Goal: Task Accomplishment & Management: Use online tool/utility

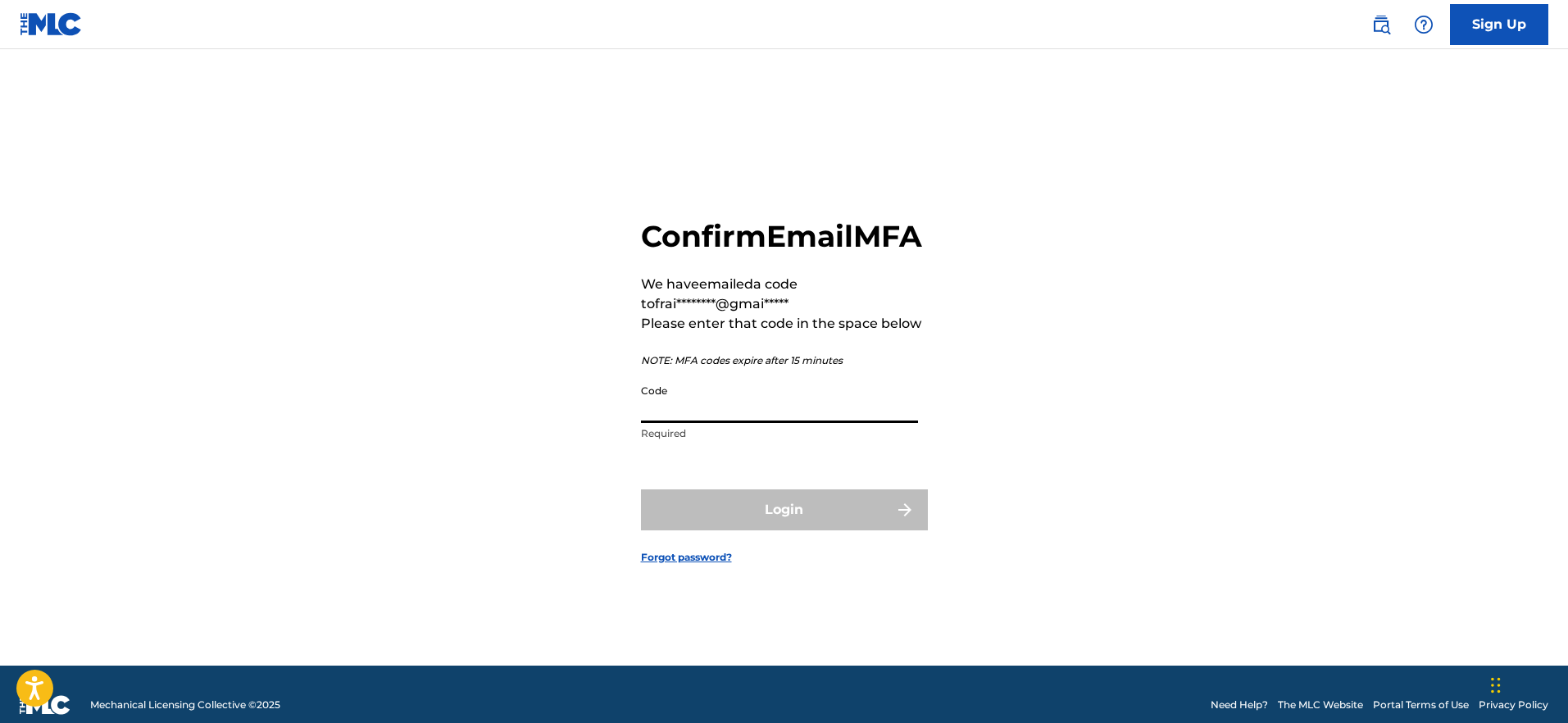
click at [709, 410] on input "Code" at bounding box center [779, 399] width 277 height 47
click at [753, 423] on input "36" at bounding box center [779, 399] width 277 height 47
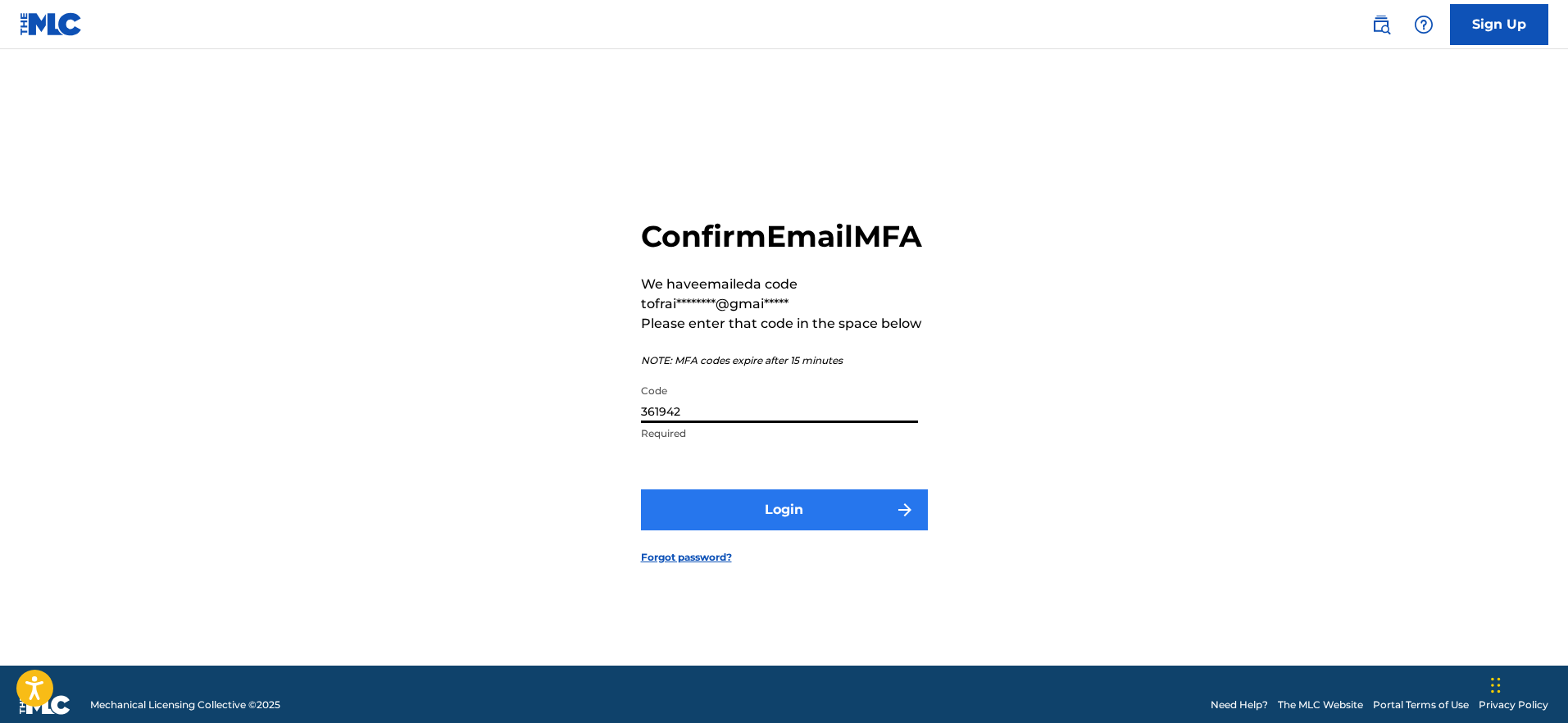
type input "361942"
click at [795, 531] on button "Login" at bounding box center [784, 509] width 287 height 41
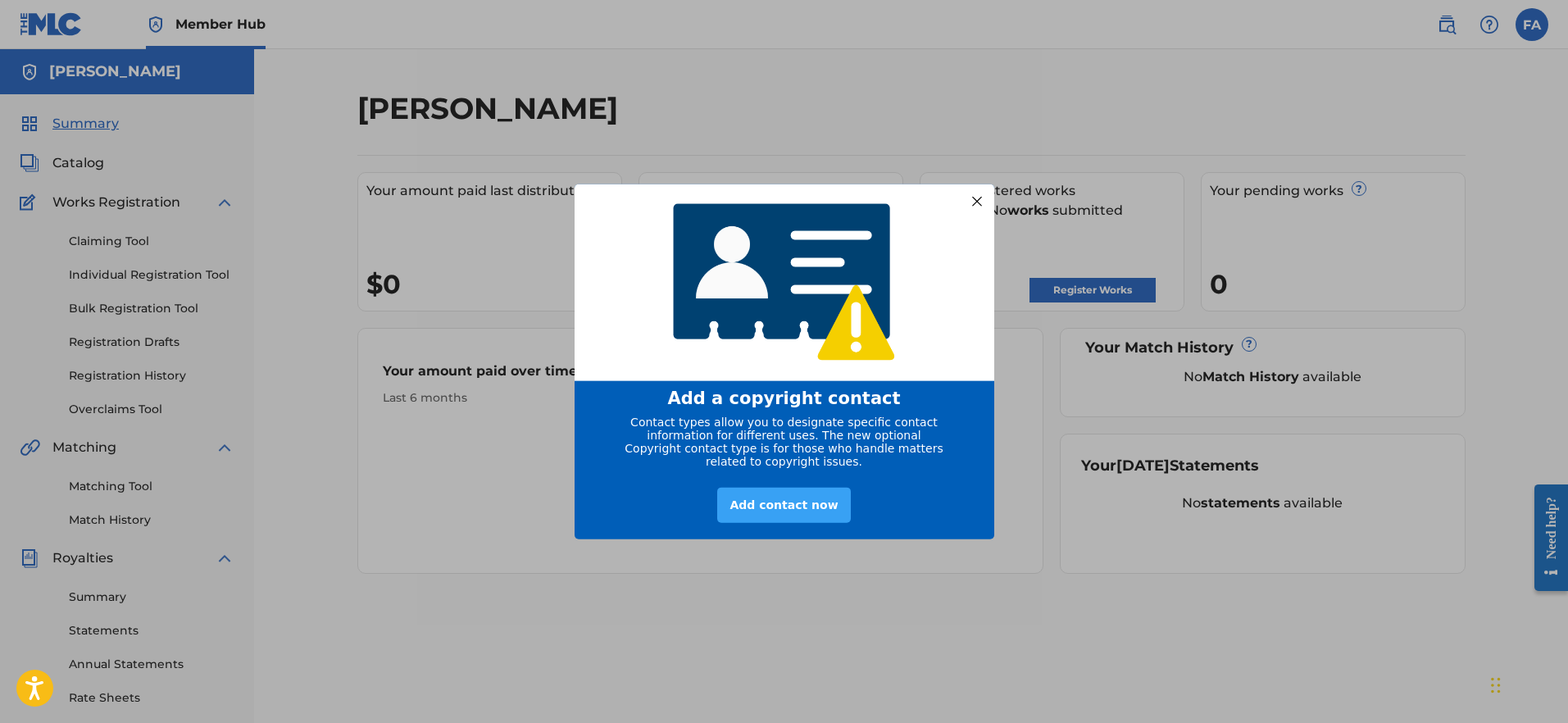
click at [756, 512] on div "Add contact now" at bounding box center [783, 505] width 133 height 36
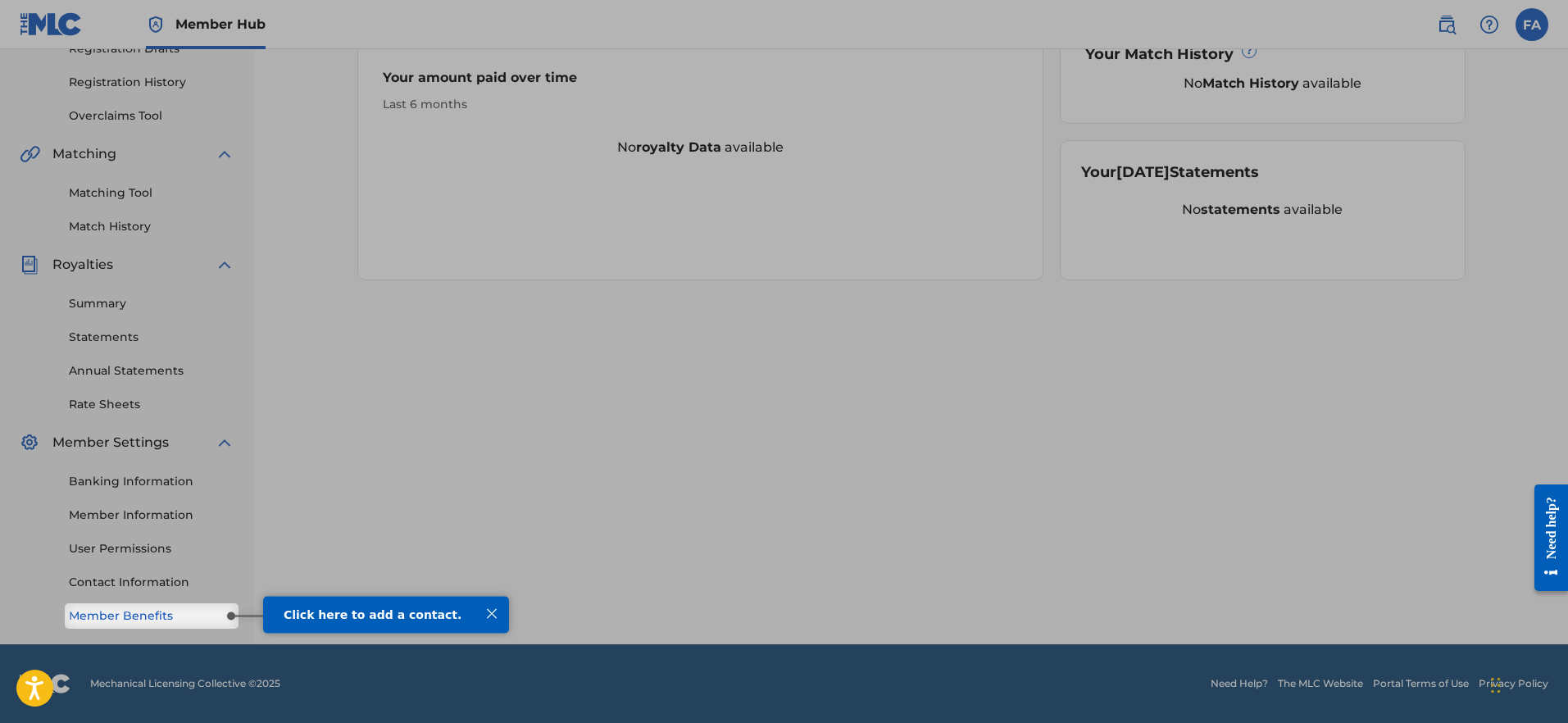
click at [162, 621] on link "Member Benefits" at bounding box center [151, 616] width 165 height 17
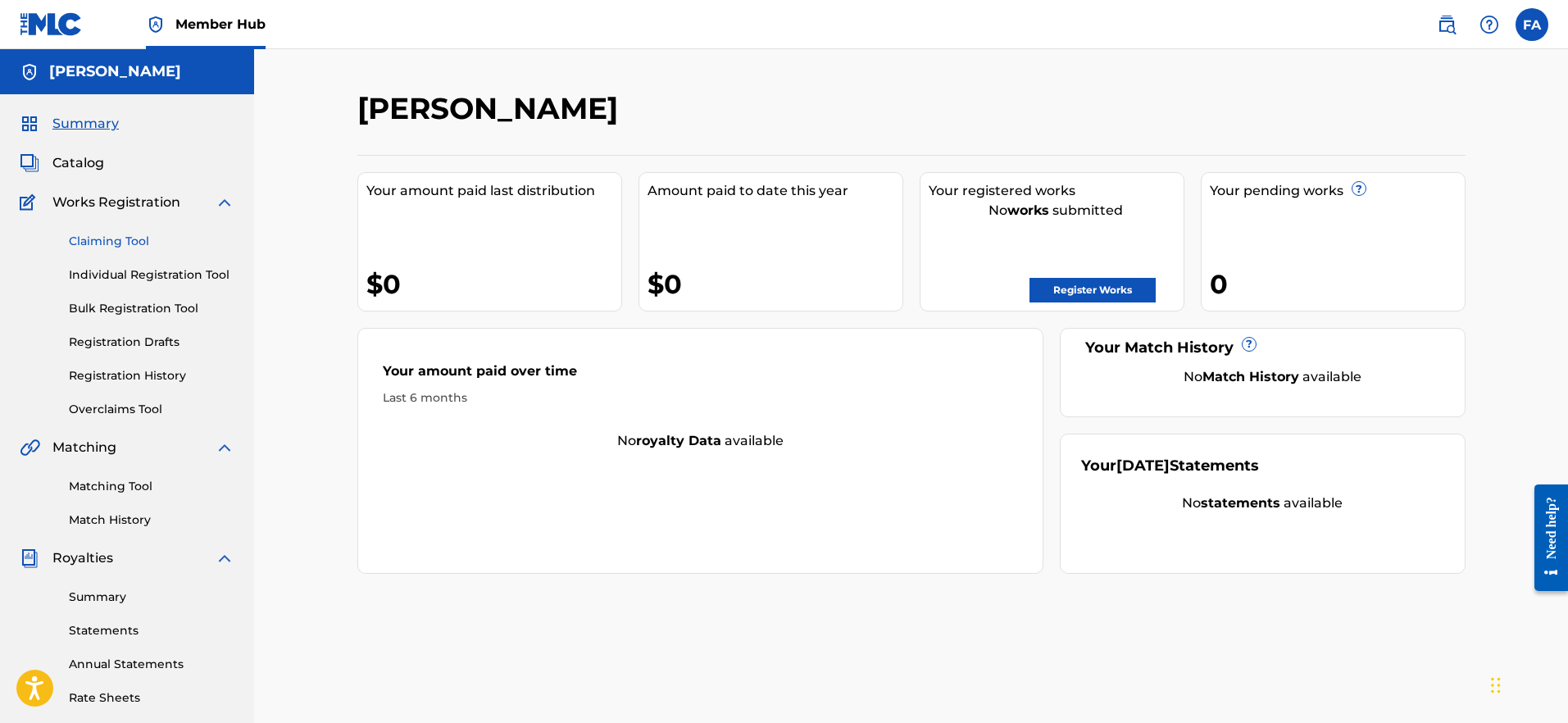
click at [125, 241] on link "Claiming Tool" at bounding box center [151, 242] width 165 height 17
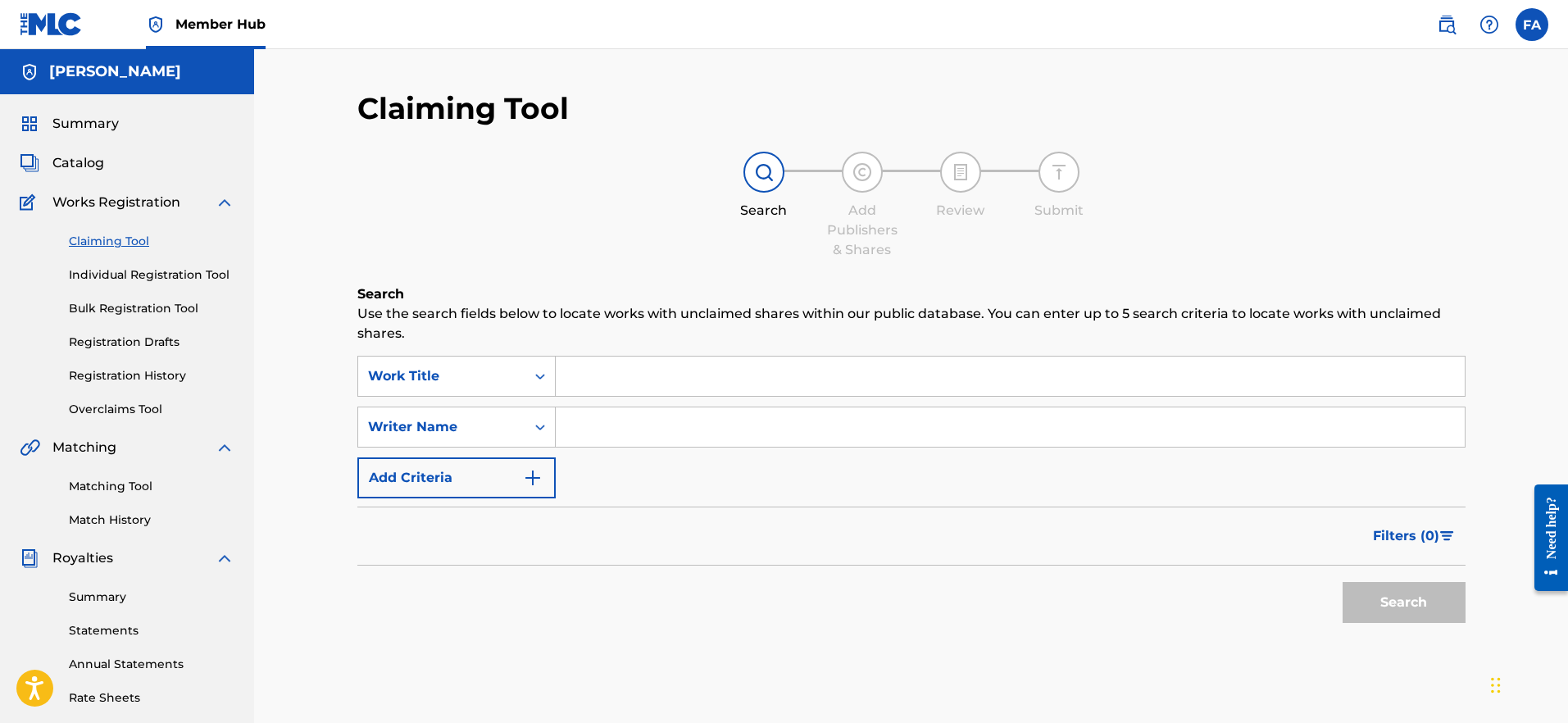
click at [644, 378] on input "Search Form" at bounding box center [1010, 376] width 909 height 39
click at [637, 437] on input "Search Form" at bounding box center [1010, 427] width 909 height 39
click at [1404, 603] on button "Search" at bounding box center [1404, 603] width 123 height 41
drag, startPoint x: 646, startPoint y: 425, endPoint x: 514, endPoint y: 424, distance: 132.0
click at [514, 424] on div "SearchWithCriteria571238f9-20ab-4f20-a858-d46a98596607 Writer Name massivo" at bounding box center [912, 427] width 1109 height 41
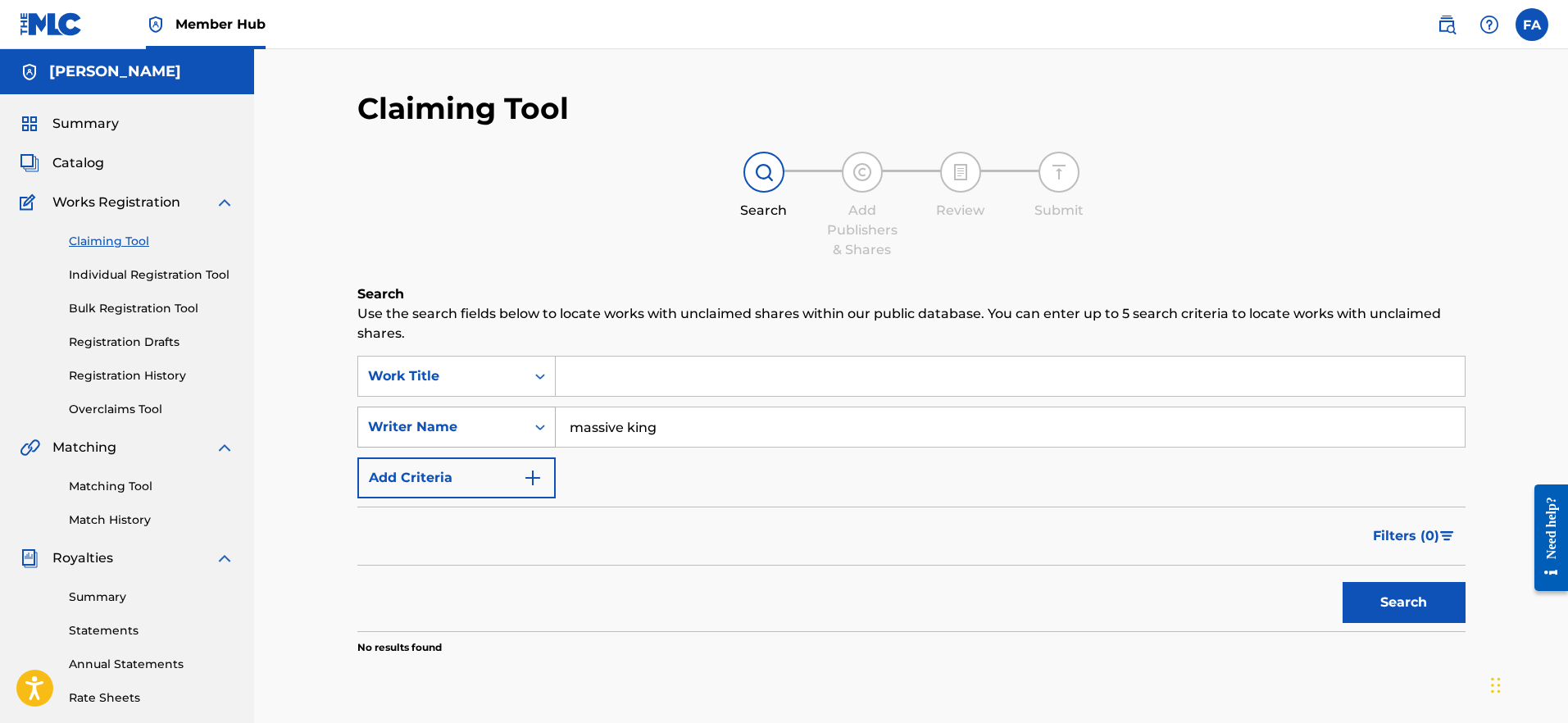
type input "massive king"
click at [1404, 603] on button "Search" at bounding box center [1404, 603] width 123 height 41
click at [765, 178] on img at bounding box center [764, 172] width 19 height 19
click at [525, 420] on div "Search Form" at bounding box center [540, 427] width 30 height 30
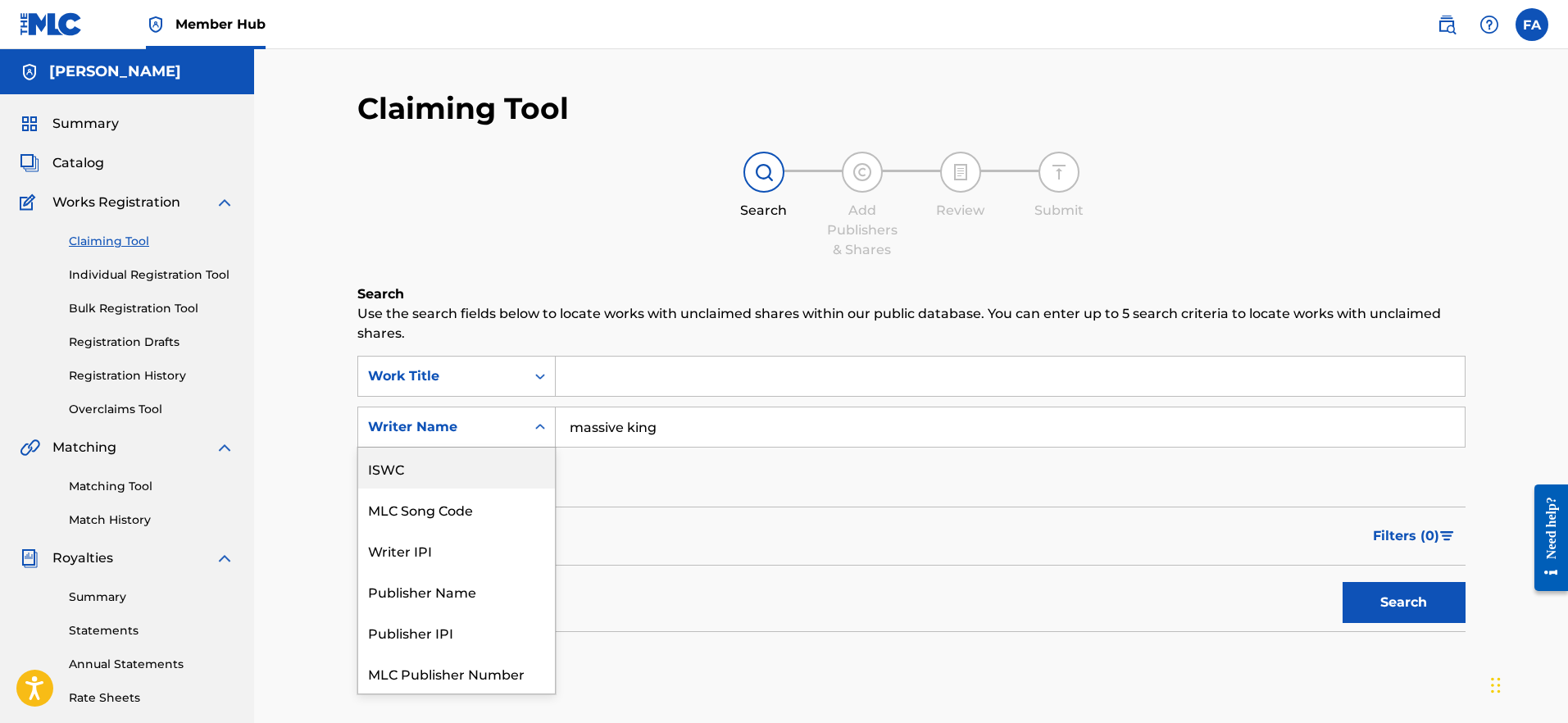
click at [459, 472] on div "ISWC" at bounding box center [457, 468] width 197 height 41
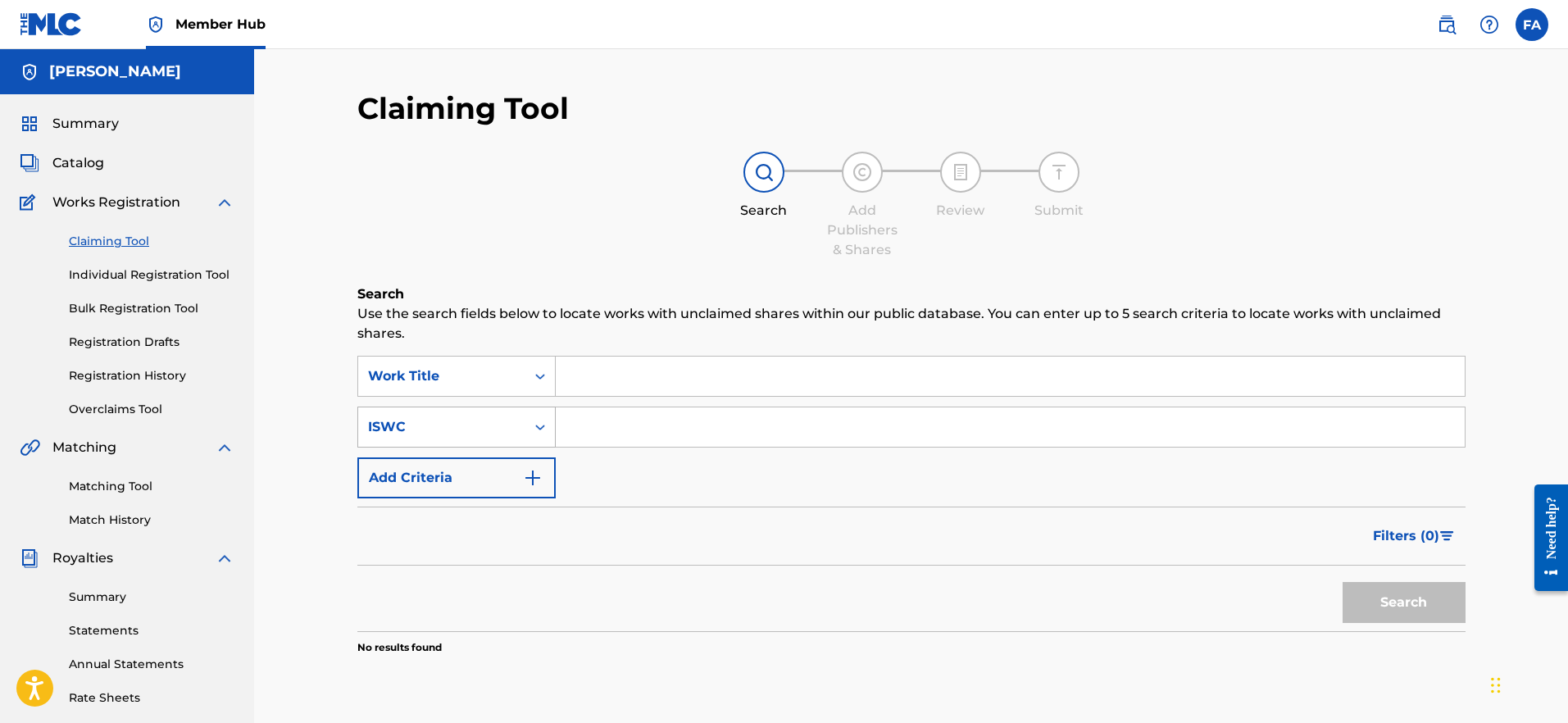
click at [485, 439] on div "ISWC" at bounding box center [442, 427] width 167 height 31
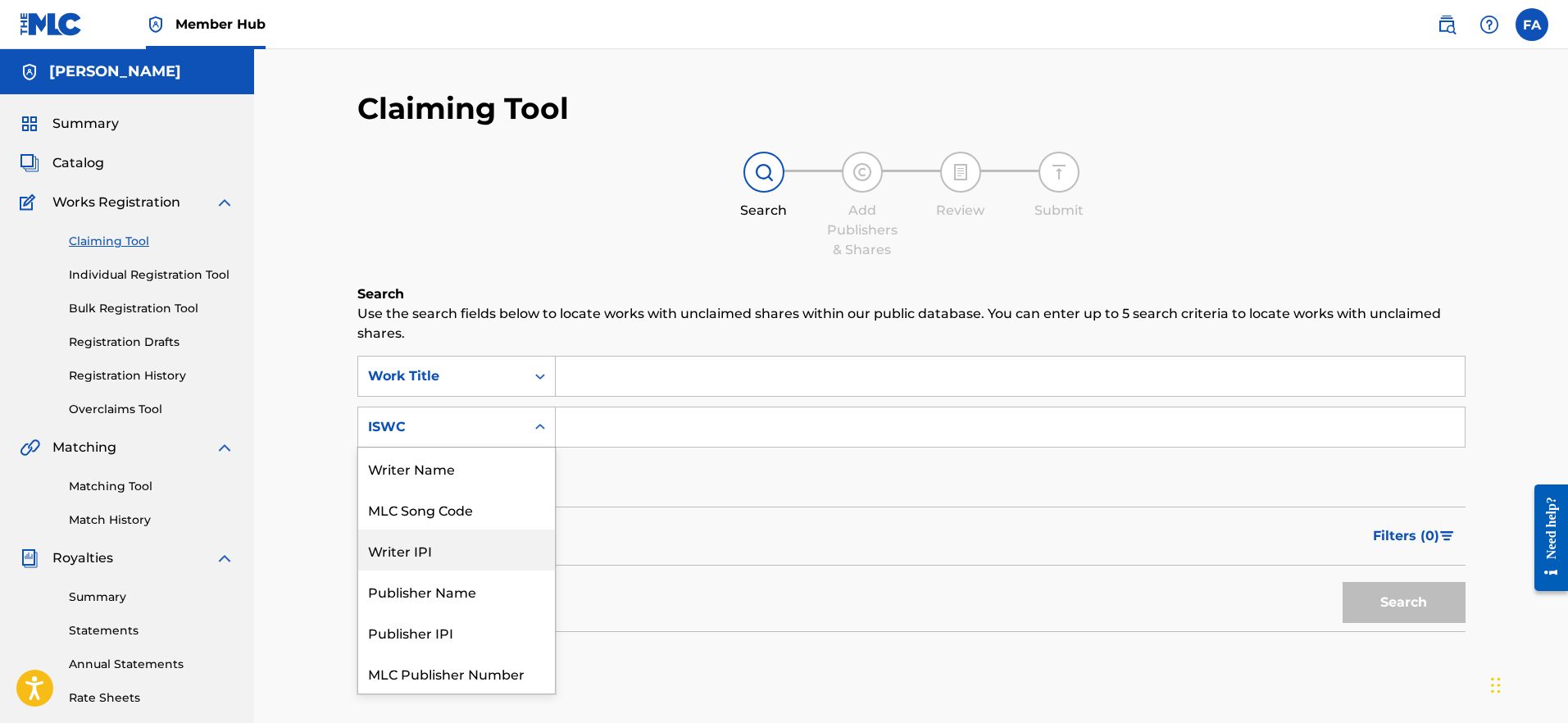
scroll to position [41, 0]
click at [413, 671] on div "ISWC" at bounding box center [457, 673] width 197 height 41
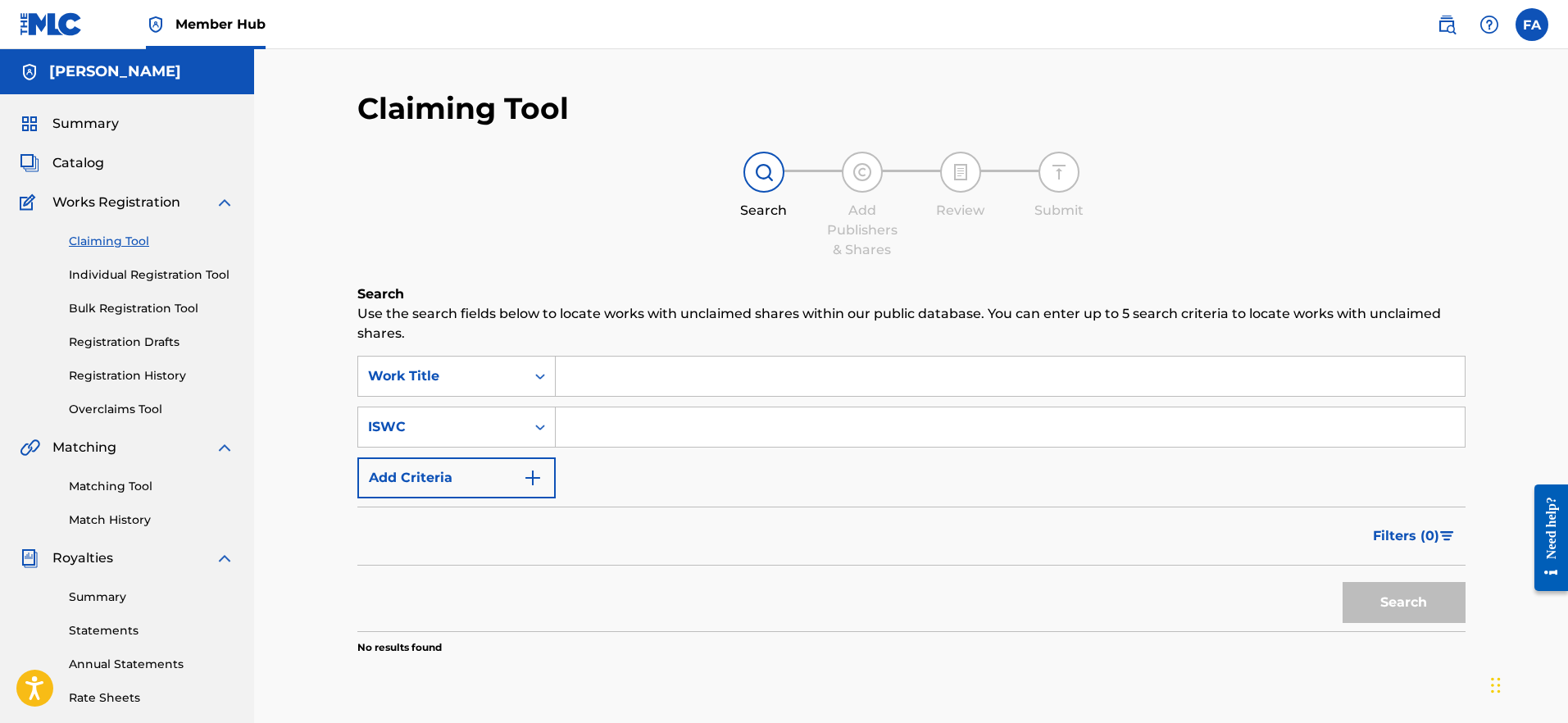
click at [641, 427] on input "Search Form" at bounding box center [1010, 427] width 909 height 39
paste input "01080335193"
type input "01080335193"
click at [1373, 593] on button "Search" at bounding box center [1404, 603] width 123 height 41
click at [486, 474] on button "Add Criteria" at bounding box center [457, 478] width 198 height 41
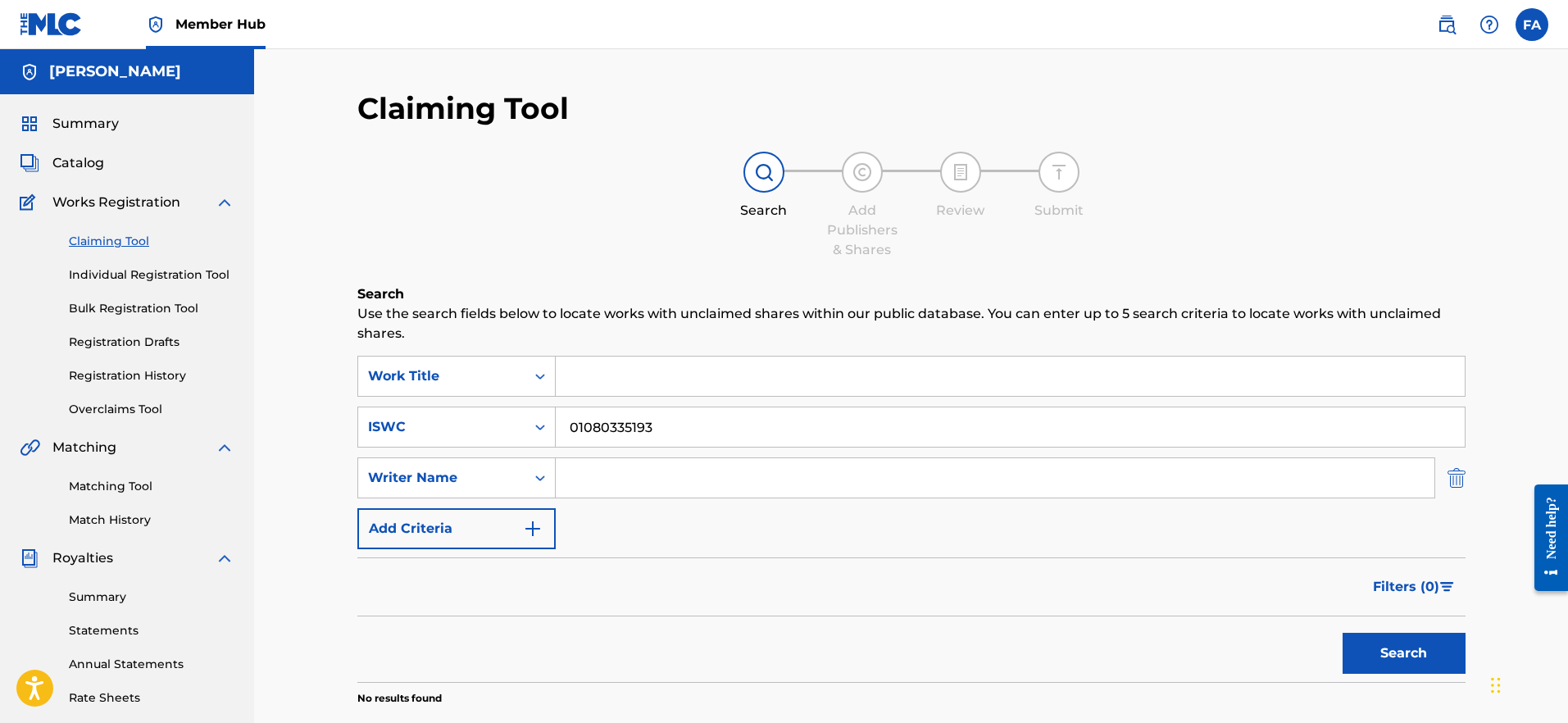
click at [1461, 485] on img "Search Form" at bounding box center [1456, 478] width 18 height 41
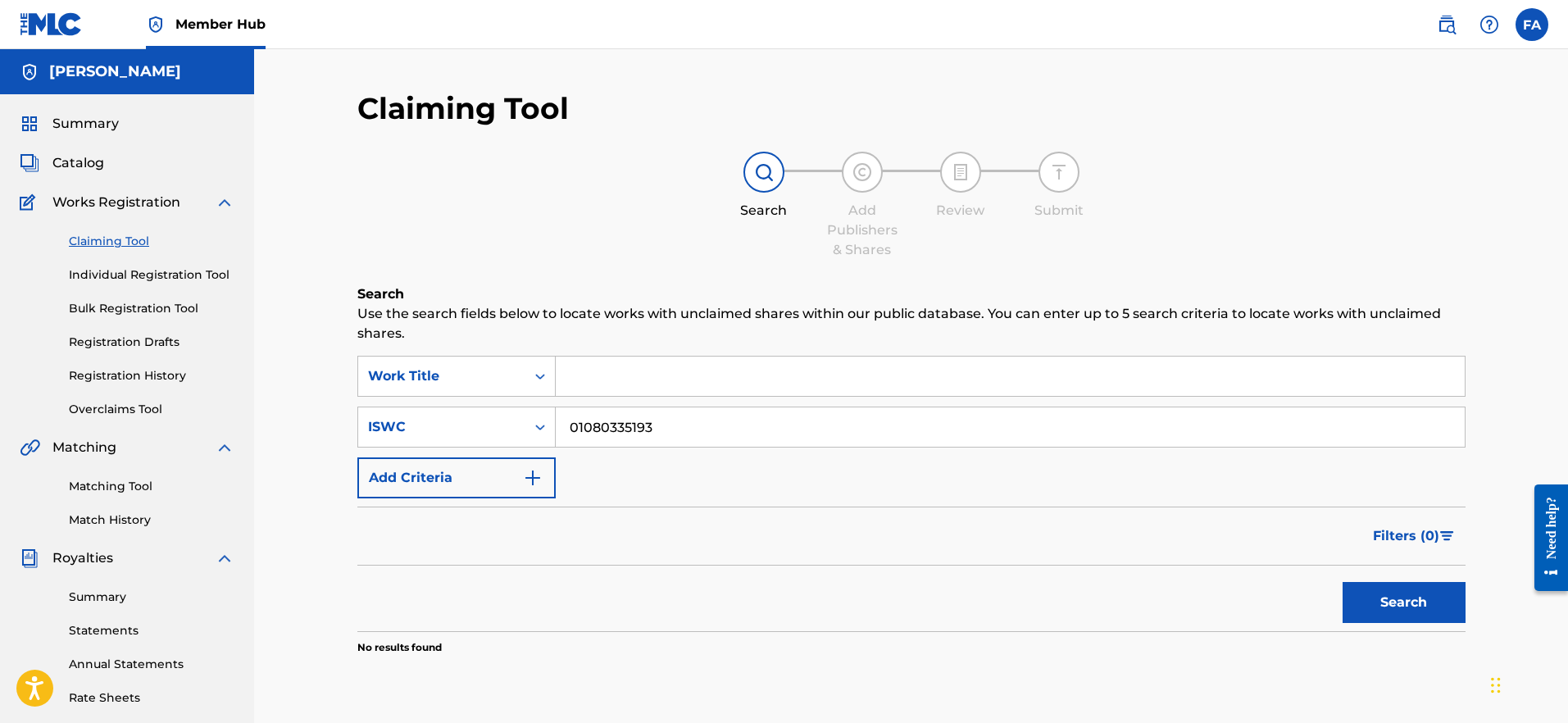
click at [920, 428] on input "01080335193" at bounding box center [1010, 427] width 909 height 39
drag, startPoint x: 920, startPoint y: 428, endPoint x: 495, endPoint y: 430, distance: 425.0
click at [493, 430] on div "SearchWithCriteriae4e19734-80de-4d1e-8d77-afd89c353dfa ISWC 01080335193" at bounding box center [912, 427] width 1109 height 41
click at [987, 376] on input "Search Form" at bounding box center [1010, 376] width 909 height 39
click at [647, 378] on input "Search Form" at bounding box center [1010, 376] width 909 height 39
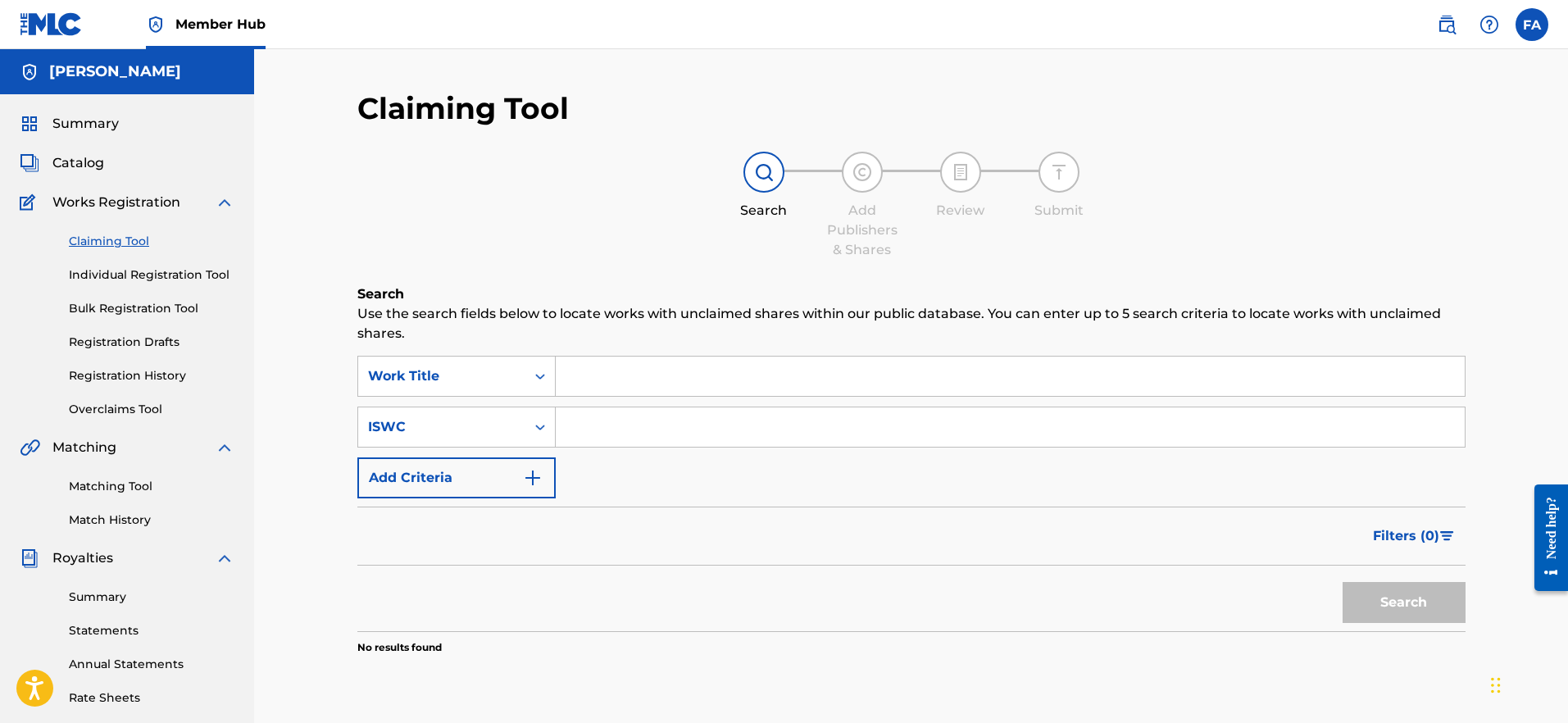
click at [647, 378] on input "Search Form" at bounding box center [1010, 376] width 909 height 39
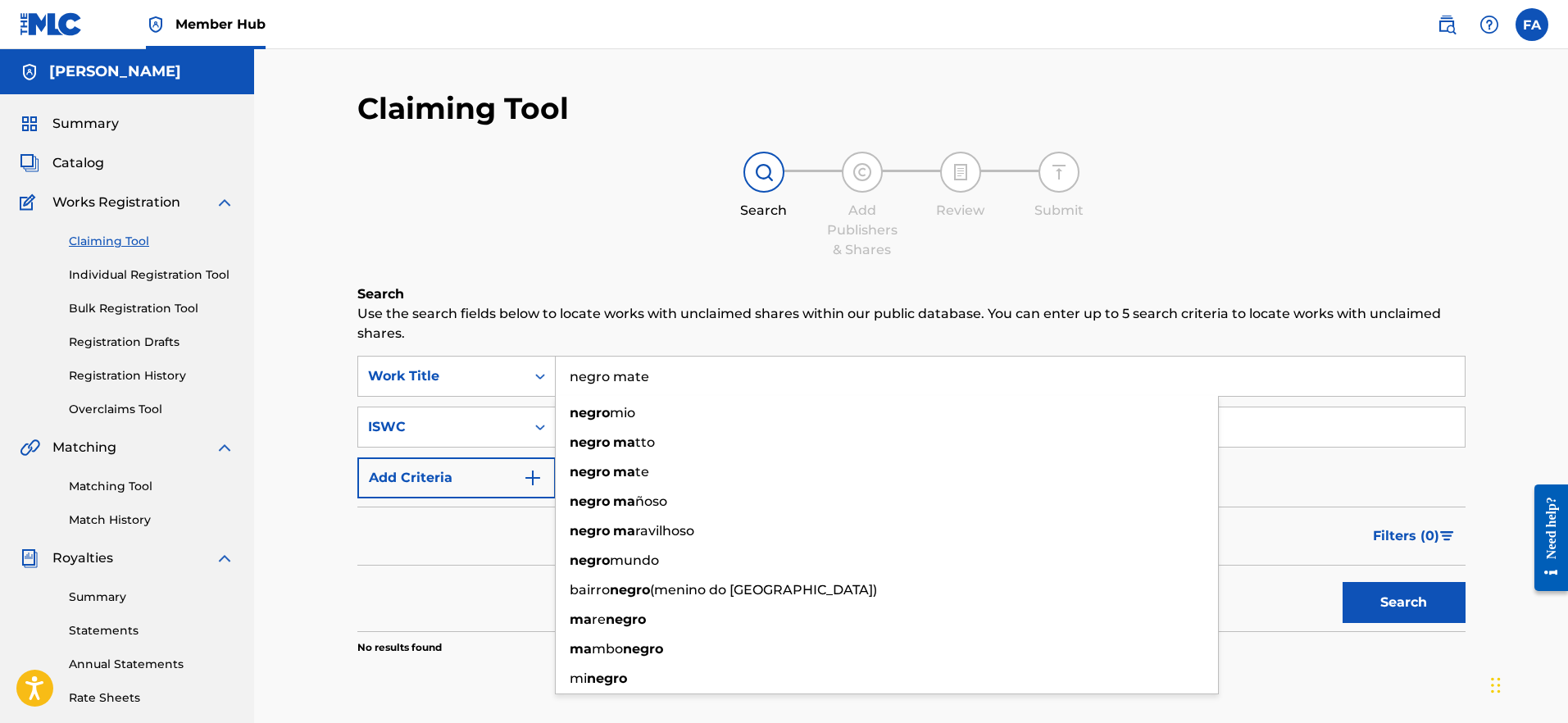
type input "negro mate"
click at [1404, 603] on button "Search" at bounding box center [1404, 603] width 123 height 41
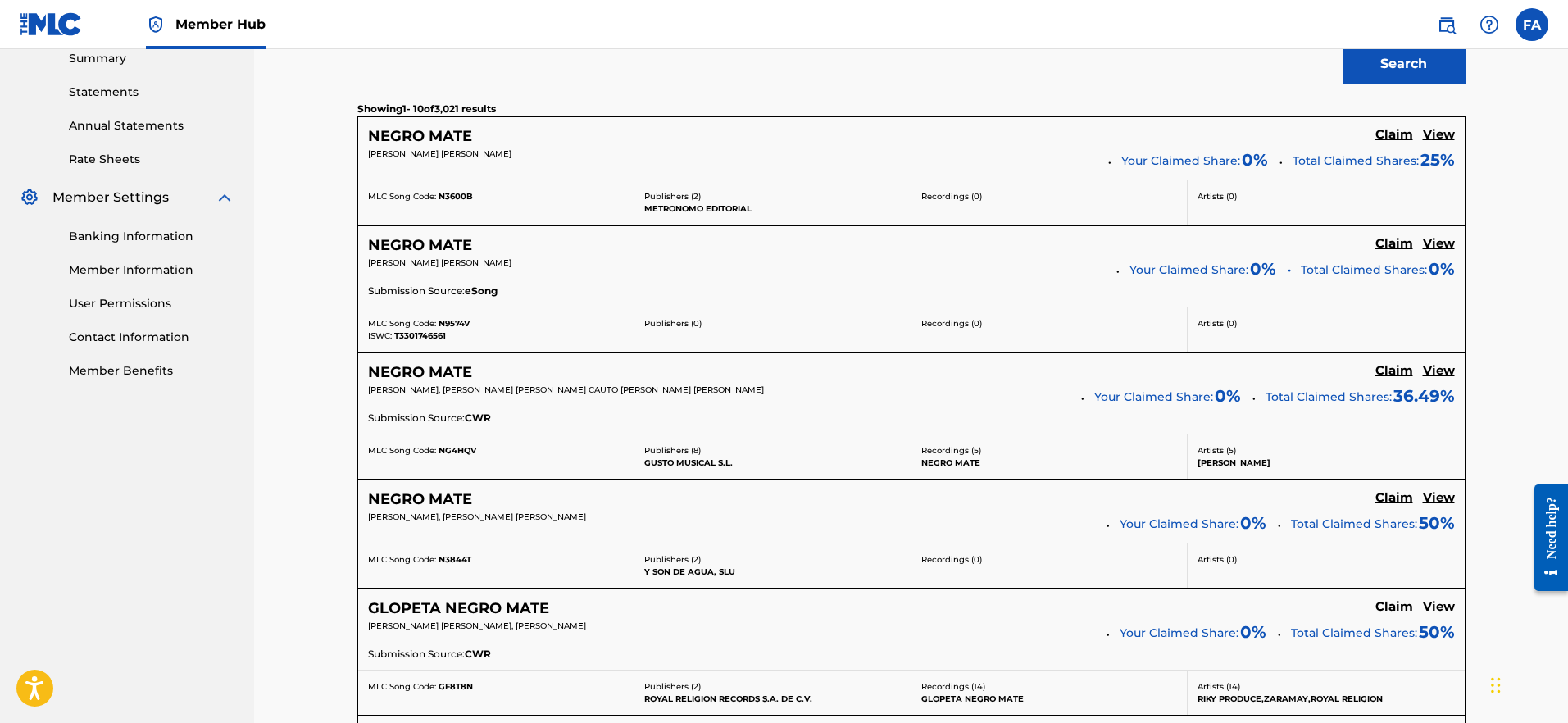
scroll to position [570, 0]
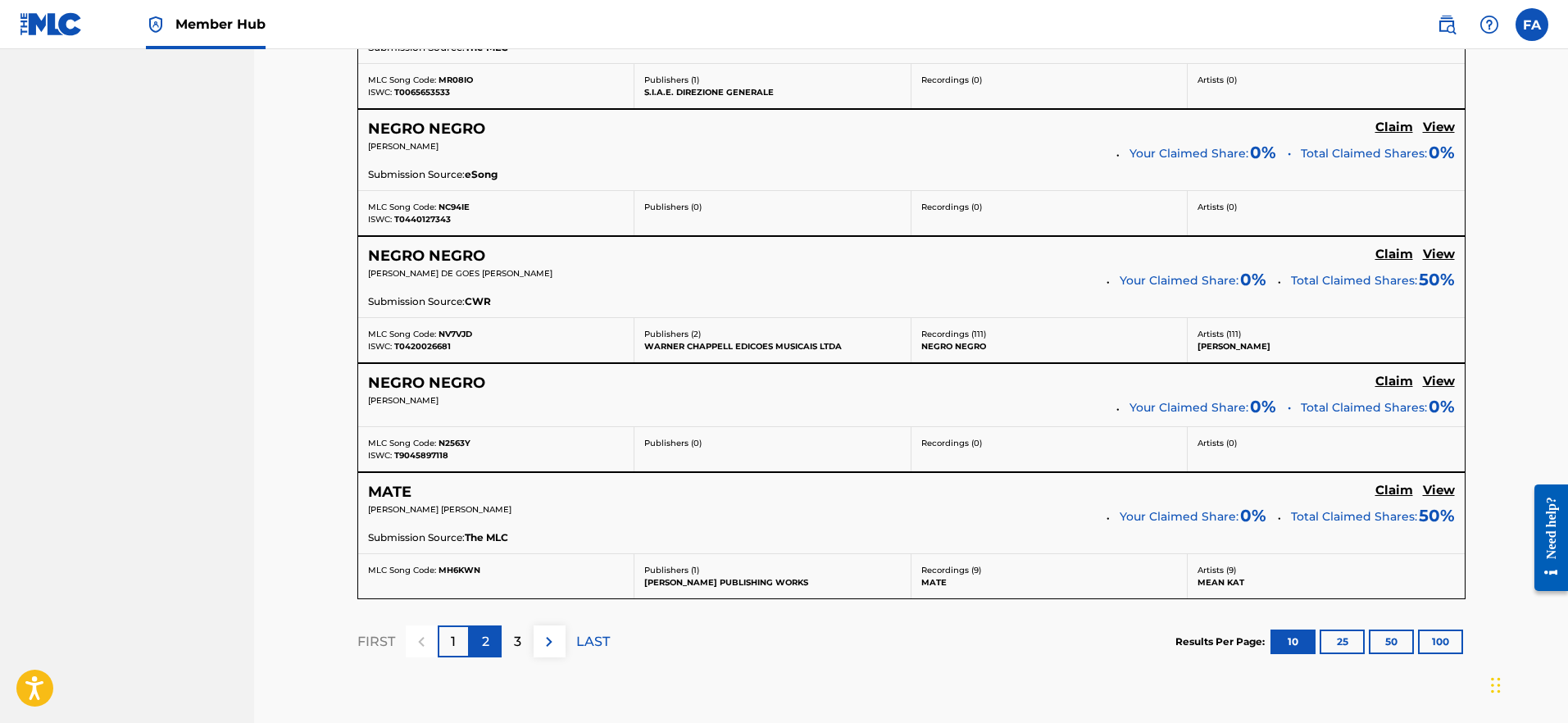
click at [487, 637] on p "2" at bounding box center [486, 642] width 8 height 19
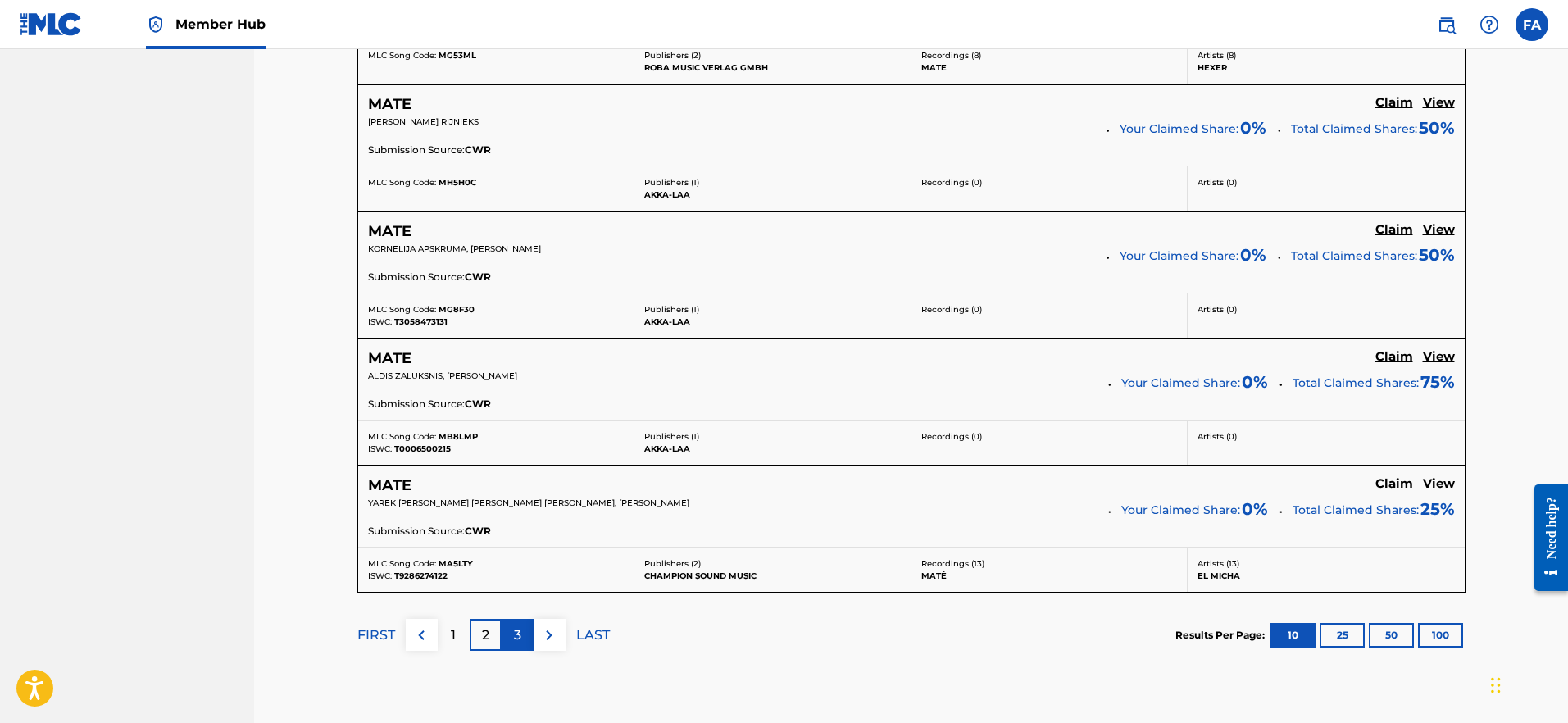
click at [506, 628] on div "3" at bounding box center [518, 635] width 32 height 32
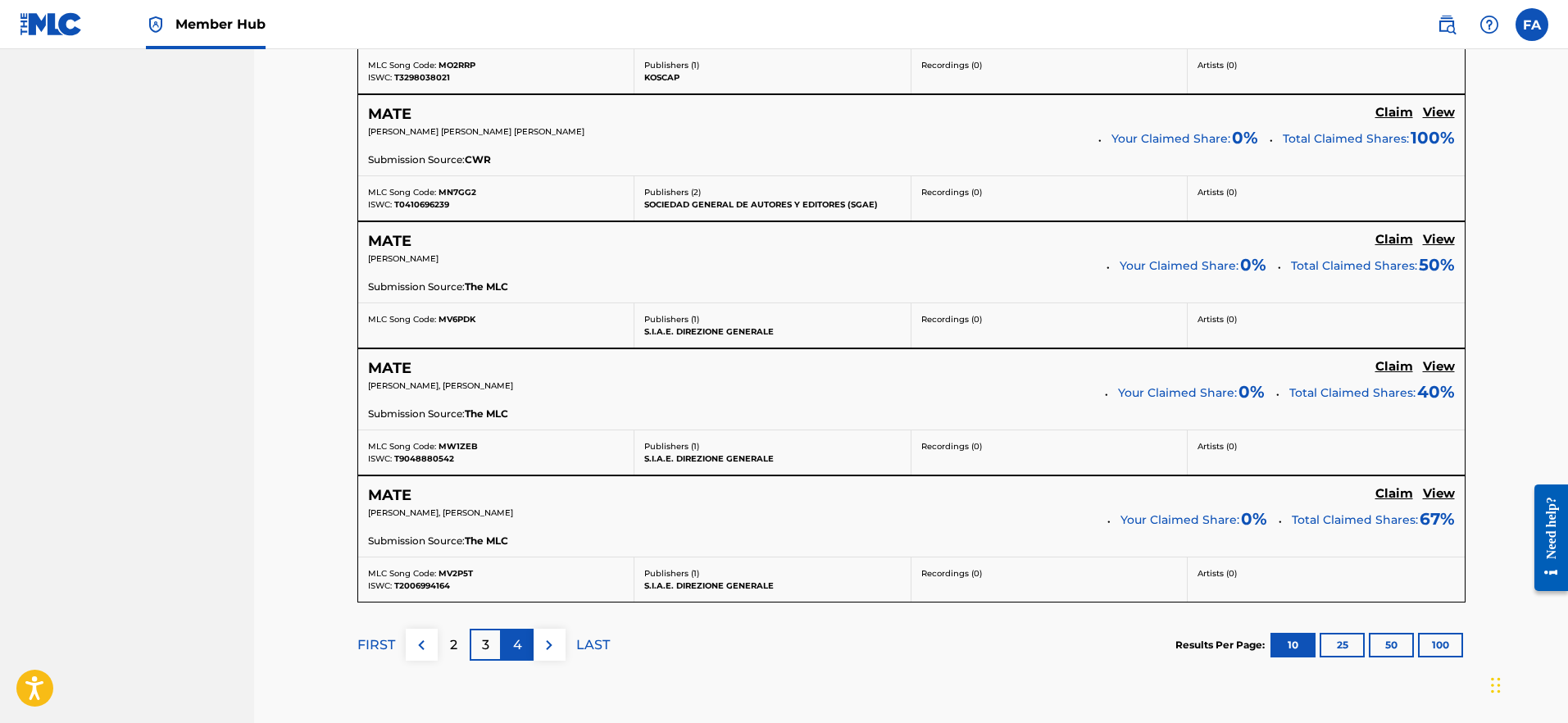
click at [516, 641] on p "4" at bounding box center [518, 645] width 9 height 19
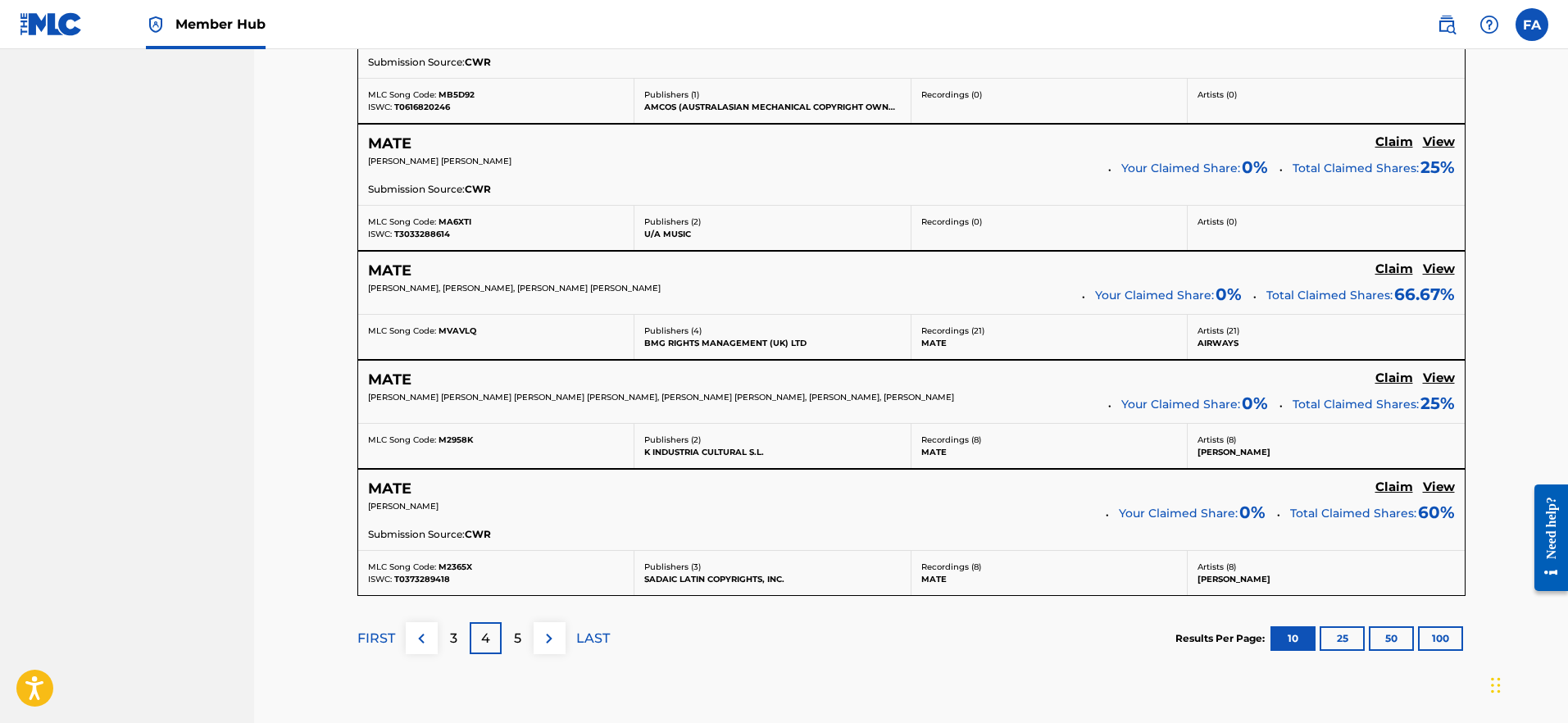
scroll to position [1324, 0]
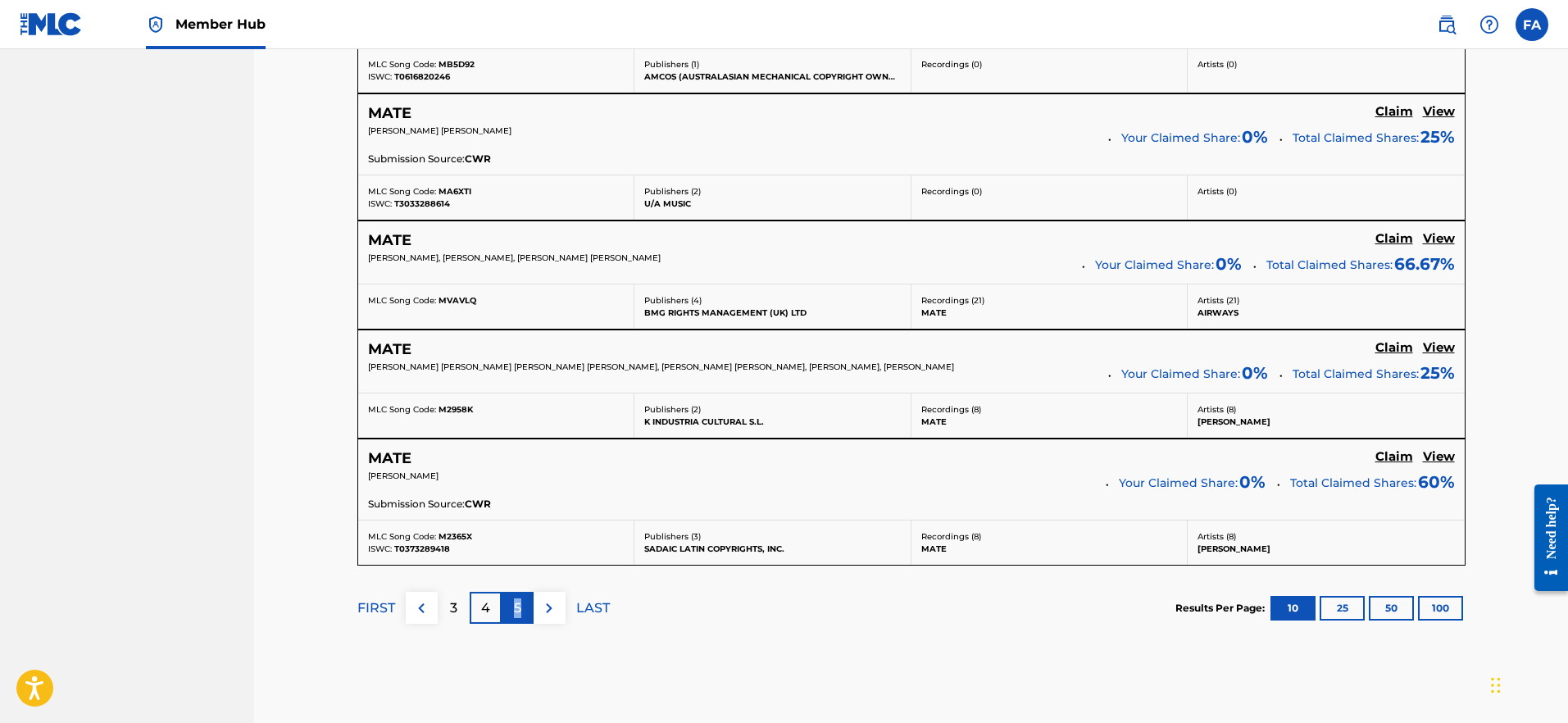
click at [518, 604] on p "5" at bounding box center [517, 608] width 8 height 19
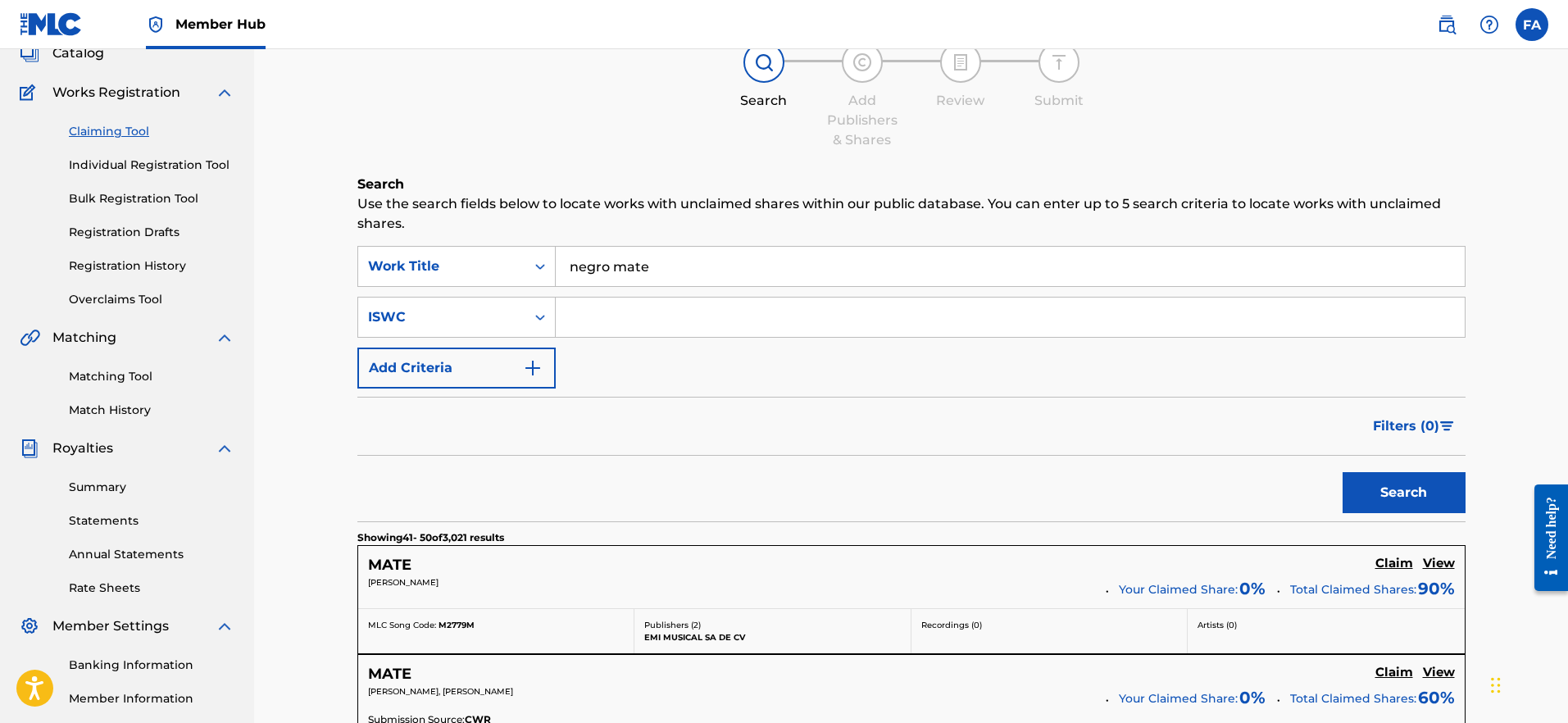
scroll to position [0, 0]
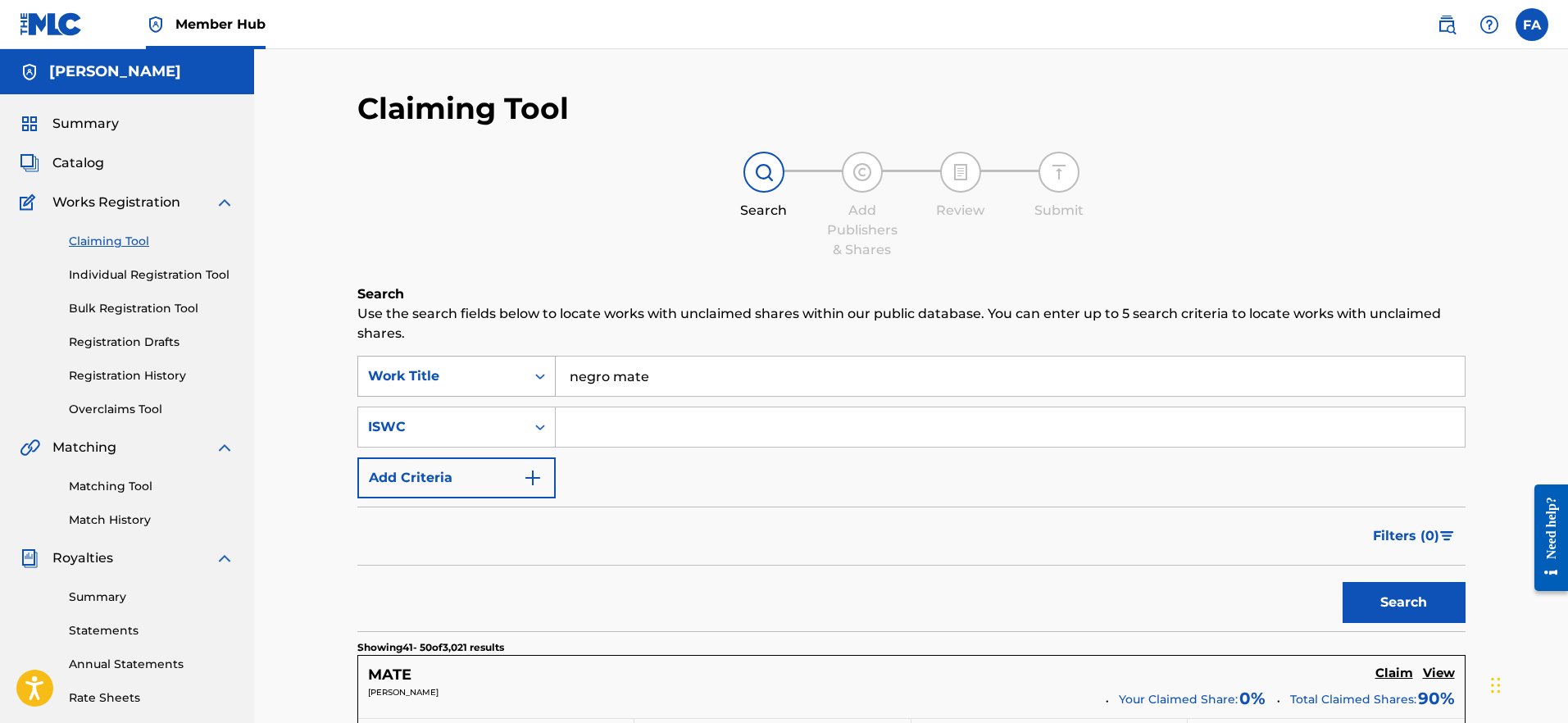
drag, startPoint x: 719, startPoint y: 384, endPoint x: 506, endPoint y: 383, distance: 213.0
click at [494, 381] on div "SearchWithCriteria756449d0-910e-4140-89a2-51797fb098d3 Work Title negro mate" at bounding box center [912, 376] width 1109 height 41
click at [626, 451] on div "SearchWithCriteria756449d0-910e-4140-89a2-51797fb098d3 Work Title SearchWithCri…" at bounding box center [912, 427] width 1109 height 142
click at [622, 431] on input "Search Form" at bounding box center [1010, 427] width 909 height 39
click at [478, 431] on div "ISWC" at bounding box center [442, 426] width 147 height 19
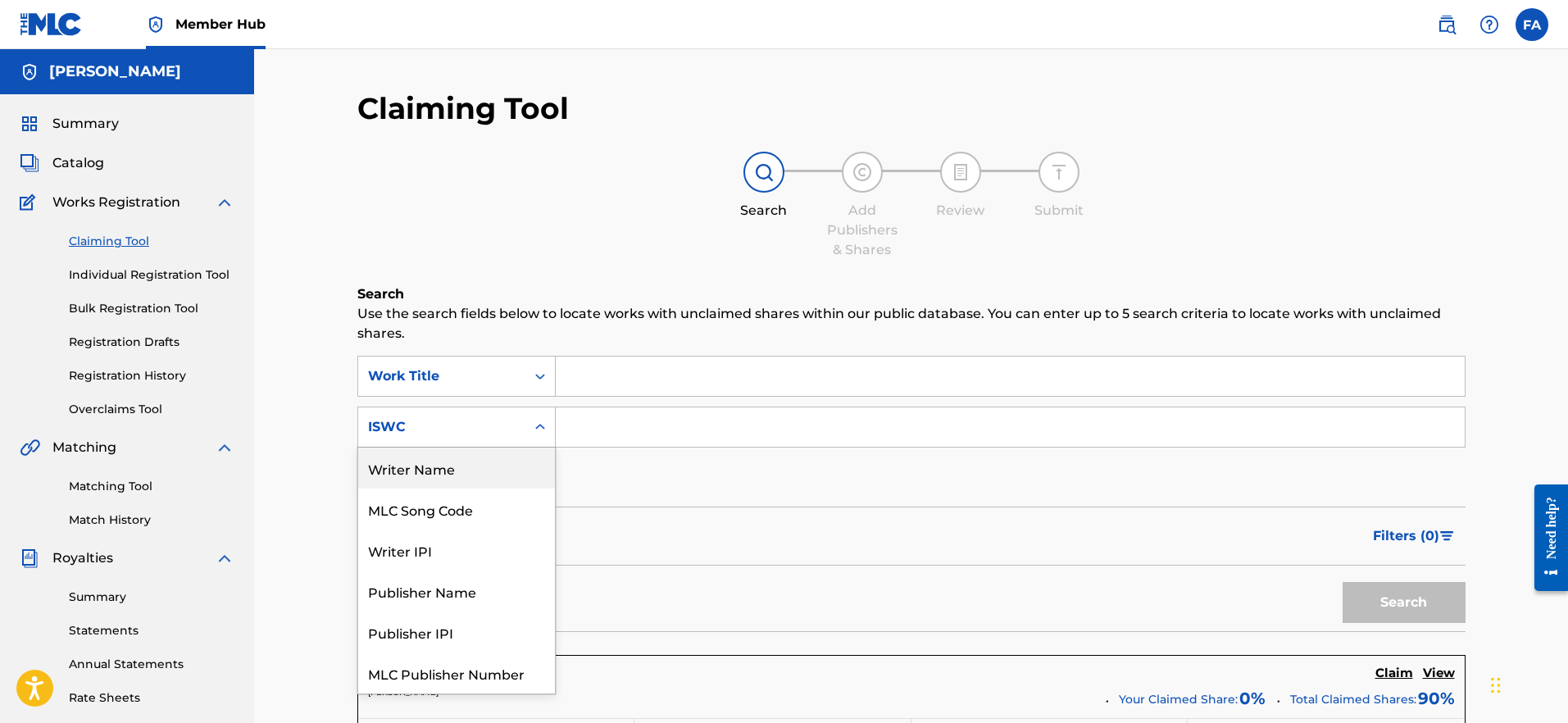
click at [453, 468] on div "Writer Name" at bounding box center [457, 468] width 197 height 41
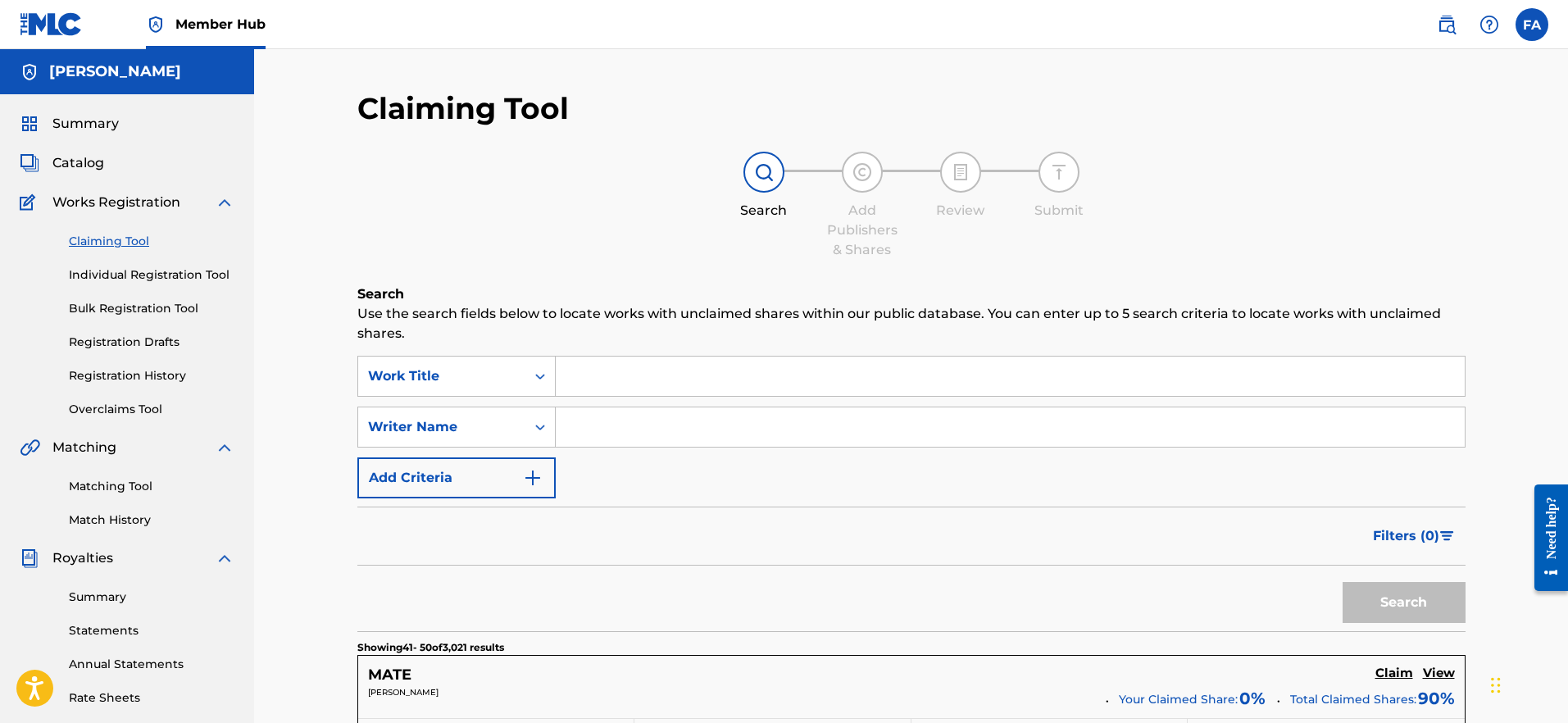
click at [643, 442] on input "Search Form" at bounding box center [1010, 427] width 909 height 39
click at [1404, 603] on button "Search" at bounding box center [1404, 603] width 123 height 41
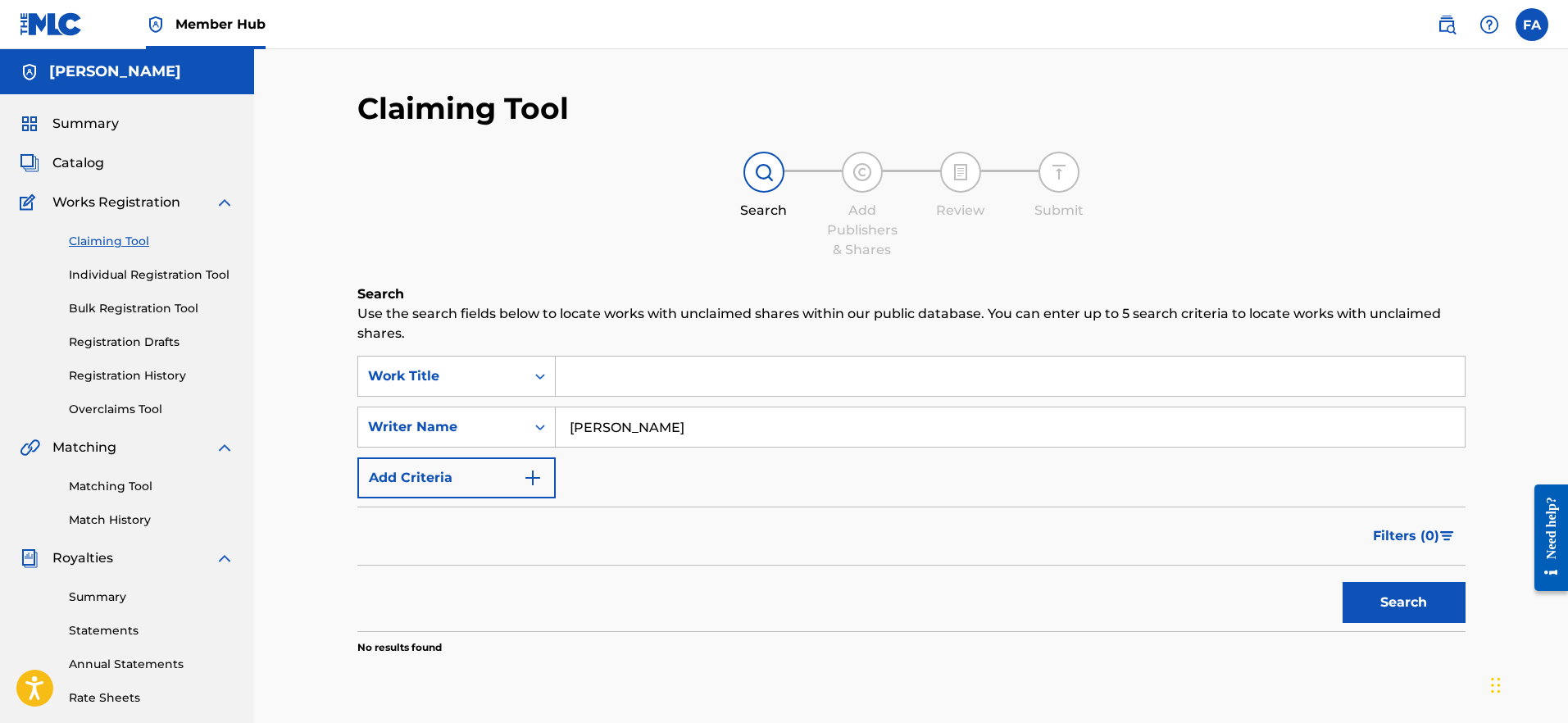
drag, startPoint x: 712, startPoint y: 427, endPoint x: 569, endPoint y: 425, distance: 143.0
click at [572, 431] on input "claudio balbi" at bounding box center [1010, 427] width 909 height 39
type input "b"
click at [1377, 605] on button "Search" at bounding box center [1404, 603] width 123 height 41
click at [683, 431] on input "balbi claudio" at bounding box center [1010, 427] width 909 height 39
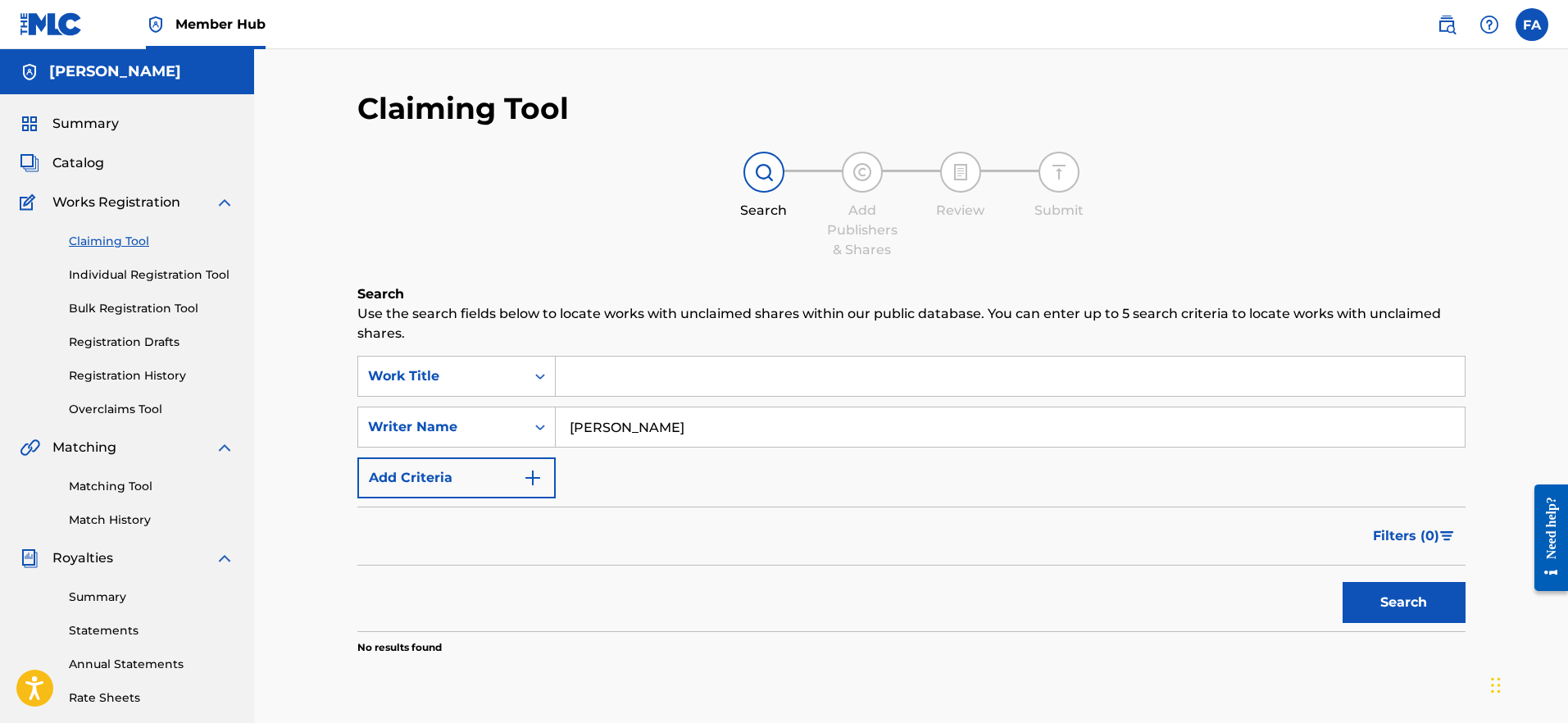
click at [1387, 581] on div "Search" at bounding box center [1400, 598] width 131 height 65
click at [1391, 585] on button "Search" at bounding box center [1404, 603] width 123 height 41
drag, startPoint x: 701, startPoint y: 429, endPoint x: 607, endPoint y: 429, distance: 94.0
click at [607, 429] on input "balbi claudio" at bounding box center [1010, 427] width 909 height 39
type input "balbi cuevas"
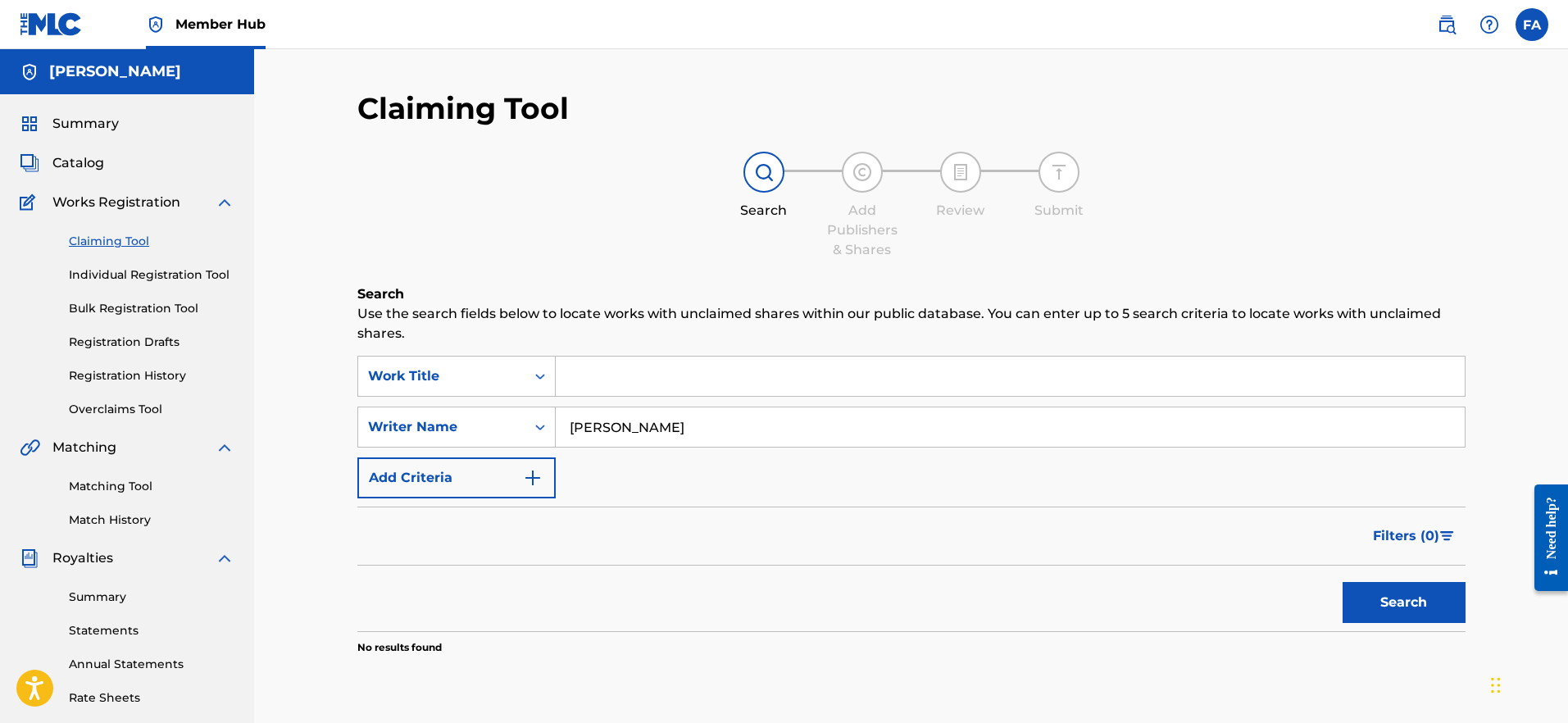
click at [1404, 603] on button "Search" at bounding box center [1404, 603] width 123 height 41
drag, startPoint x: 721, startPoint y: 419, endPoint x: 452, endPoint y: 408, distance: 269.2
click at [453, 408] on div "SearchWithCriteria228e8b3a-f3e7-4ad6-84f7-423a601cd774 Writer Name balbi cuevas" at bounding box center [912, 427] width 1109 height 41
click at [533, 370] on icon "Search Form" at bounding box center [540, 375] width 16 height 16
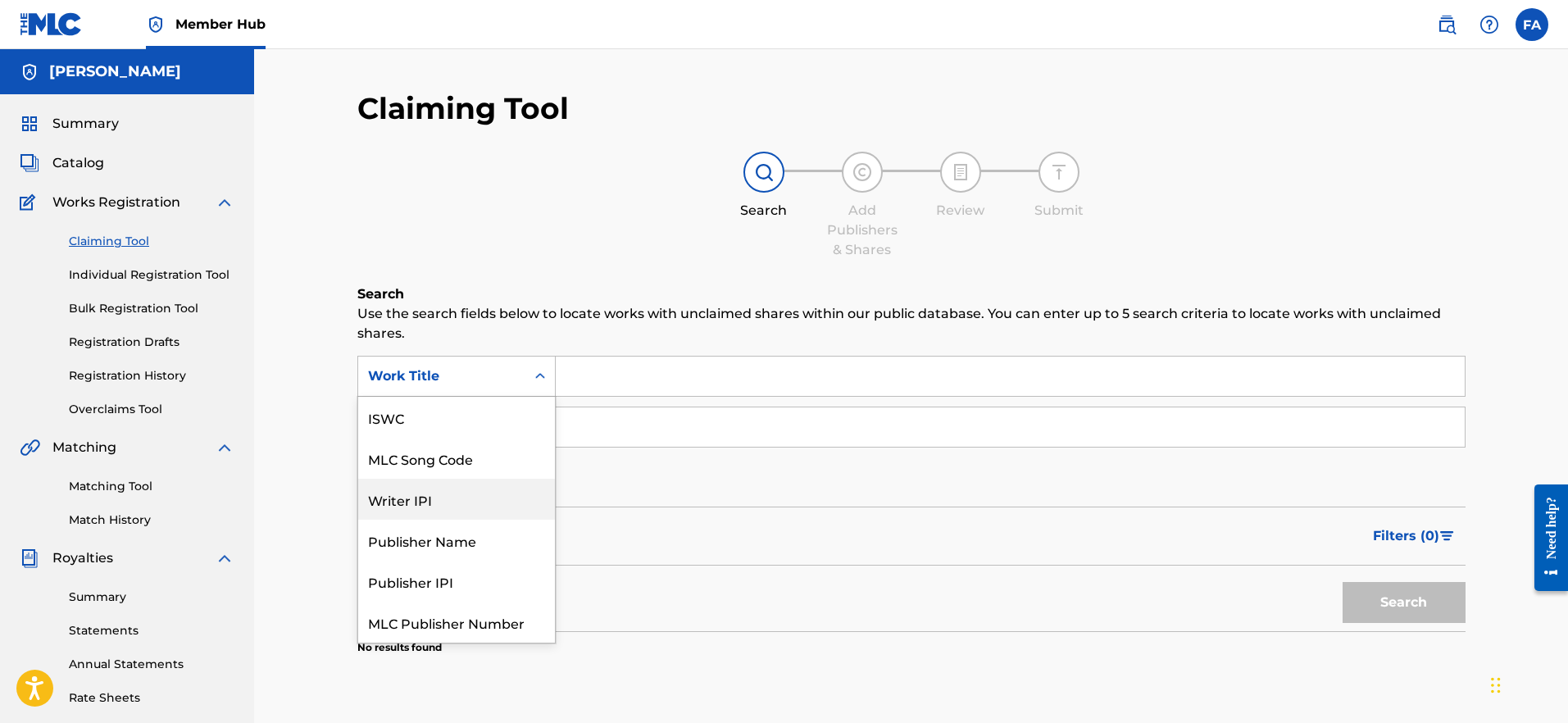
scroll to position [41, 0]
click at [446, 619] on div "Work Title" at bounding box center [457, 622] width 197 height 41
click at [451, 373] on div "Work Title" at bounding box center [442, 375] width 147 height 19
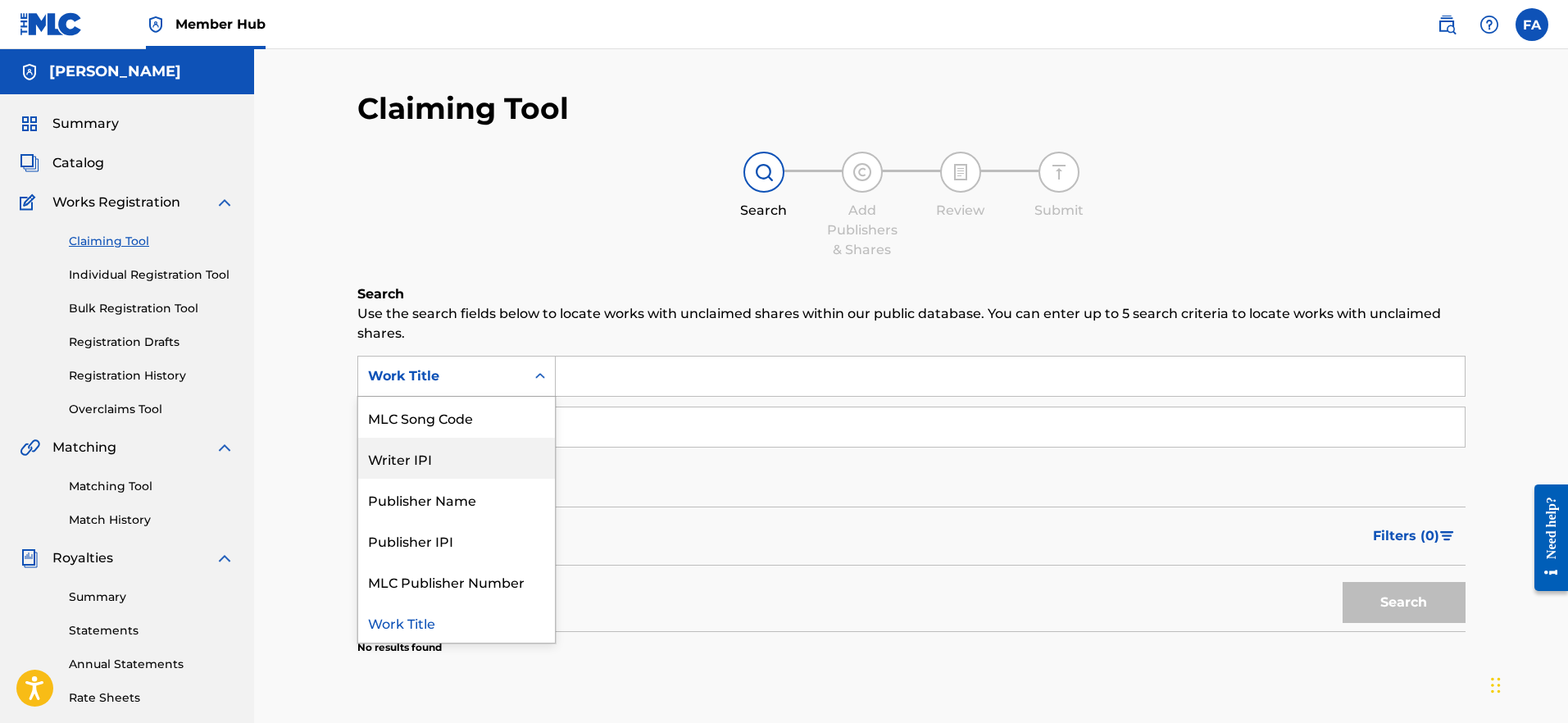
scroll to position [0, 0]
click at [656, 445] on input "Search Form" at bounding box center [1010, 427] width 909 height 39
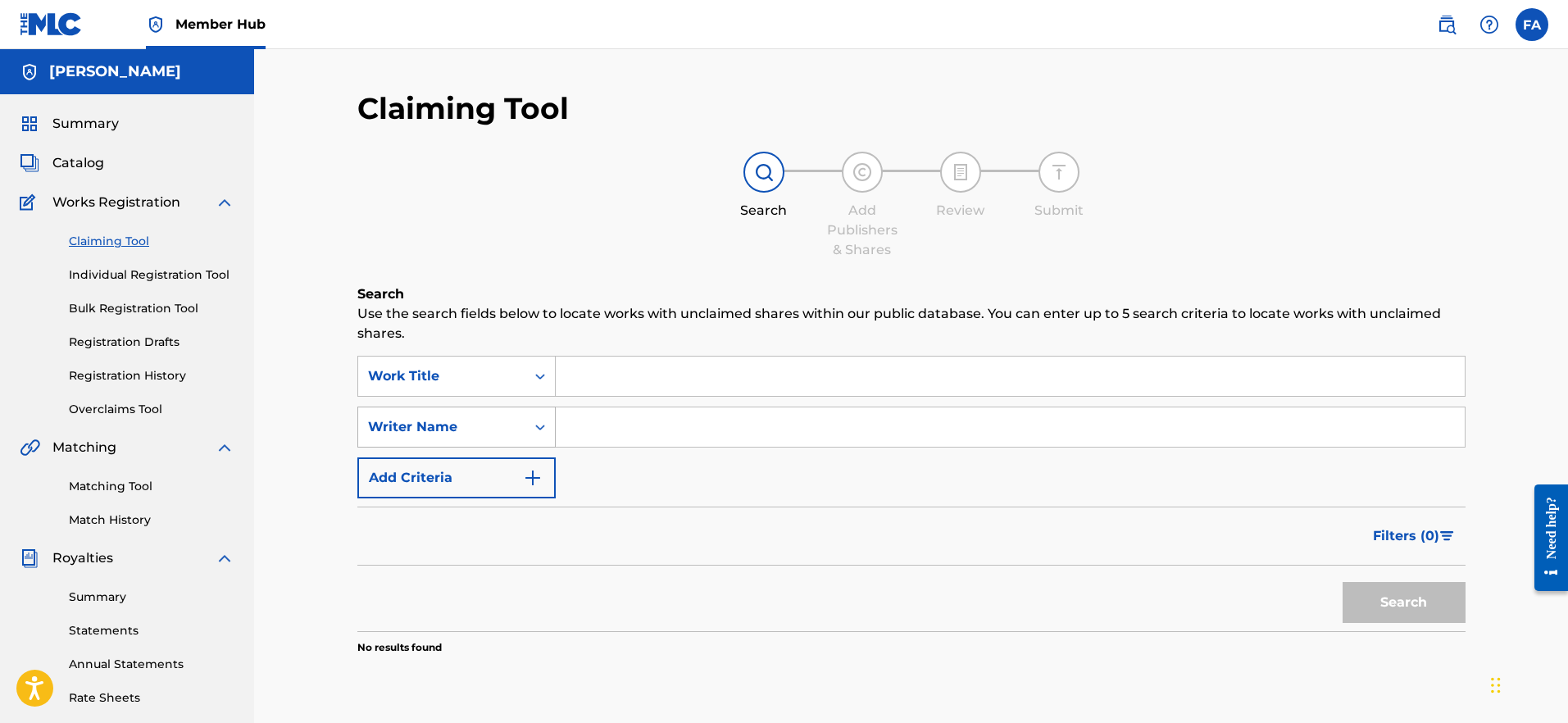
click at [533, 422] on icon "Search Form" at bounding box center [540, 426] width 16 height 16
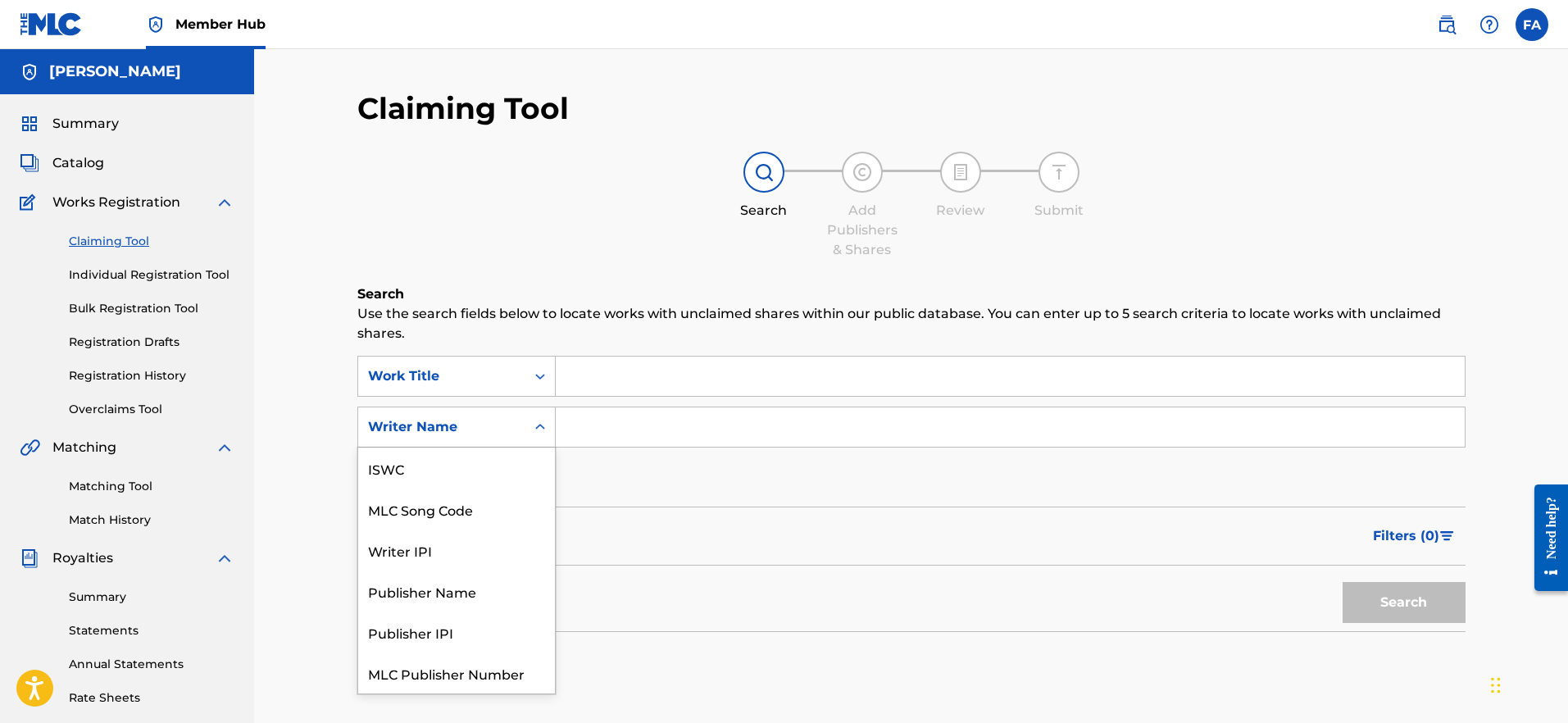
scroll to position [41, 0]
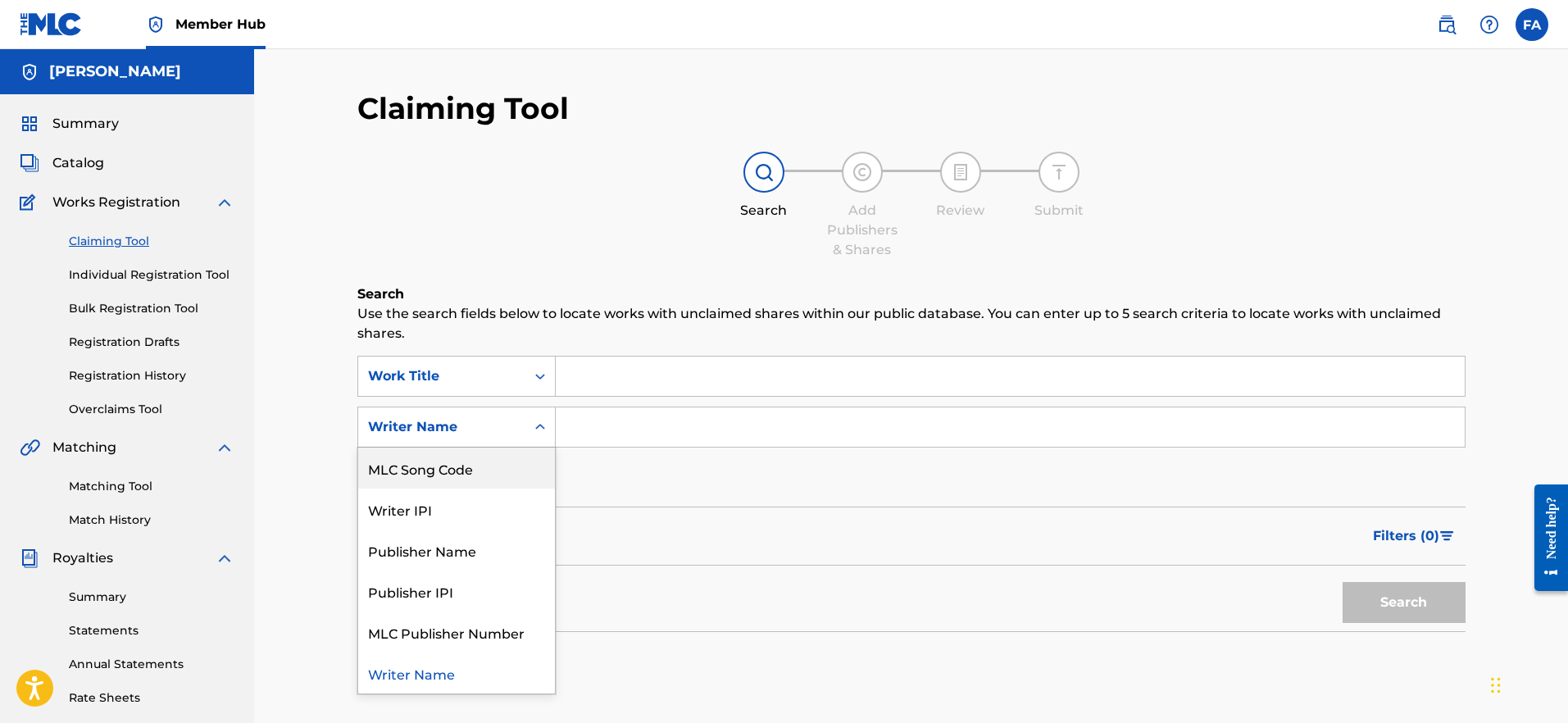
click at [487, 470] on div "MLC Song Code" at bounding box center [457, 468] width 197 height 41
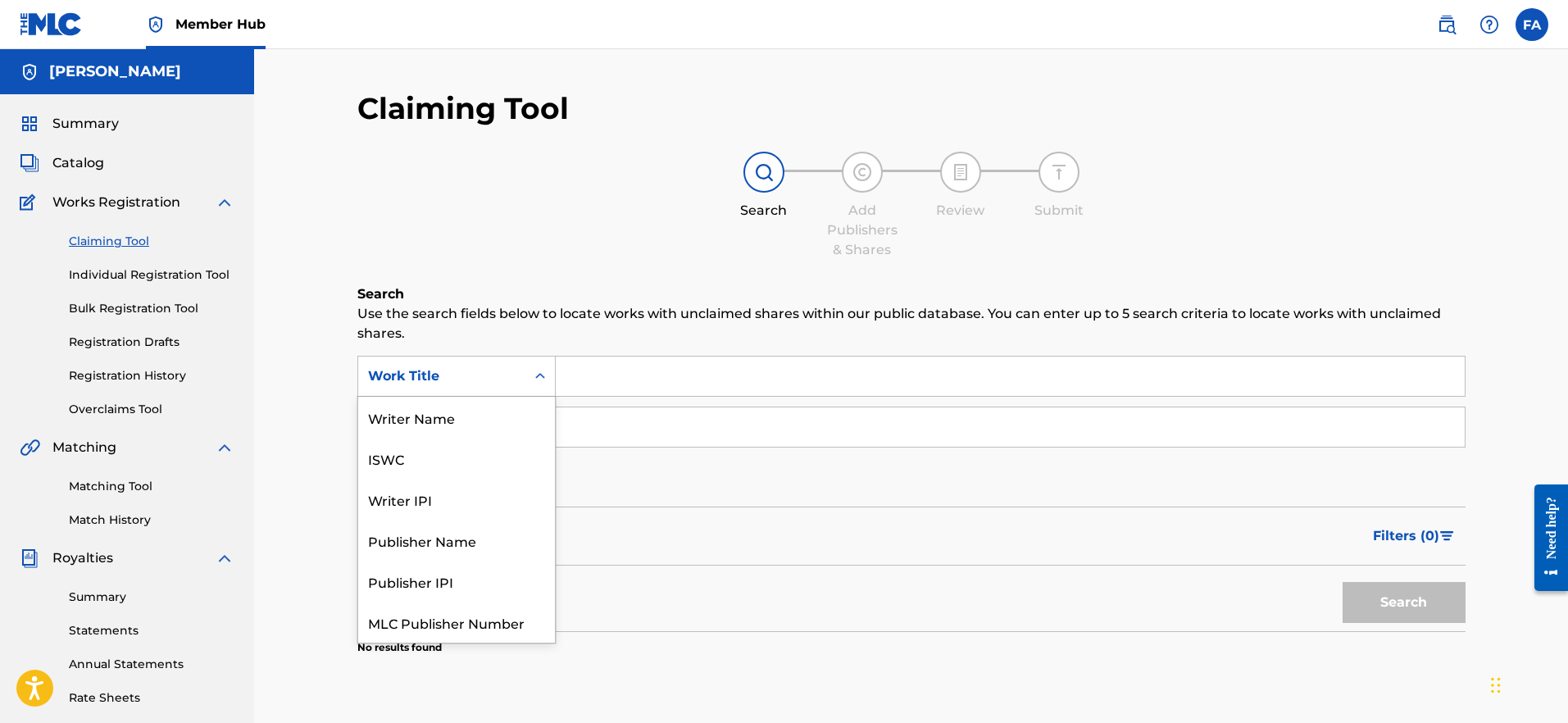
click at [488, 385] on div "Work Title" at bounding box center [442, 375] width 147 height 19
click at [473, 429] on div "Writer Name" at bounding box center [457, 417] width 197 height 41
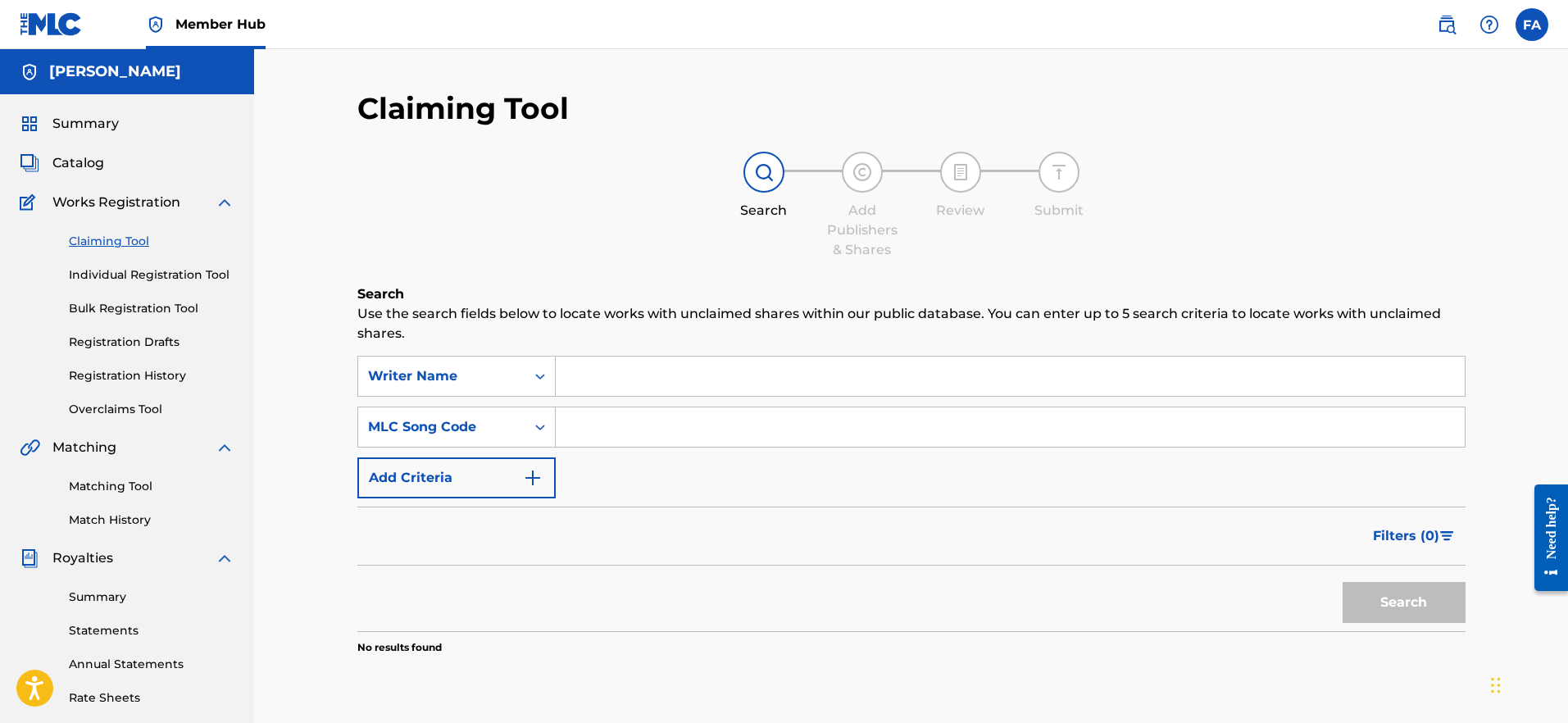
click at [650, 382] on input "Search Form" at bounding box center [1010, 376] width 909 height 39
type input "b"
click at [1404, 603] on button "Search" at bounding box center [1404, 603] width 123 height 41
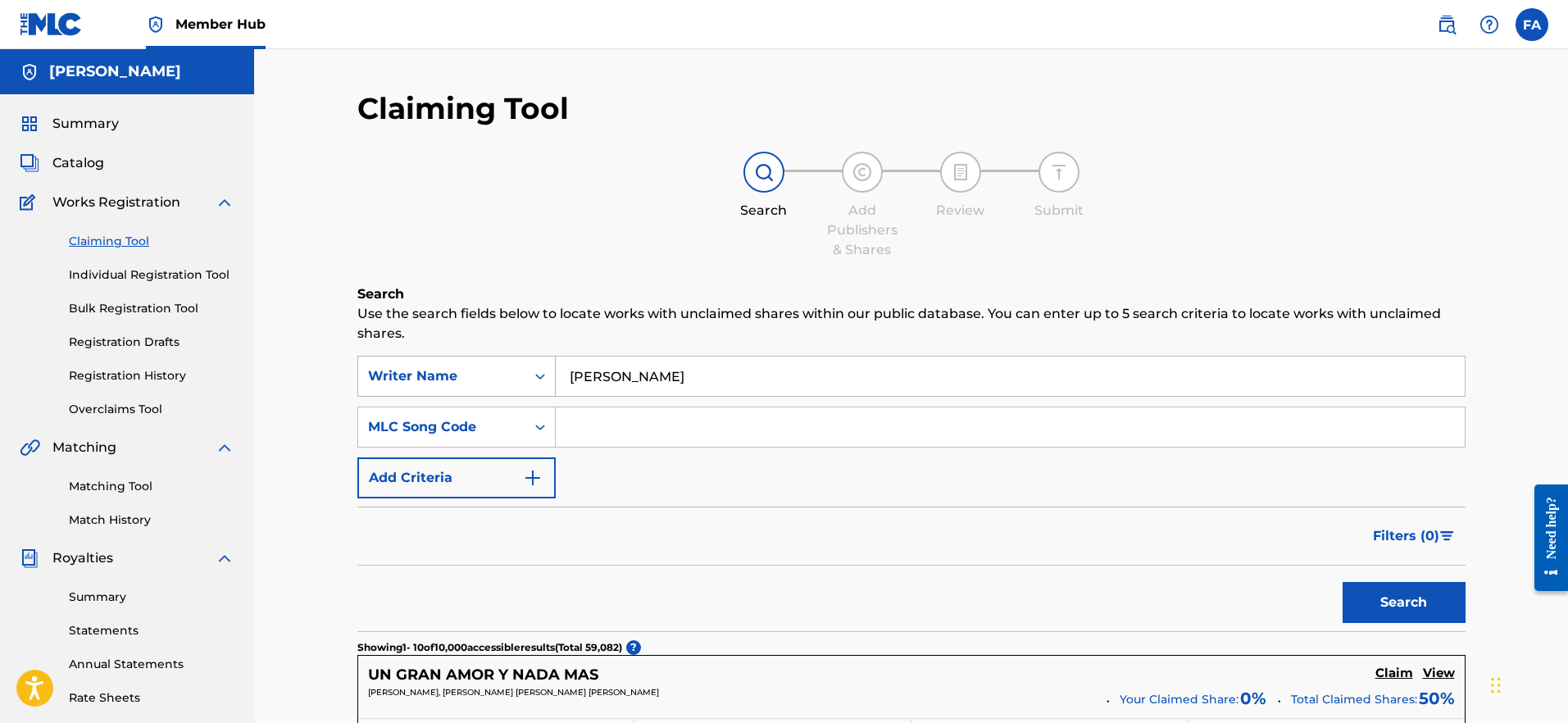
drag, startPoint x: 611, startPoint y: 382, endPoint x: 535, endPoint y: 375, distance: 76.3
click at [535, 375] on div "SearchWithCriteria70528b60-b3d7-4bf3-8383-5a421e49ac18 Writer Name claudio" at bounding box center [912, 376] width 1109 height 41
click at [1404, 603] on button "Search" at bounding box center [1404, 603] width 123 height 41
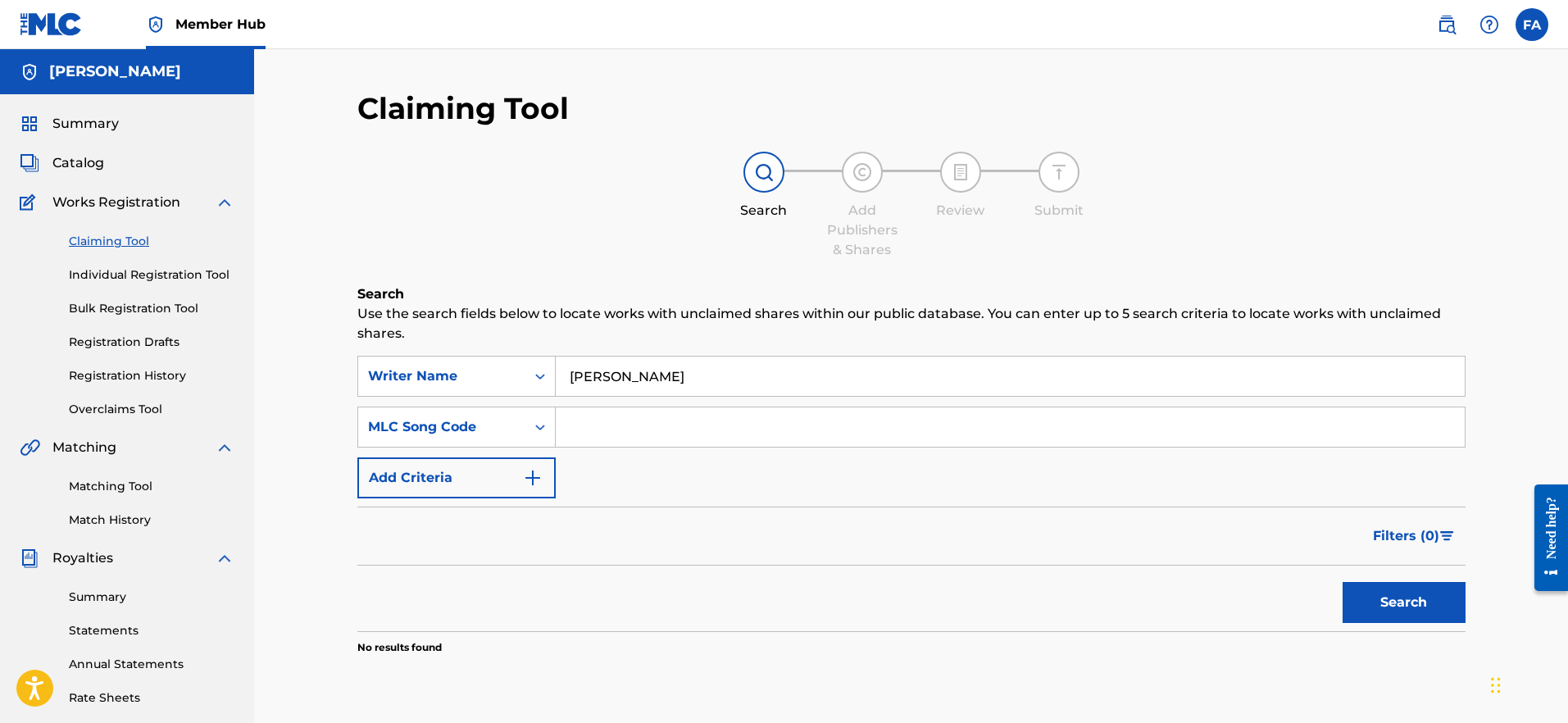
drag, startPoint x: 656, startPoint y: 375, endPoint x: 625, endPoint y: 384, distance: 32.3
click at [625, 384] on input "claudio balbi" at bounding box center [1010, 376] width 909 height 39
click at [1404, 603] on button "Search" at bounding box center [1404, 603] width 123 height 41
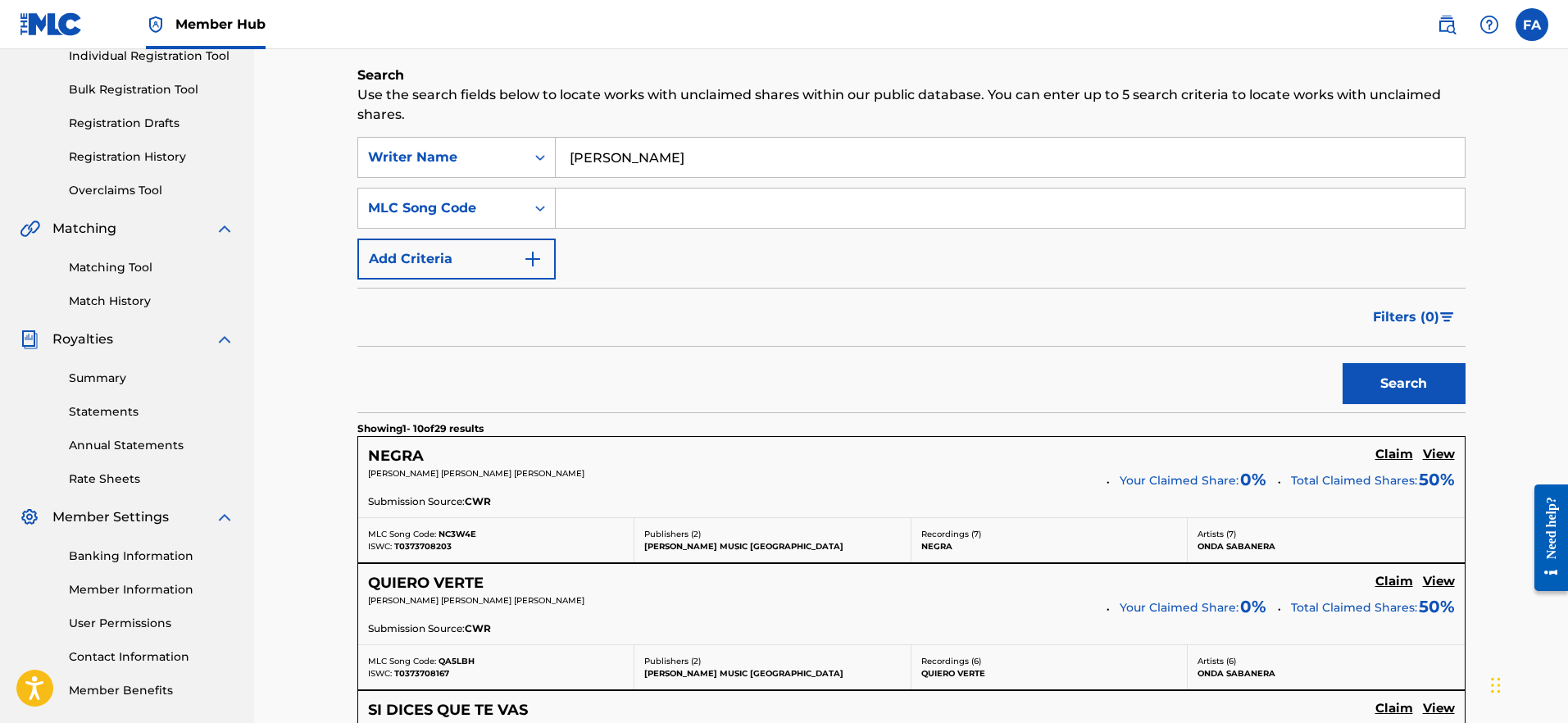
scroll to position [297, 0]
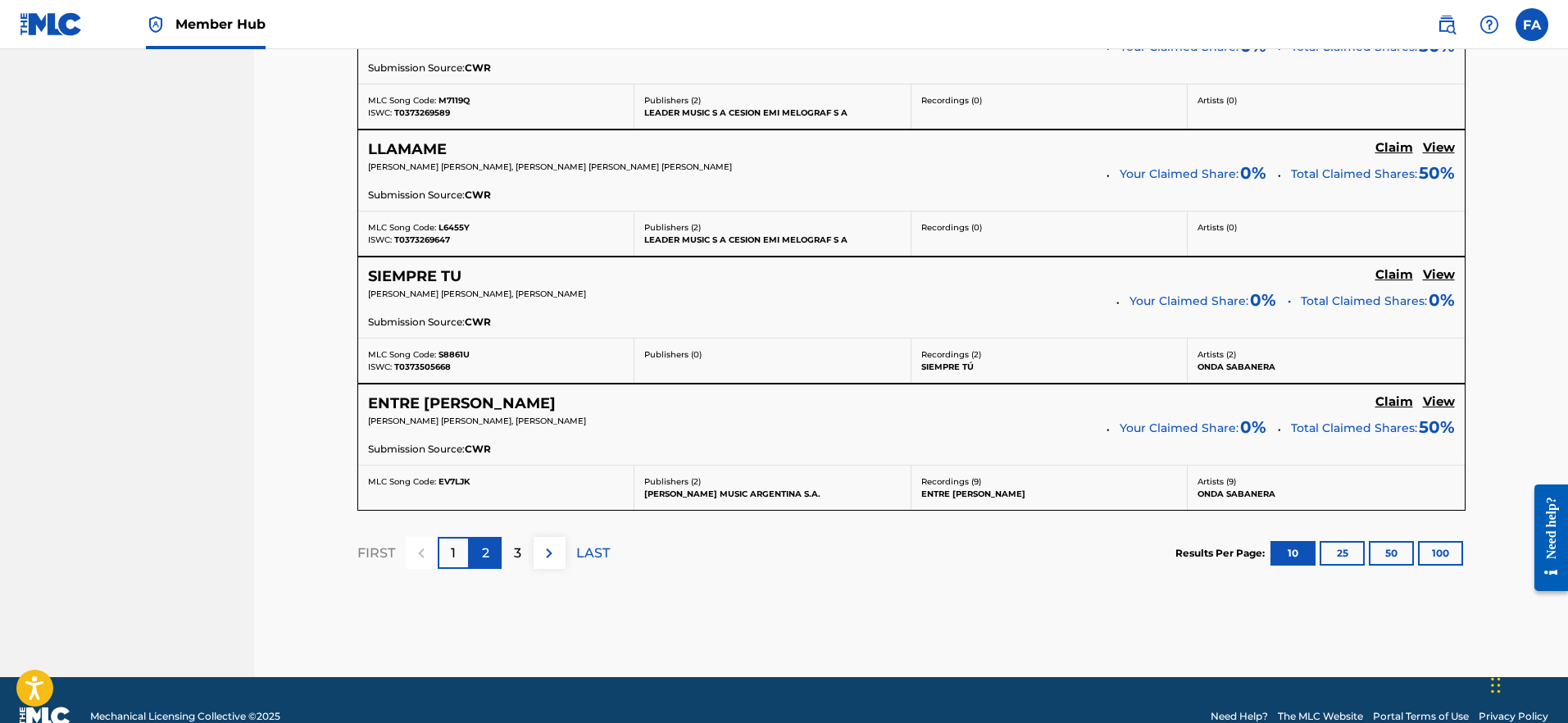
click at [489, 544] on div "2" at bounding box center [486, 553] width 32 height 32
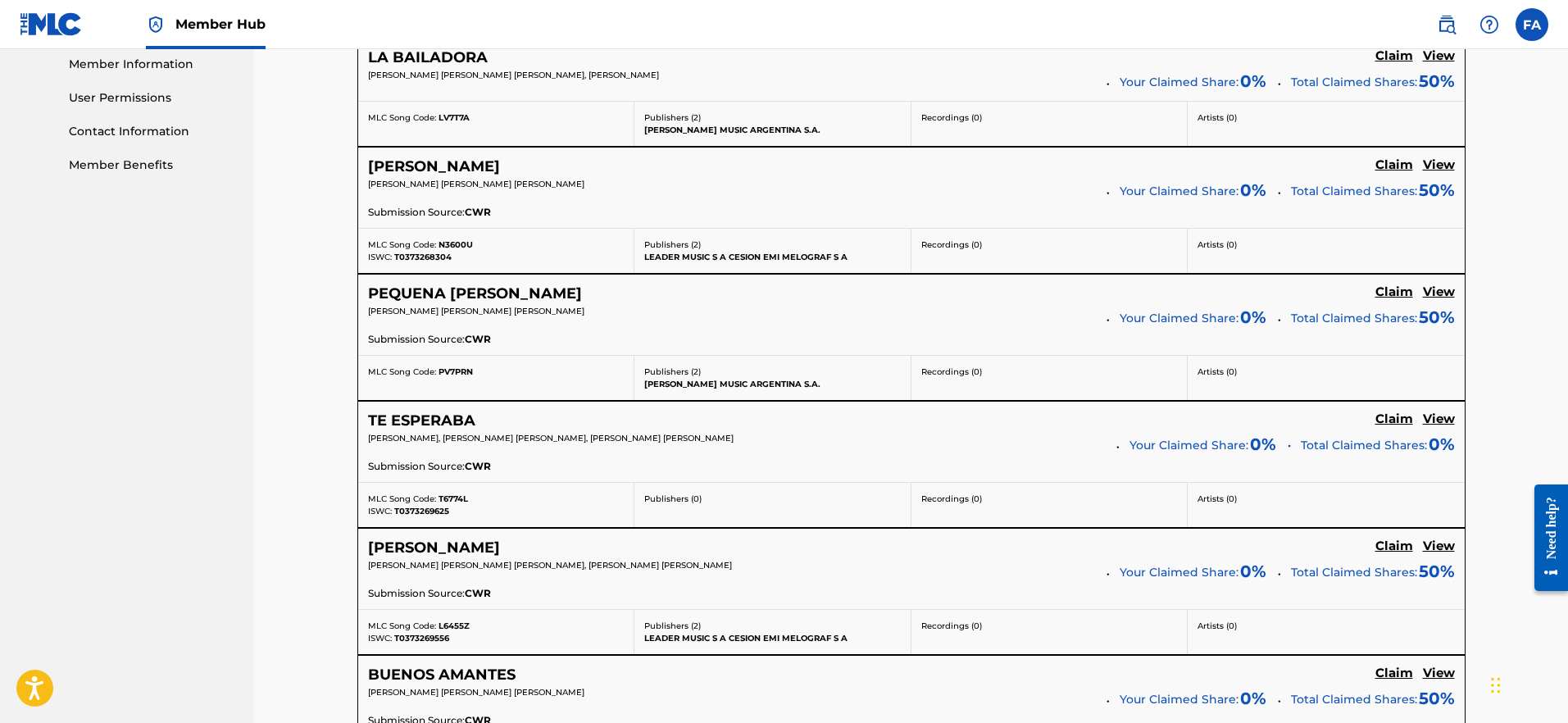
scroll to position [0, 0]
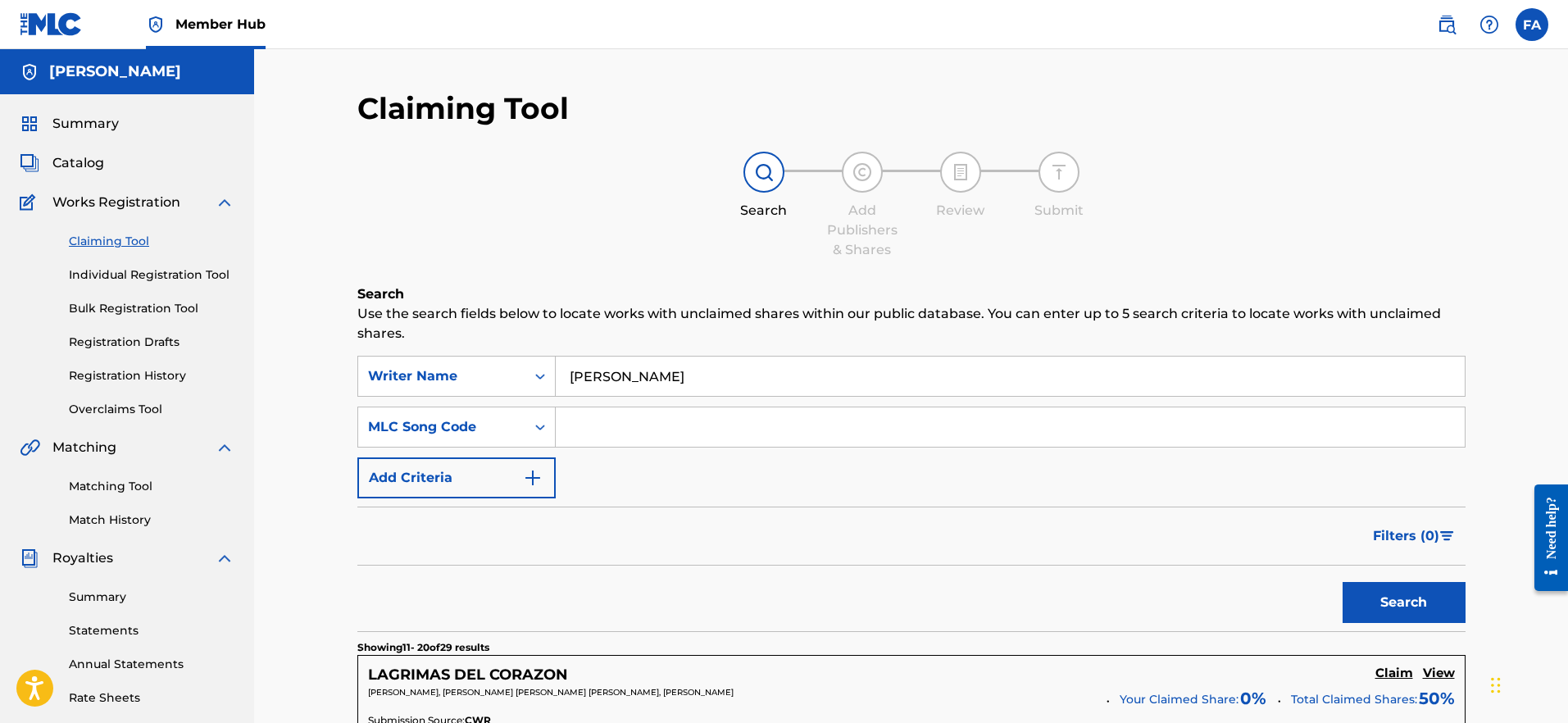
click at [703, 367] on input "claudio cuevas" at bounding box center [1010, 376] width 909 height 39
click at [713, 376] on input "claudio cuevas" at bounding box center [1010, 376] width 909 height 39
drag, startPoint x: 664, startPoint y: 379, endPoint x: 621, endPoint y: 381, distance: 43.0
click at [621, 381] on input "claudio cuevas" at bounding box center [1010, 376] width 909 height 39
click at [1404, 603] on button "Search" at bounding box center [1404, 603] width 123 height 41
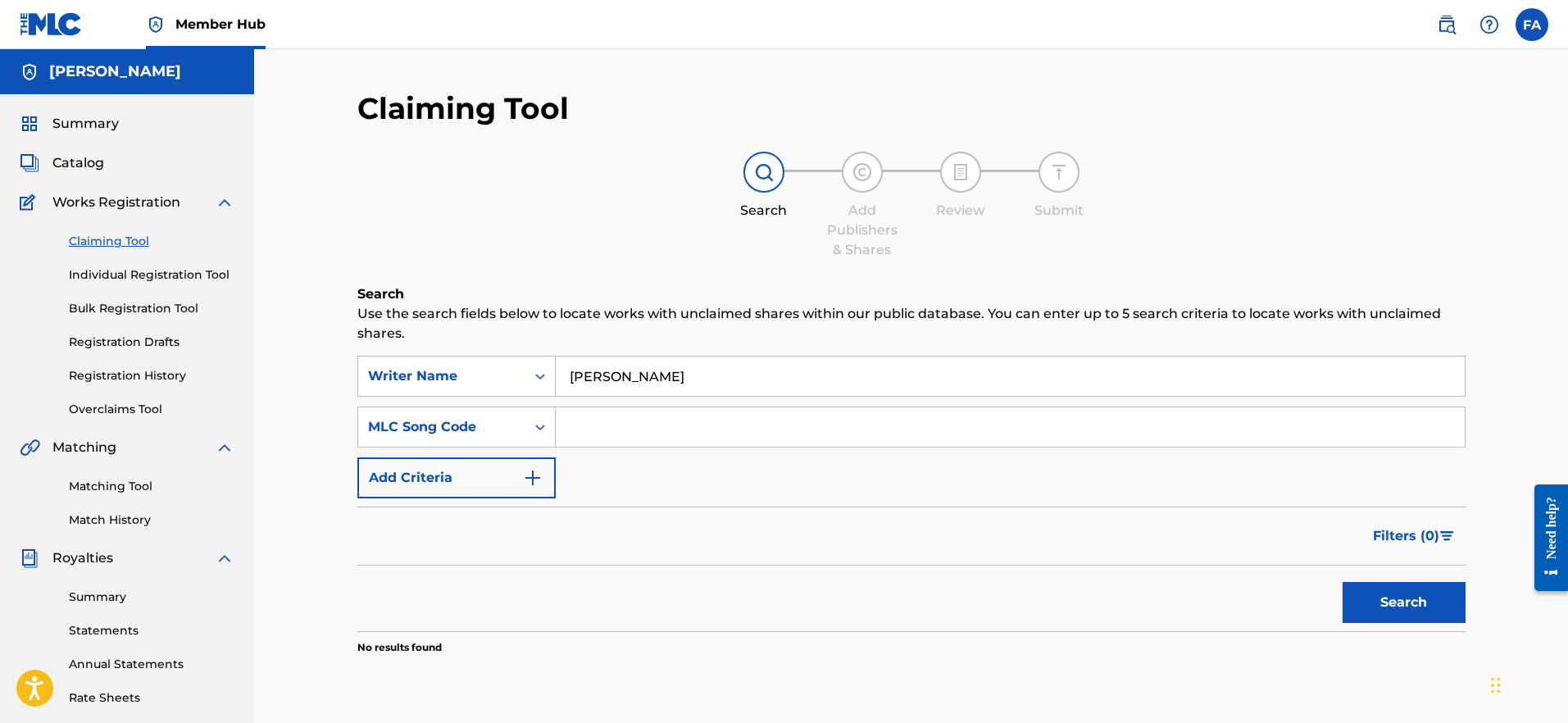
click at [1404, 603] on button "Search" at bounding box center [1404, 603] width 123 height 41
type input "c"
click at [127, 489] on link "Matching Tool" at bounding box center [151, 487] width 165 height 17
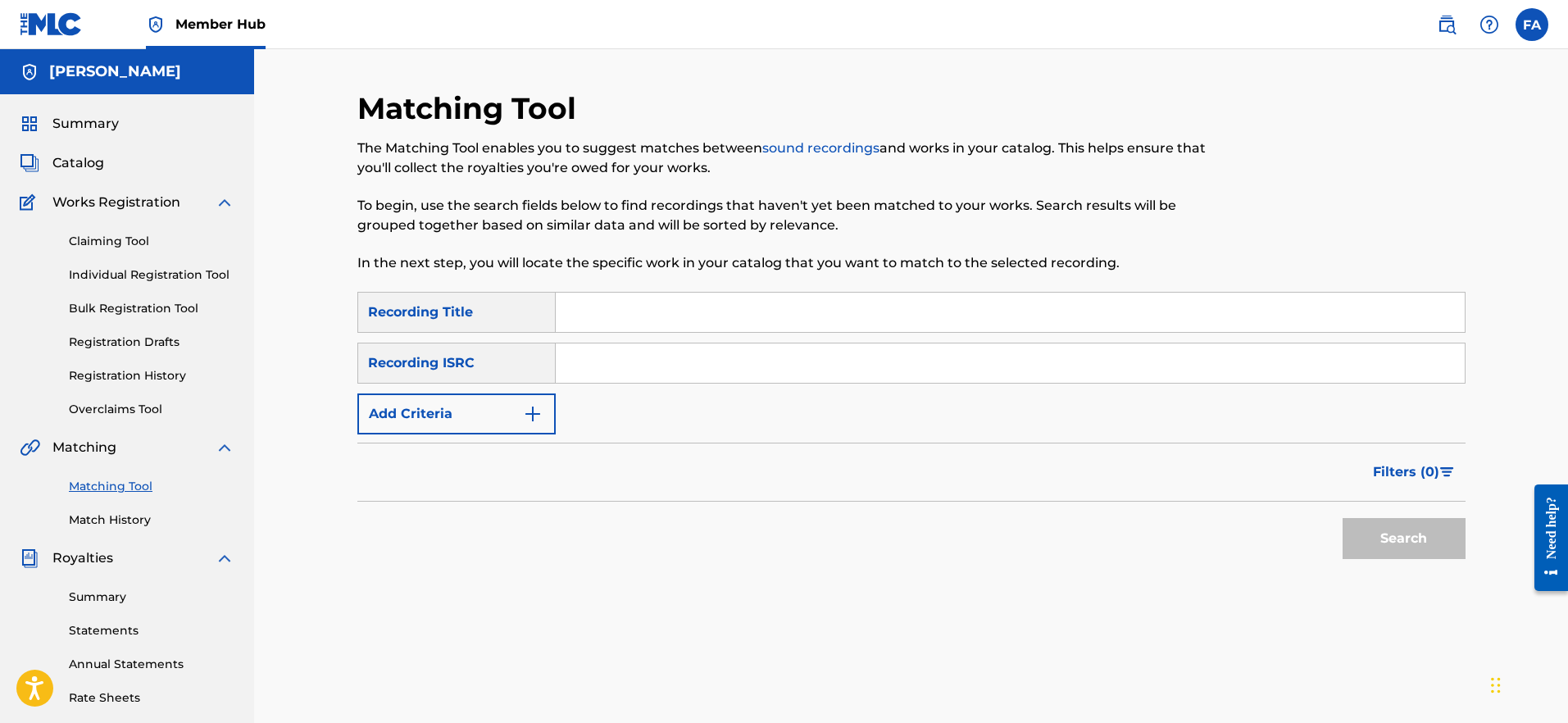
click at [591, 310] on input "Search Form" at bounding box center [1010, 312] width 909 height 39
click at [618, 364] on input "Search Form" at bounding box center [1010, 363] width 909 height 39
click at [630, 318] on input "Search Form" at bounding box center [1010, 312] width 909 height 39
type input "negro mate"
click at [1404, 539] on button "Search" at bounding box center [1404, 538] width 123 height 41
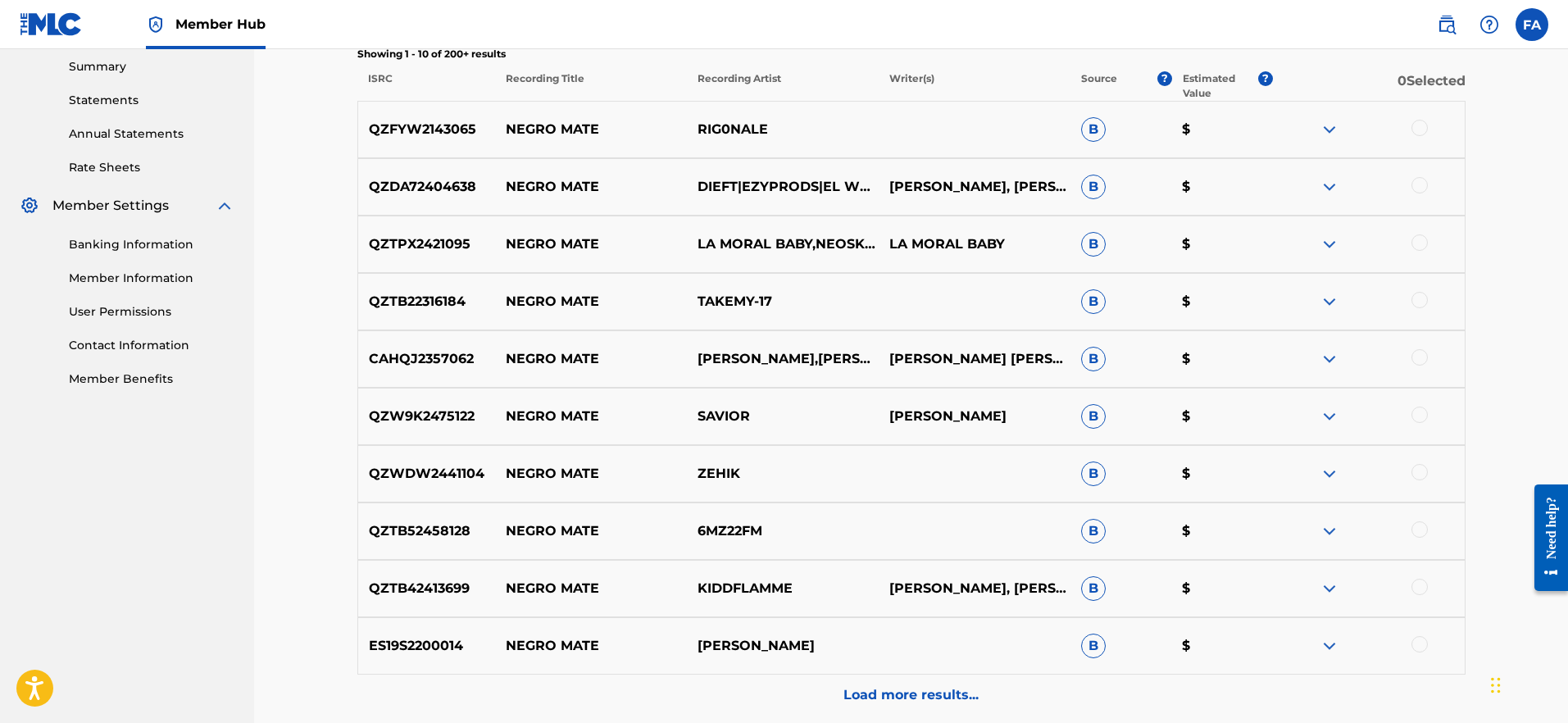
scroll to position [560, 0]
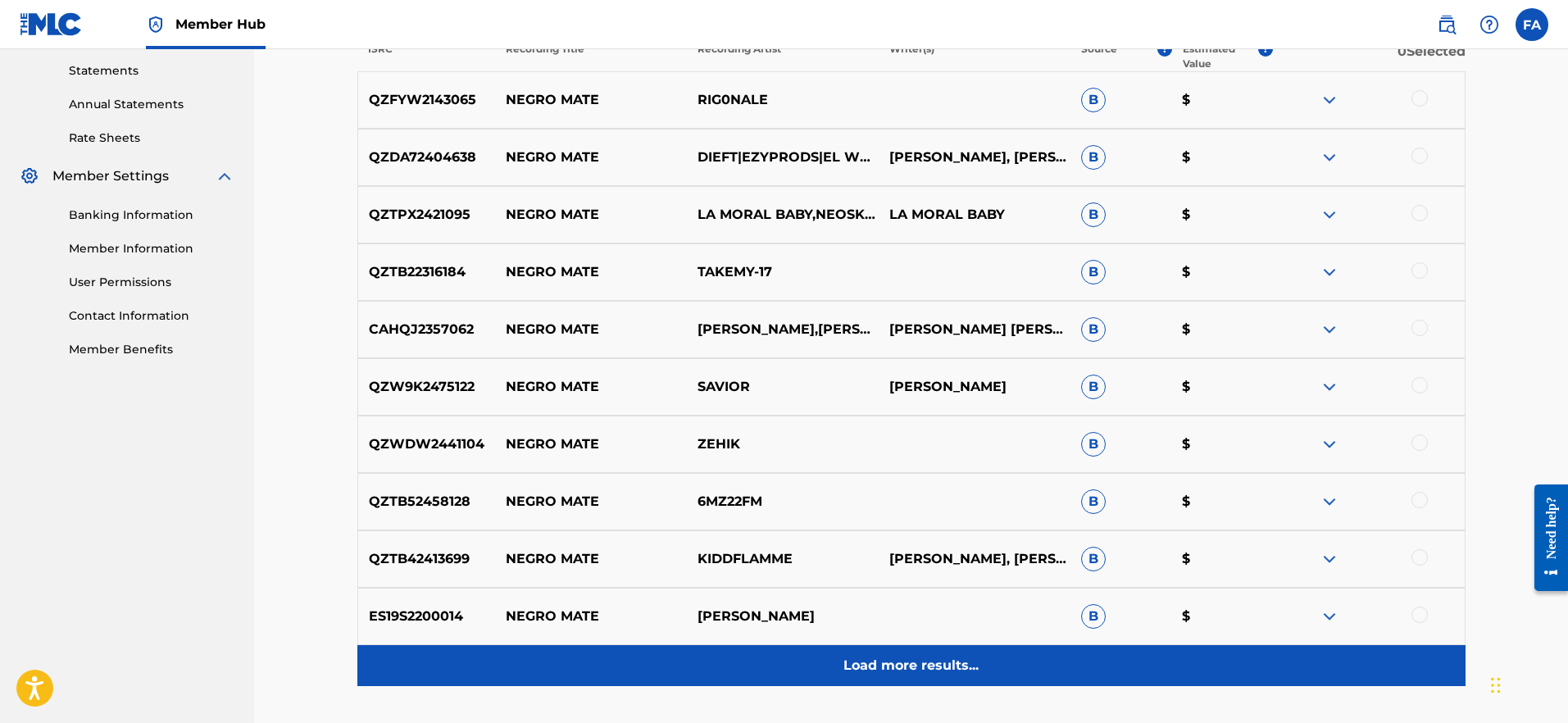
click at [876, 661] on p "Load more results..." at bounding box center [911, 665] width 136 height 19
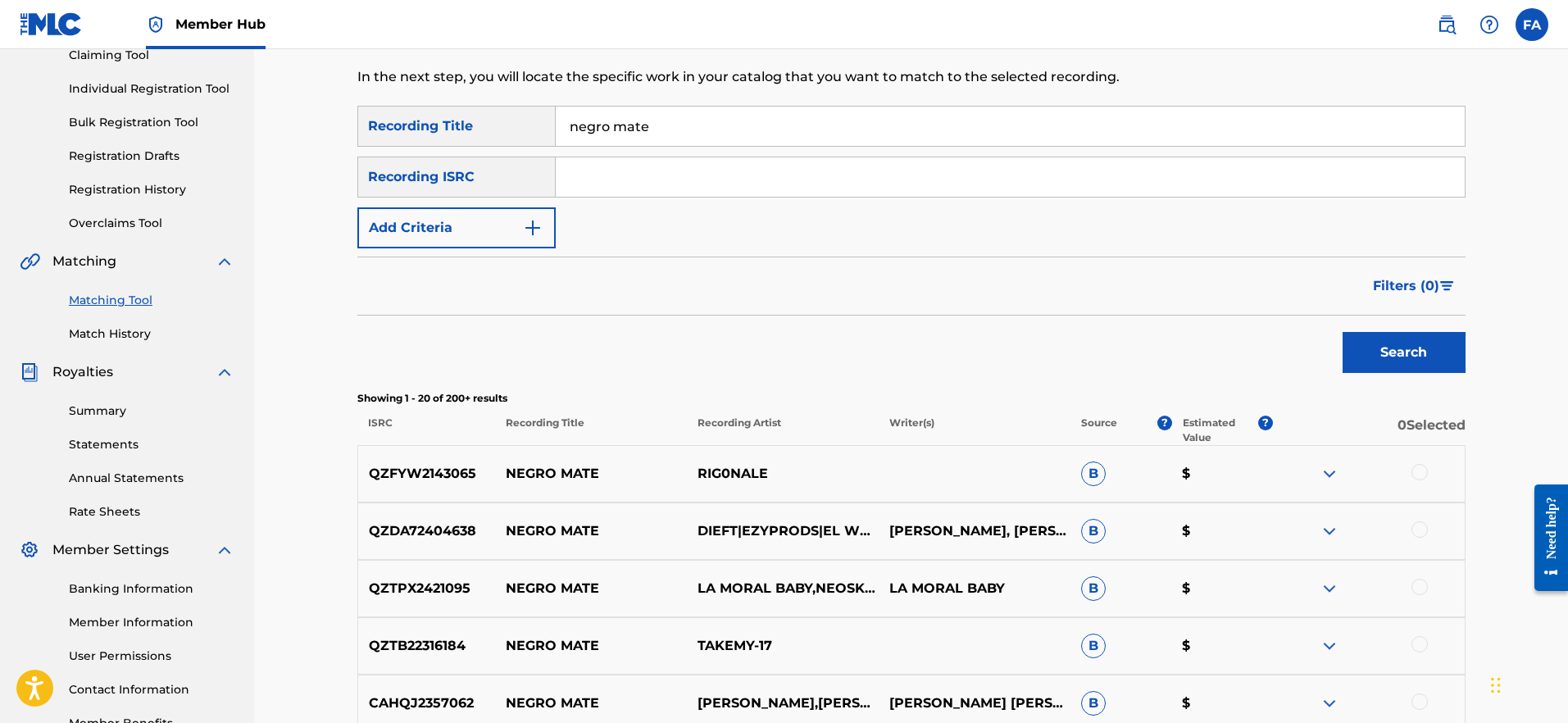
scroll to position [41, 0]
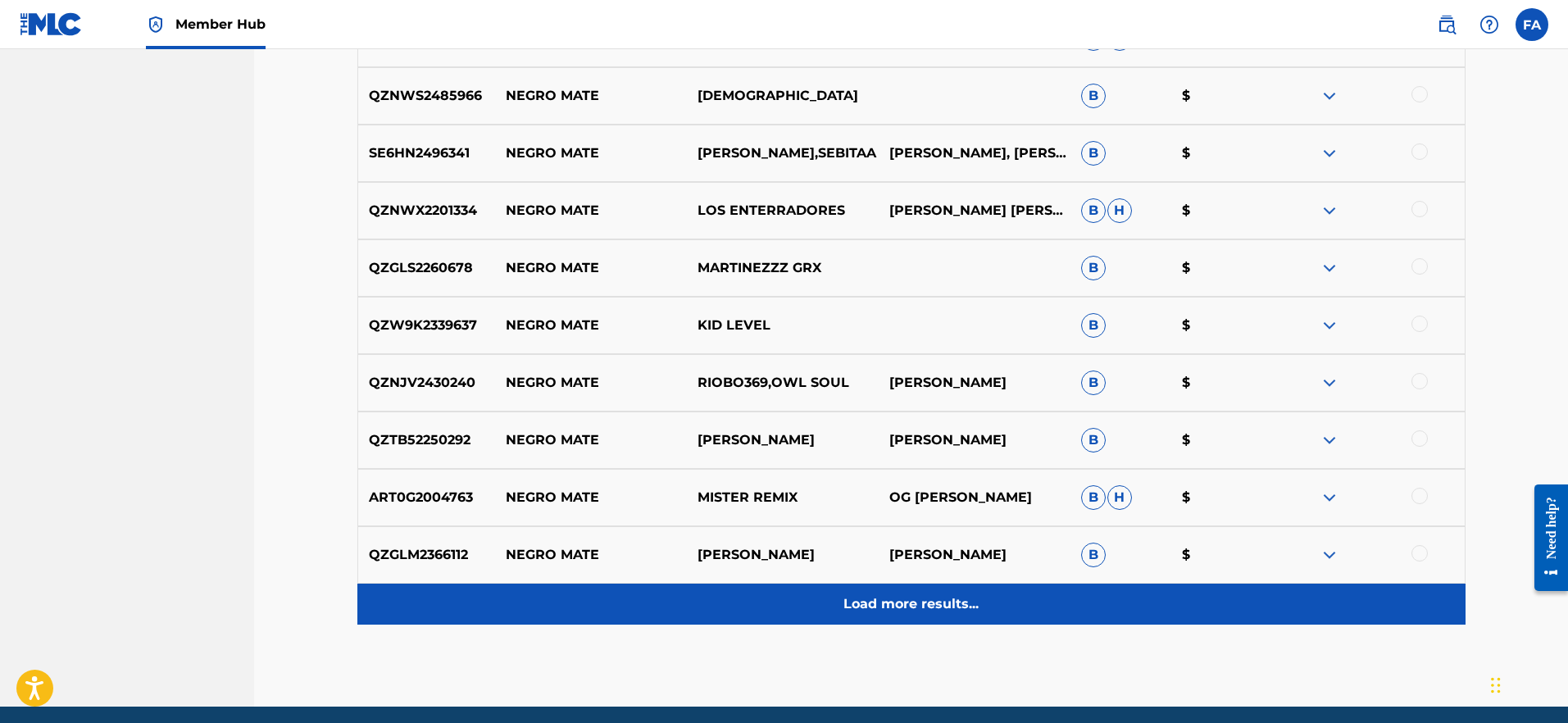
click at [858, 608] on p "Load more results..." at bounding box center [911, 603] width 136 height 19
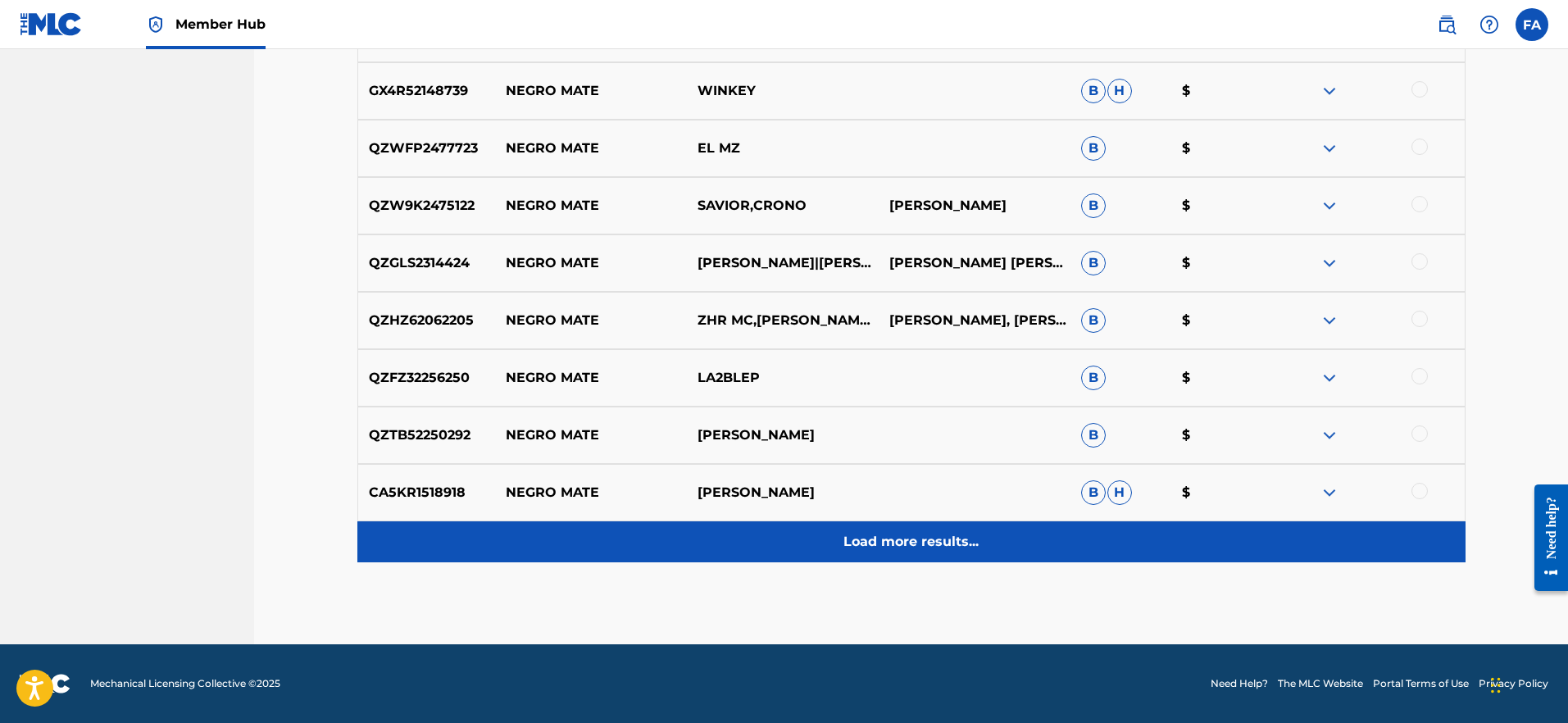
click at [815, 532] on div "Load more results..." at bounding box center [912, 542] width 1109 height 41
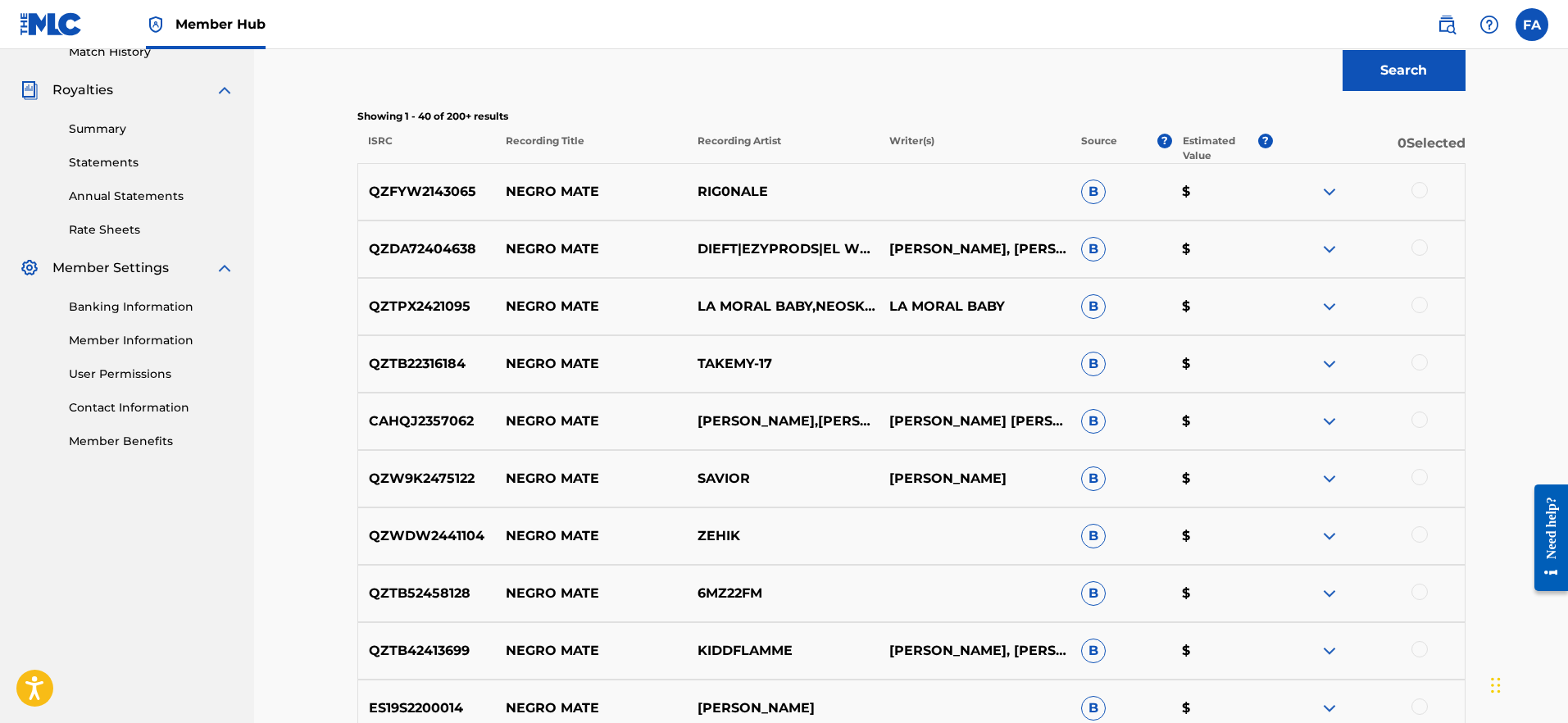
scroll to position [0, 0]
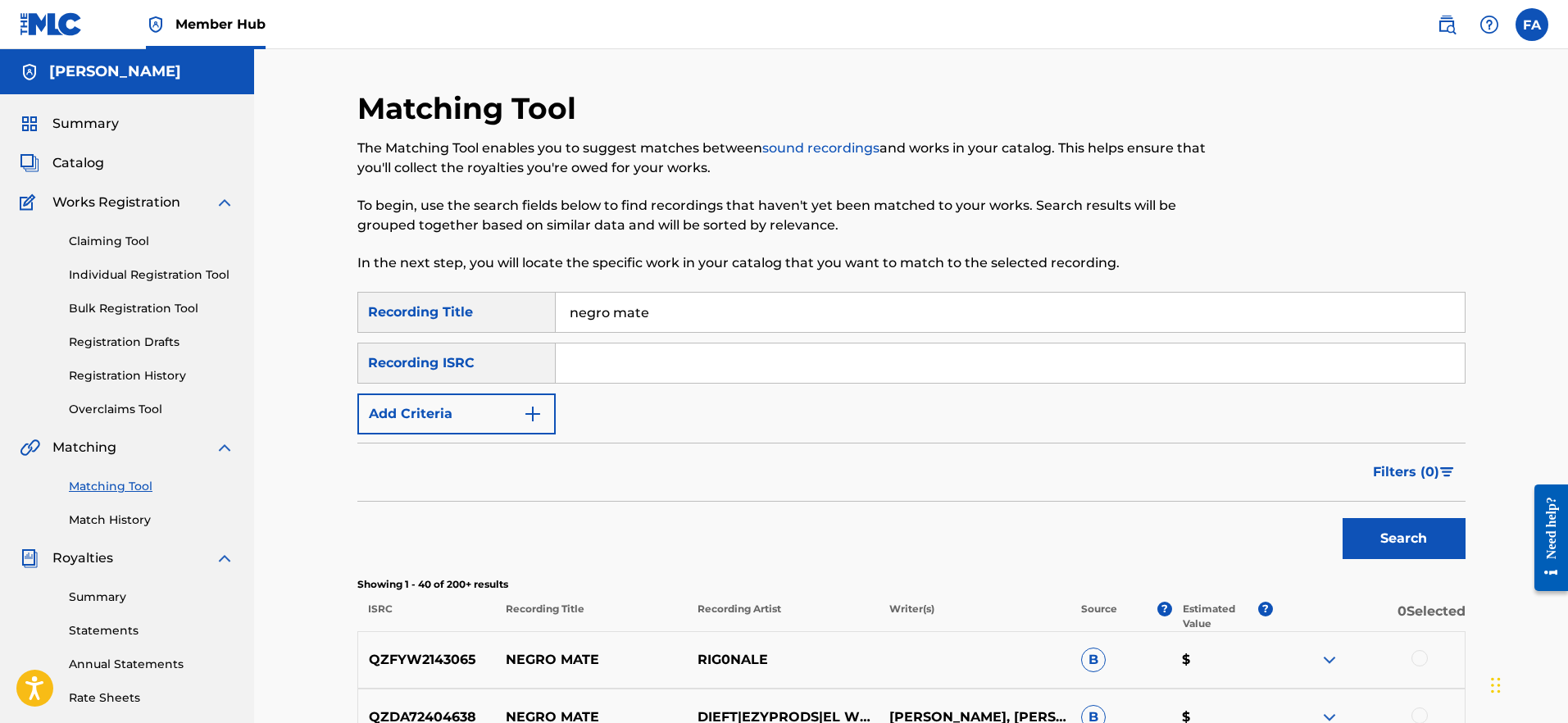
drag, startPoint x: 639, startPoint y: 313, endPoint x: 480, endPoint y: 312, distance: 159.0
click at [480, 312] on div "SearchWithCriteriada3755dc-2f41-47c2-8e7f-e7c8fb3d5ee1 Recording Title negro ma…" at bounding box center [912, 312] width 1109 height 41
click at [517, 412] on button "Add Criteria" at bounding box center [457, 414] width 198 height 41
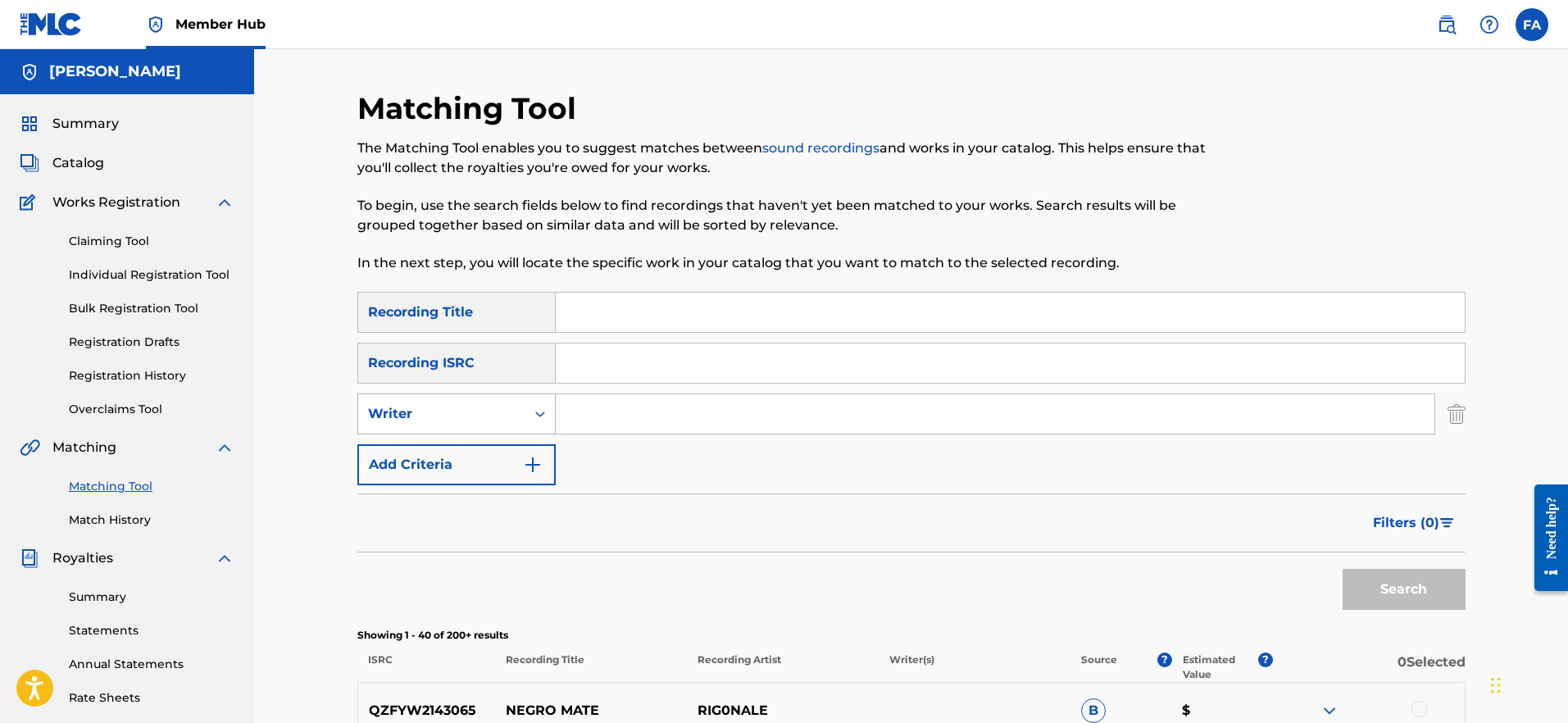
click at [514, 414] on div "Writer" at bounding box center [442, 414] width 147 height 19
click at [485, 453] on div "Recording Artist" at bounding box center [457, 455] width 197 height 41
click at [485, 414] on div "Recording Artist" at bounding box center [442, 414] width 147 height 19
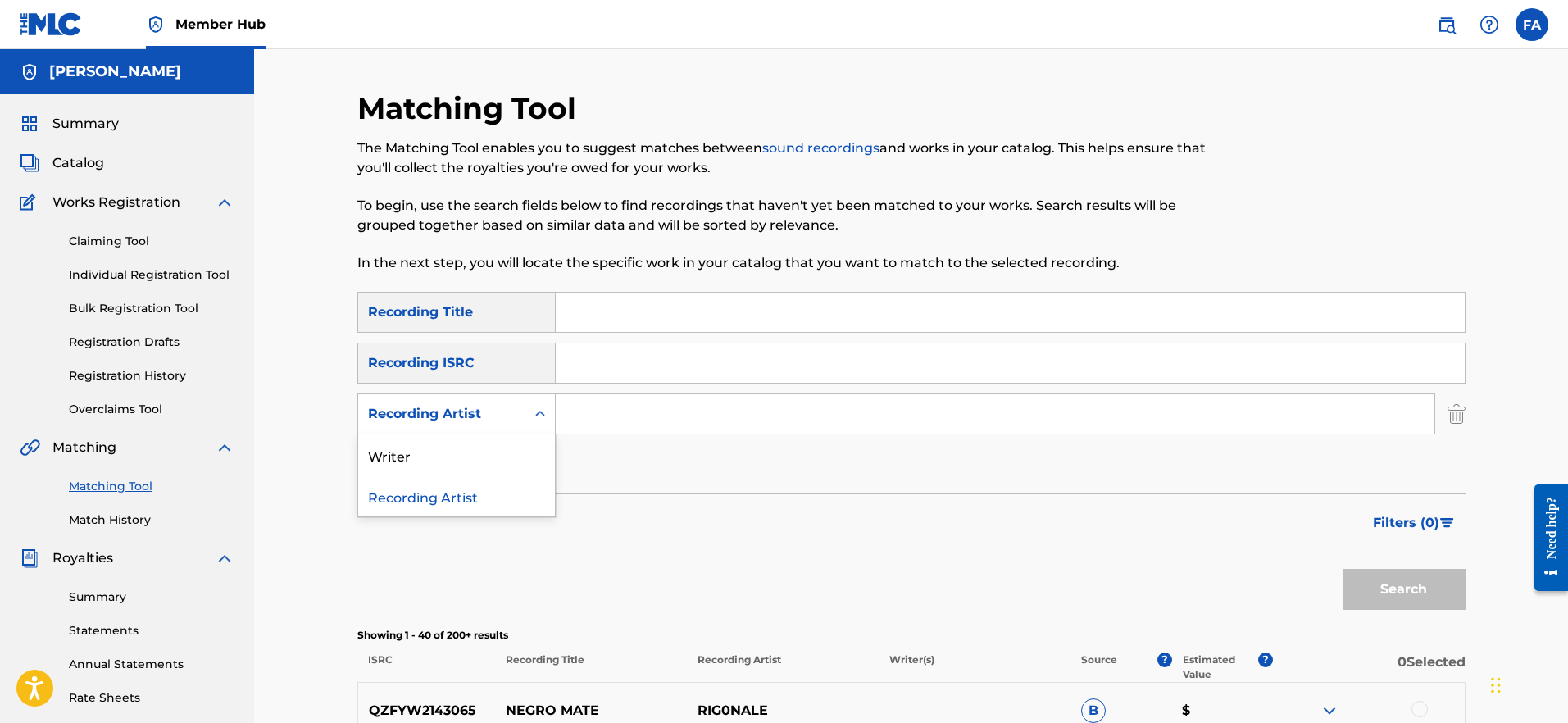
click at [453, 493] on div "Recording Artist" at bounding box center [457, 496] width 197 height 41
click at [459, 413] on div "Recording Artist" at bounding box center [442, 414] width 147 height 19
click at [456, 451] on div "Writer" at bounding box center [457, 455] width 197 height 41
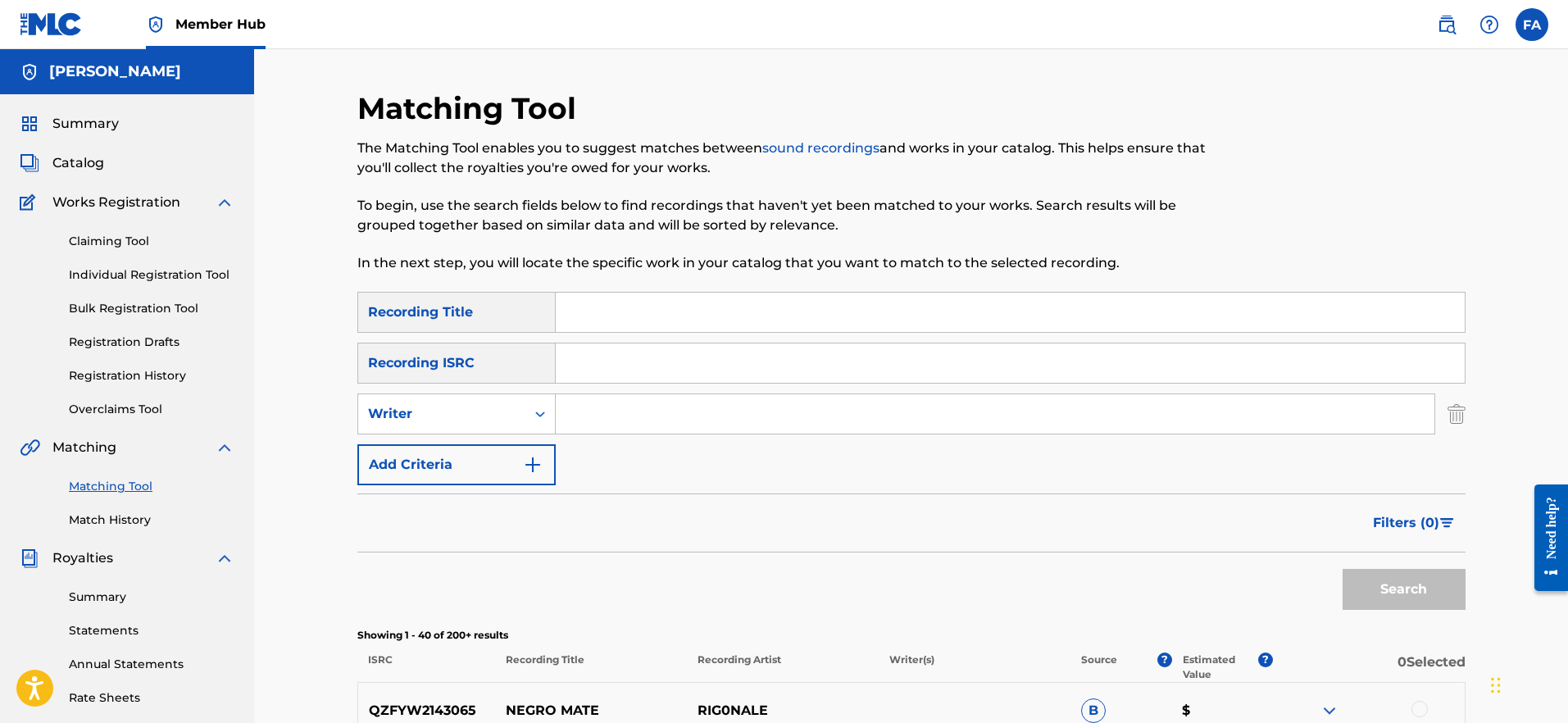
click at [596, 409] on input "Search Form" at bounding box center [995, 414] width 879 height 39
click at [1404, 589] on button "Search" at bounding box center [1404, 589] width 123 height 41
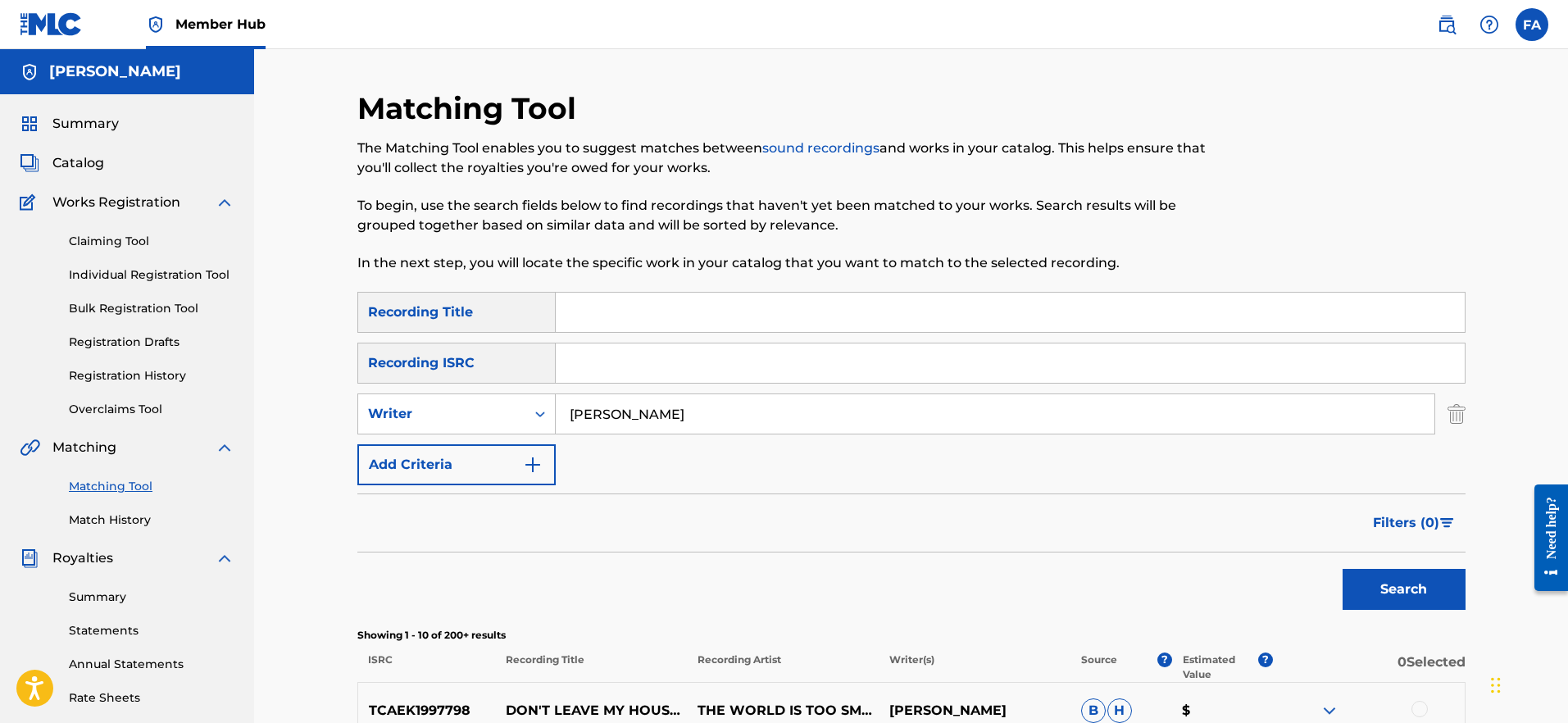
type input "claudio balbi"
click at [1404, 589] on button "Search" at bounding box center [1404, 589] width 123 height 41
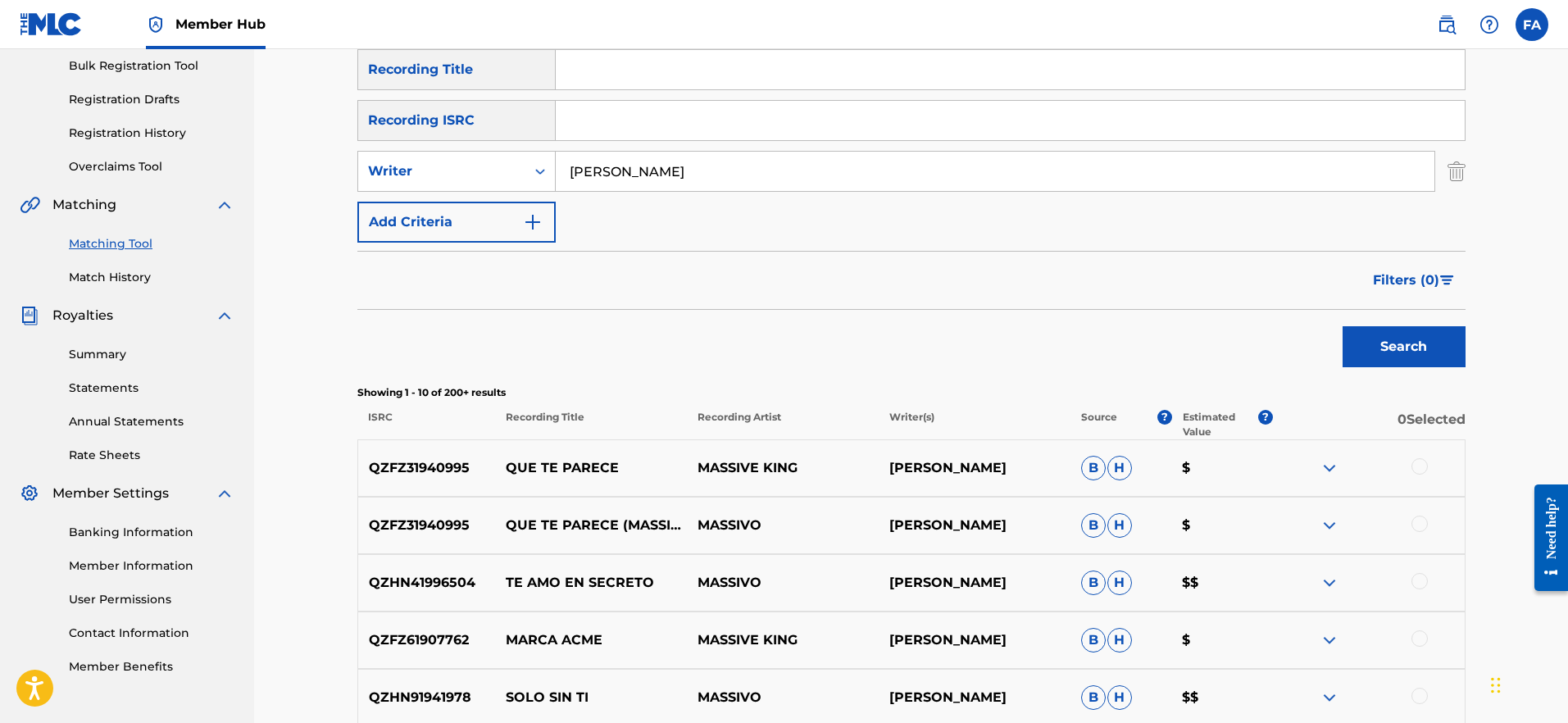
scroll to position [277, 0]
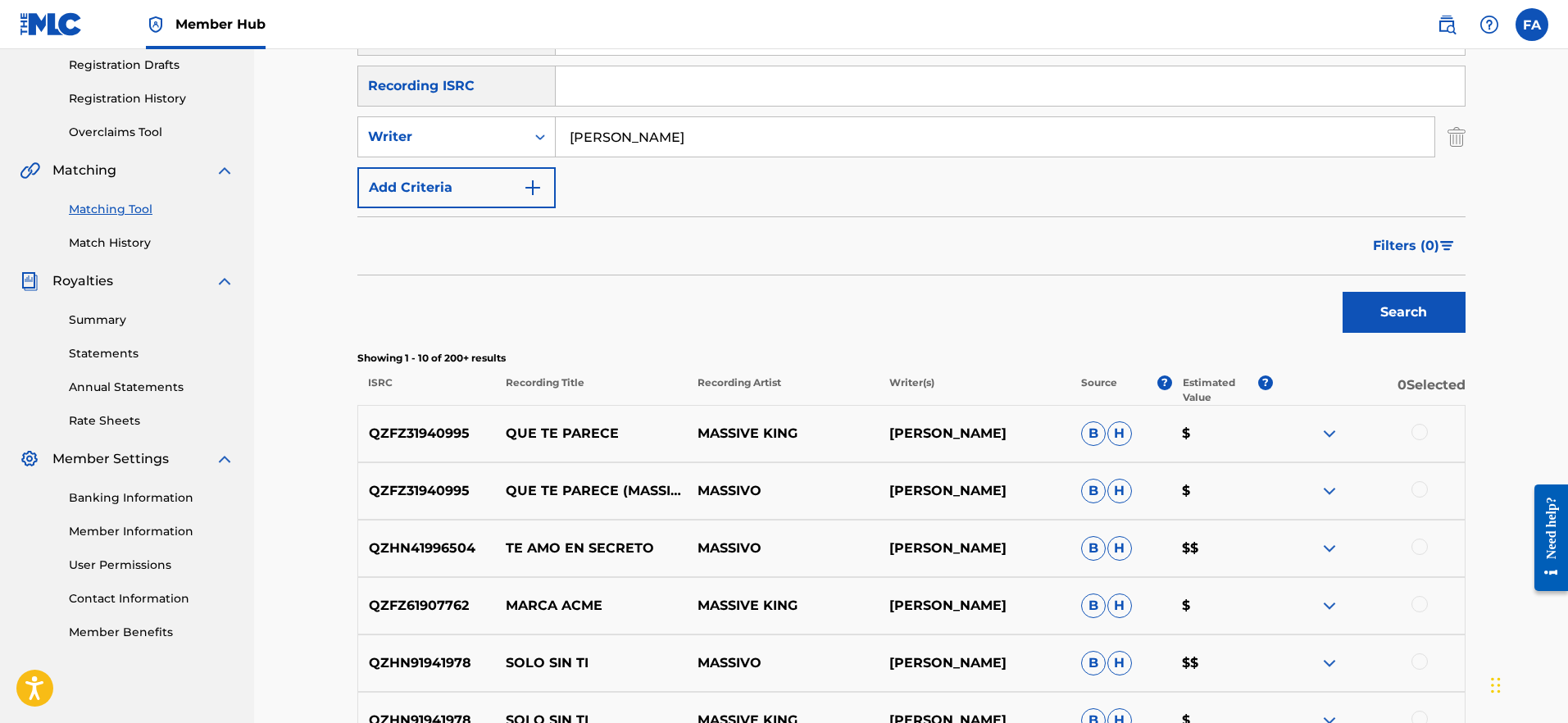
click at [1326, 432] on img at bounding box center [1329, 433] width 19 height 19
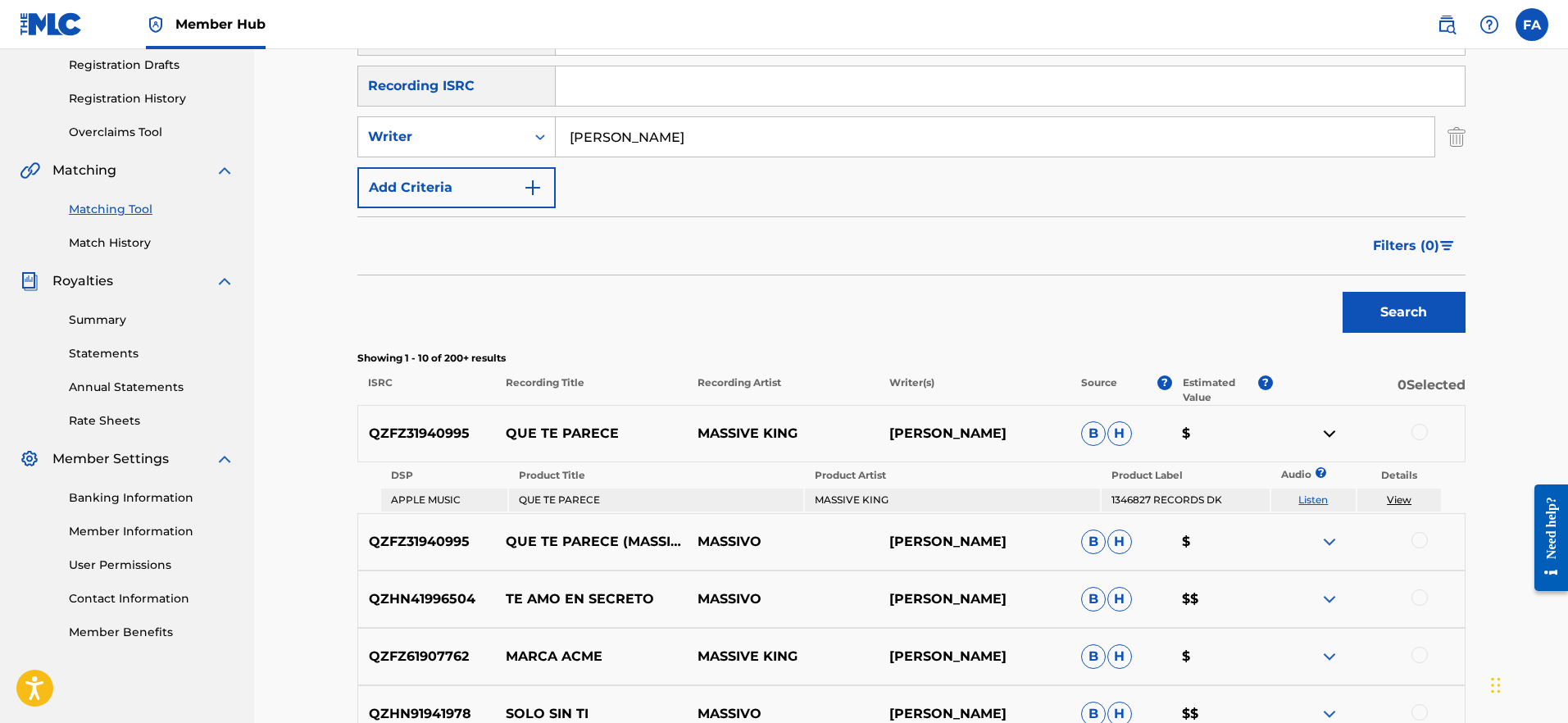
click at [1397, 499] on link "View" at bounding box center [1399, 499] width 25 height 13
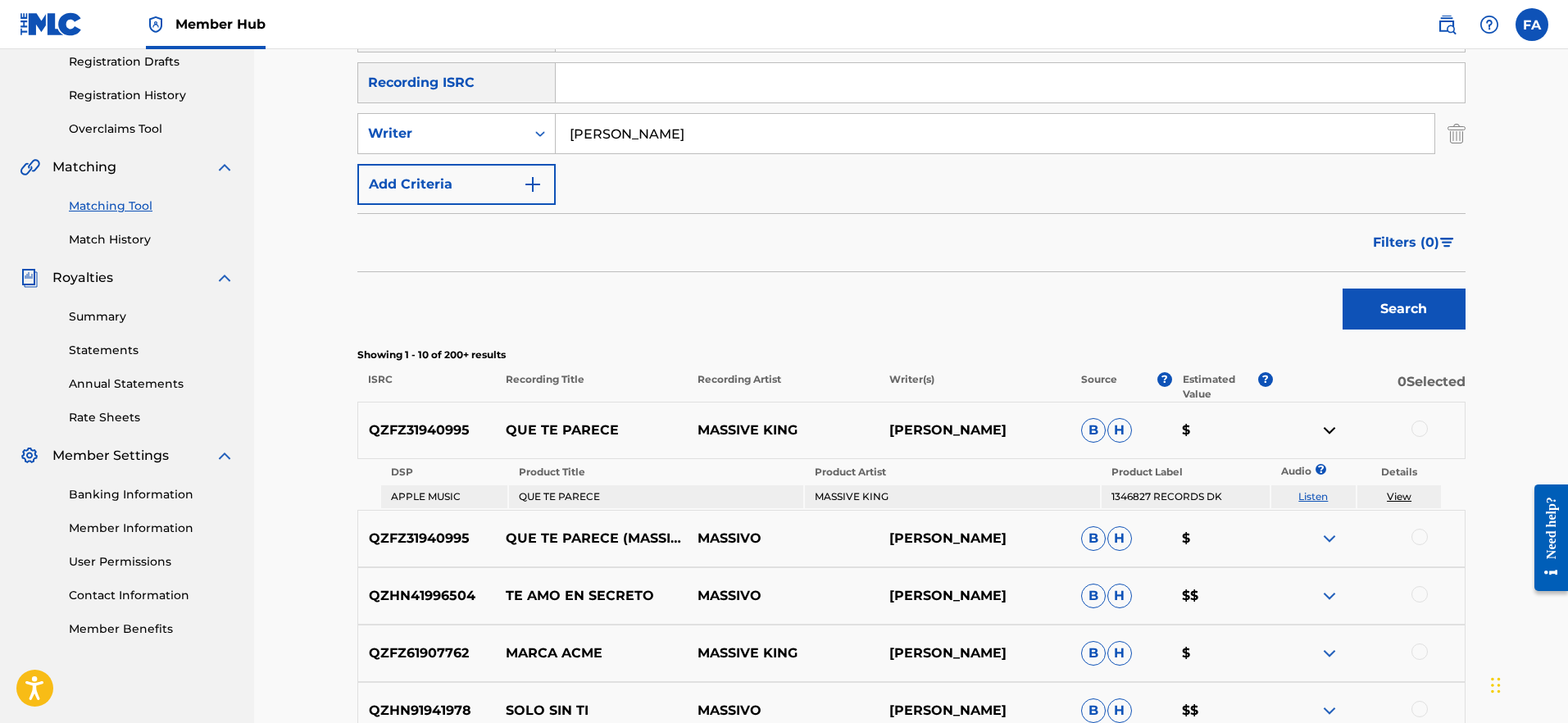
click at [1093, 430] on span "B" at bounding box center [1093, 430] width 25 height 25
click at [1117, 435] on span "H" at bounding box center [1120, 430] width 25 height 25
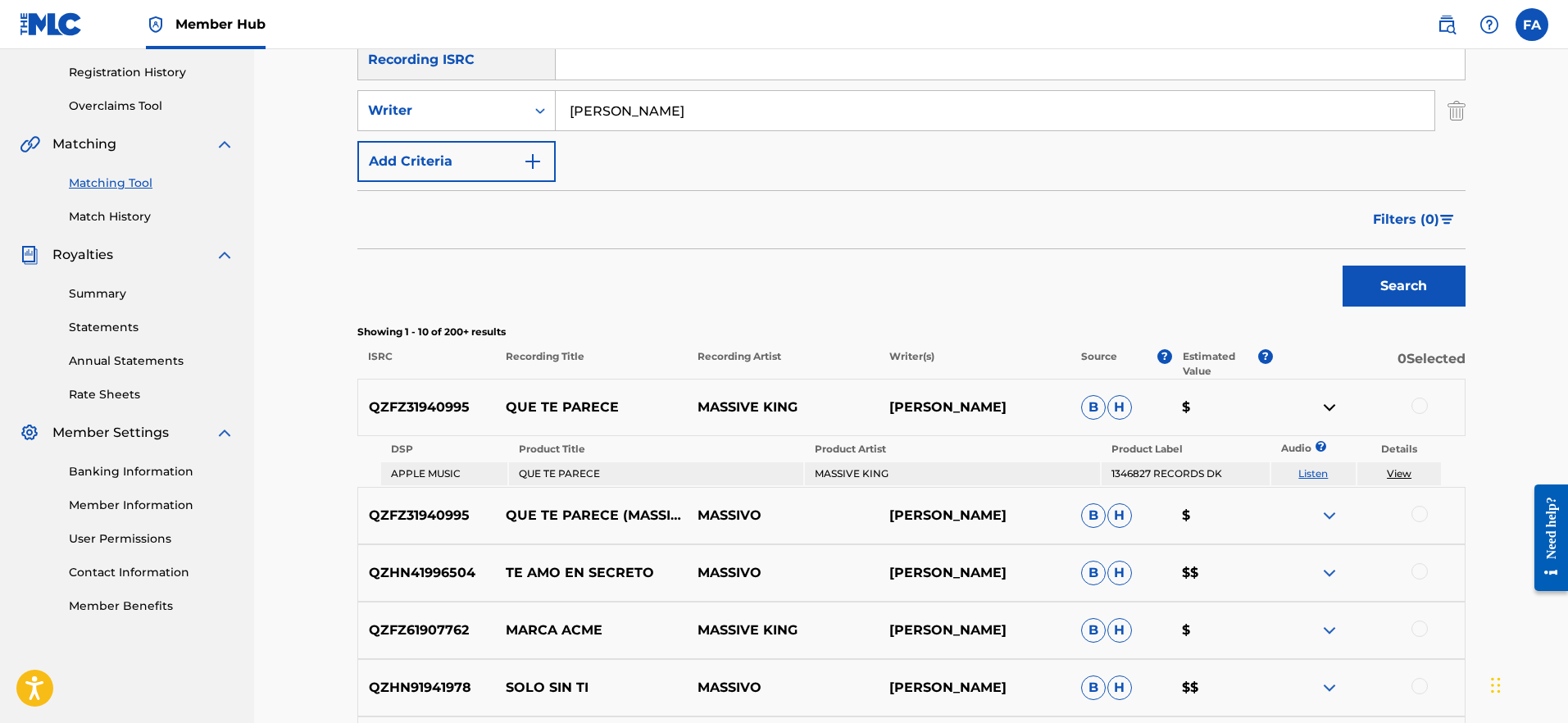
scroll to position [331, 0]
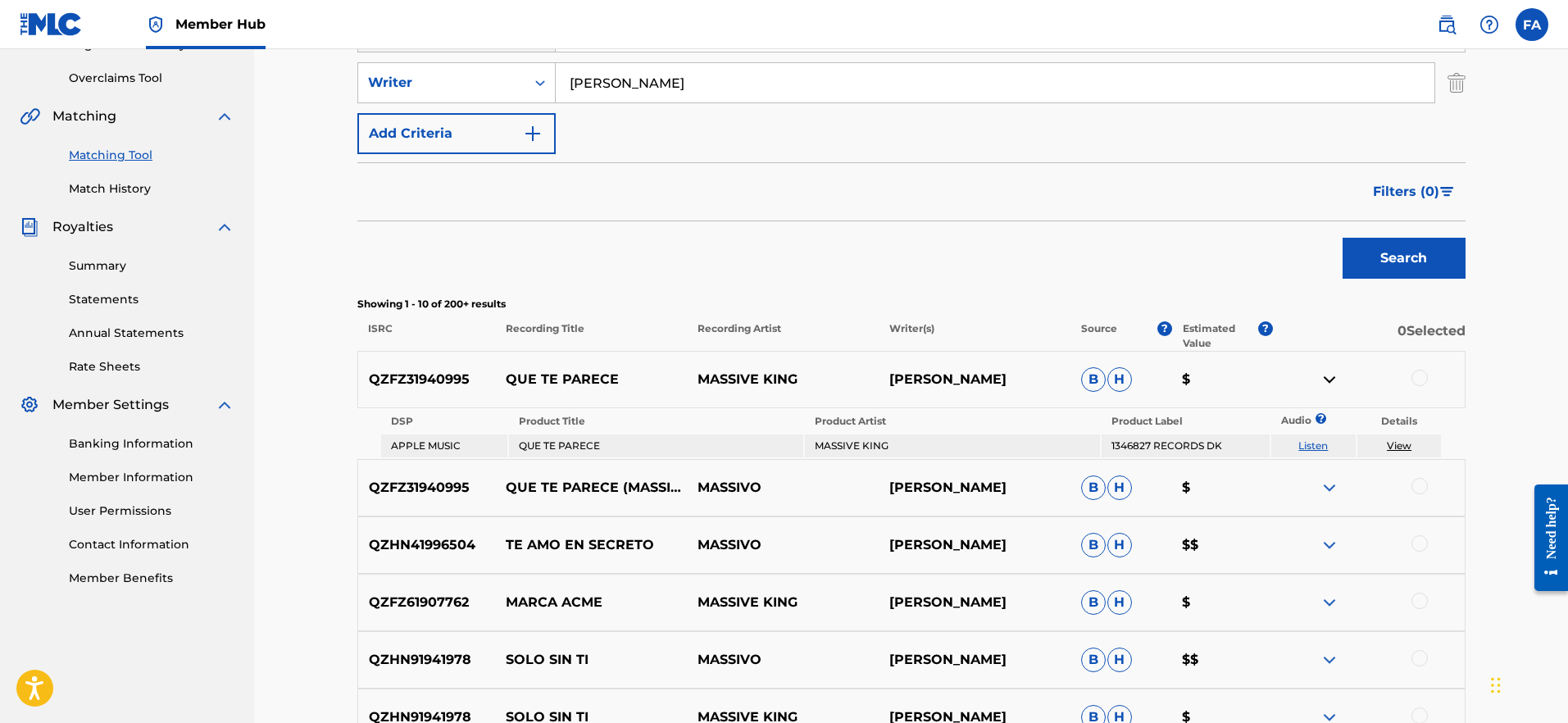
click at [1334, 485] on img at bounding box center [1329, 487] width 19 height 19
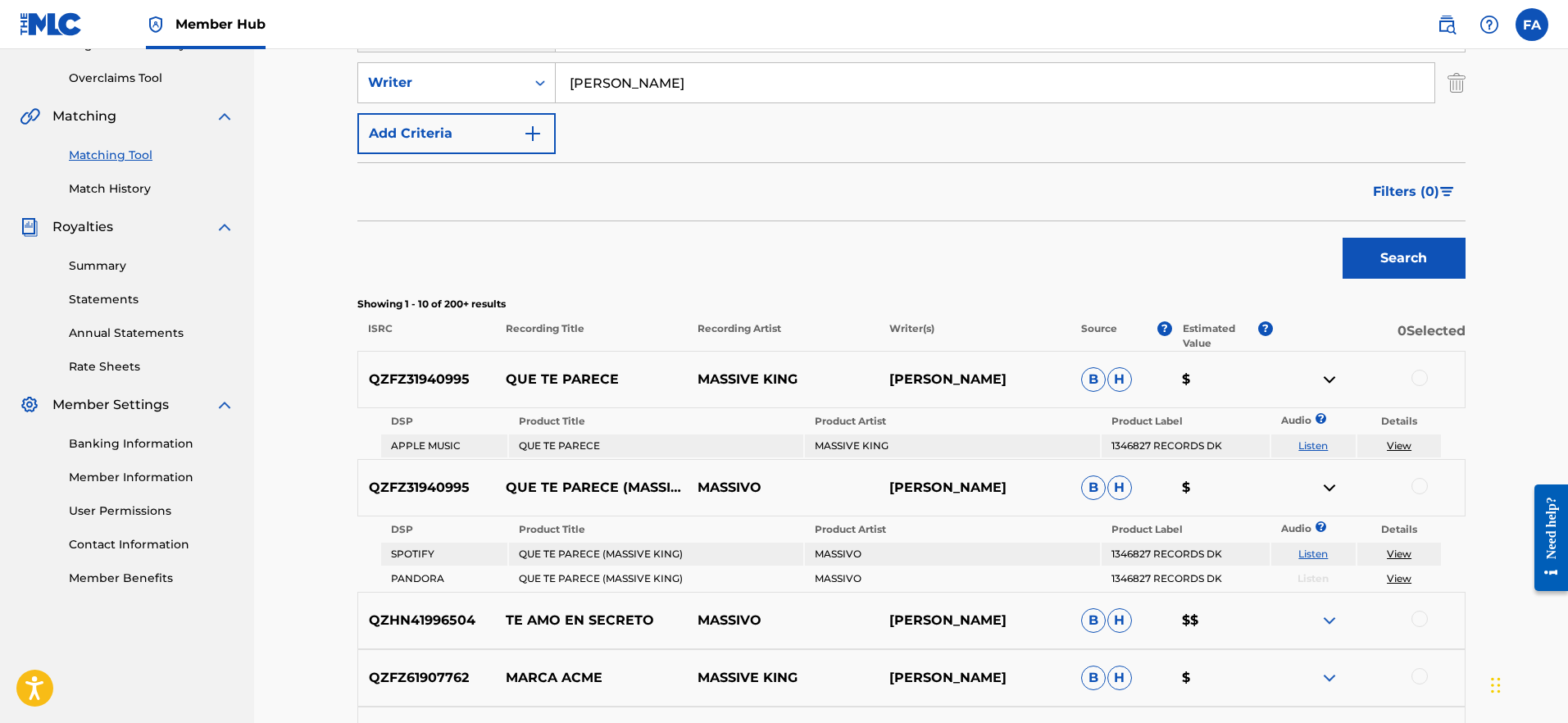
scroll to position [353, 0]
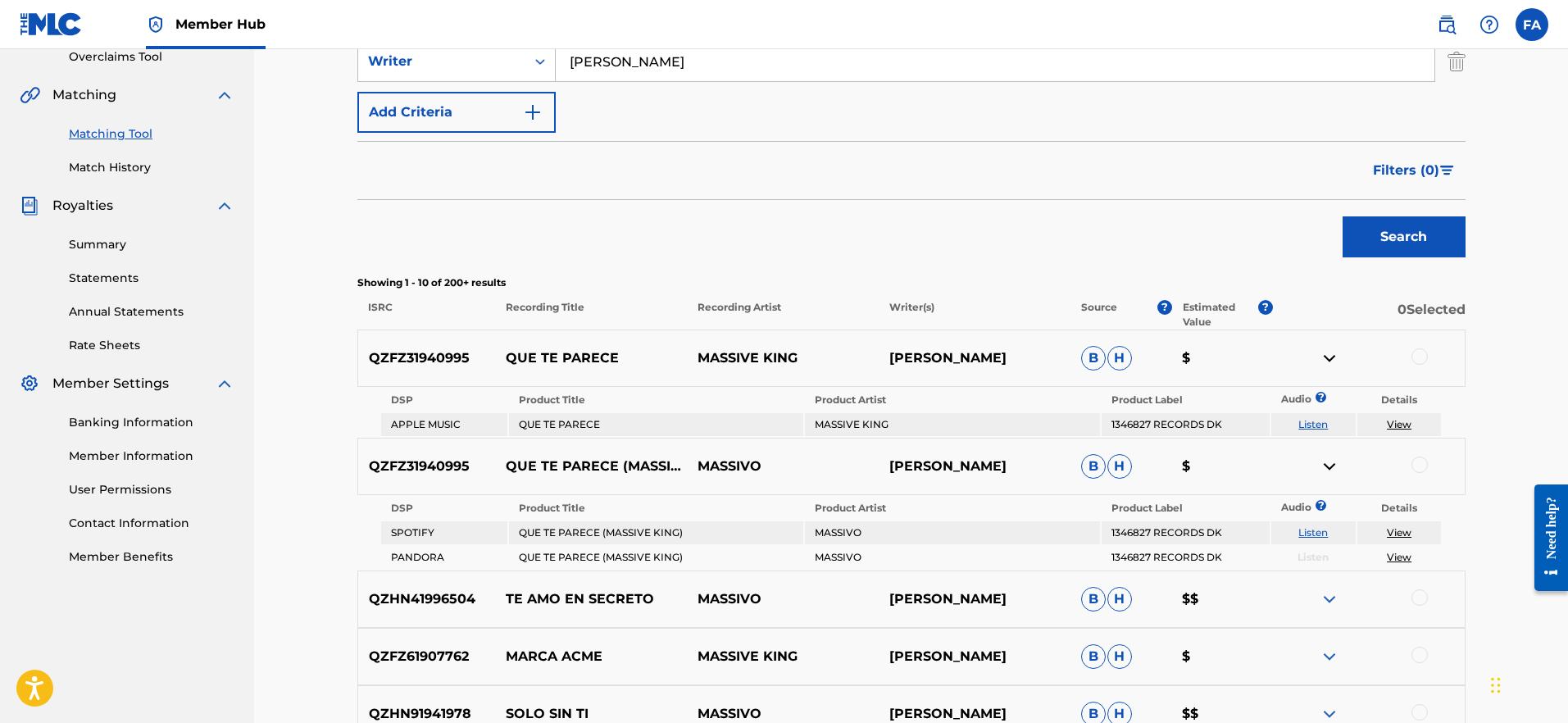
click at [1406, 558] on link "View" at bounding box center [1399, 557] width 25 height 13
click at [1393, 536] on link "View" at bounding box center [1399, 532] width 25 height 13
click at [1340, 357] on img at bounding box center [1329, 358] width 19 height 19
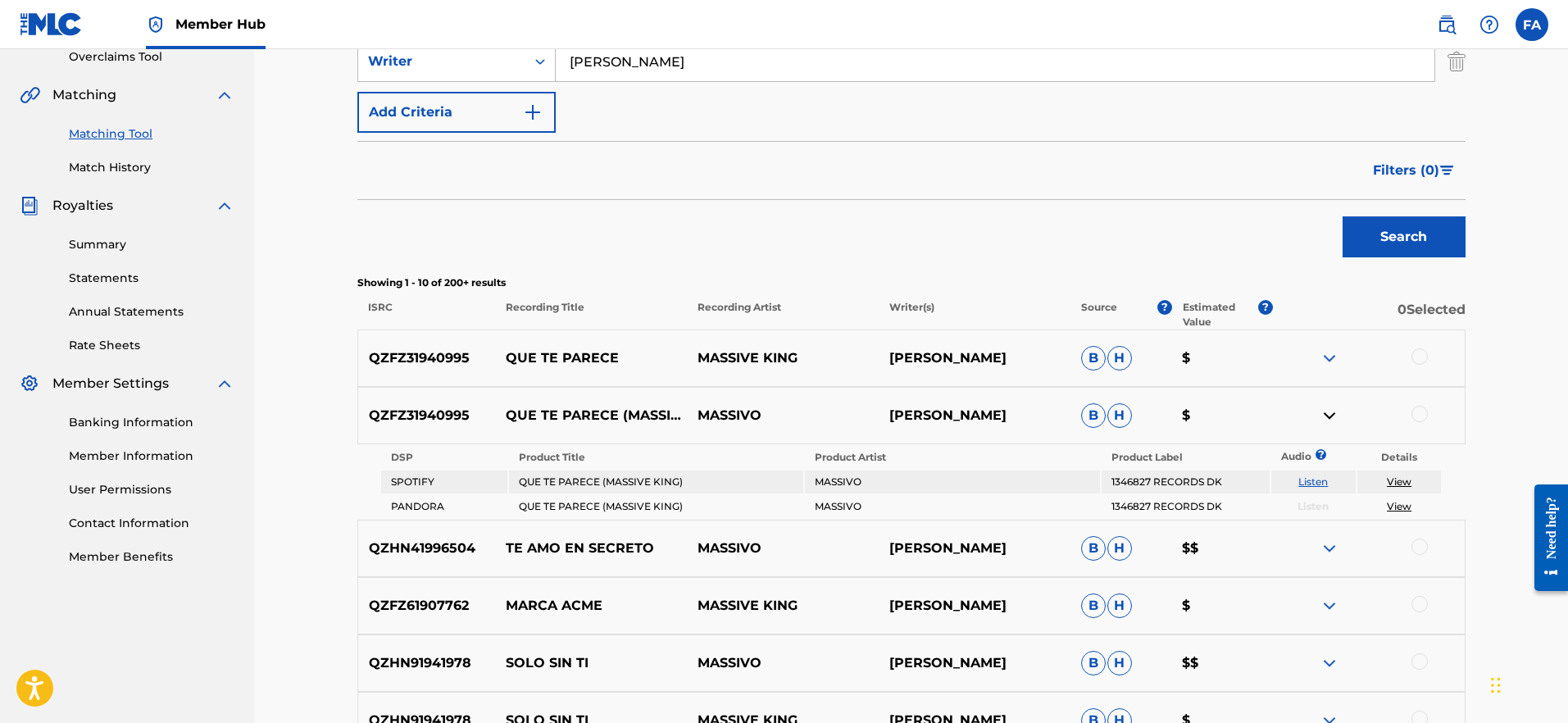
click at [1332, 417] on img at bounding box center [1329, 415] width 19 height 19
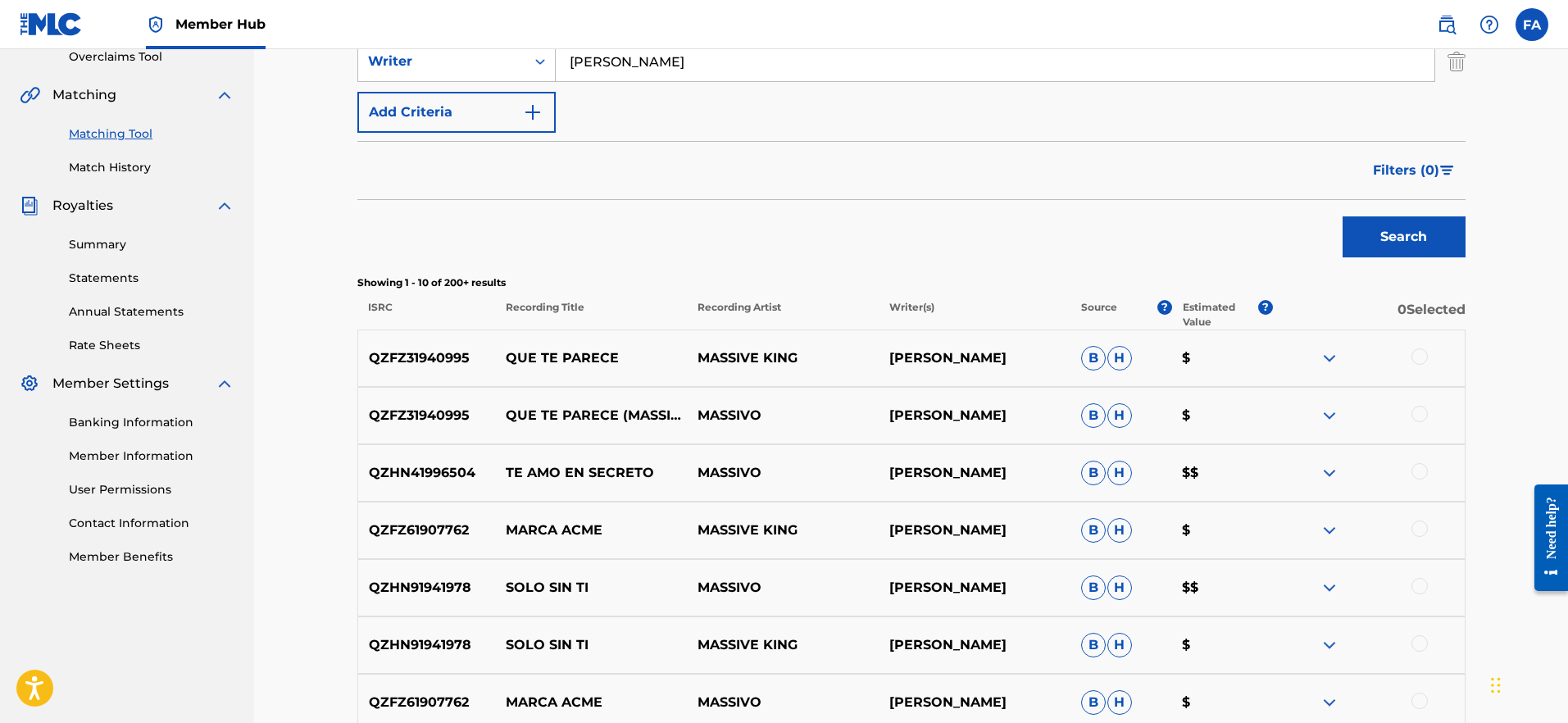
click at [1323, 474] on img at bounding box center [1329, 473] width 19 height 19
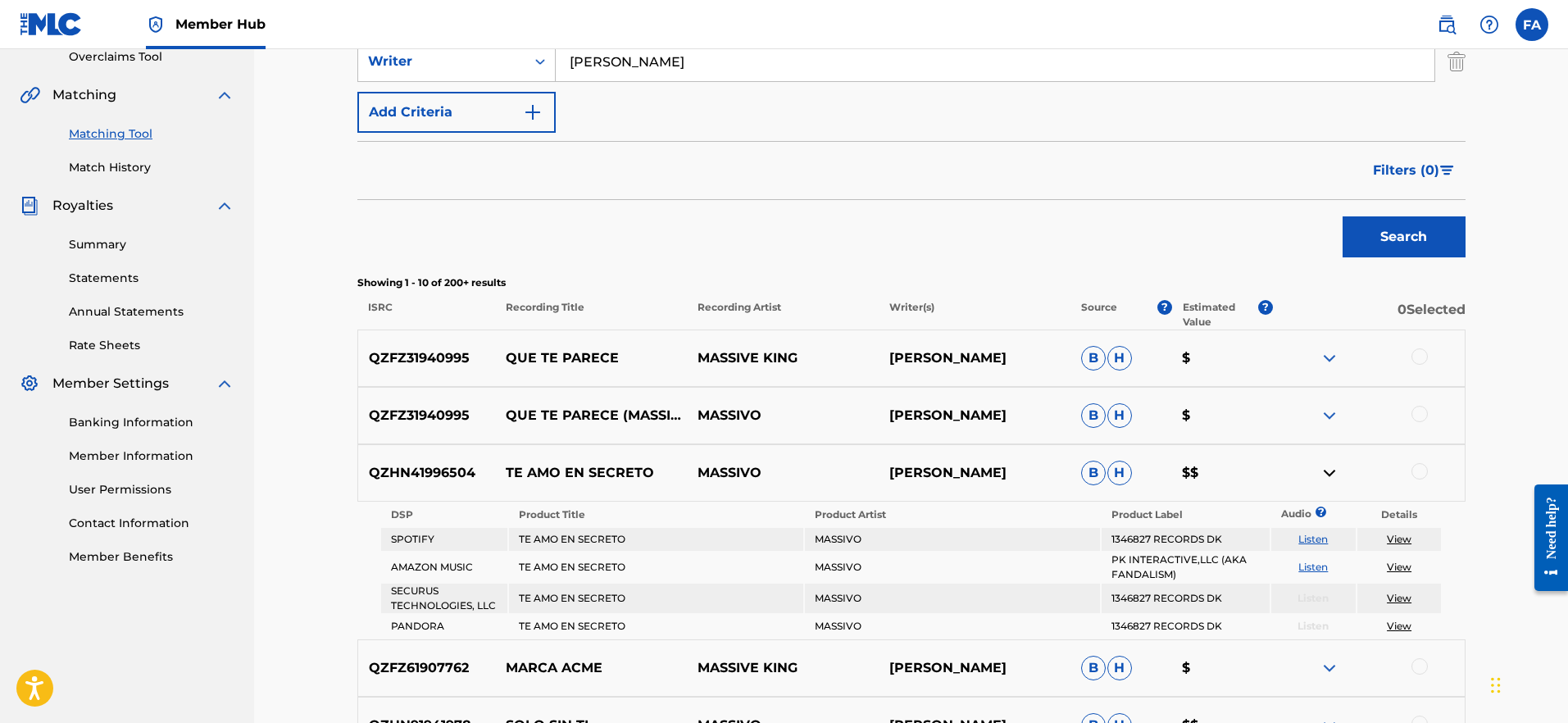
click at [1319, 472] on div at bounding box center [1369, 473] width 192 height 19
click at [1326, 473] on img at bounding box center [1329, 473] width 19 height 19
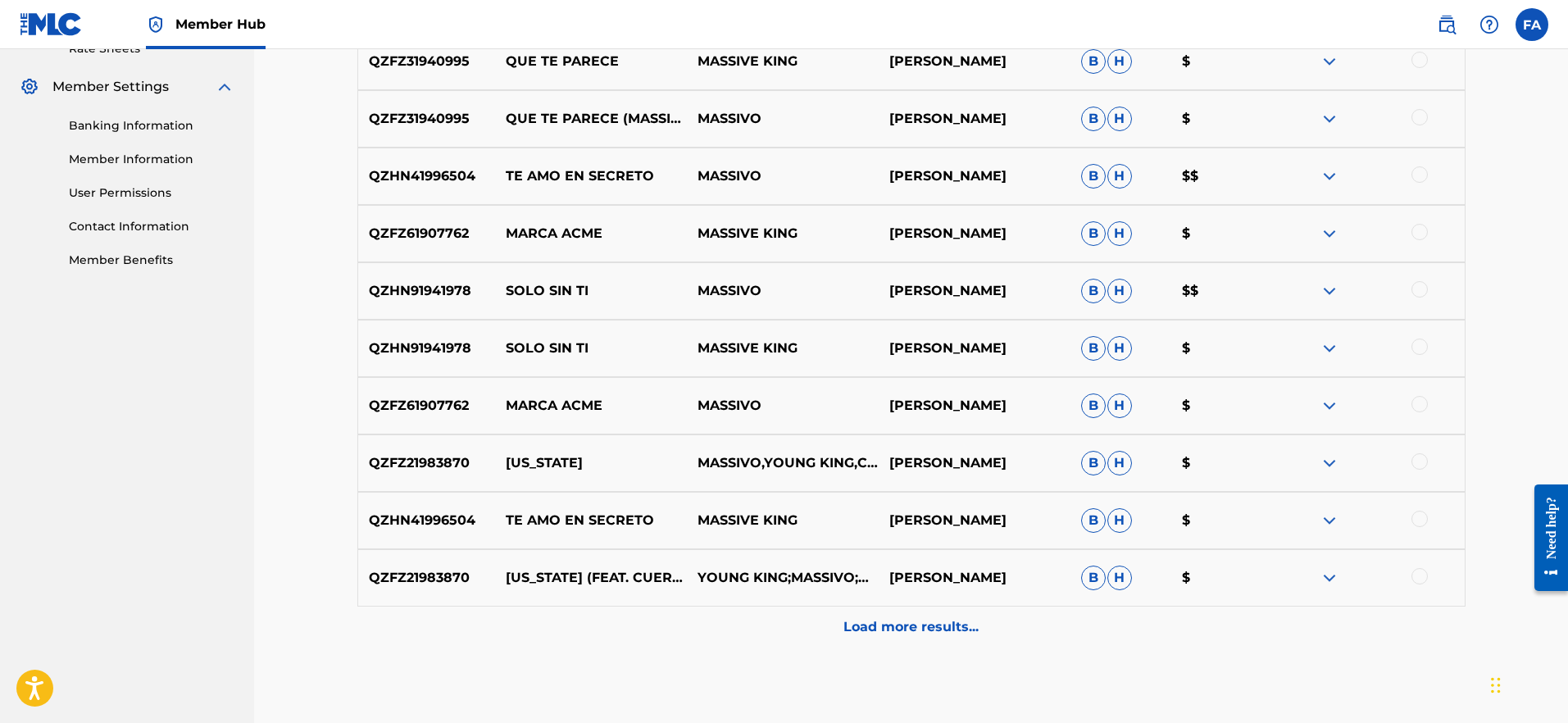
scroll to position [735, 0]
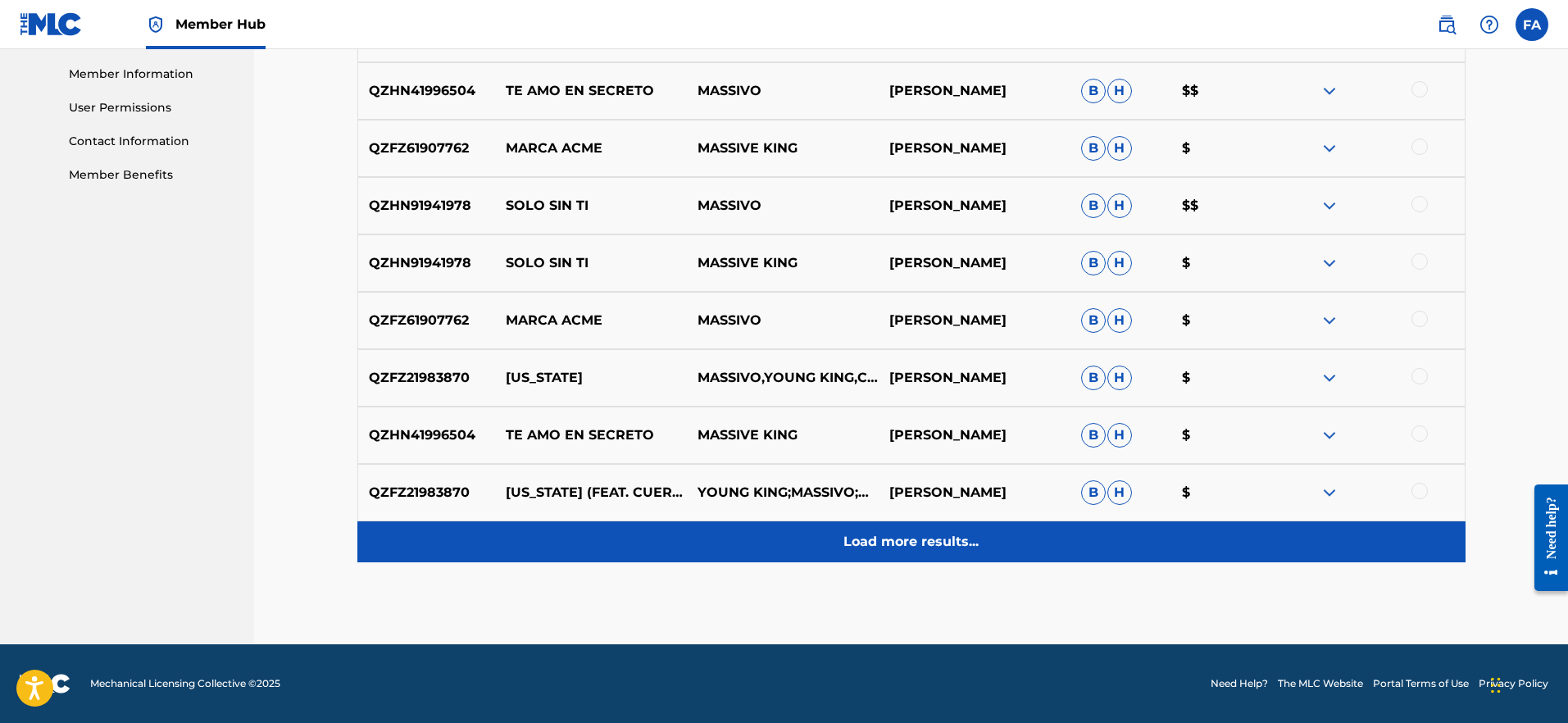
click at [957, 544] on p "Load more results..." at bounding box center [911, 542] width 136 height 19
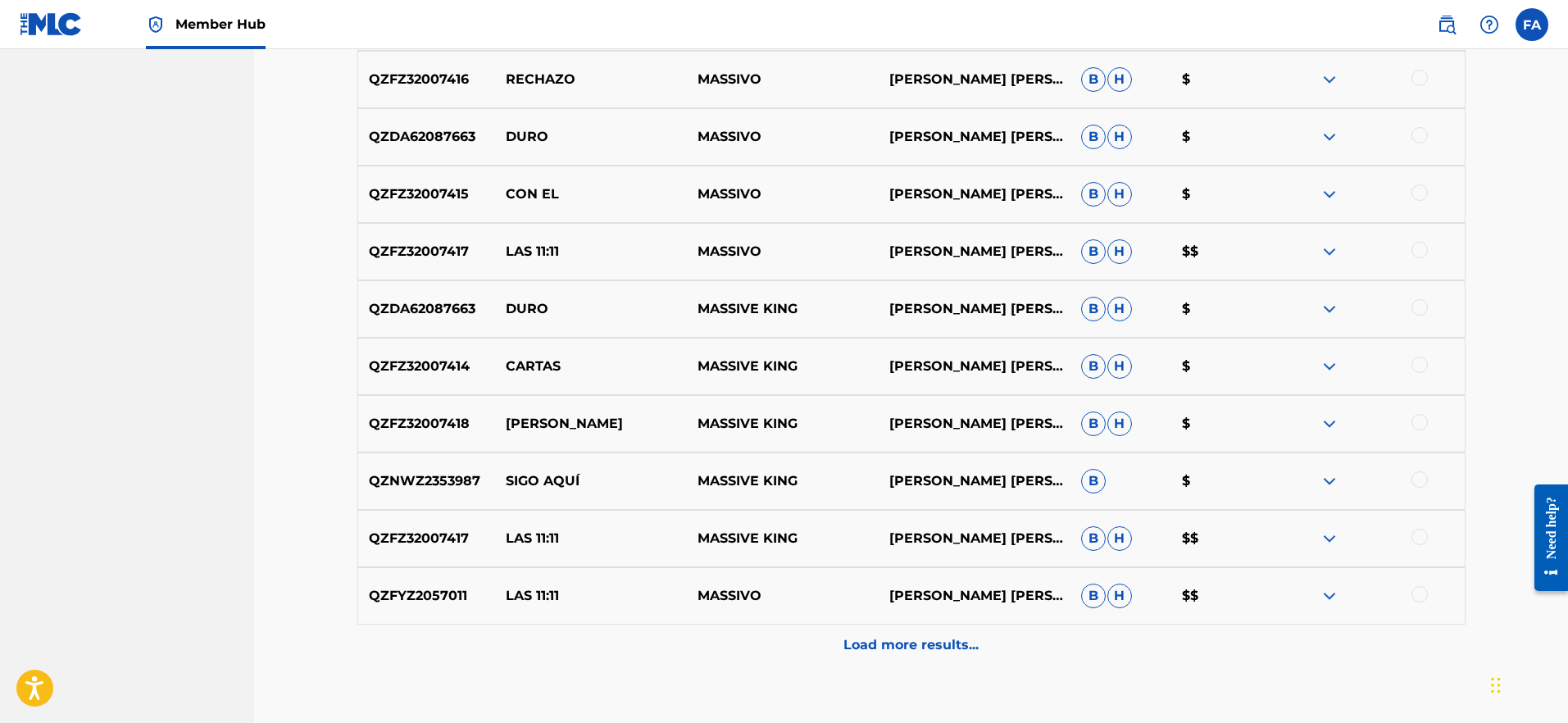
scroll to position [1254, 0]
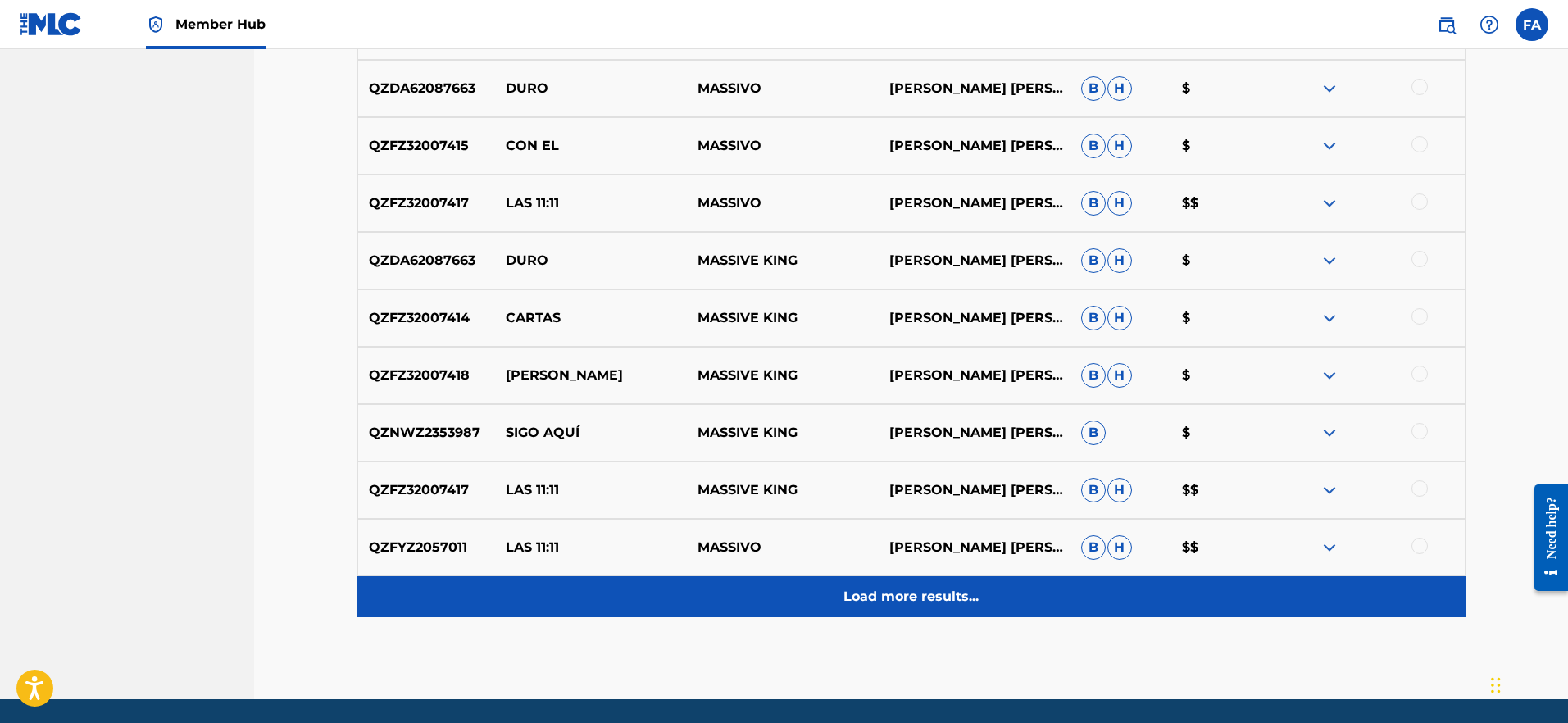
click at [922, 588] on p "Load more results..." at bounding box center [911, 597] width 136 height 19
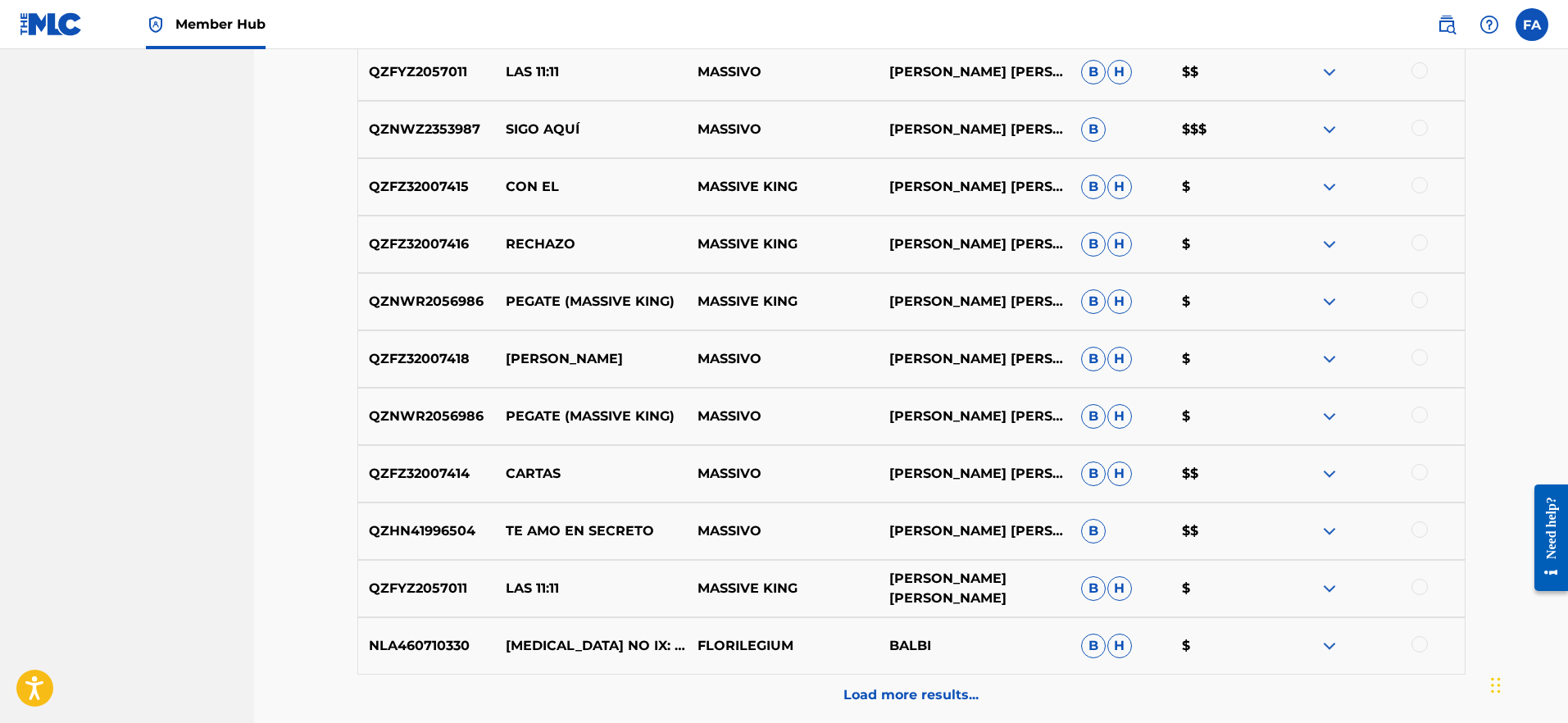
scroll to position [1883, 0]
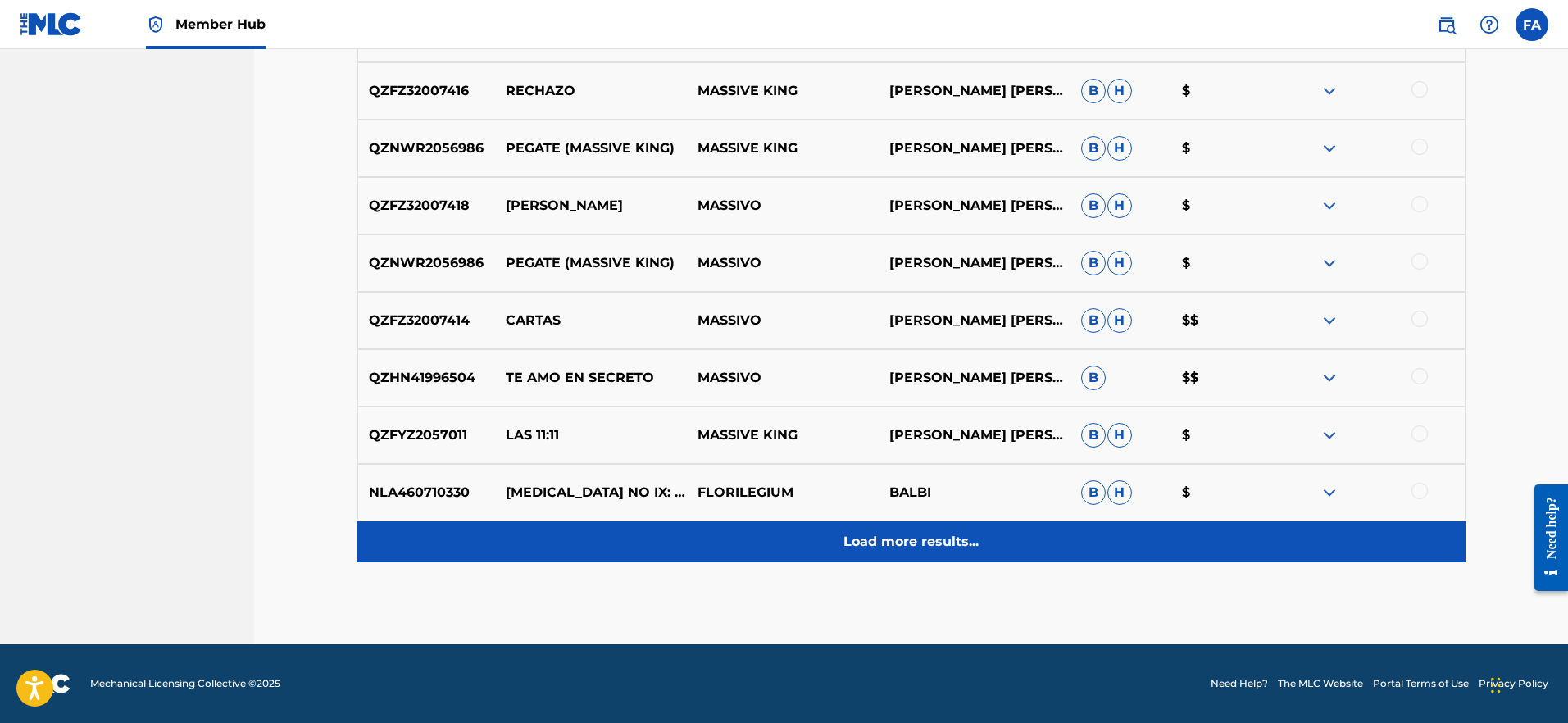
click at [915, 535] on p "Load more results..." at bounding box center [911, 542] width 136 height 19
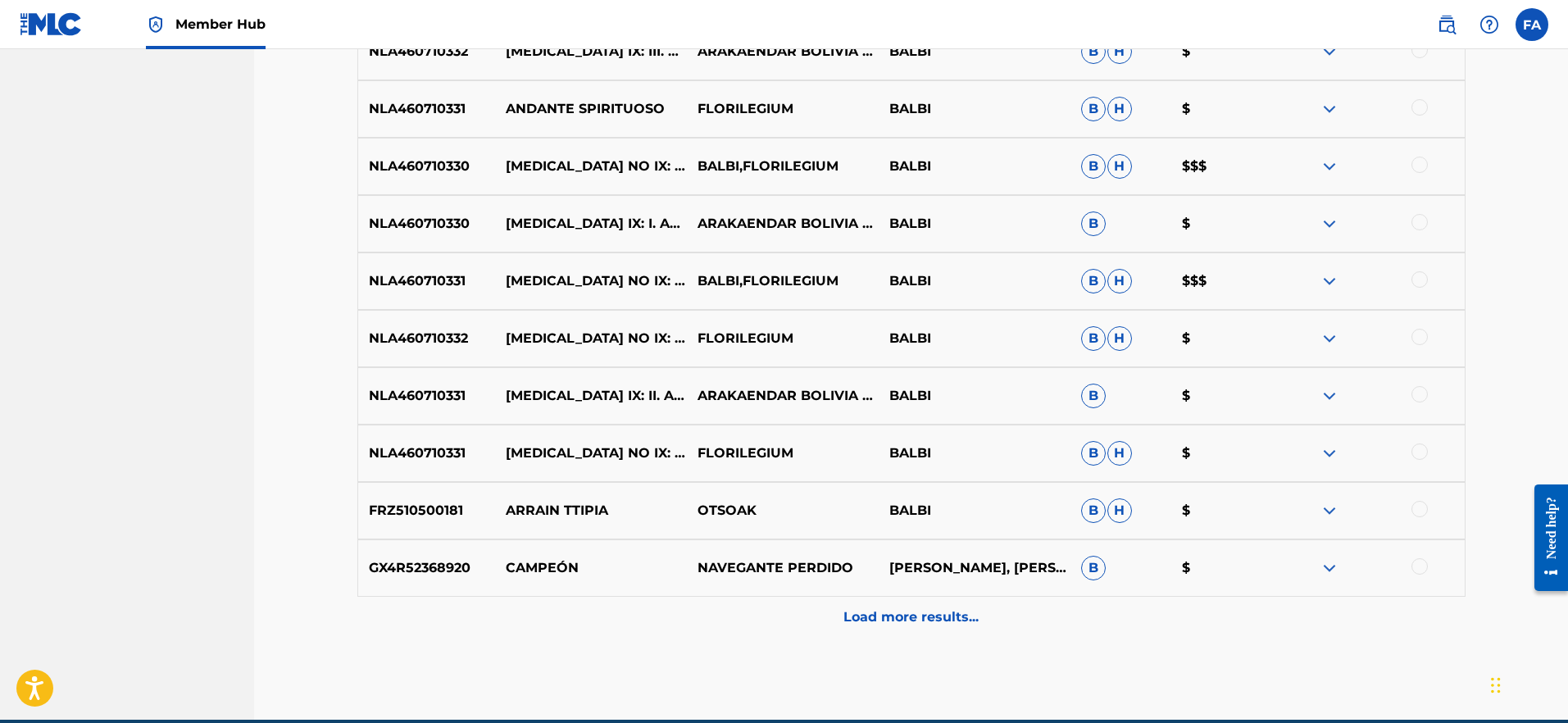
scroll to position [2456, 0]
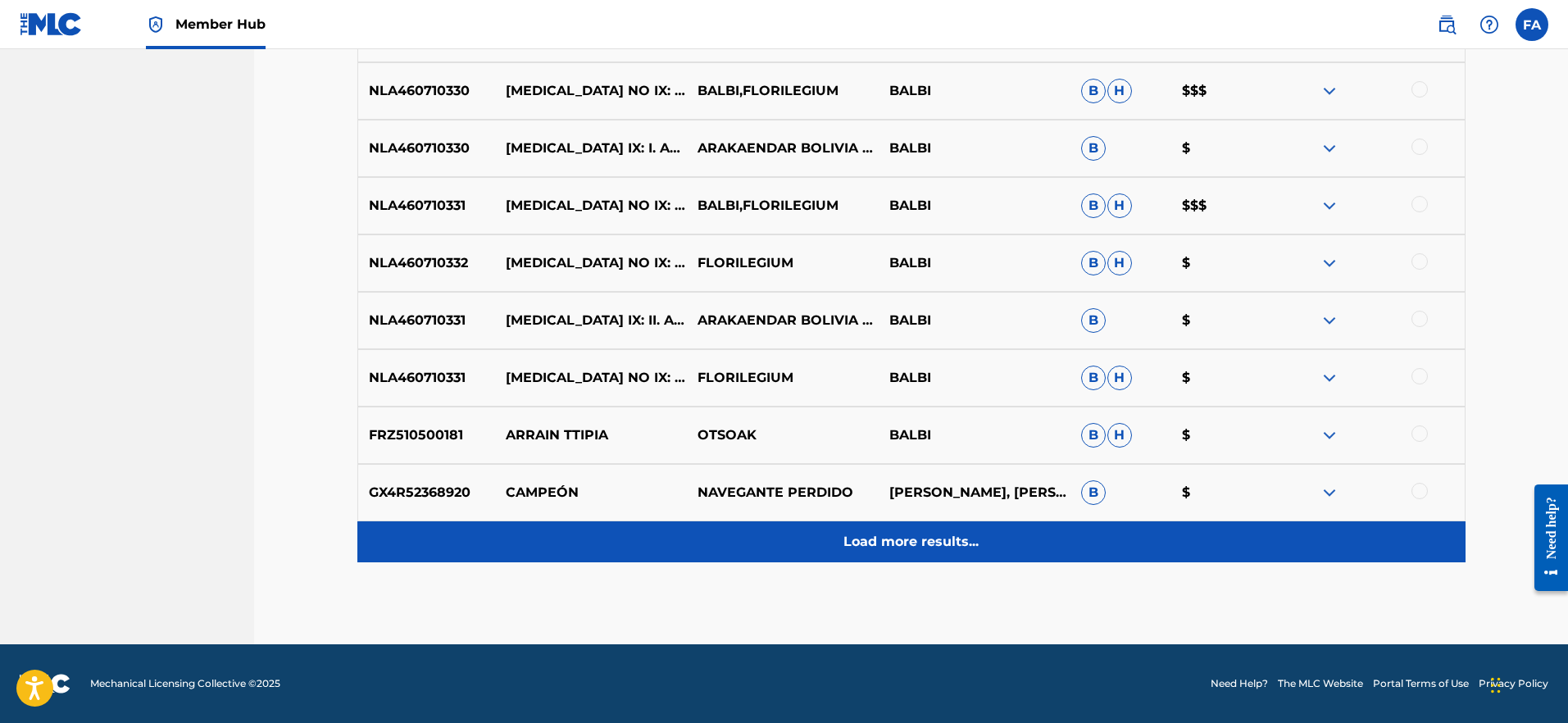
click at [890, 550] on p "Load more results..." at bounding box center [911, 542] width 136 height 19
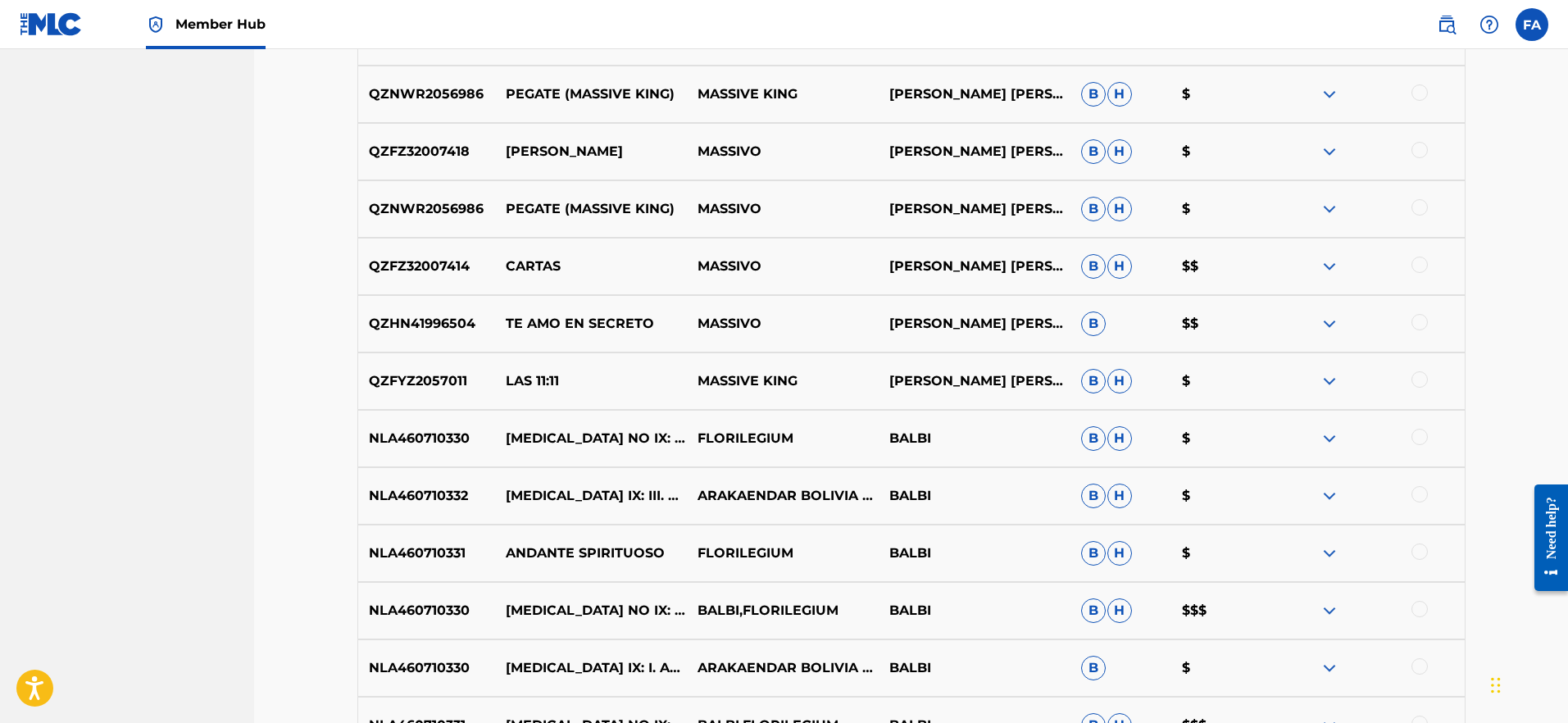
scroll to position [1917, 0]
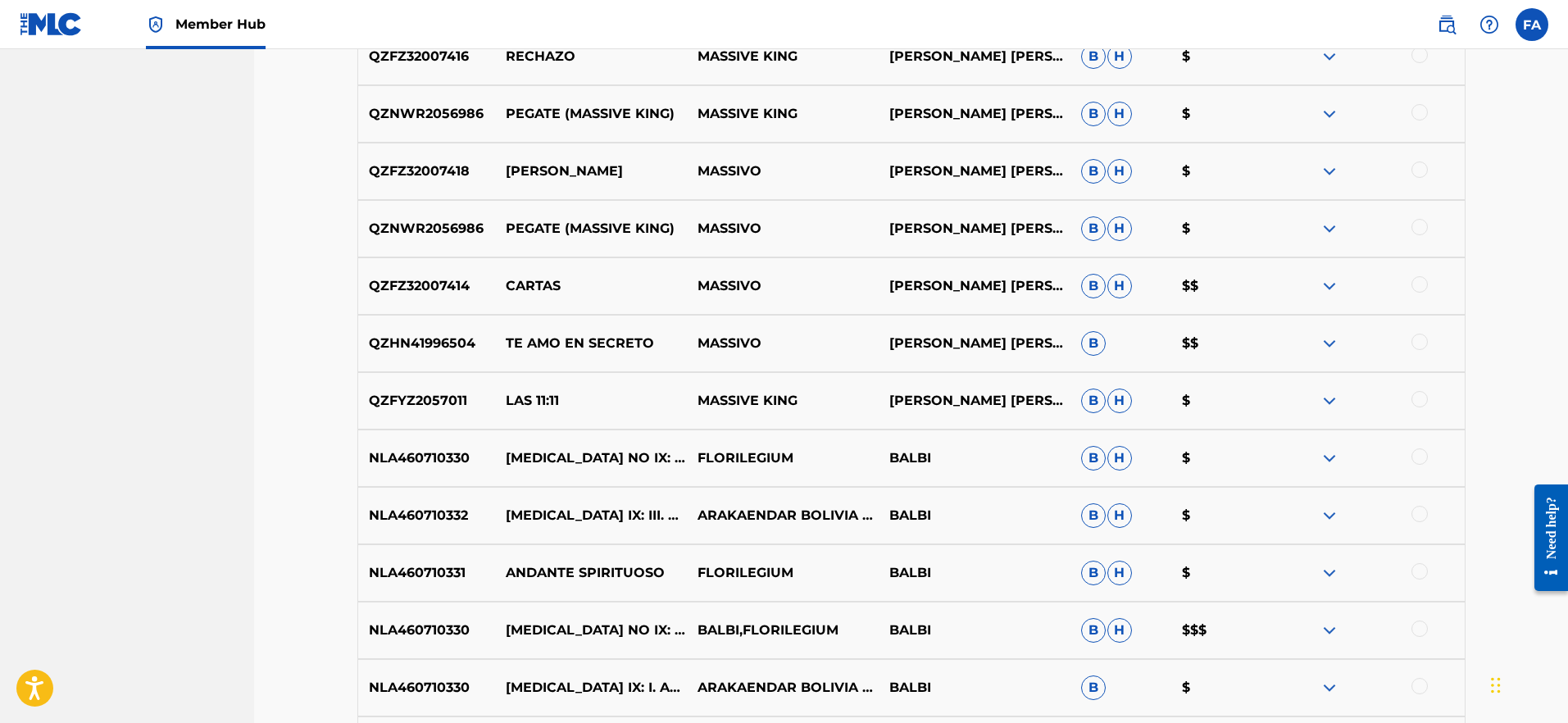
click at [1416, 400] on div at bounding box center [1420, 398] width 16 height 16
click at [1418, 336] on div at bounding box center [1420, 342] width 16 height 16
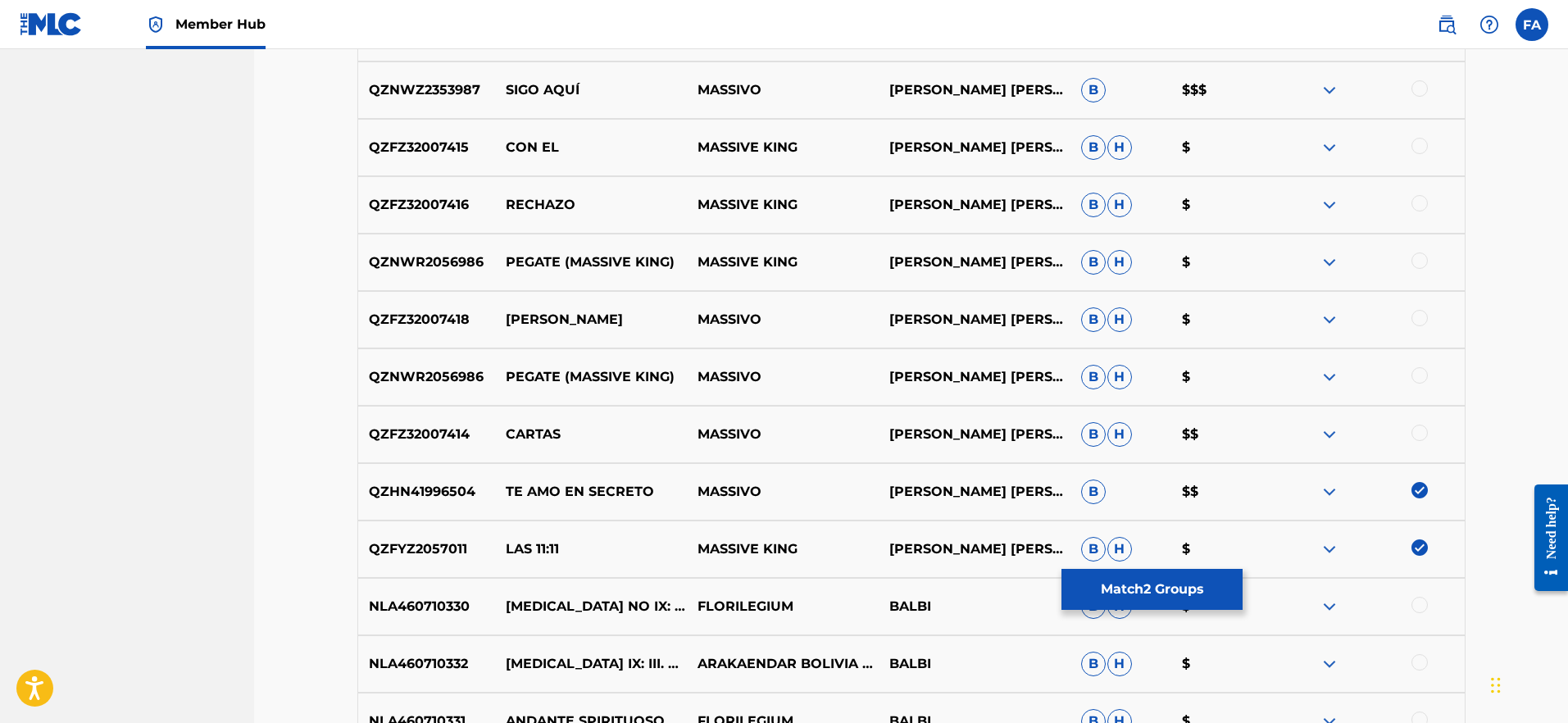
click at [1421, 440] on div at bounding box center [1420, 432] width 16 height 16
click at [1424, 376] on div at bounding box center [1420, 375] width 16 height 16
click at [1418, 322] on div at bounding box center [1420, 318] width 16 height 16
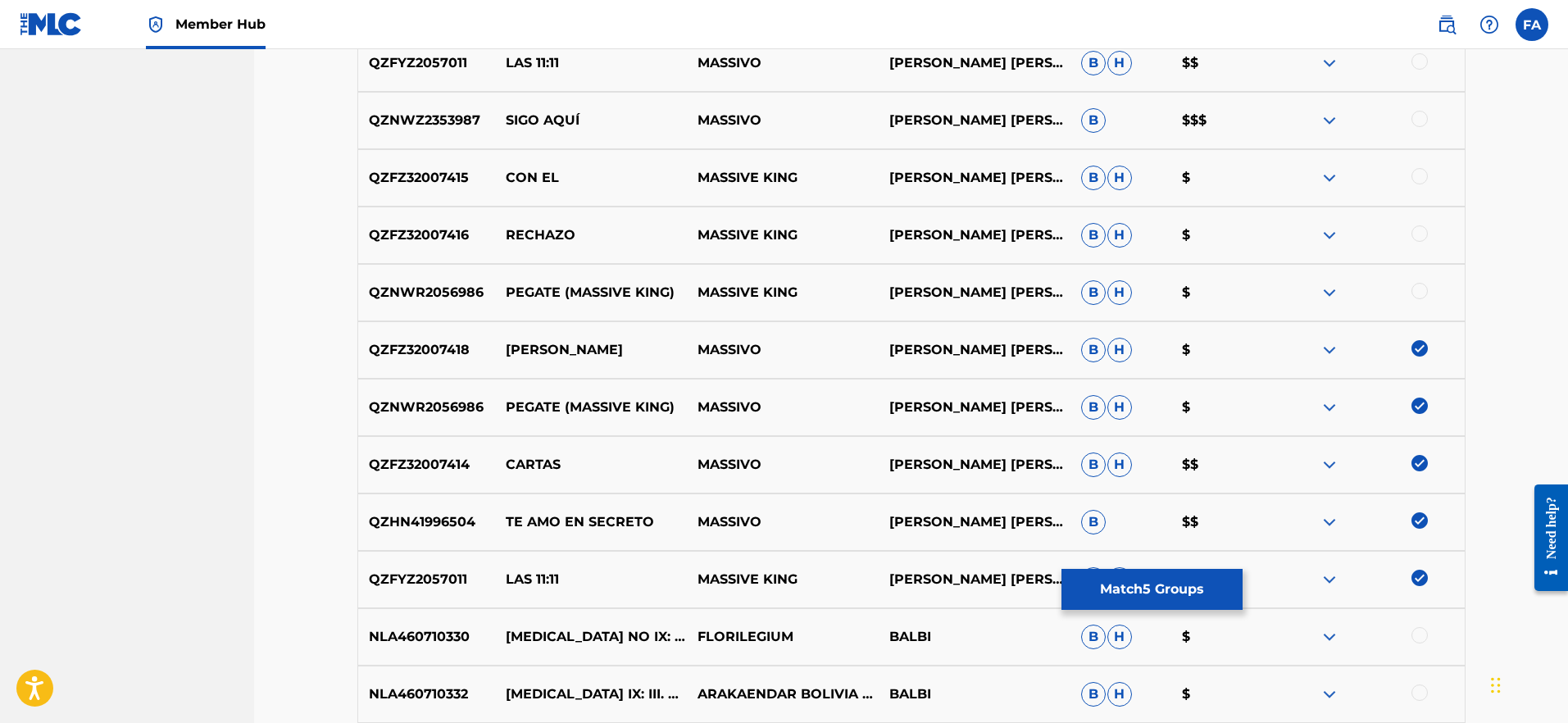
click at [1416, 297] on div at bounding box center [1420, 291] width 16 height 16
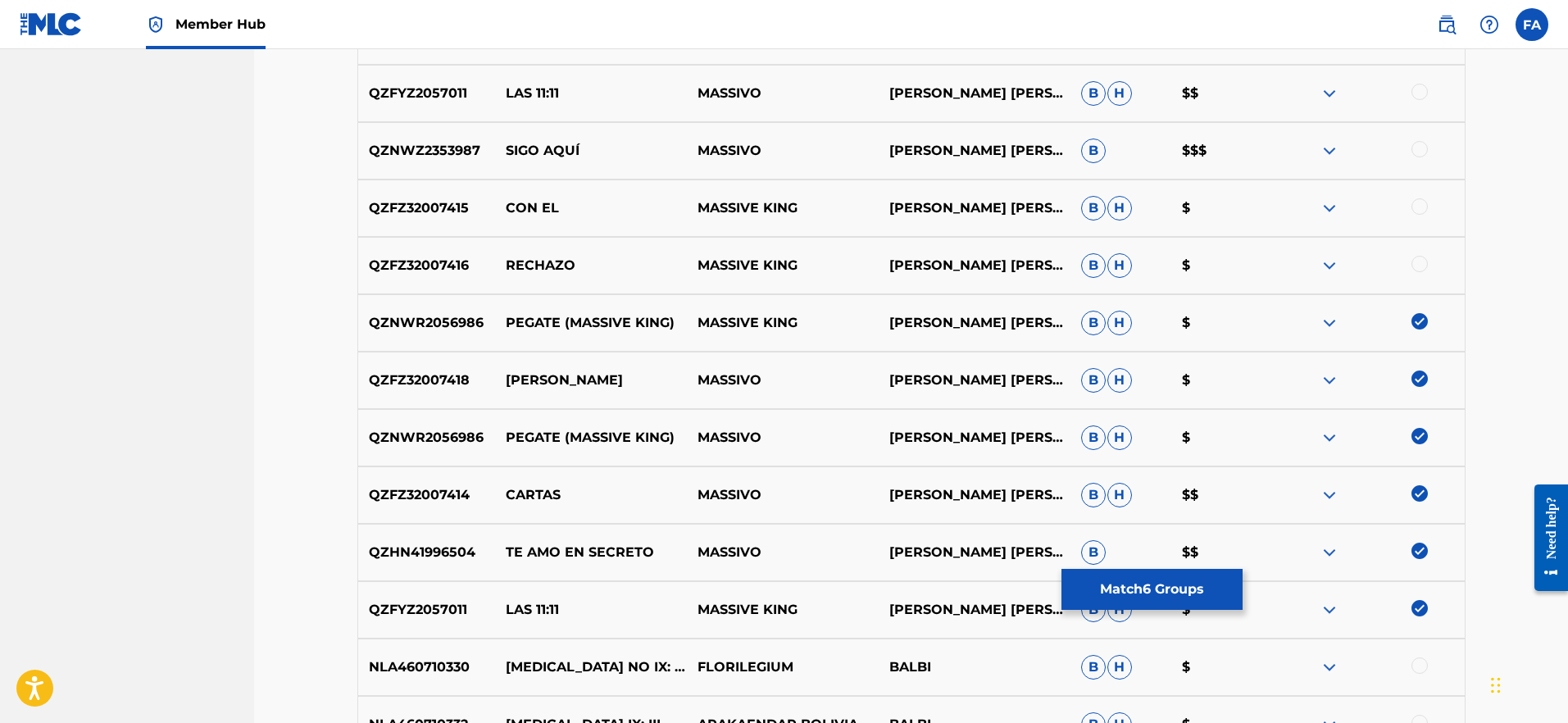
click at [1415, 270] on div at bounding box center [1420, 264] width 16 height 16
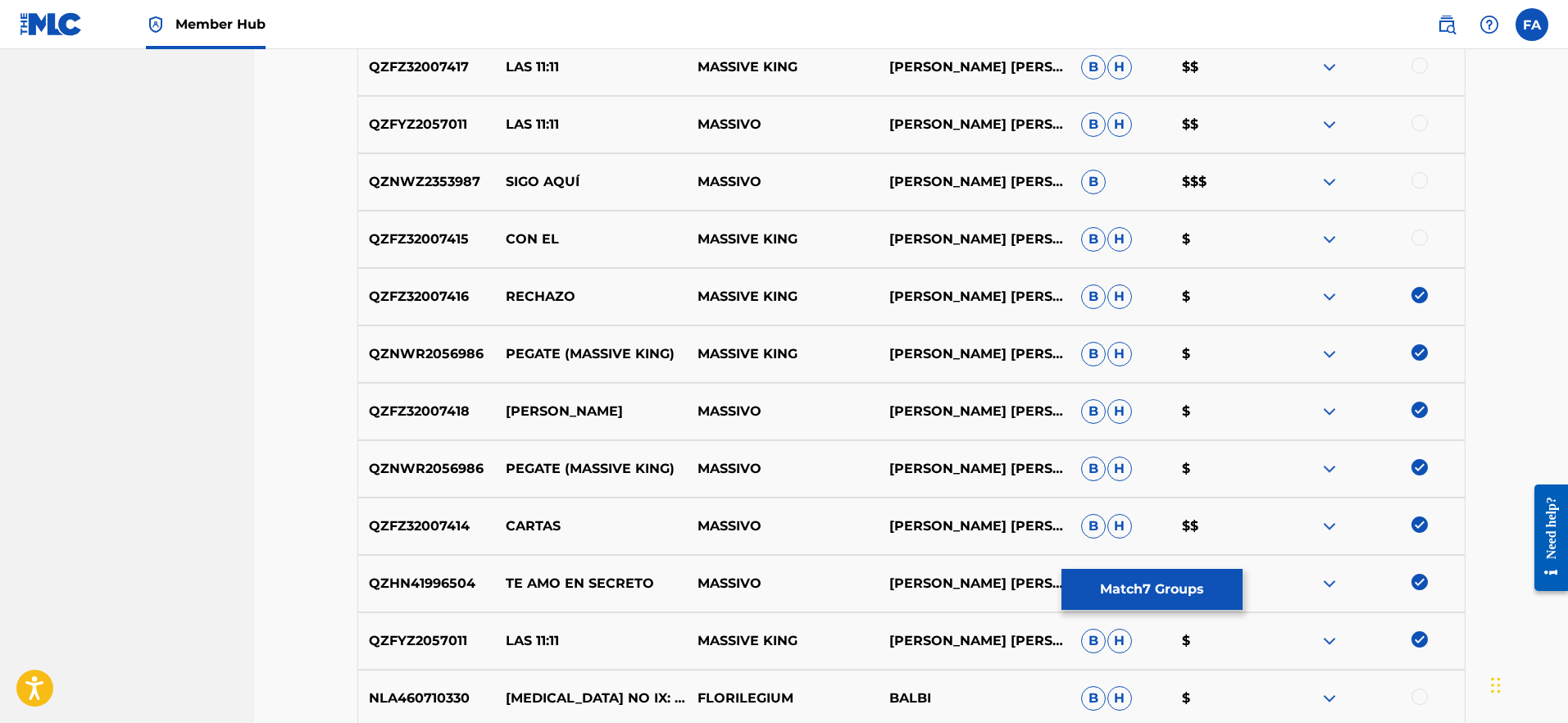
scroll to position [1666, 0]
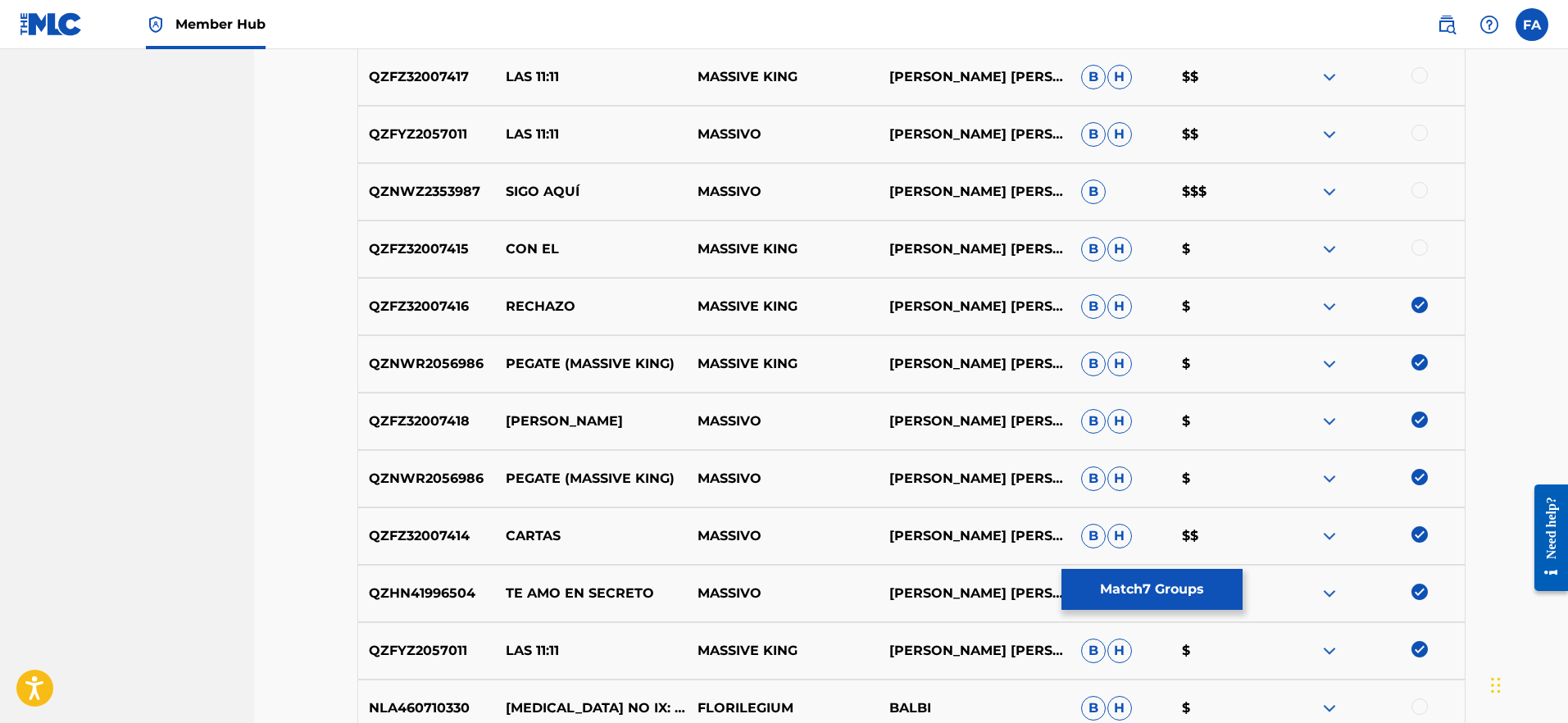
click at [1432, 258] on div at bounding box center [1369, 248] width 192 height 19
click at [1420, 252] on div at bounding box center [1420, 247] width 16 height 16
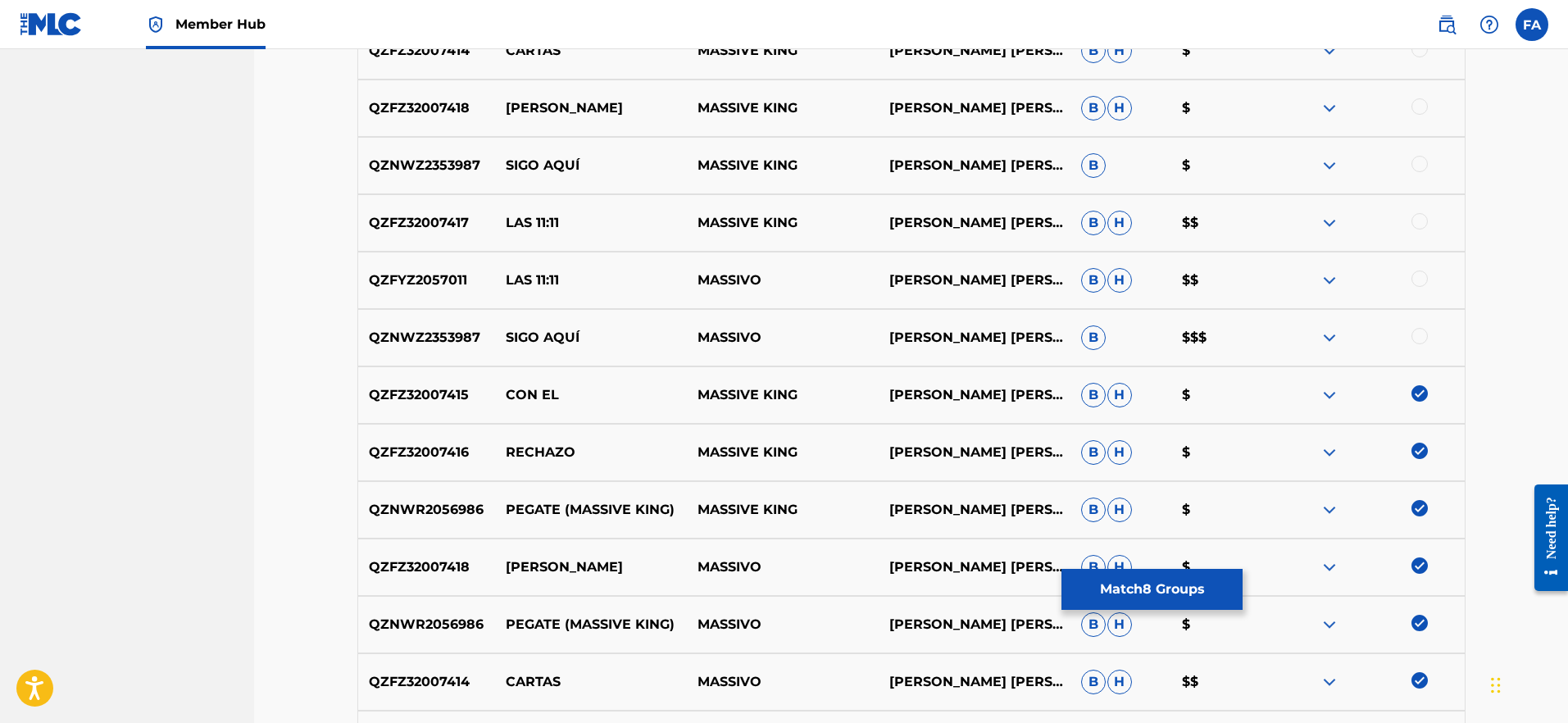
click at [1422, 336] on div at bounding box center [1420, 336] width 16 height 16
click at [1419, 280] on div at bounding box center [1420, 278] width 16 height 16
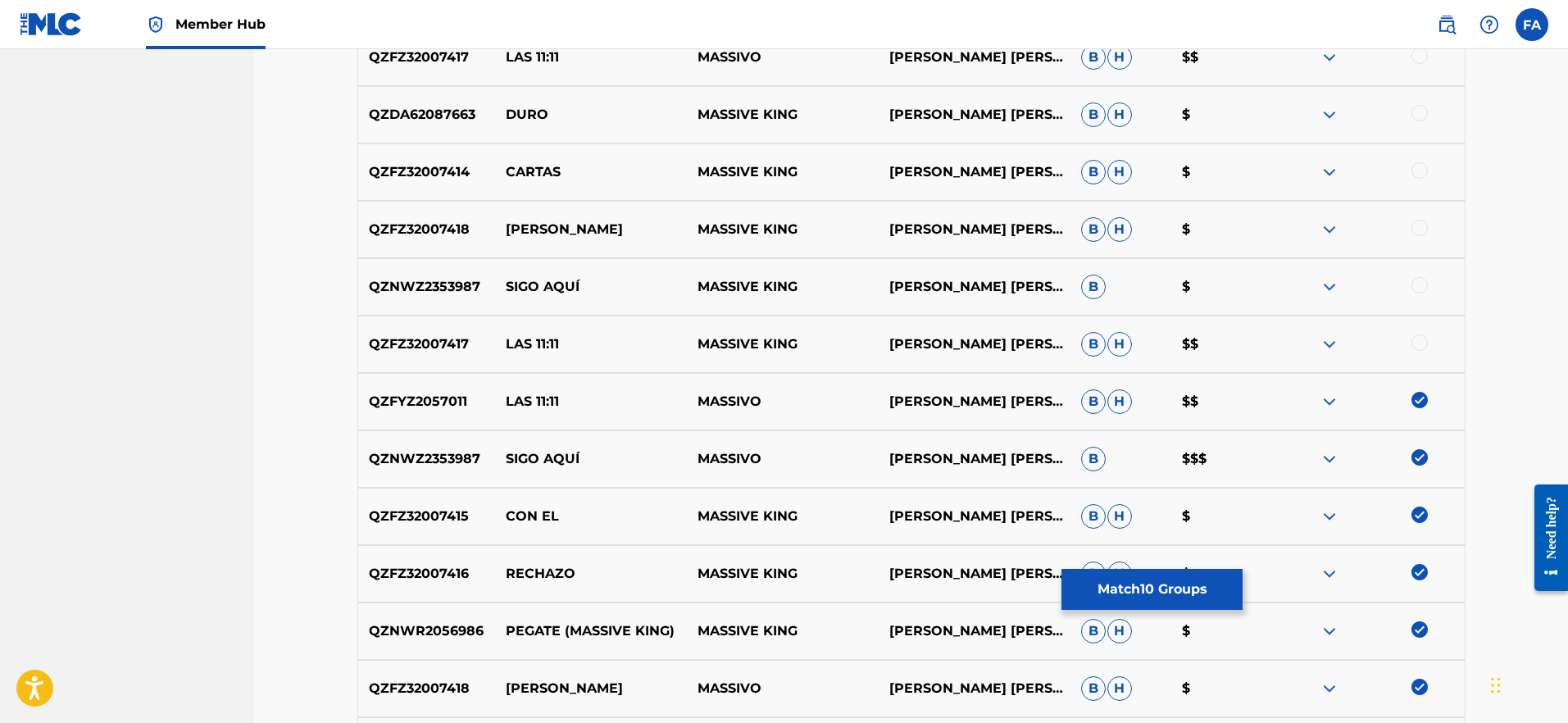
click at [1425, 344] on div at bounding box center [1420, 342] width 16 height 16
click at [1424, 288] on div at bounding box center [1420, 285] width 16 height 16
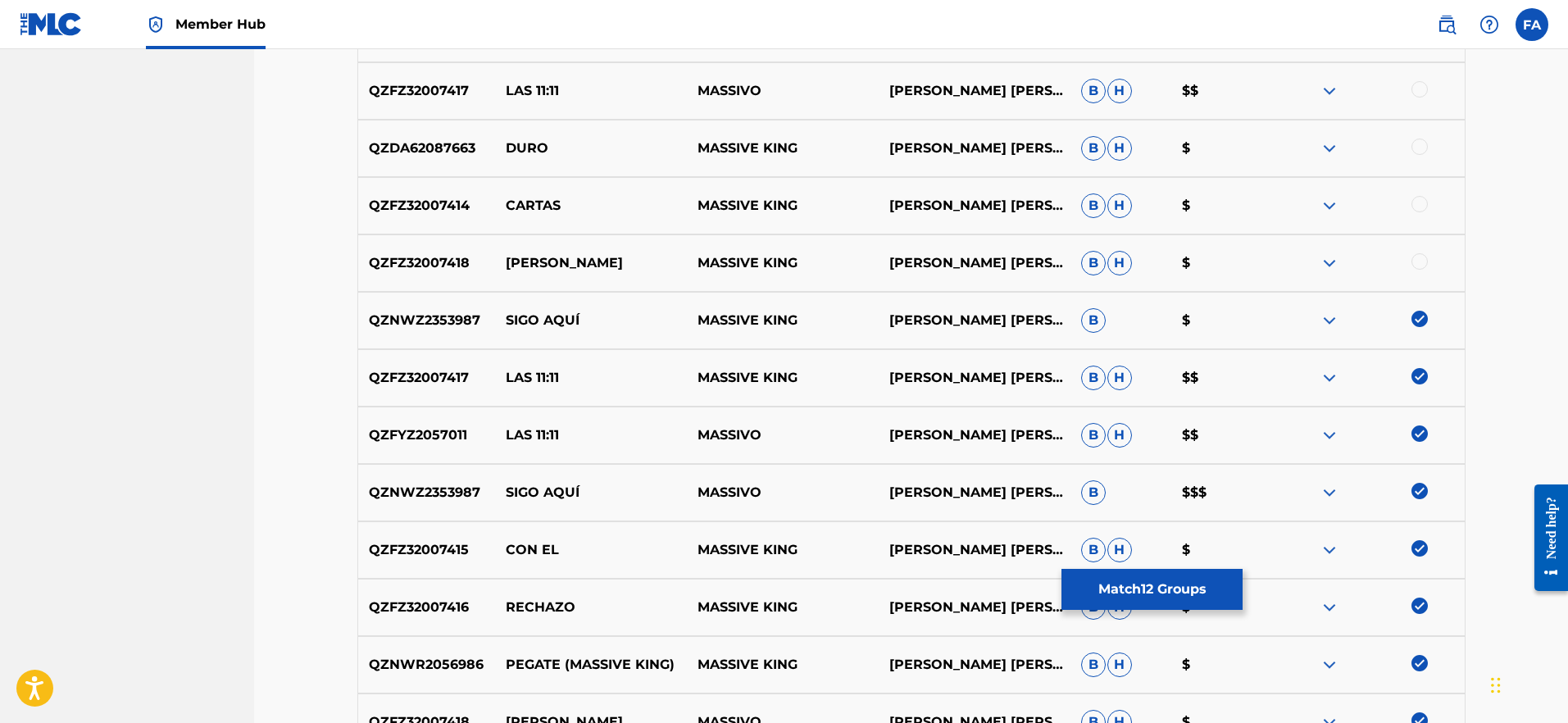
click at [1415, 268] on div at bounding box center [1420, 261] width 16 height 16
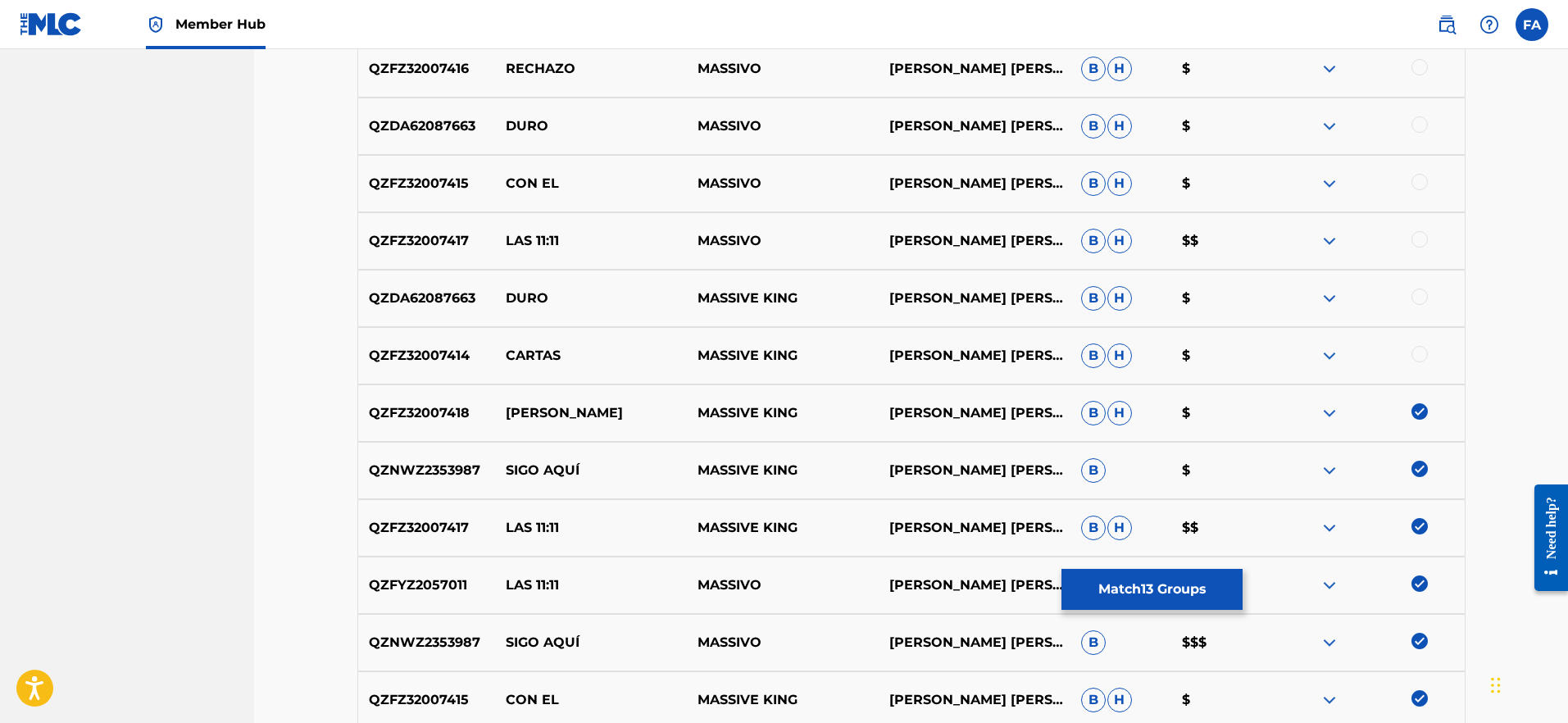
click at [1424, 361] on div at bounding box center [1420, 353] width 16 height 16
click at [1418, 304] on div at bounding box center [1420, 296] width 16 height 16
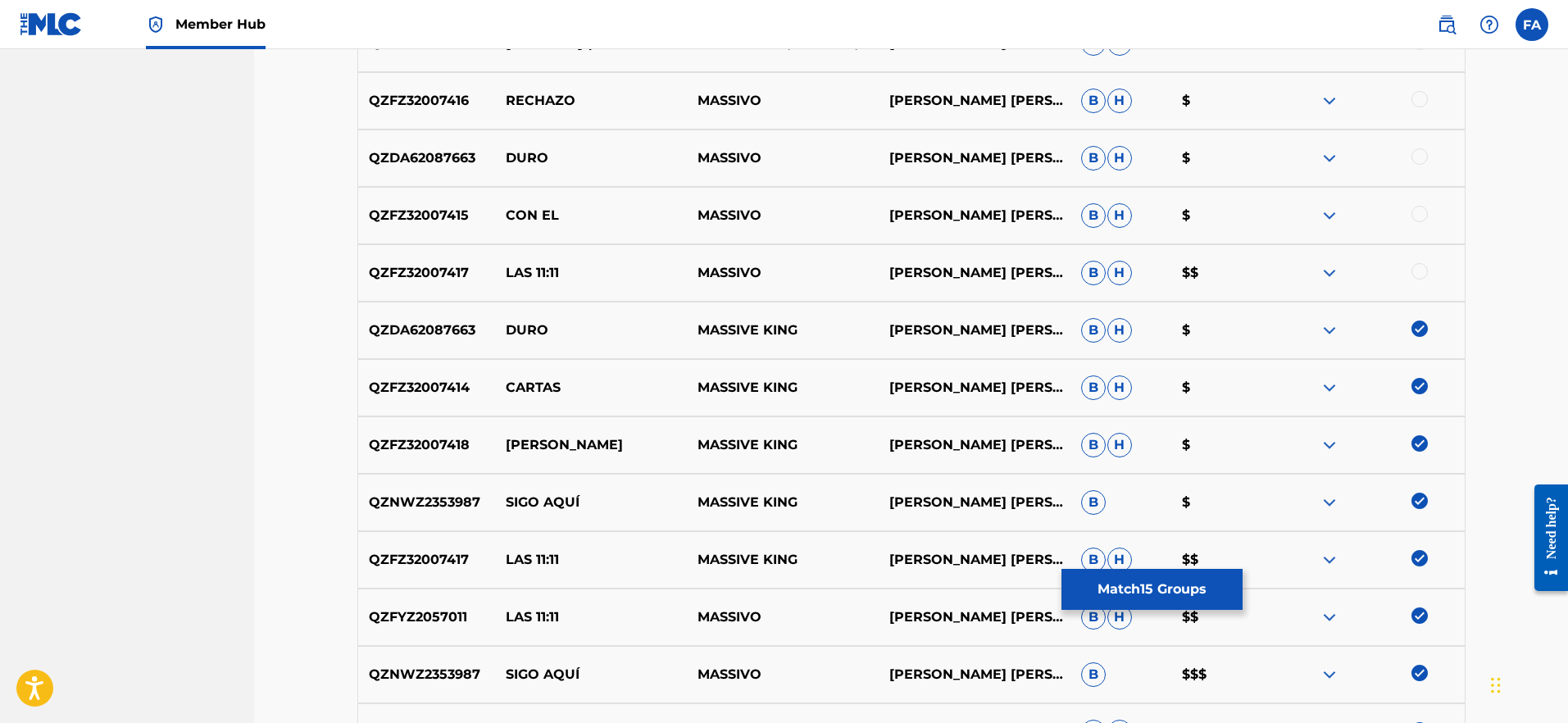
click at [1422, 270] on div at bounding box center [1420, 270] width 16 height 16
click at [1418, 218] on div at bounding box center [1420, 214] width 16 height 16
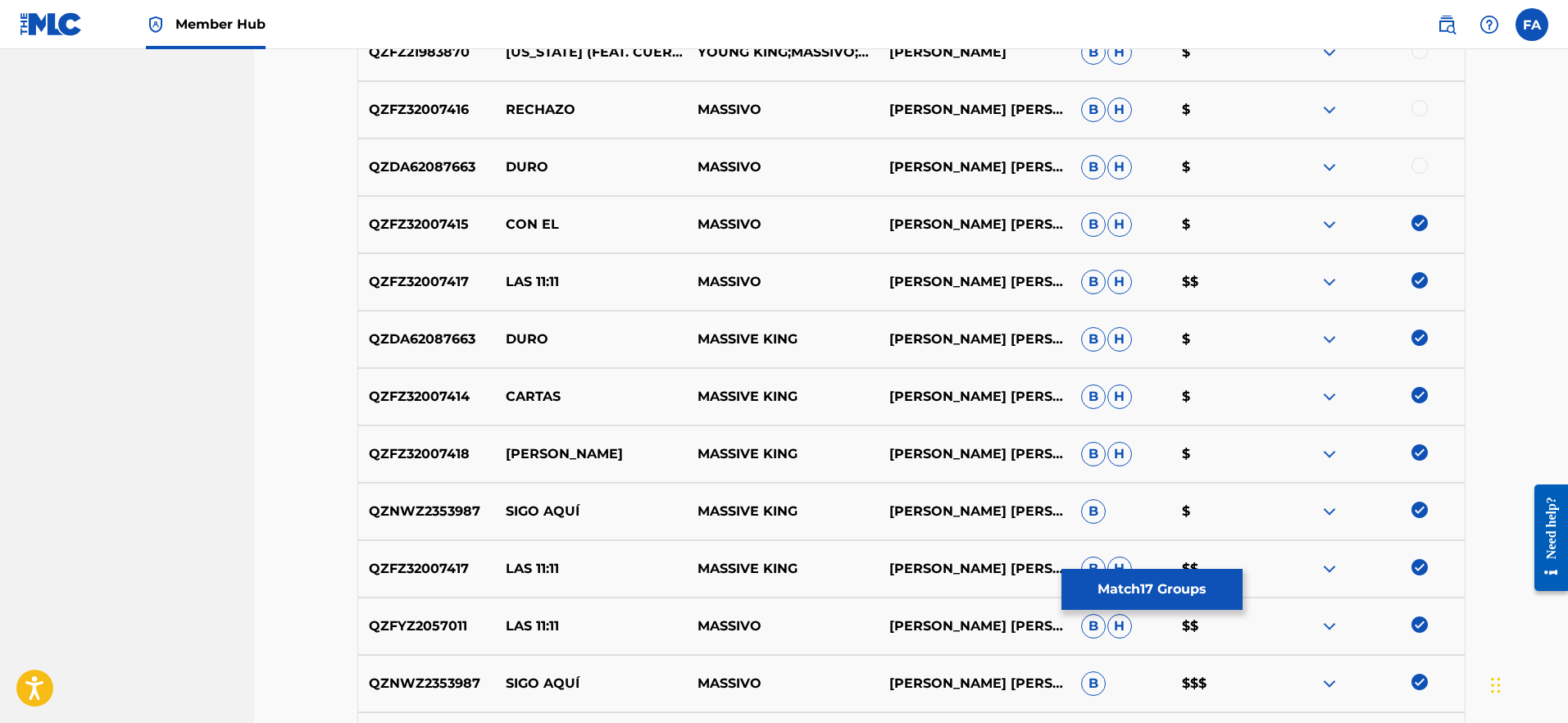
scroll to position [1056, 0]
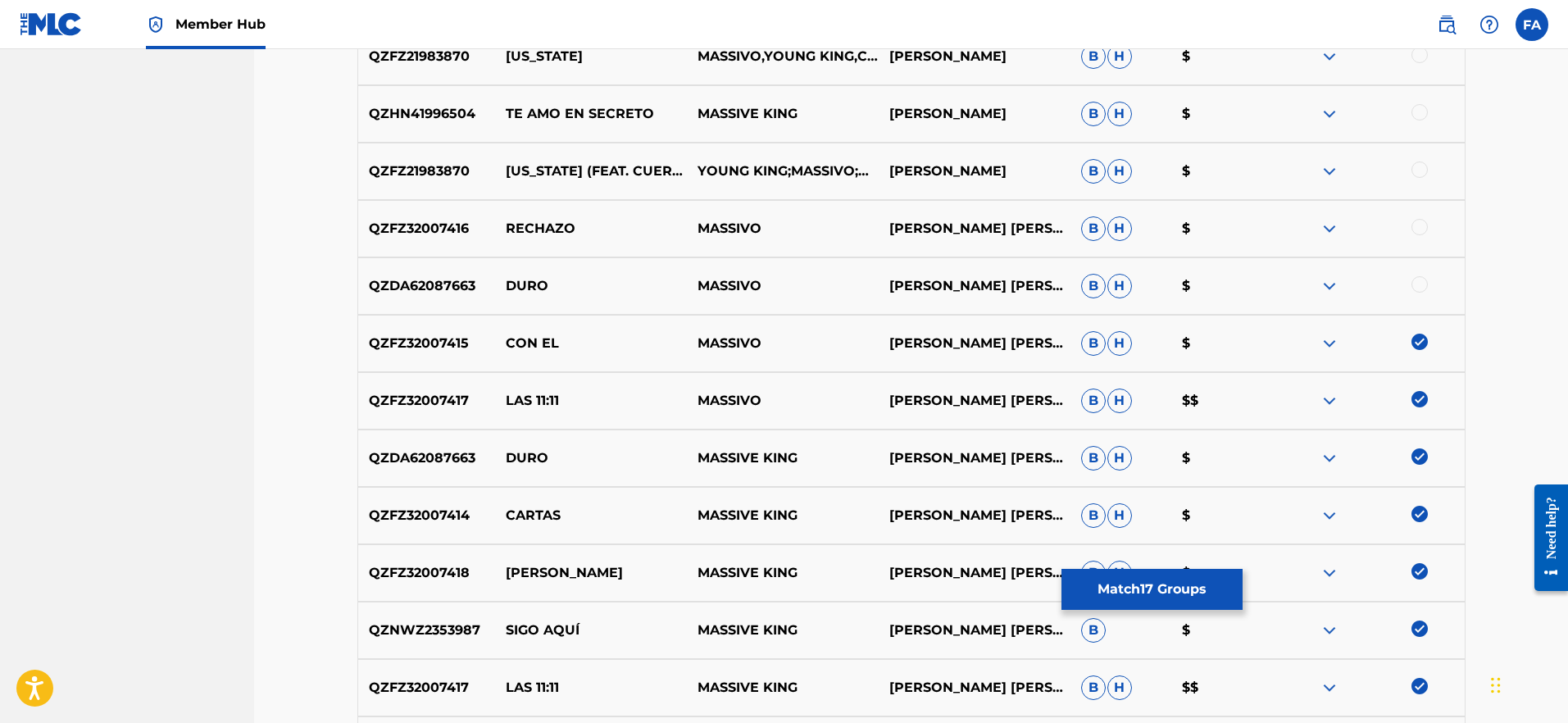
click at [1415, 288] on div at bounding box center [1420, 284] width 16 height 16
click at [1426, 228] on div at bounding box center [1420, 226] width 16 height 16
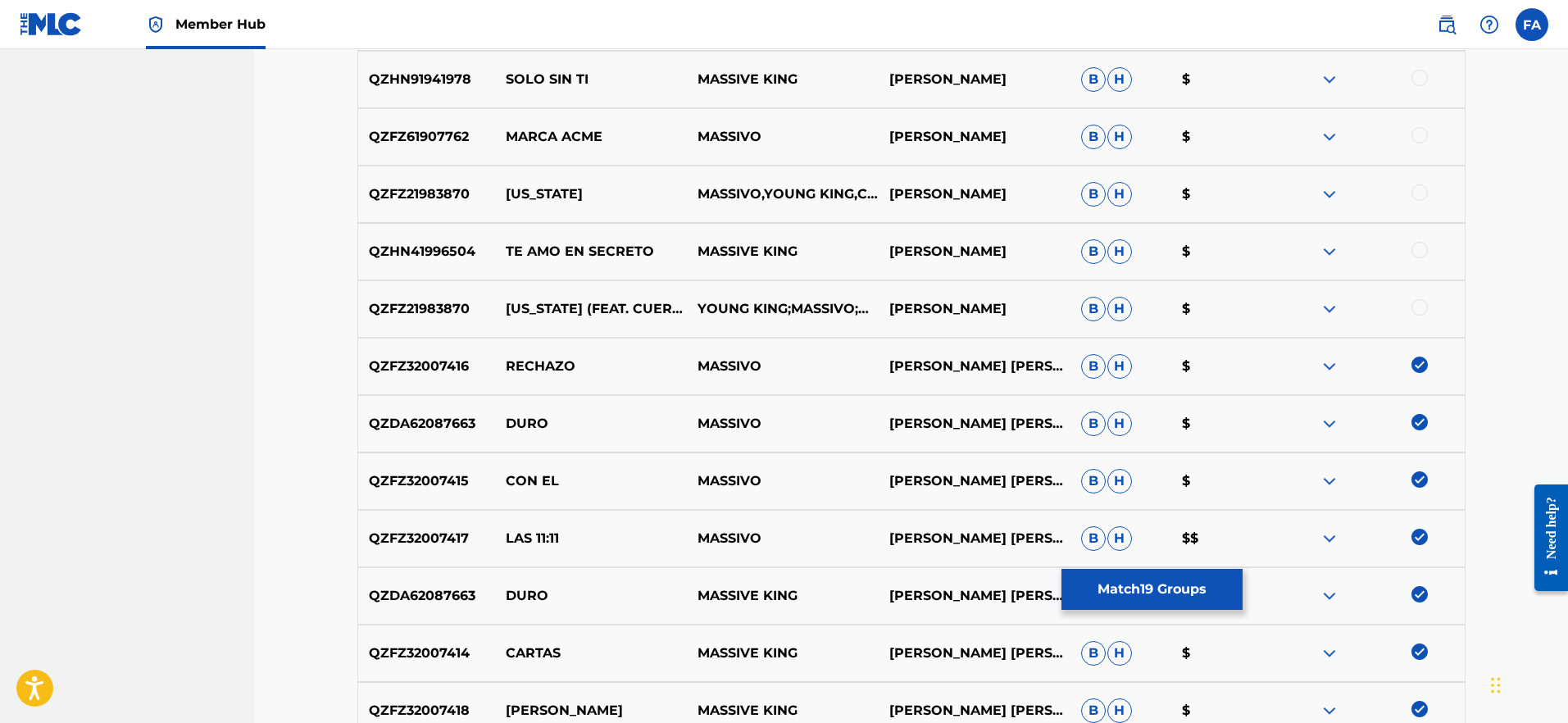
click at [1422, 309] on div at bounding box center [1420, 307] width 16 height 16
click at [1420, 252] on div at bounding box center [1420, 249] width 16 height 16
click at [1423, 191] on div at bounding box center [1420, 192] width 16 height 16
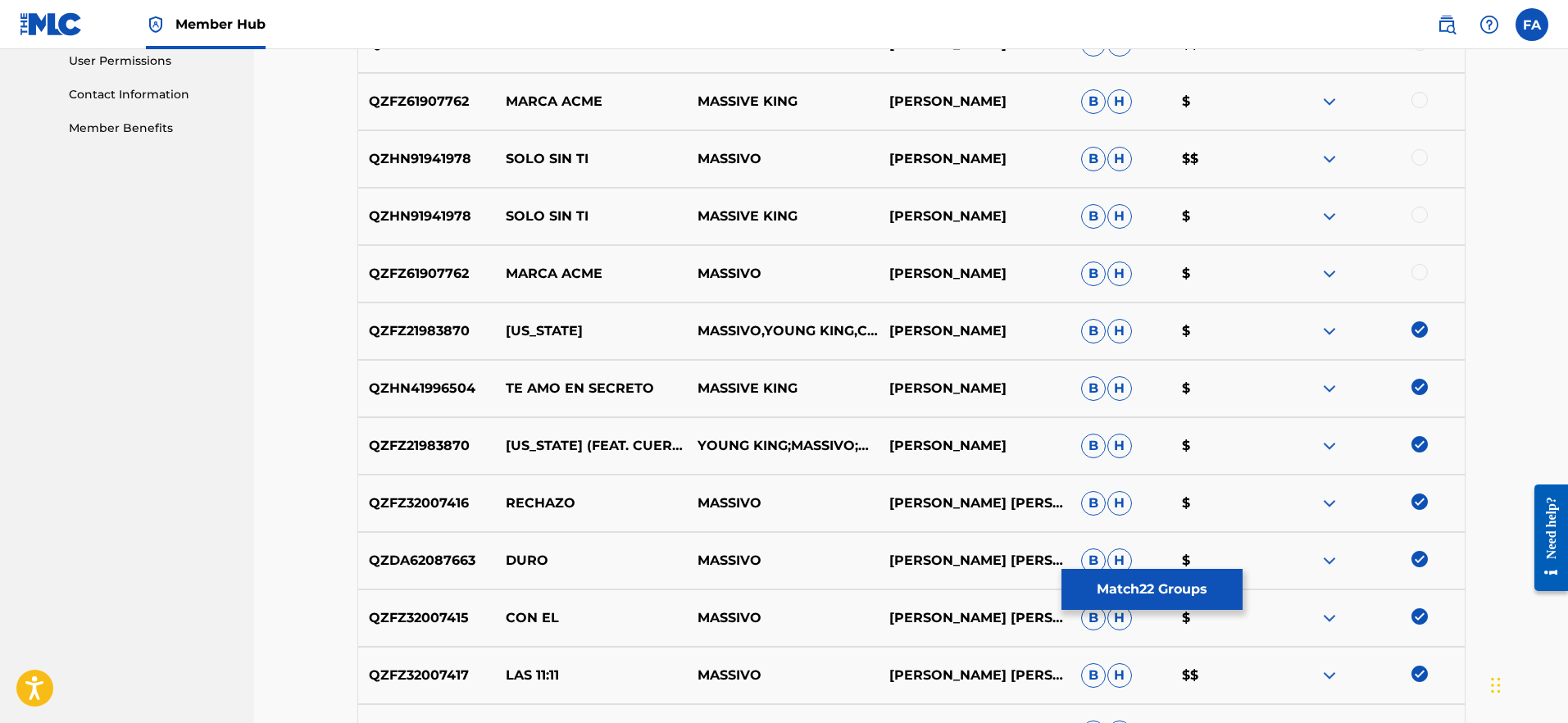
click at [1420, 274] on div at bounding box center [1420, 271] width 16 height 16
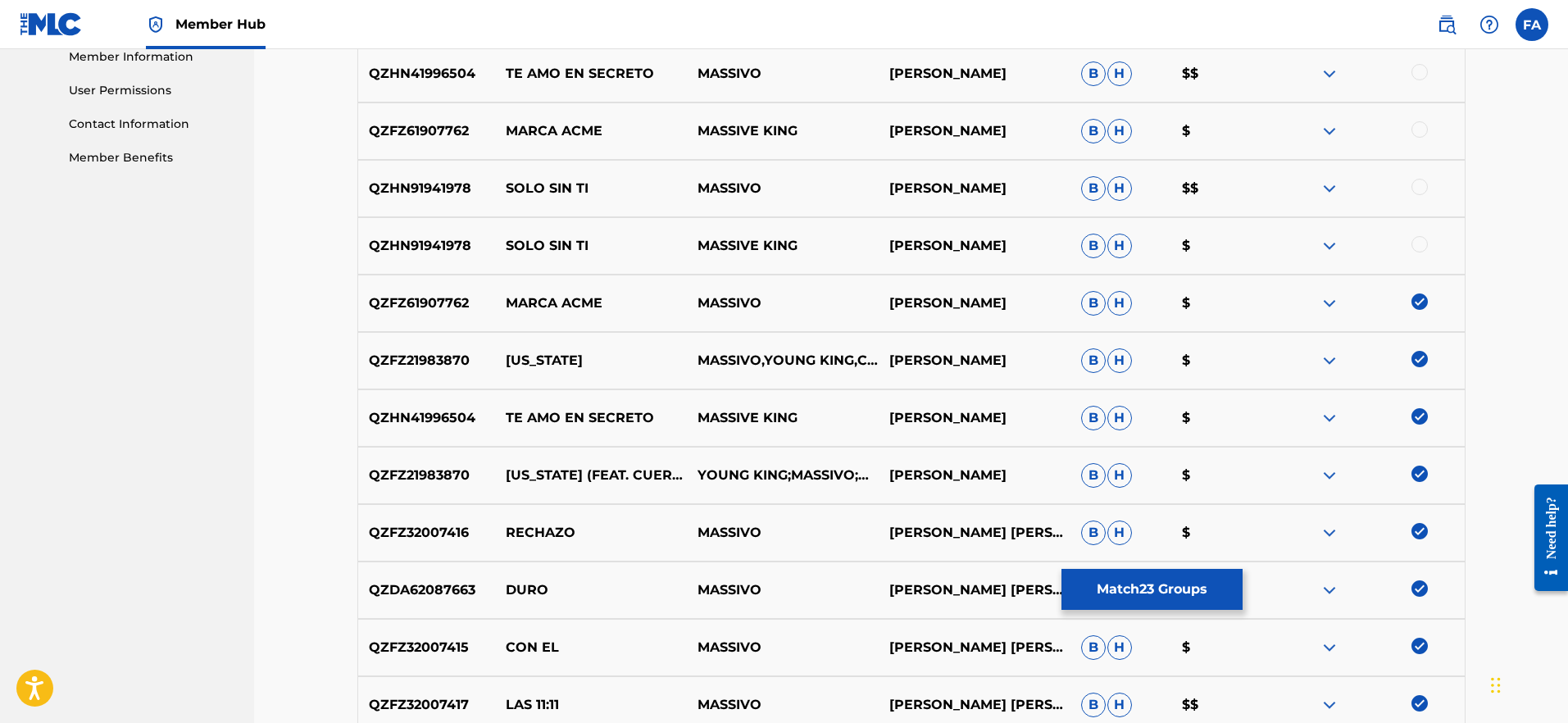
click at [1415, 247] on div at bounding box center [1420, 244] width 16 height 16
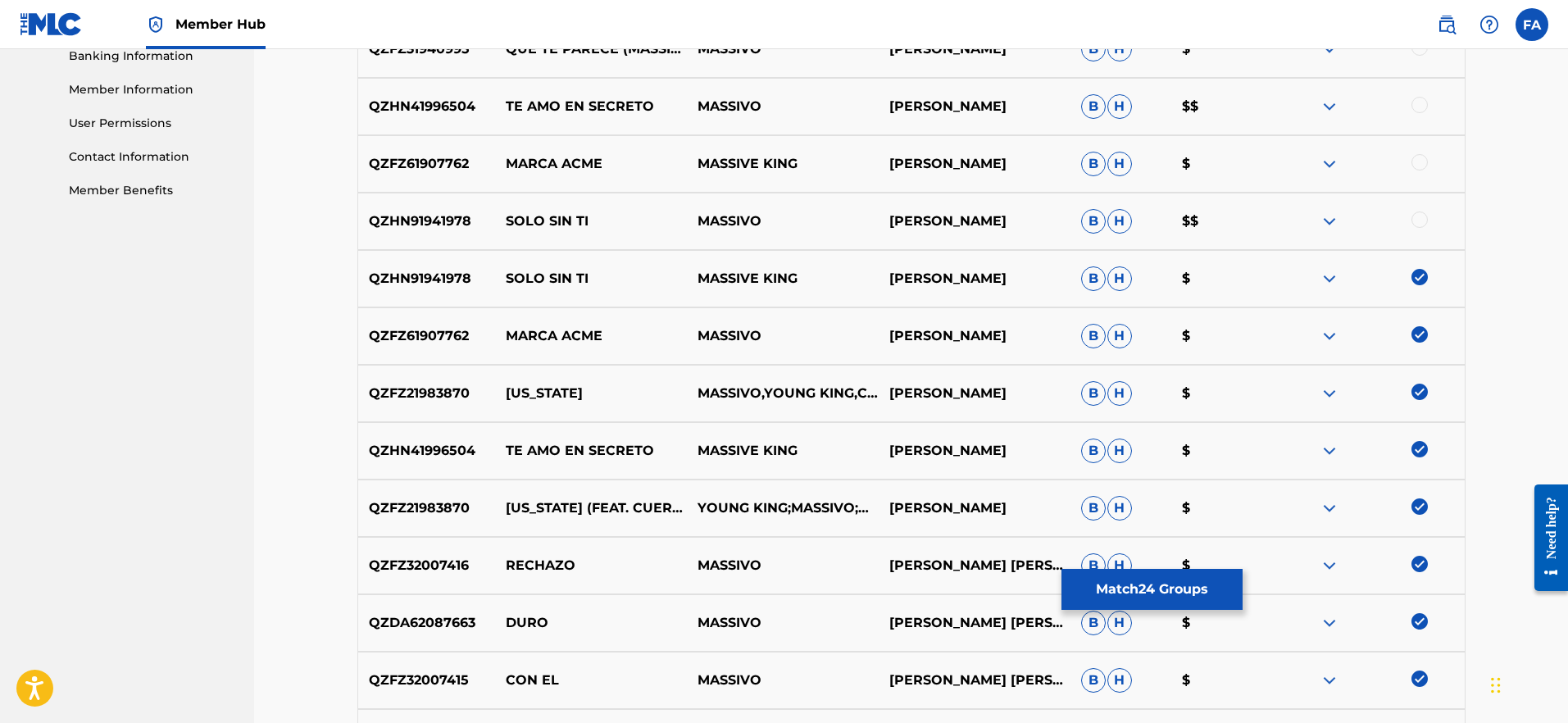
click at [1420, 222] on div at bounding box center [1420, 220] width 16 height 16
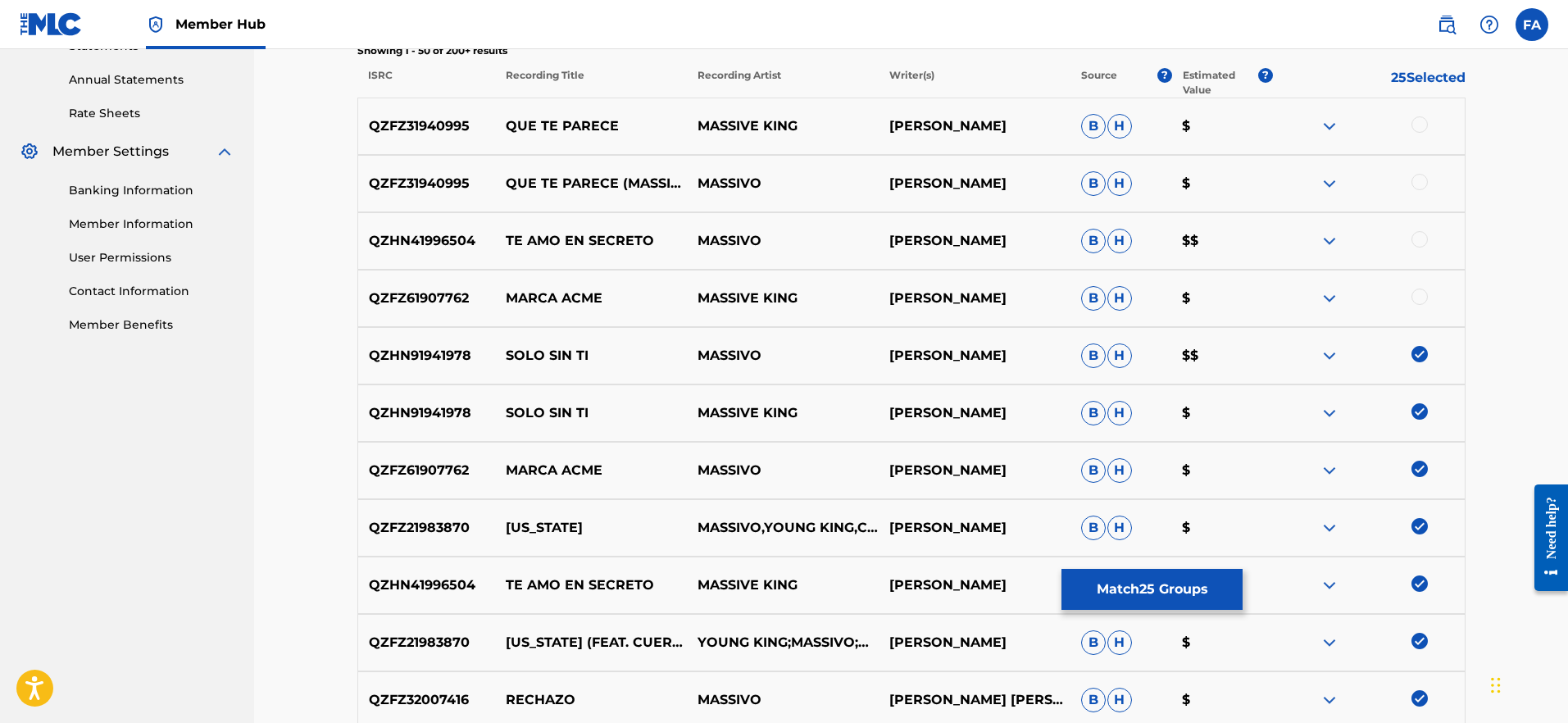
click at [1420, 303] on div at bounding box center [1420, 296] width 16 height 16
click at [1420, 243] on div at bounding box center [1420, 239] width 16 height 16
click at [1422, 191] on div at bounding box center [1369, 183] width 192 height 19
click at [1420, 183] on div at bounding box center [1420, 181] width 16 height 16
click at [1417, 126] on div at bounding box center [1420, 124] width 16 height 16
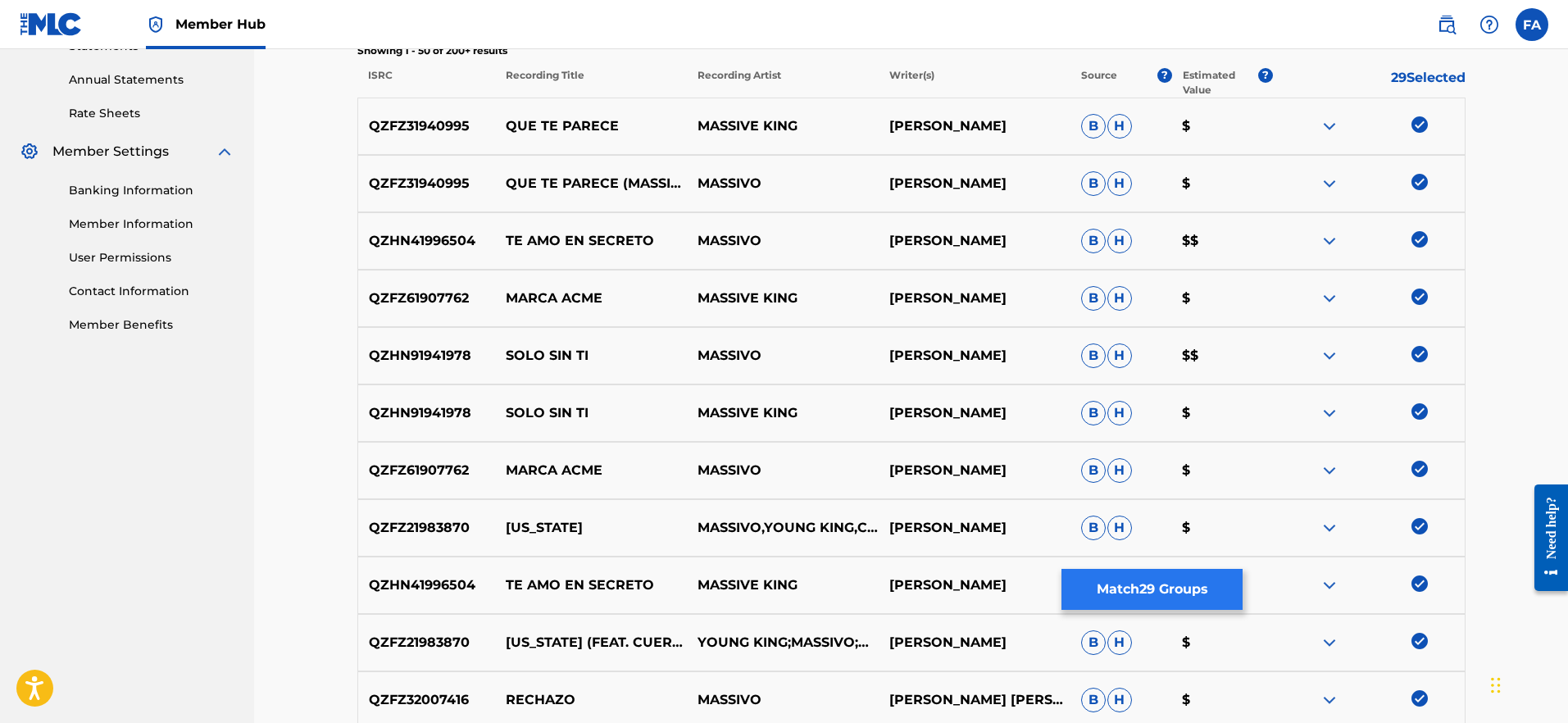
click at [1188, 594] on button "Match 29 Groups" at bounding box center [1153, 589] width 181 height 41
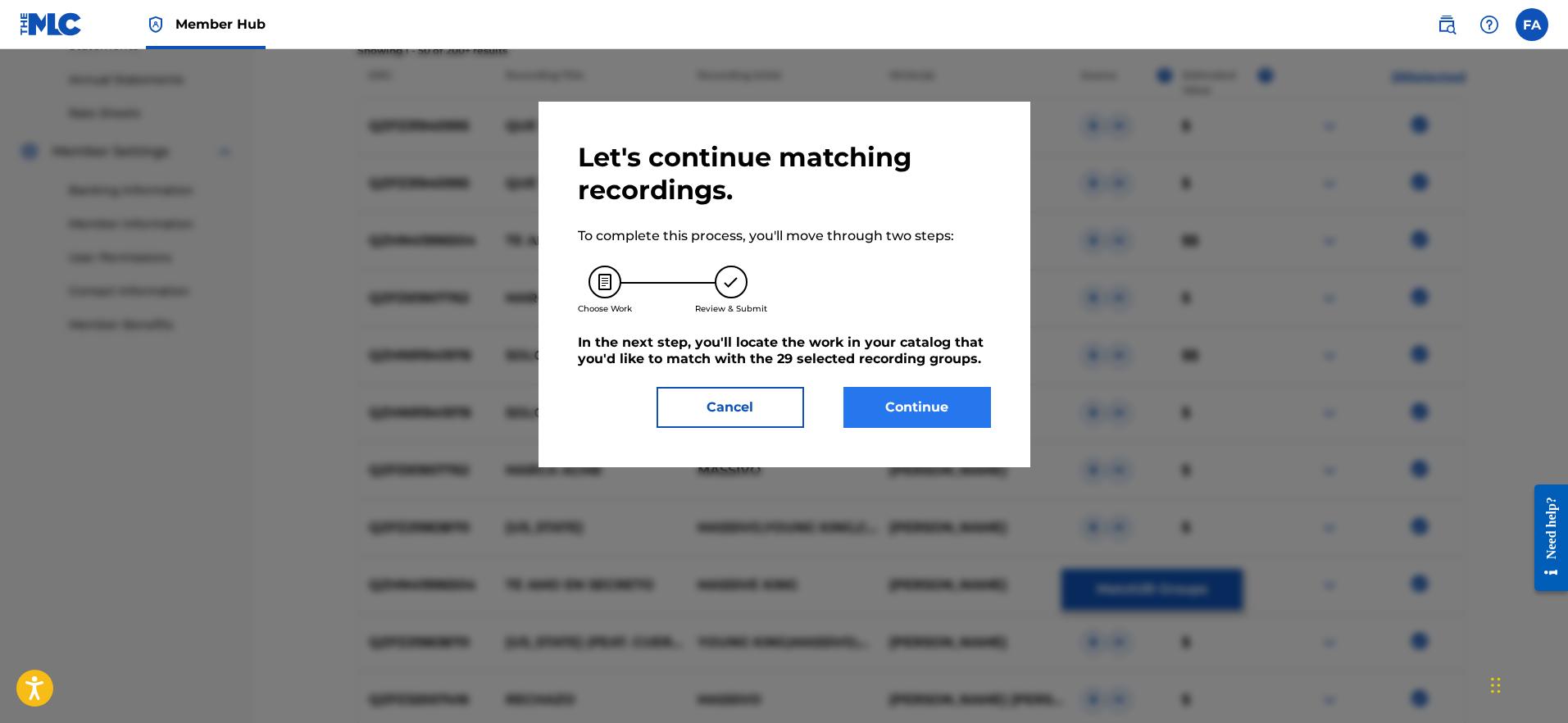
click at [888, 406] on button "Continue" at bounding box center [917, 408] width 147 height 41
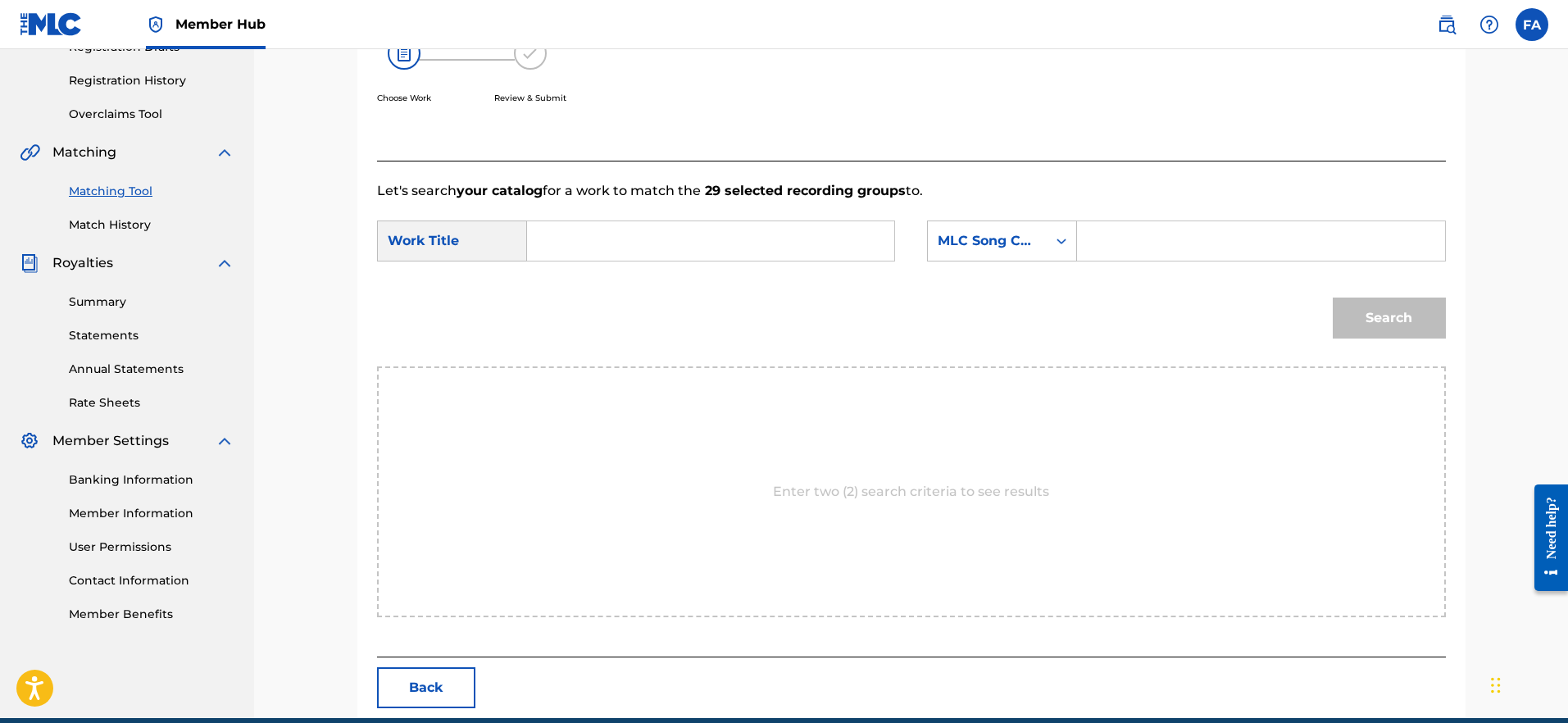
scroll to position [369, 0]
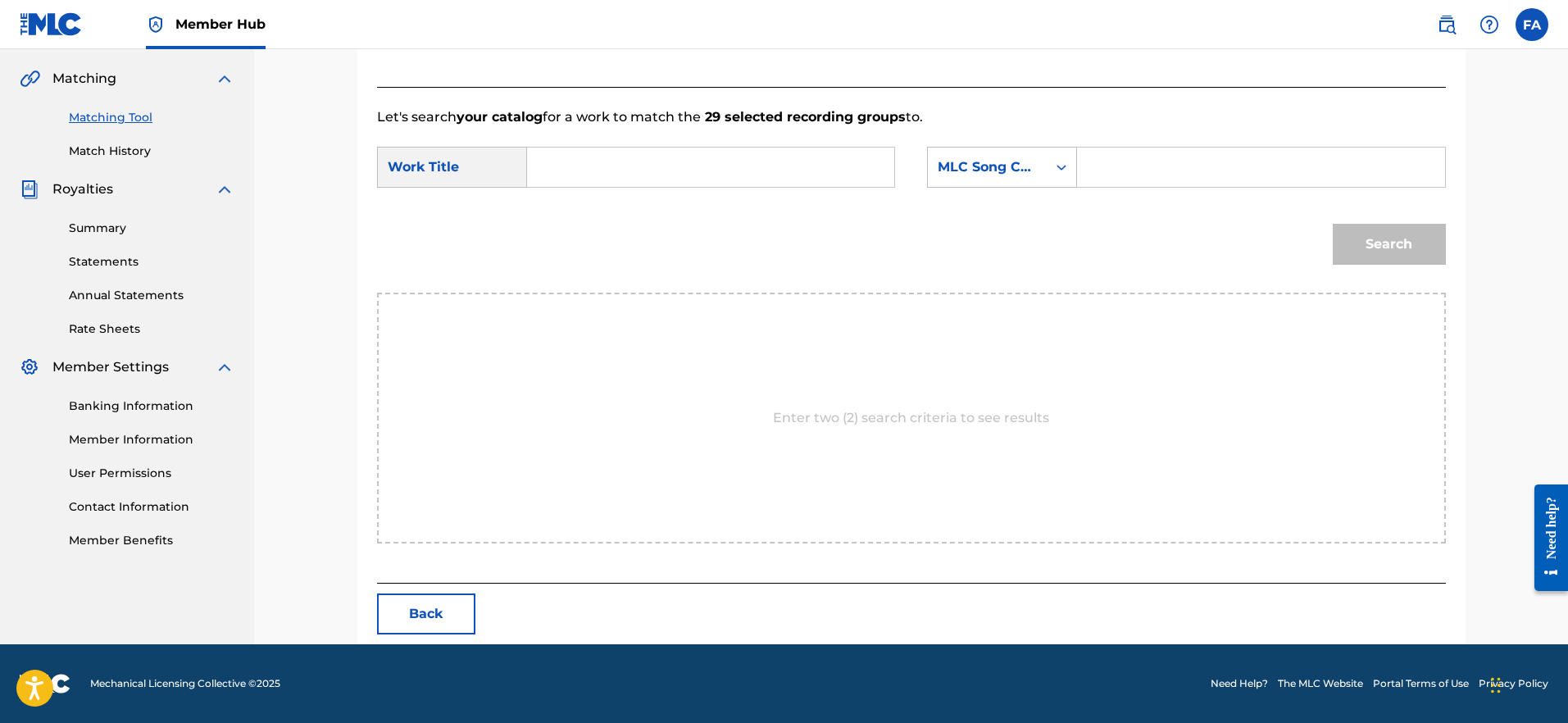
click at [807, 425] on p "Enter two (2) search criteria to see results" at bounding box center [911, 418] width 276 height 19
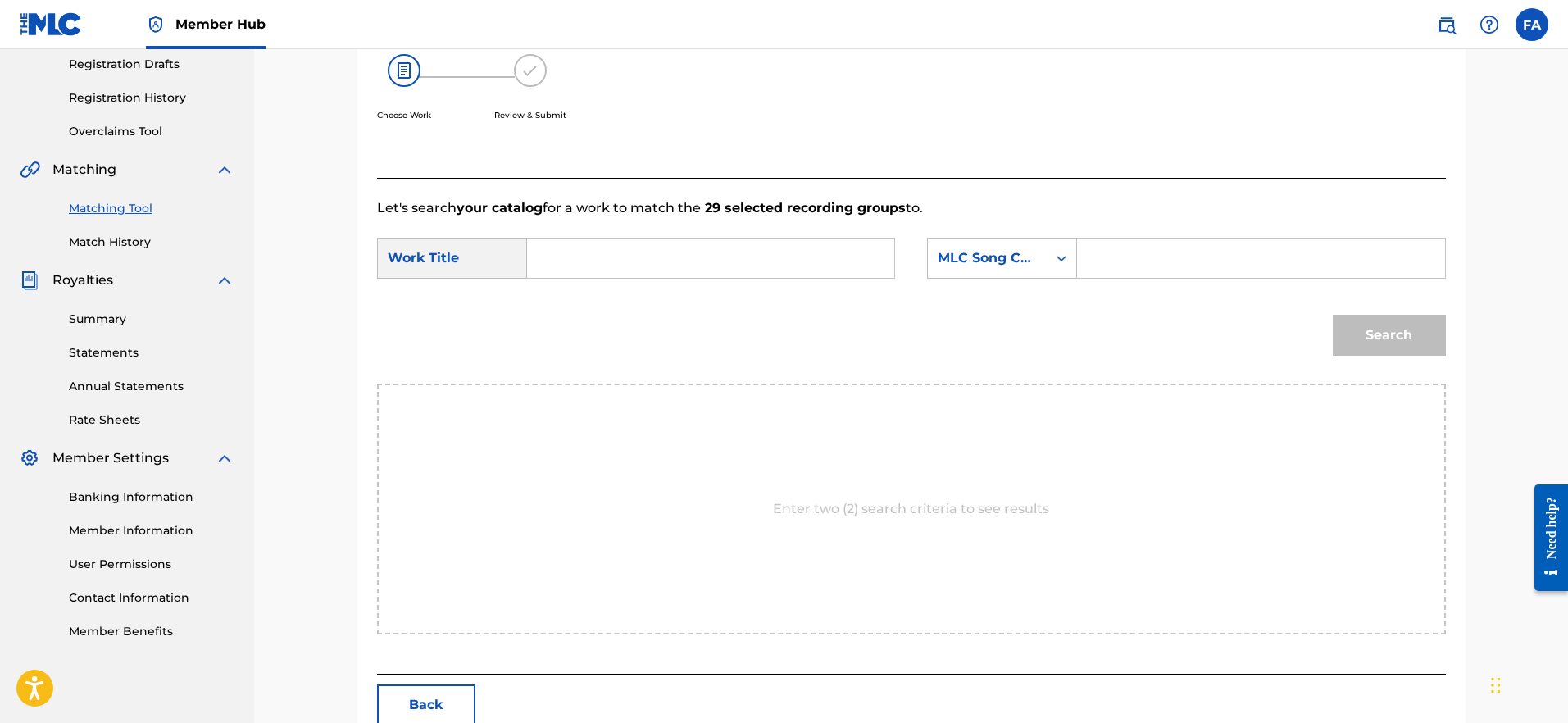
scroll to position [246, 0]
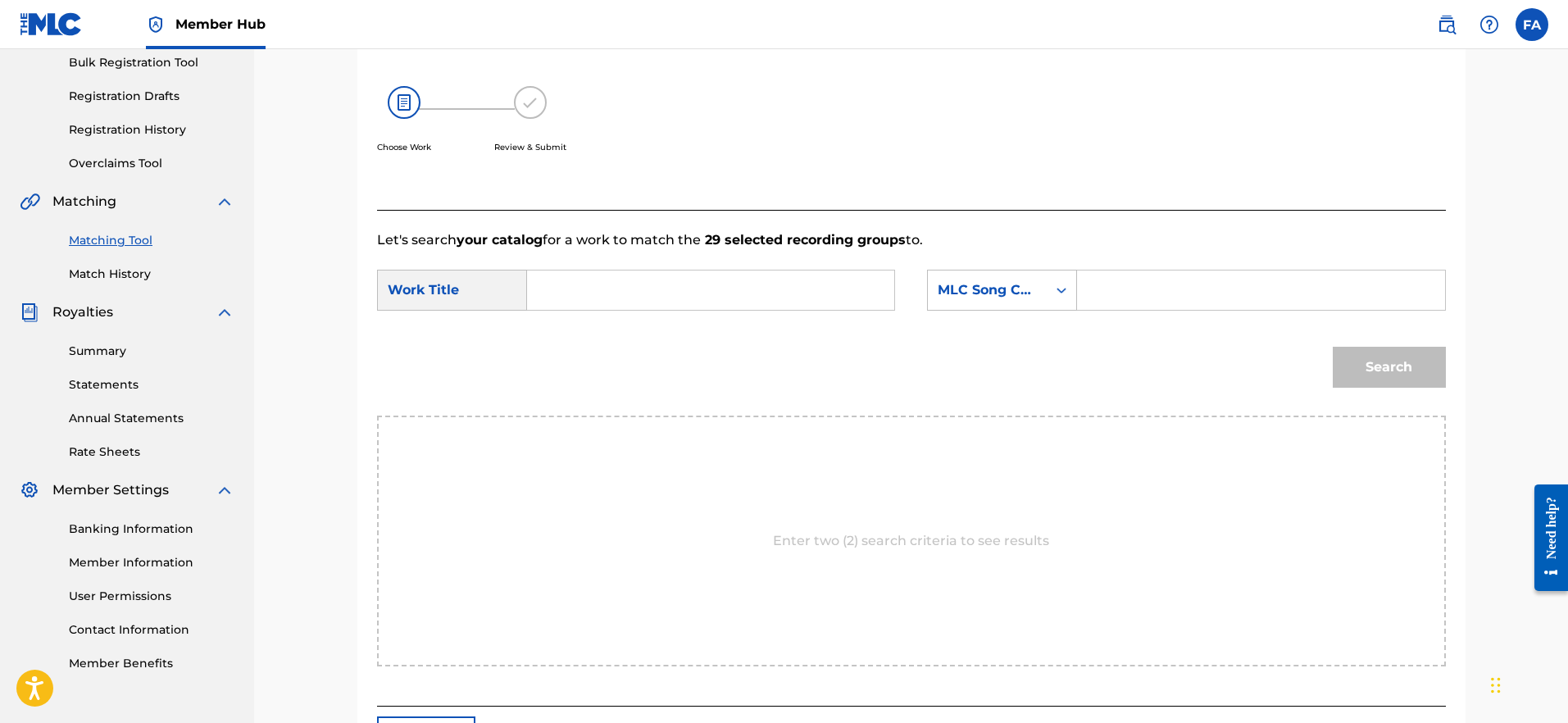
click at [689, 298] on input "Search Form" at bounding box center [710, 290] width 339 height 39
click at [1064, 292] on icon "Search Form" at bounding box center [1061, 290] width 16 height 16
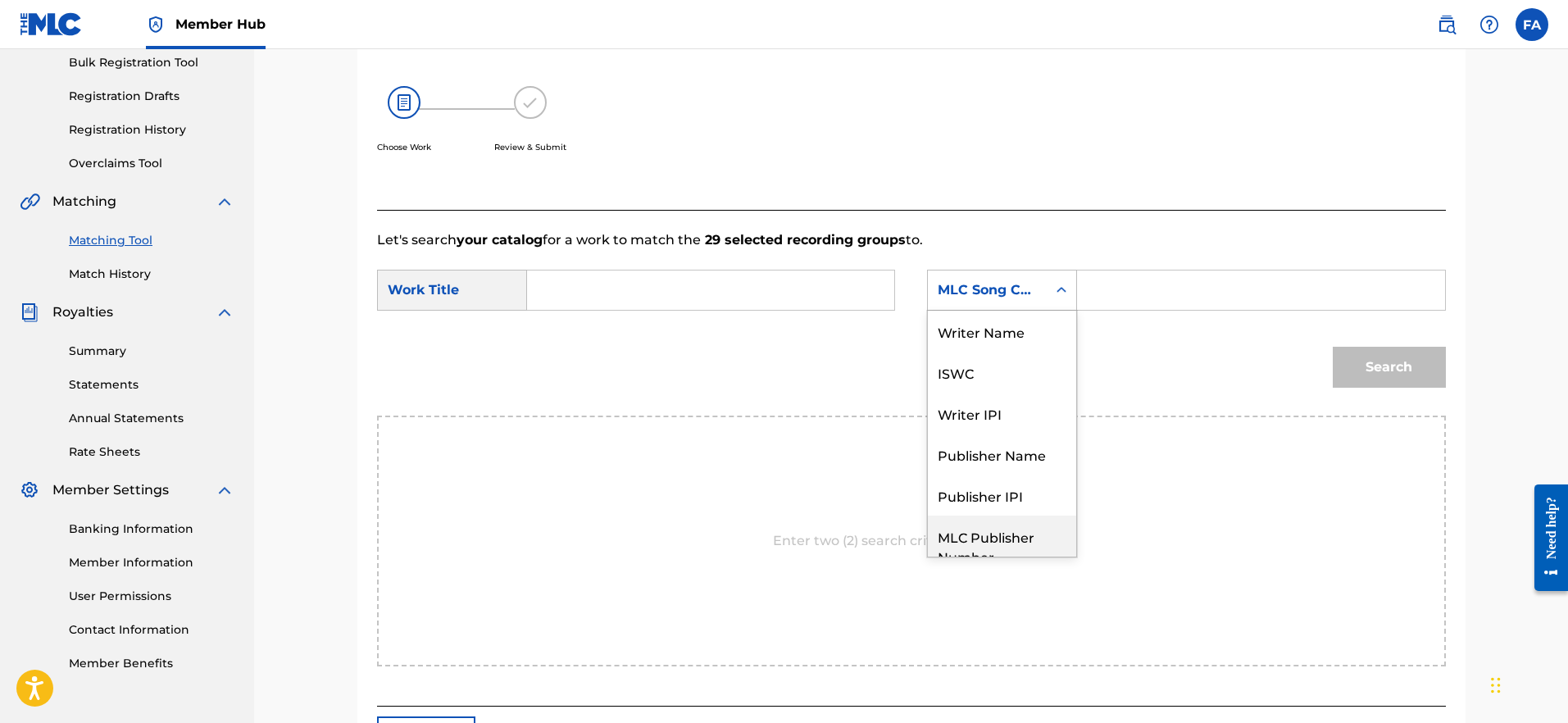
scroll to position [61, 0]
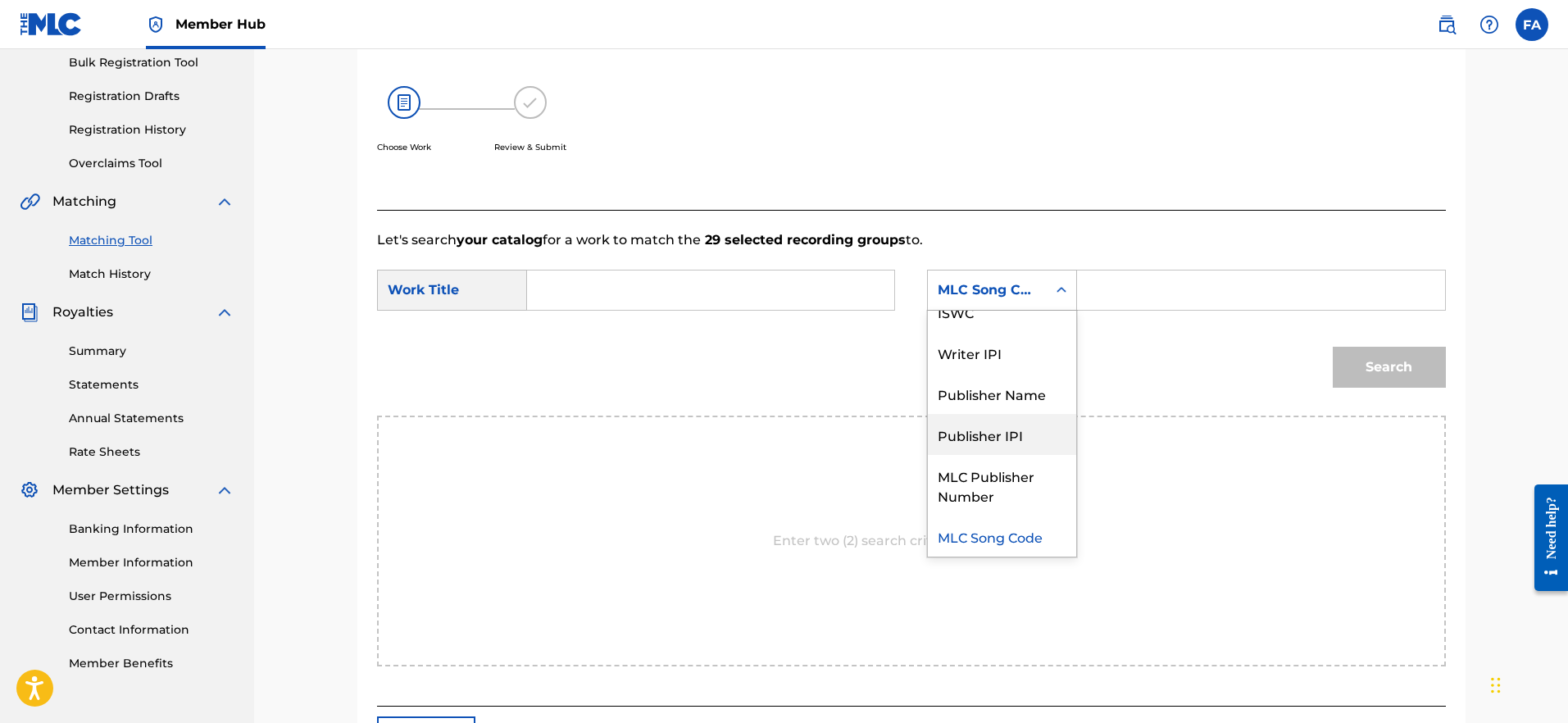
click at [1119, 332] on div "Search" at bounding box center [911, 373] width 1069 height 86
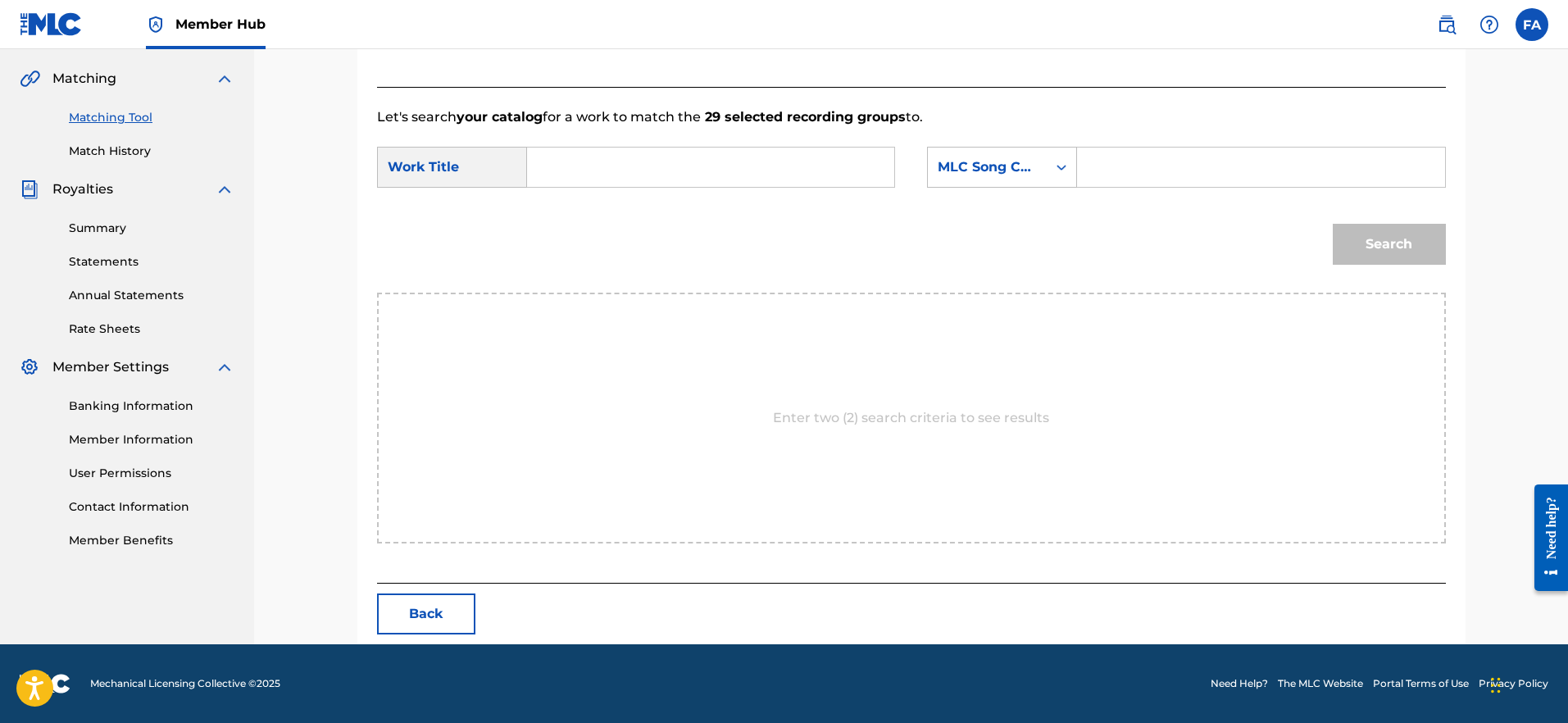
scroll to position [365, 0]
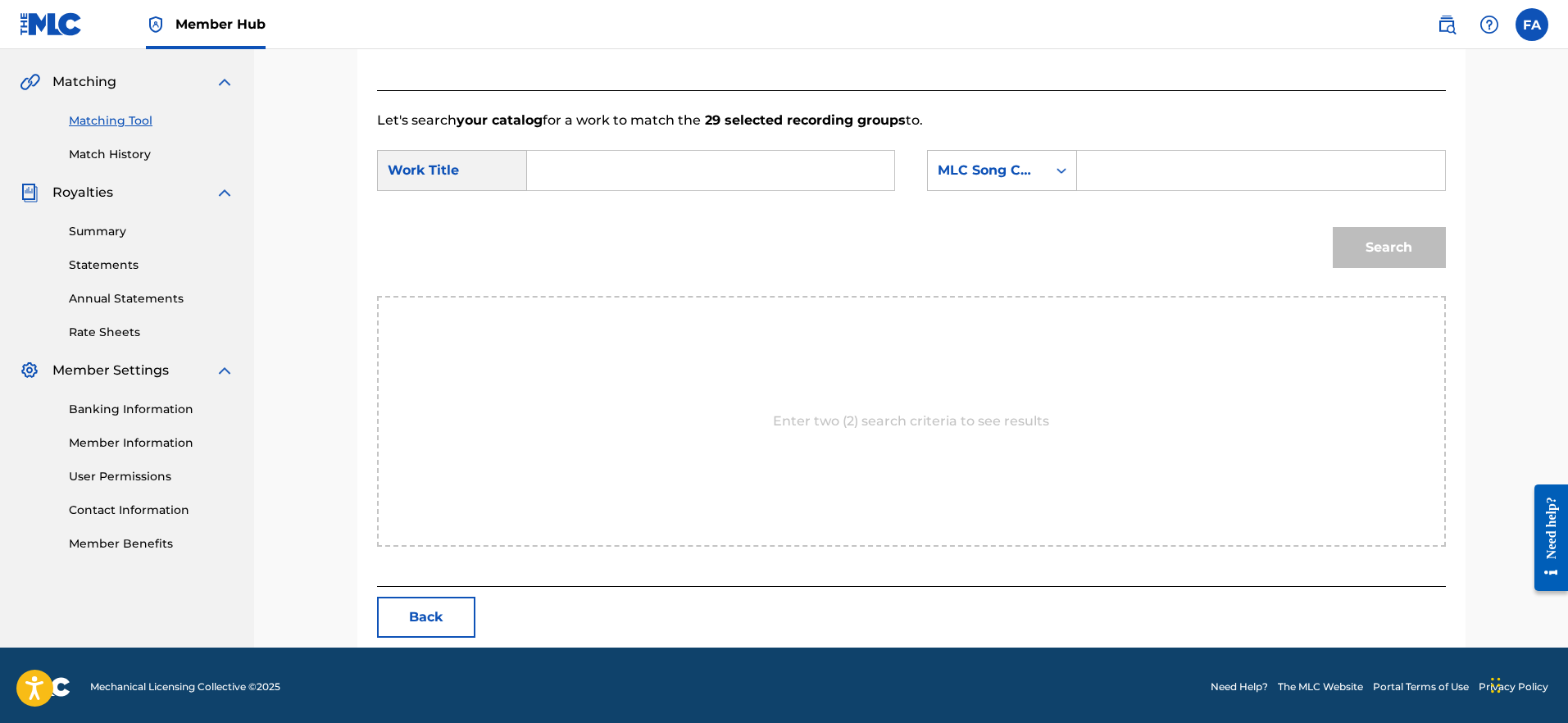
click at [946, 387] on div "Enter two (2) search criteria to see results" at bounding box center [911, 421] width 1069 height 251
click at [944, 384] on div "Enter two (2) search criteria to see results" at bounding box center [911, 421] width 1069 height 251
click at [921, 411] on div "Enter two (2) search criteria to see results" at bounding box center [911, 421] width 1069 height 251
click at [915, 424] on p "Enter two (2) search criteria to see results" at bounding box center [911, 421] width 276 height 19
click at [1382, 258] on div "Search" at bounding box center [1385, 243] width 121 height 65
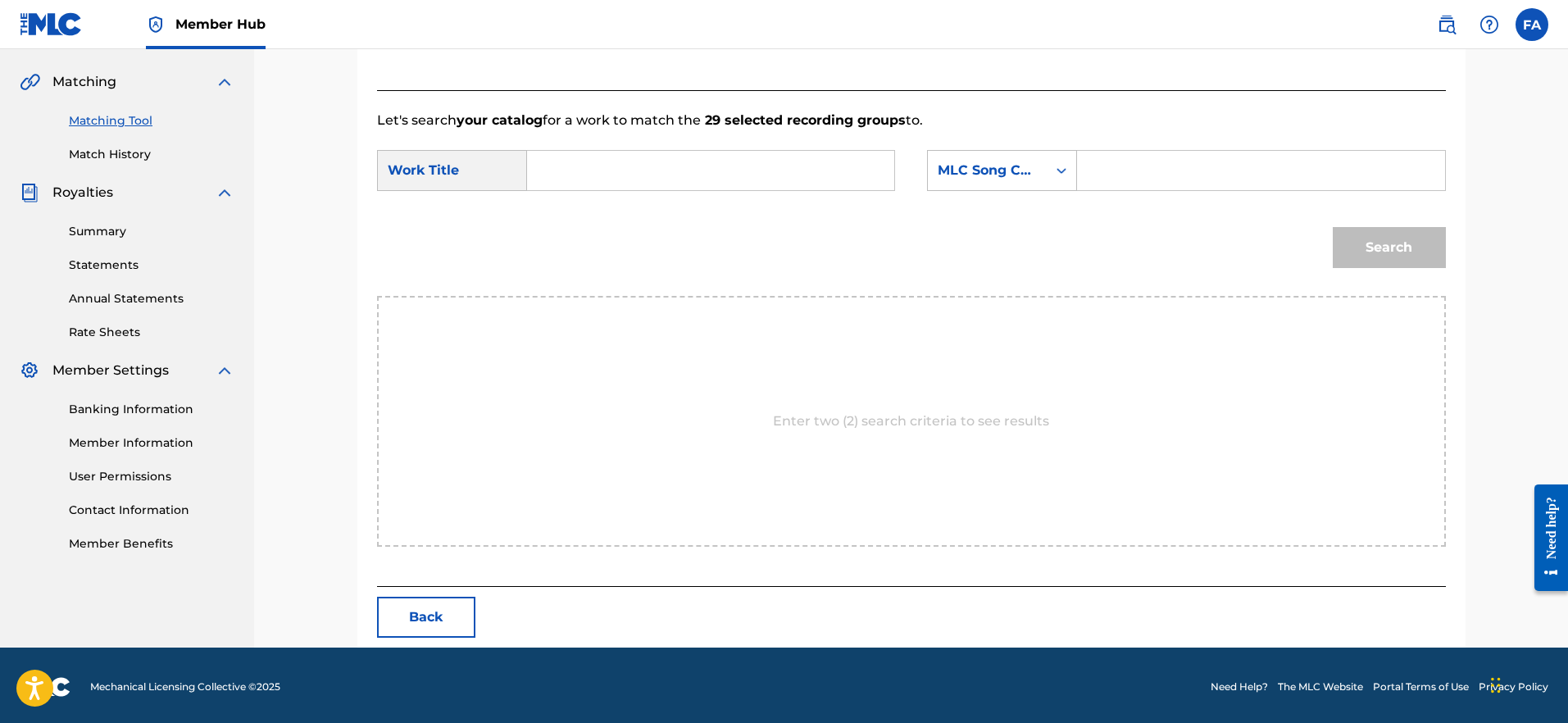
click at [629, 186] on input "Search Form" at bounding box center [710, 170] width 339 height 39
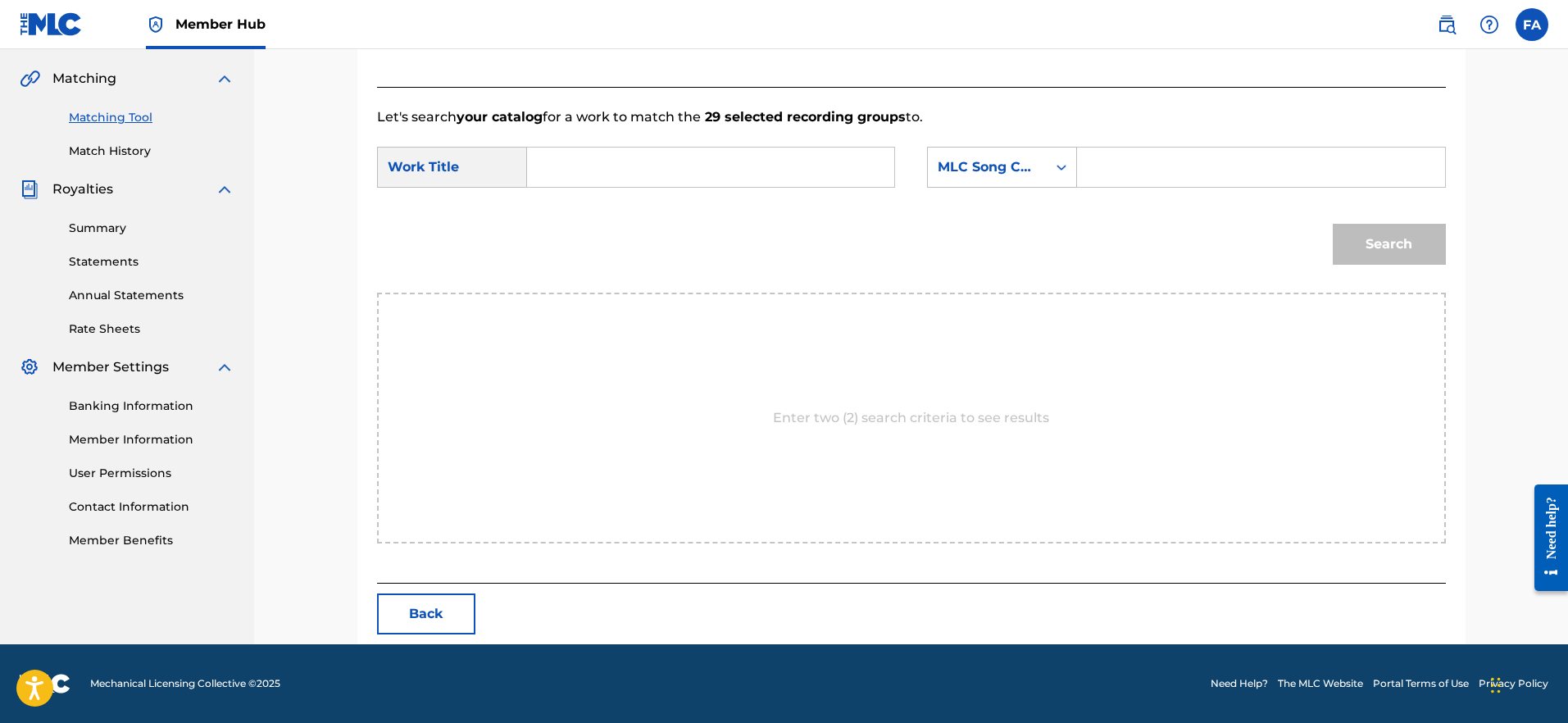
scroll to position [211, 0]
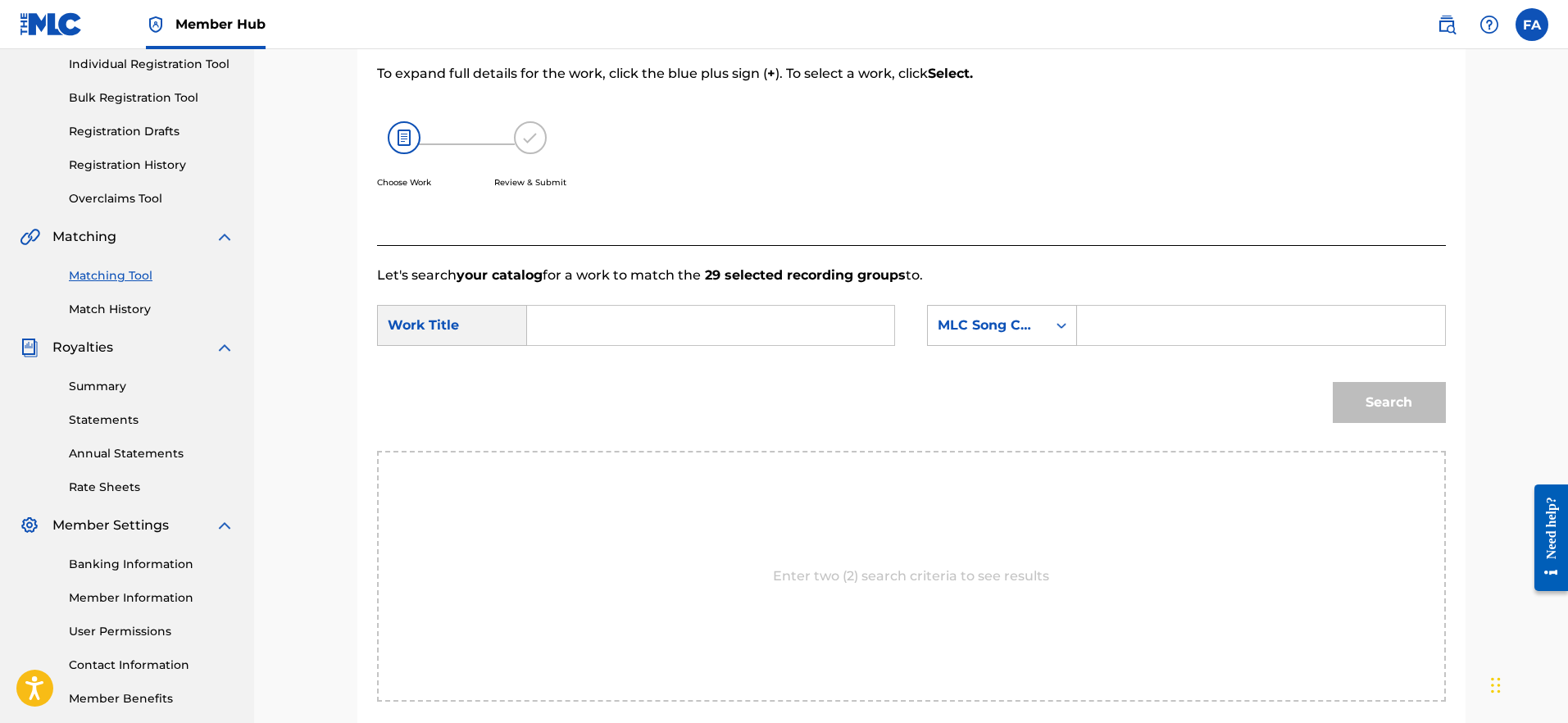
click at [650, 331] on input "Search Form" at bounding box center [710, 325] width 339 height 39
type input "m"
click at [1001, 320] on div "MLC Song Code" at bounding box center [987, 325] width 99 height 19
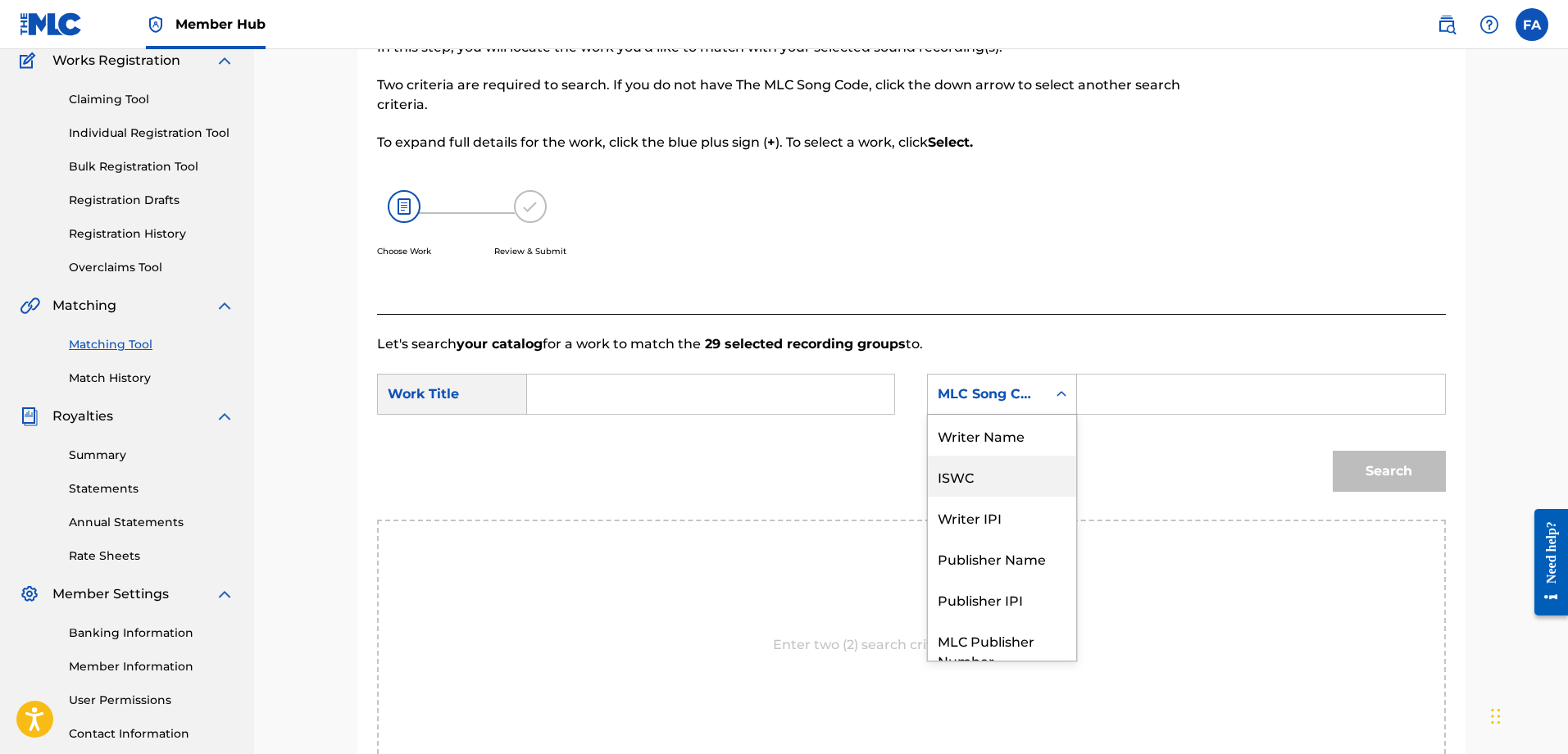
scroll to position [174, 0]
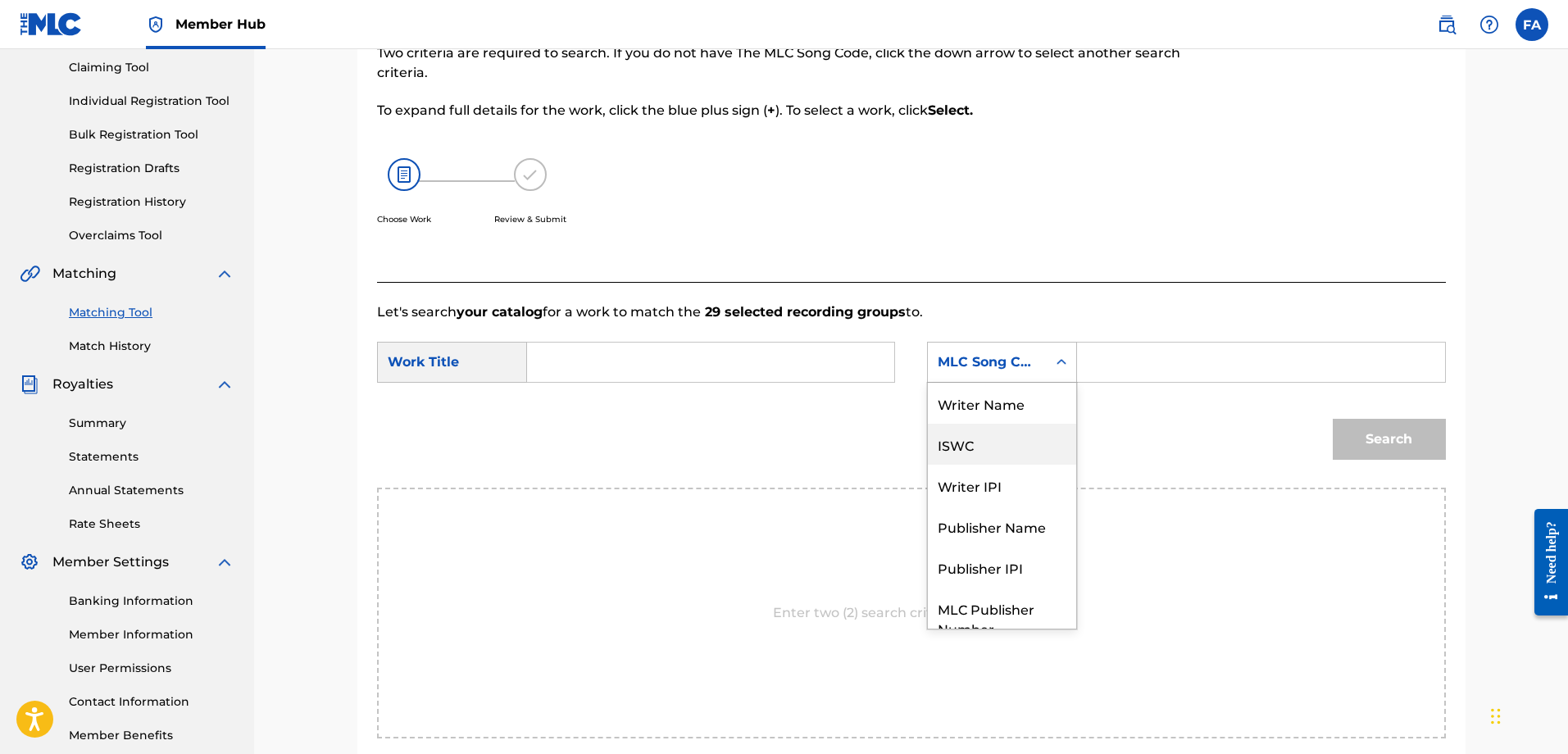
click at [786, 367] on input "Search Form" at bounding box center [710, 362] width 339 height 39
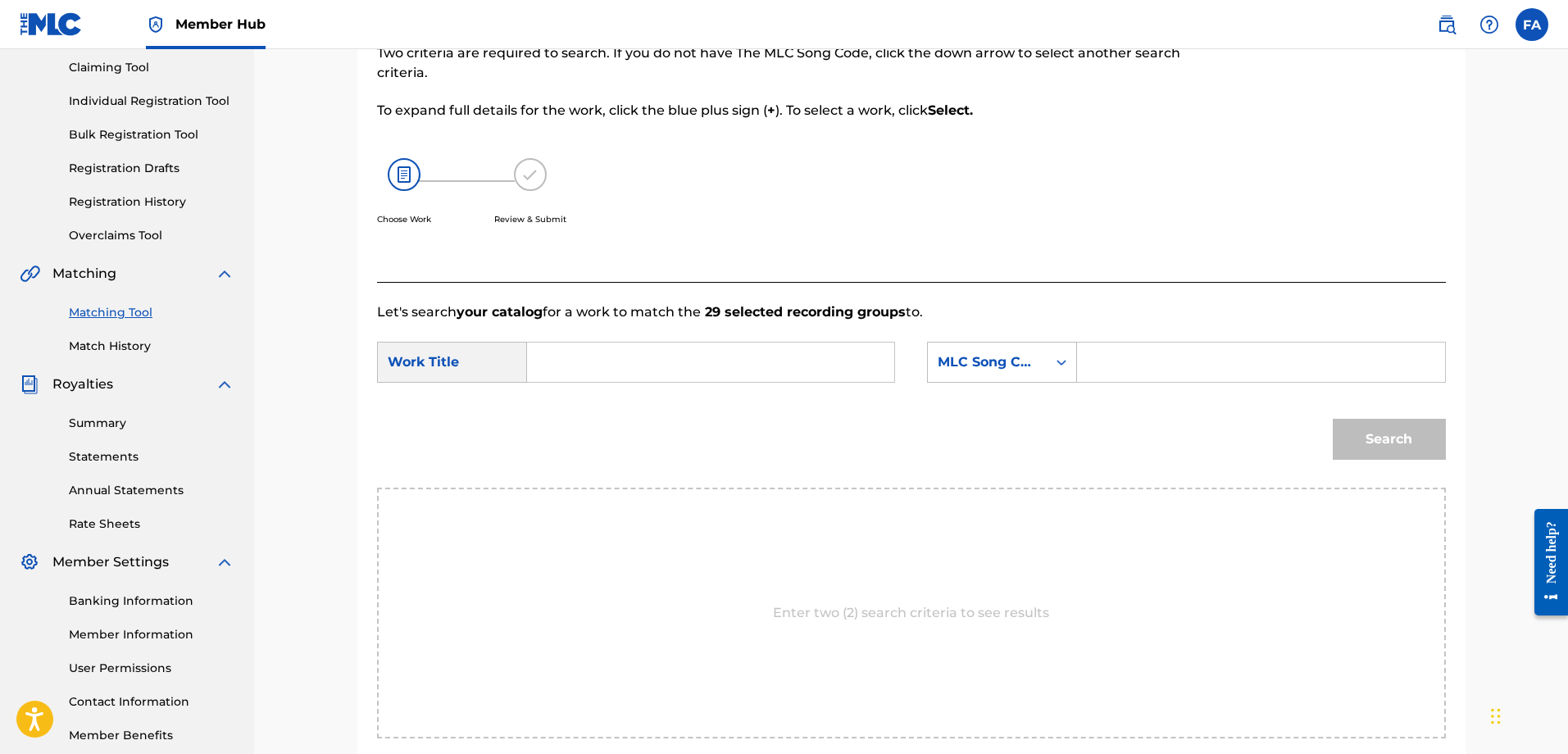
click at [691, 407] on div "Search" at bounding box center [911, 445] width 1069 height 86
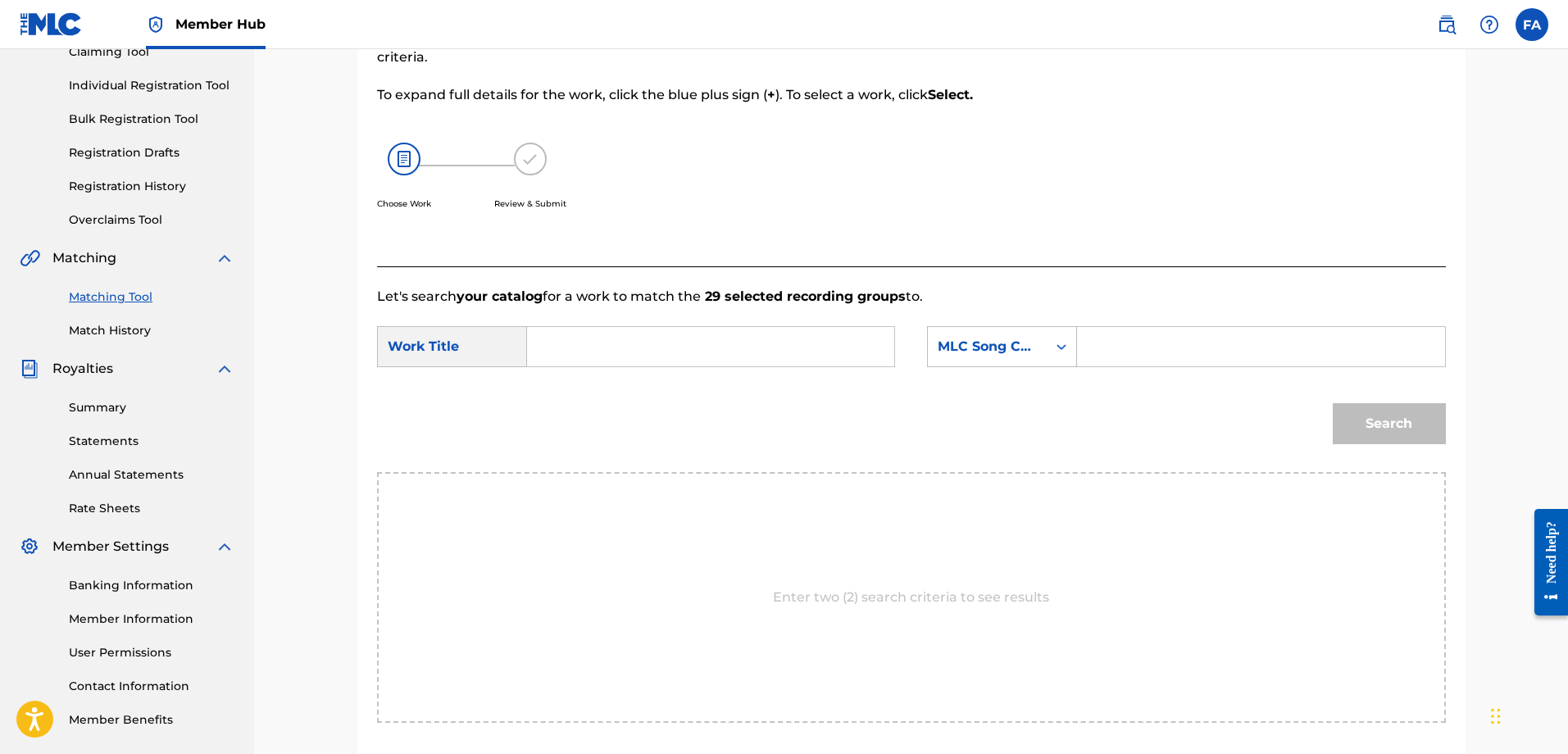
scroll to position [220, 0]
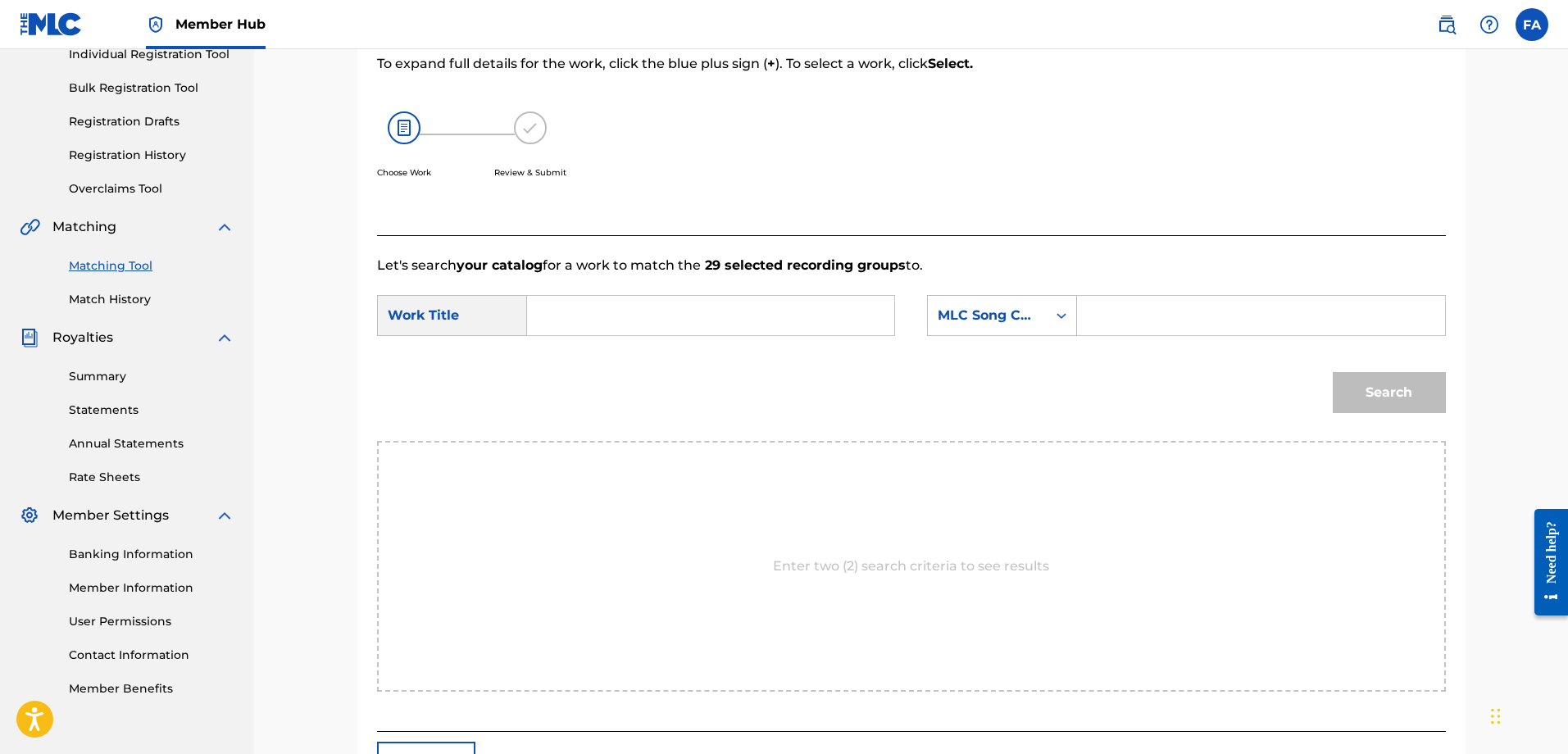
click at [469, 335] on div "Work Title" at bounding box center [452, 315] width 150 height 41
click at [451, 329] on div "Work Title" at bounding box center [452, 315] width 150 height 41
click at [441, 321] on div "Work Title" at bounding box center [452, 315] width 150 height 41
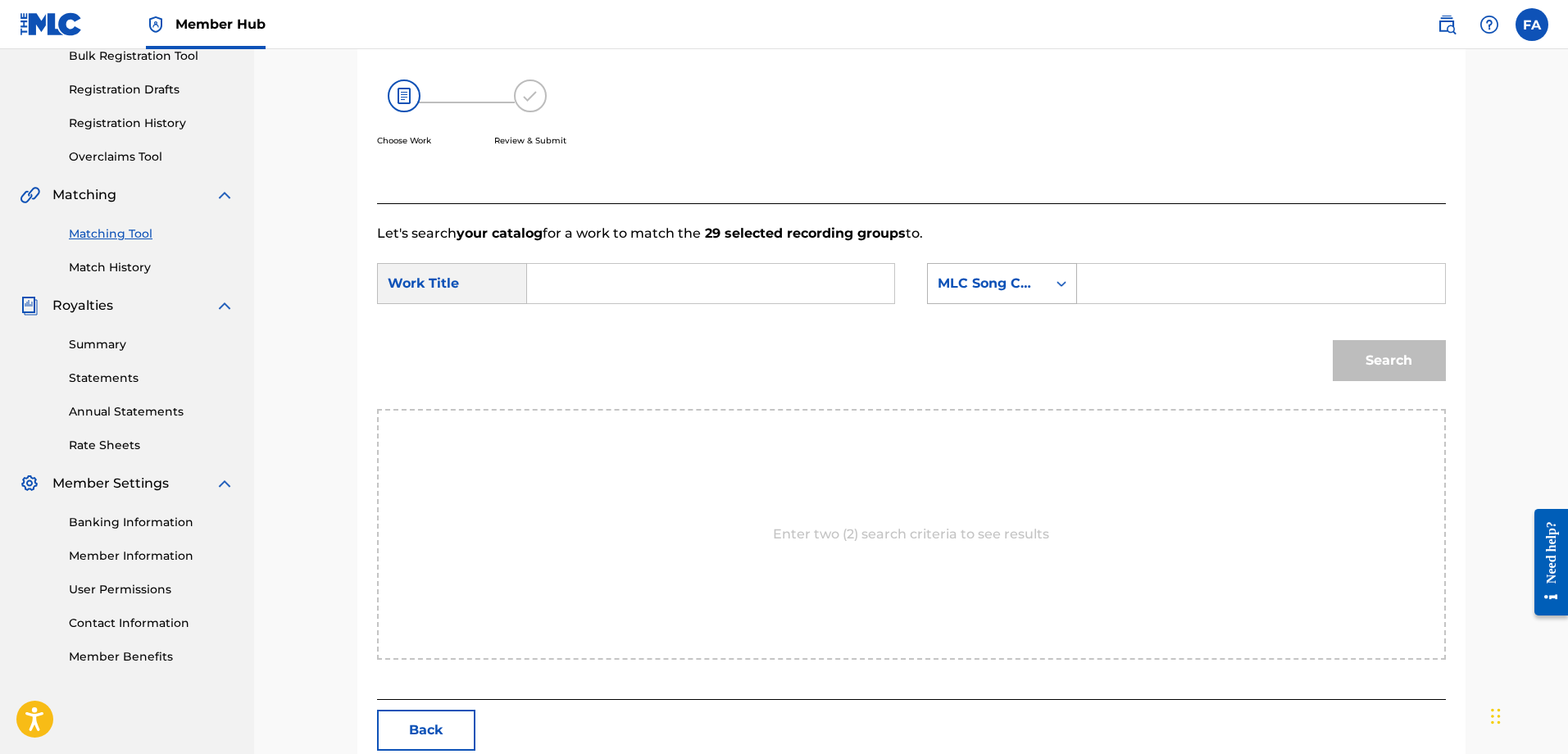
click at [995, 289] on div "MLC Song Code" at bounding box center [987, 283] width 99 height 19
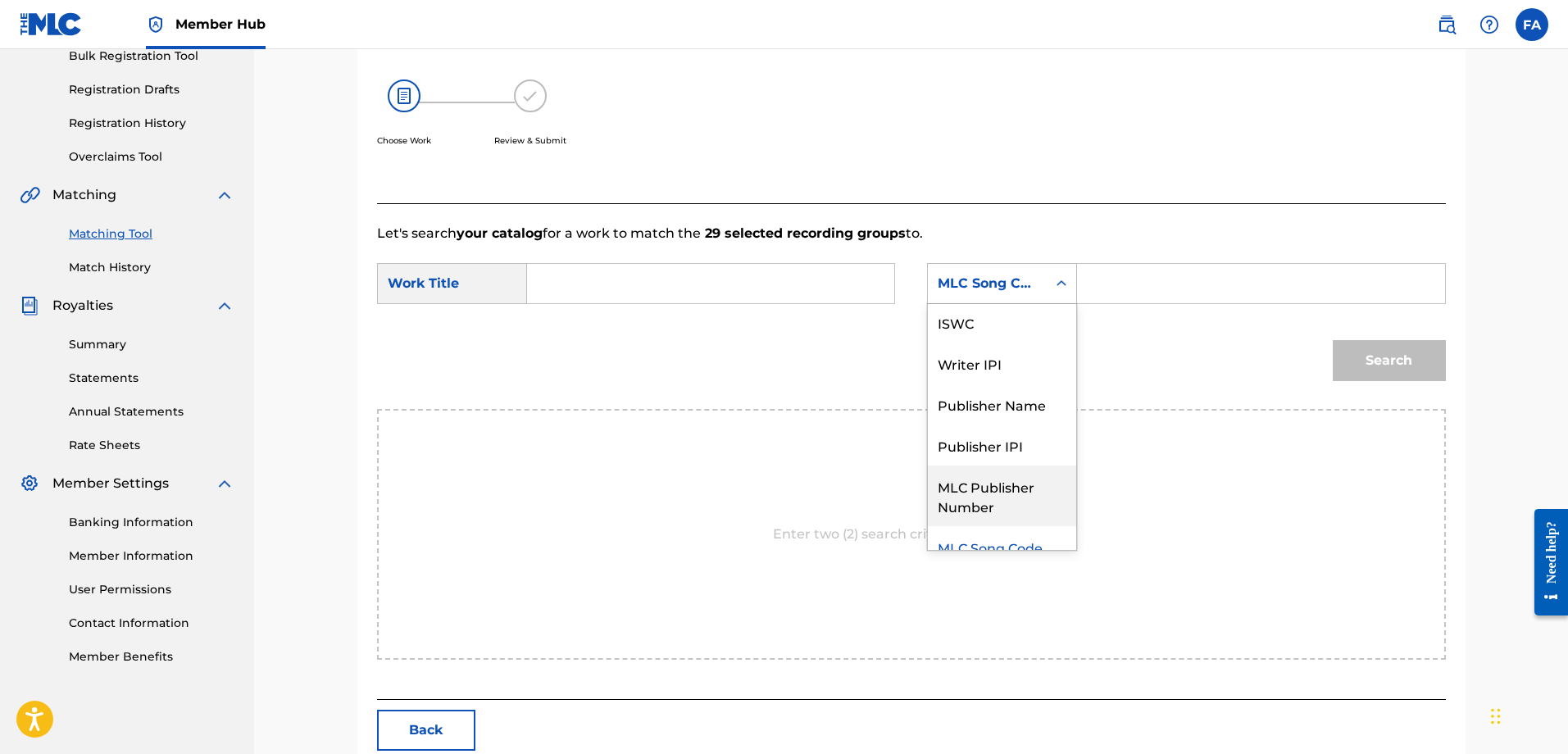
scroll to position [0, 0]
click at [1016, 332] on div "Writer Name" at bounding box center [1002, 324] width 148 height 41
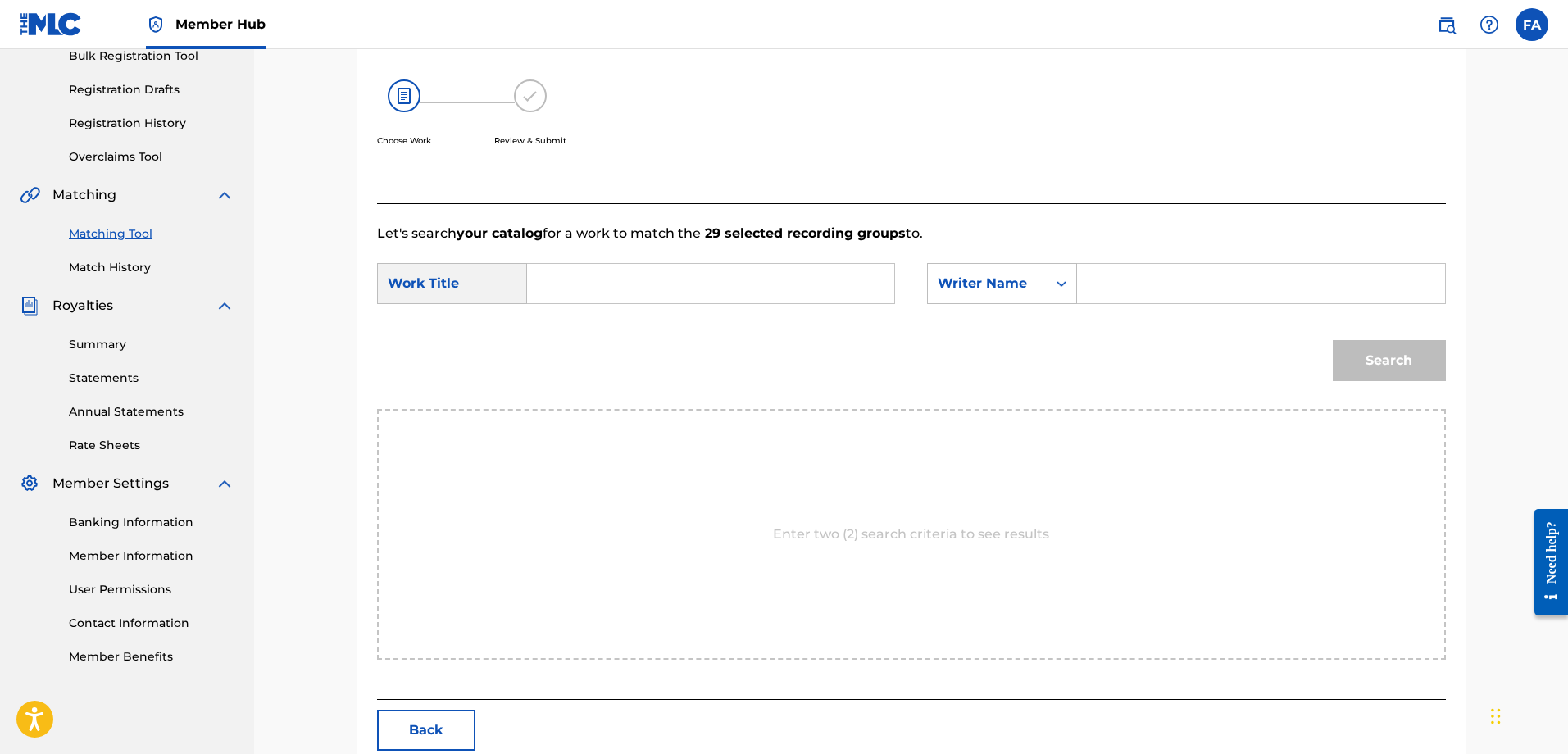
click at [1139, 284] on input "Search Form" at bounding box center [1260, 283] width 339 height 39
type input "balbi claudio"
click at [721, 303] on div "Search Form" at bounding box center [711, 283] width 368 height 41
click at [714, 268] on input "Search Form" at bounding box center [710, 283] width 339 height 39
type input "x"
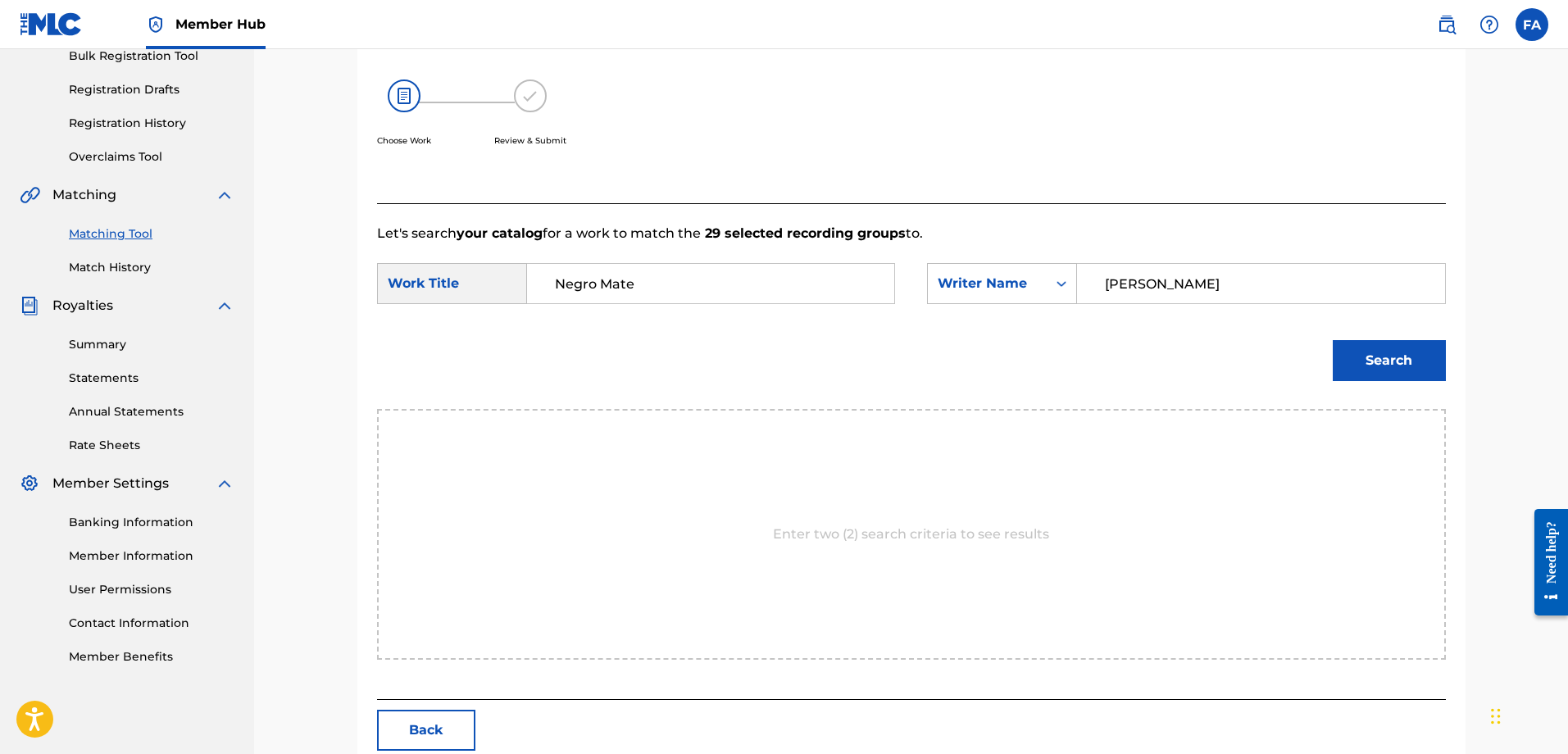
type input "Negro Mate"
click at [1389, 361] on button "Search" at bounding box center [1389, 360] width 113 height 41
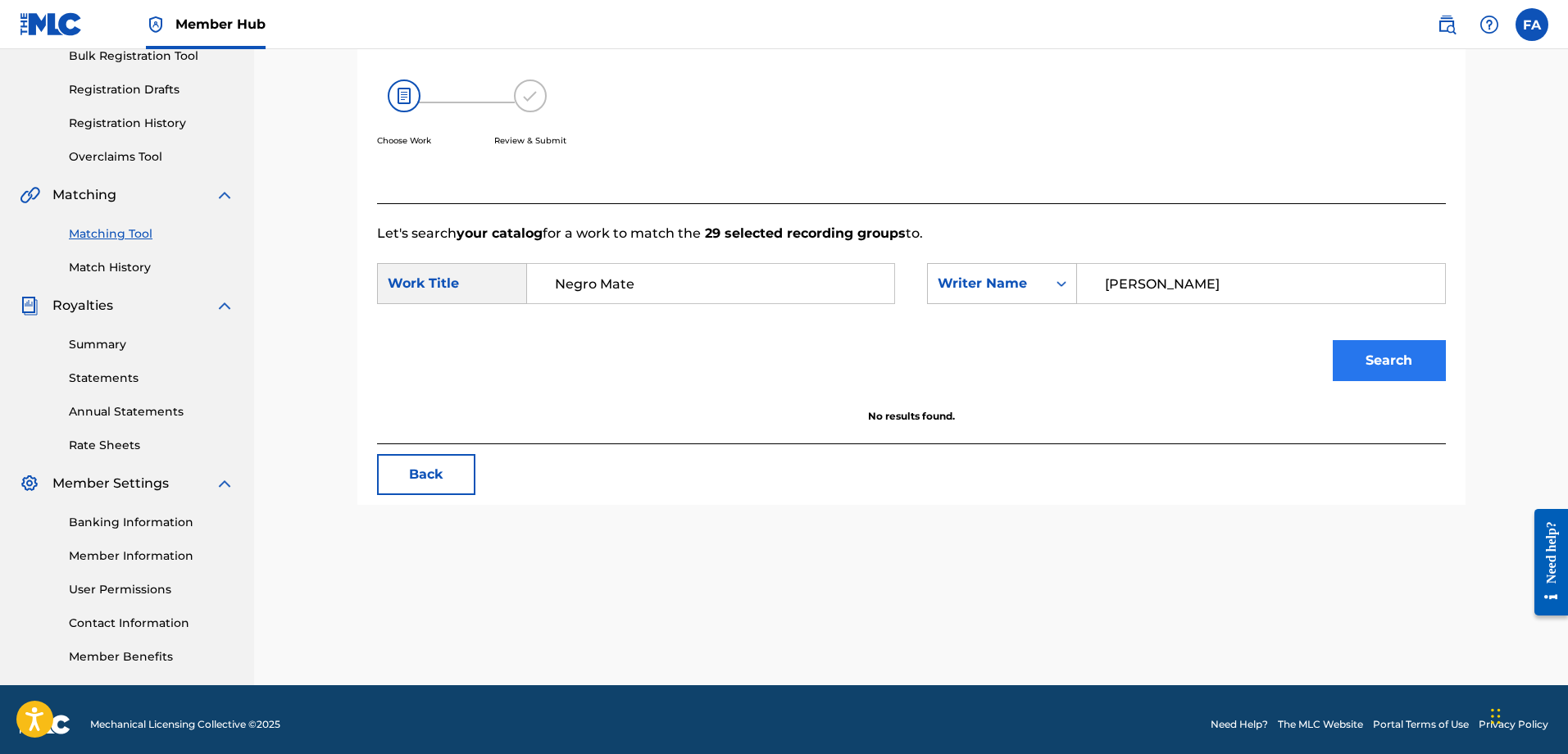
click at [1407, 358] on button "Search" at bounding box center [1389, 360] width 113 height 41
drag, startPoint x: 1215, startPoint y: 280, endPoint x: 1065, endPoint y: 280, distance: 150.0
click at [1065, 280] on div "SearchWithCriteriad90e3e55-9459-45a0-8adc-a891194ea61d Writer Name balbi claudio" at bounding box center [1186, 283] width 518 height 41
type input "claudio balbi"
click at [1389, 361] on button "Search" at bounding box center [1389, 360] width 113 height 41
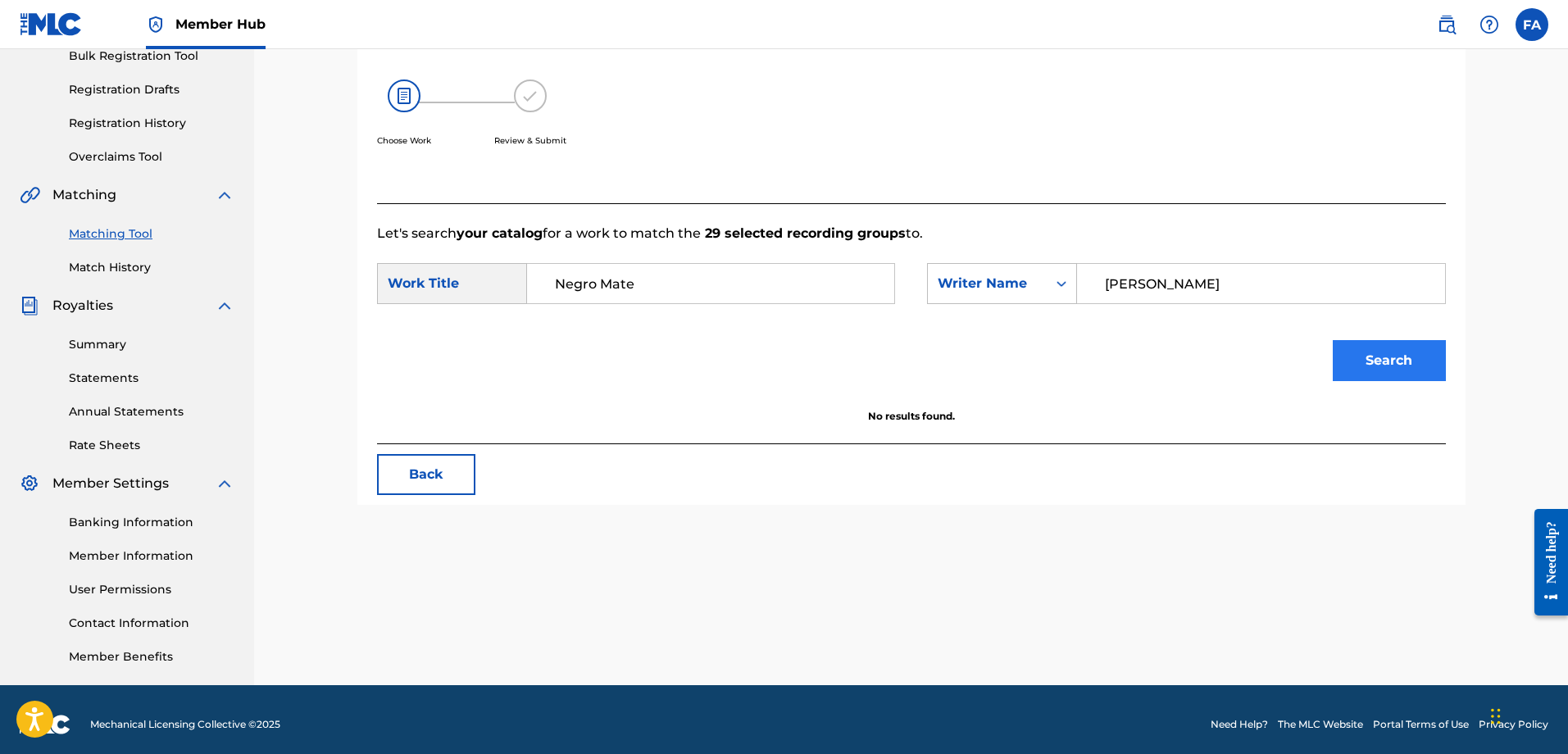
click at [1372, 377] on button "Search" at bounding box center [1389, 360] width 113 height 41
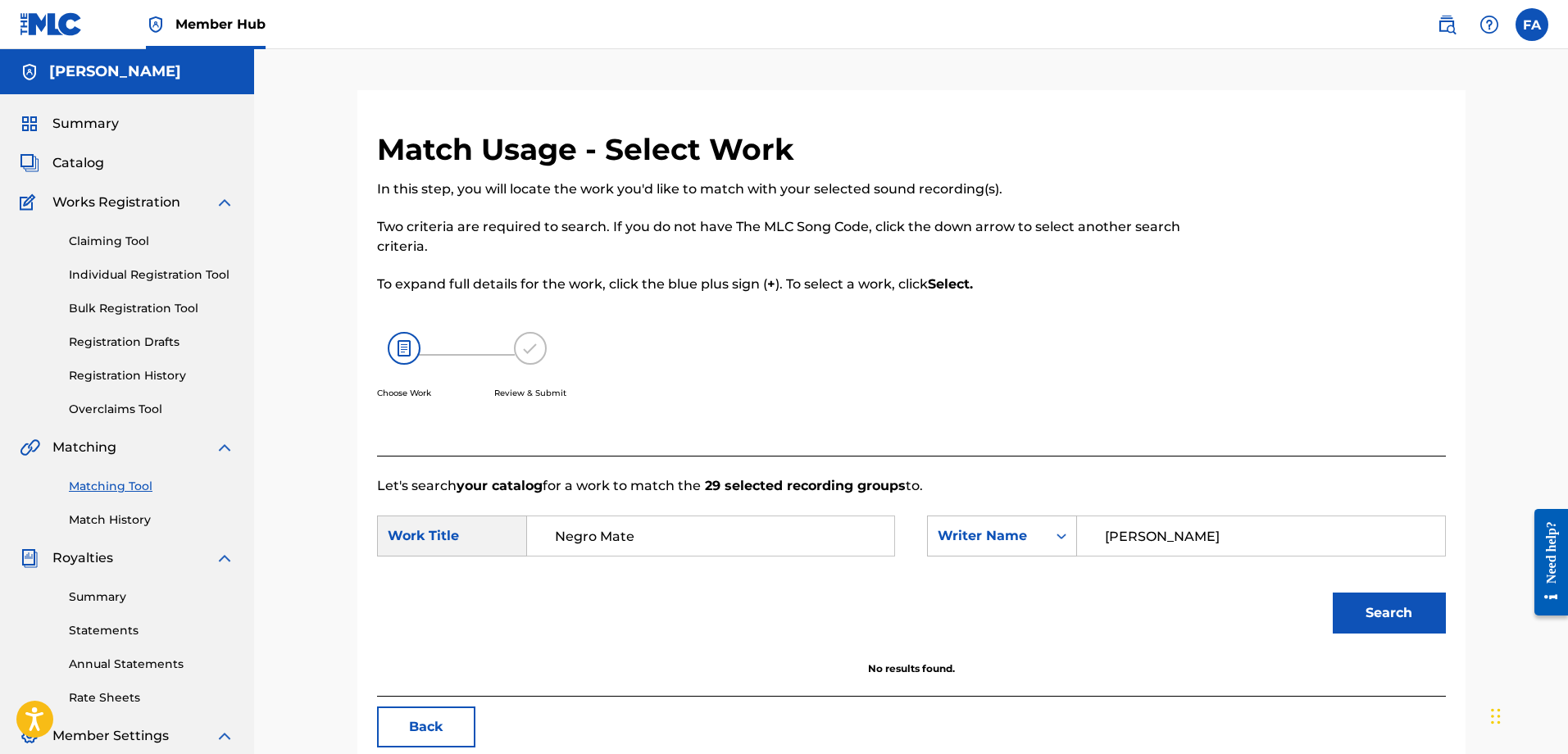
click at [122, 485] on link "Matching Tool" at bounding box center [151, 486] width 165 height 17
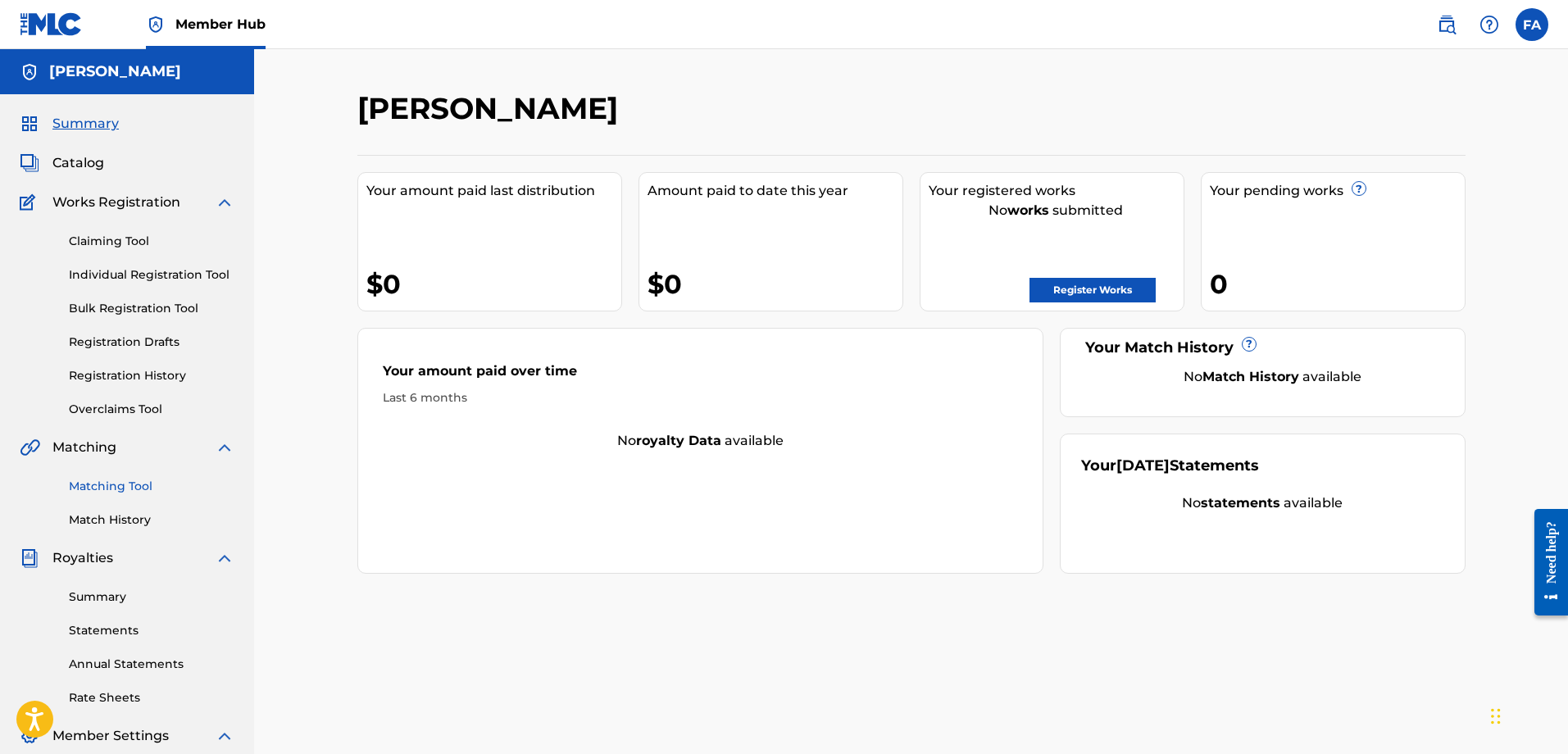
click at [126, 487] on link "Matching Tool" at bounding box center [151, 486] width 165 height 17
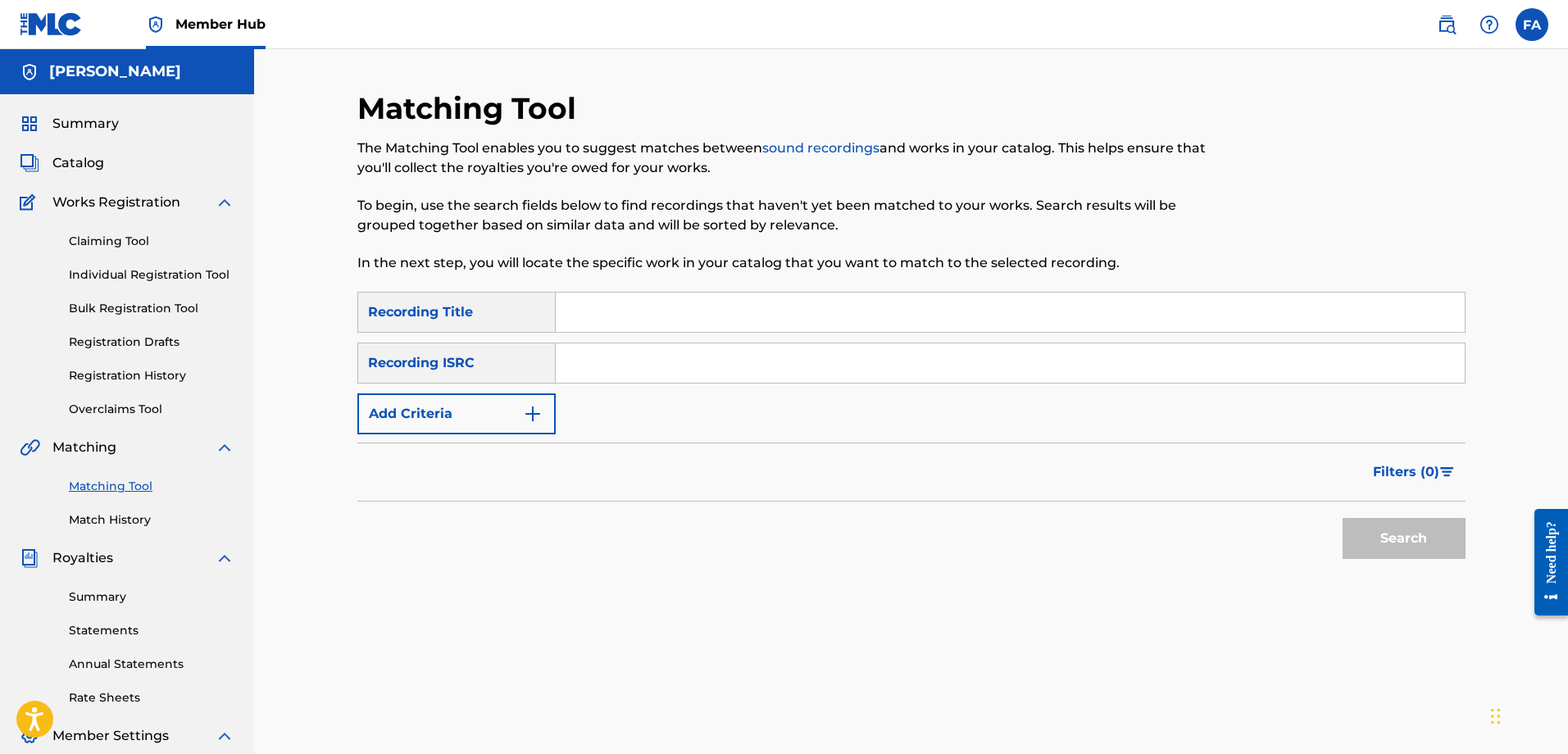
click at [620, 311] on input "Search Form" at bounding box center [1010, 312] width 909 height 39
click at [596, 313] on input "Search Form" at bounding box center [1010, 312] width 909 height 39
click at [520, 419] on button "Add Criteria" at bounding box center [457, 413] width 198 height 41
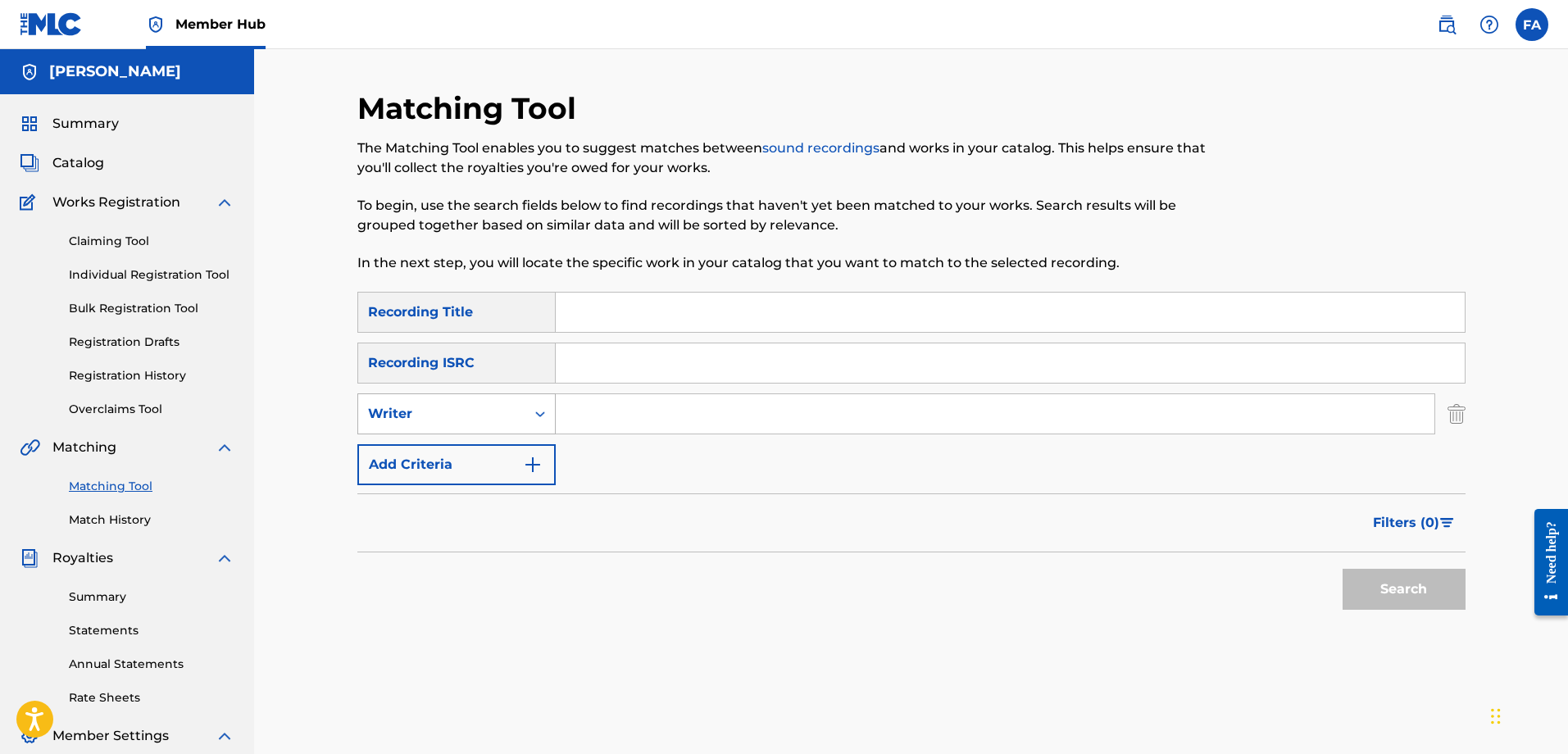
click at [516, 424] on div "Writer" at bounding box center [442, 413] width 167 height 31
click at [512, 419] on div "Writer" at bounding box center [442, 413] width 147 height 19
click at [490, 451] on div "Recording Artist" at bounding box center [457, 455] width 197 height 41
click at [493, 416] on div "Recording Artist" at bounding box center [442, 413] width 147 height 19
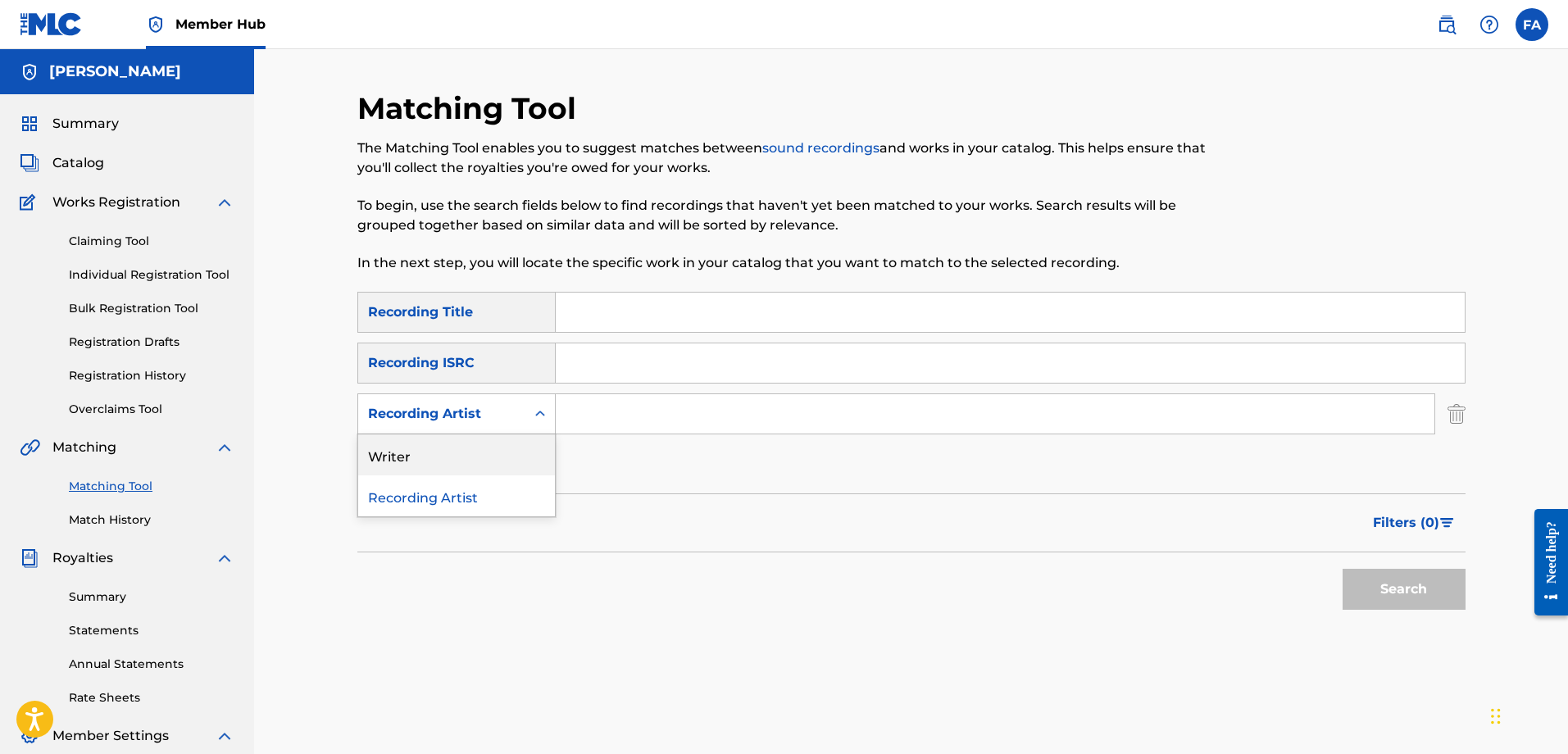
click at [490, 451] on div "Writer" at bounding box center [457, 455] width 197 height 41
click at [603, 419] on input "Search Form" at bounding box center [995, 413] width 879 height 39
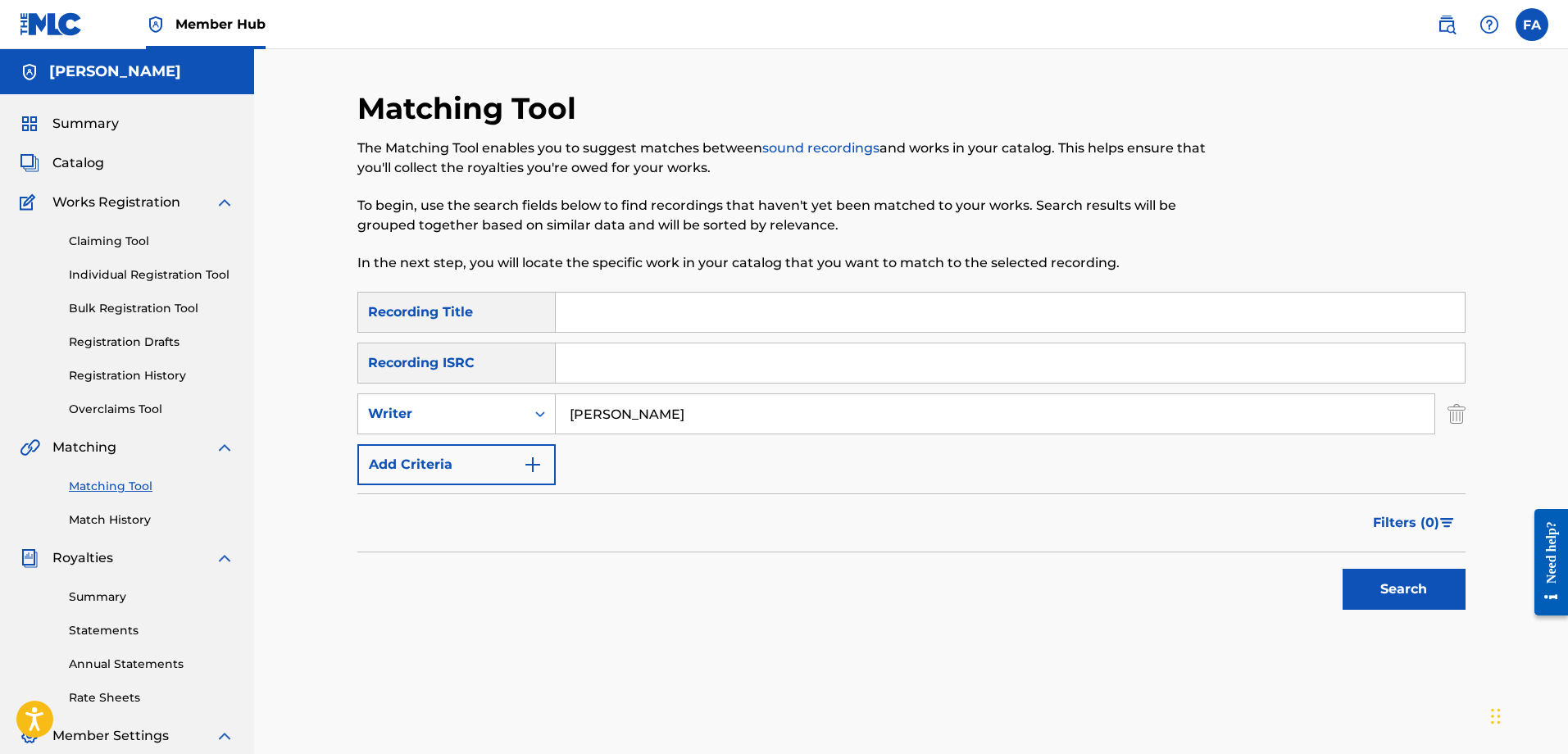
type input "claudio balbi"
click at [1404, 589] on button "Search" at bounding box center [1404, 589] width 123 height 41
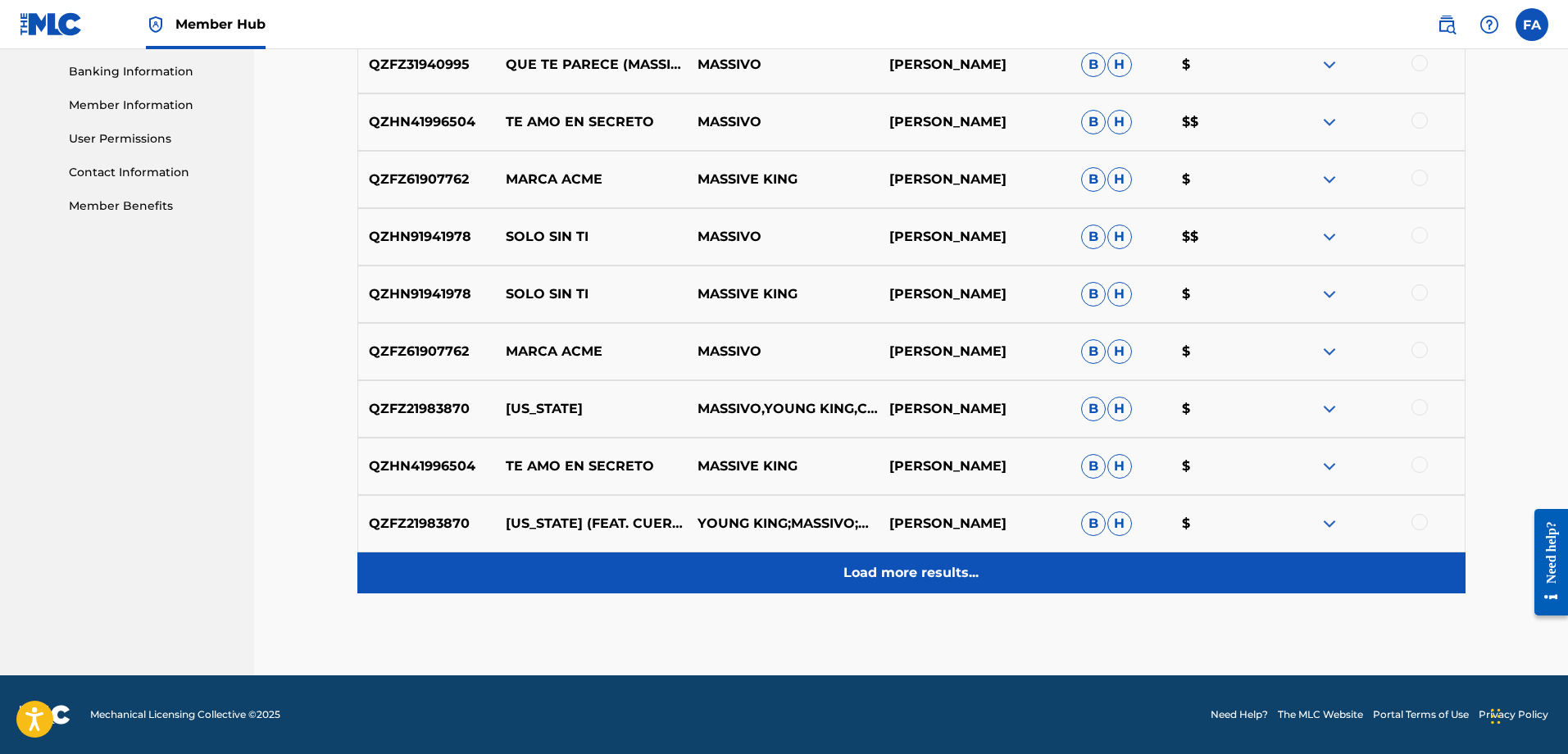
click at [870, 568] on p "Load more results..." at bounding box center [911, 573] width 136 height 19
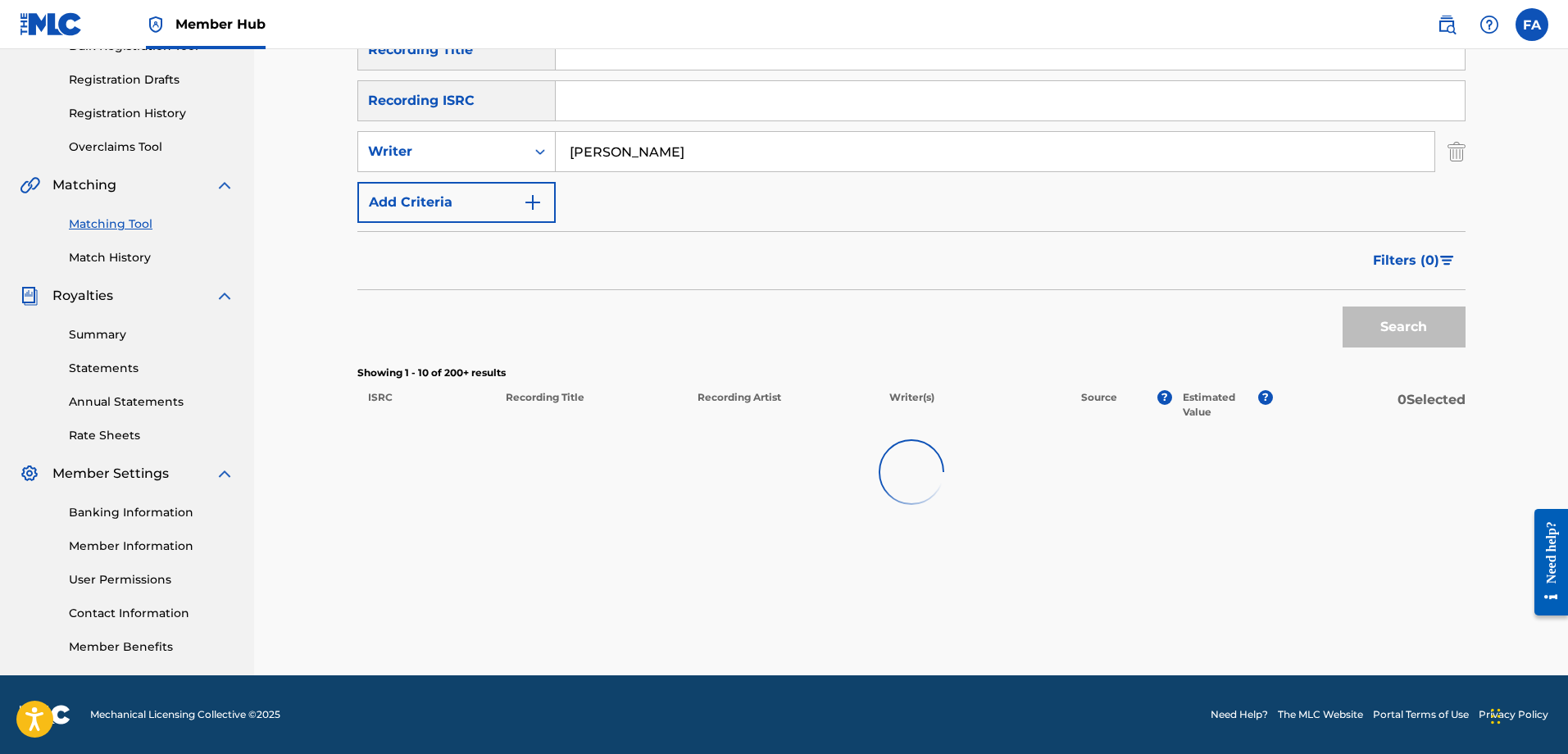
scroll to position [263, 0]
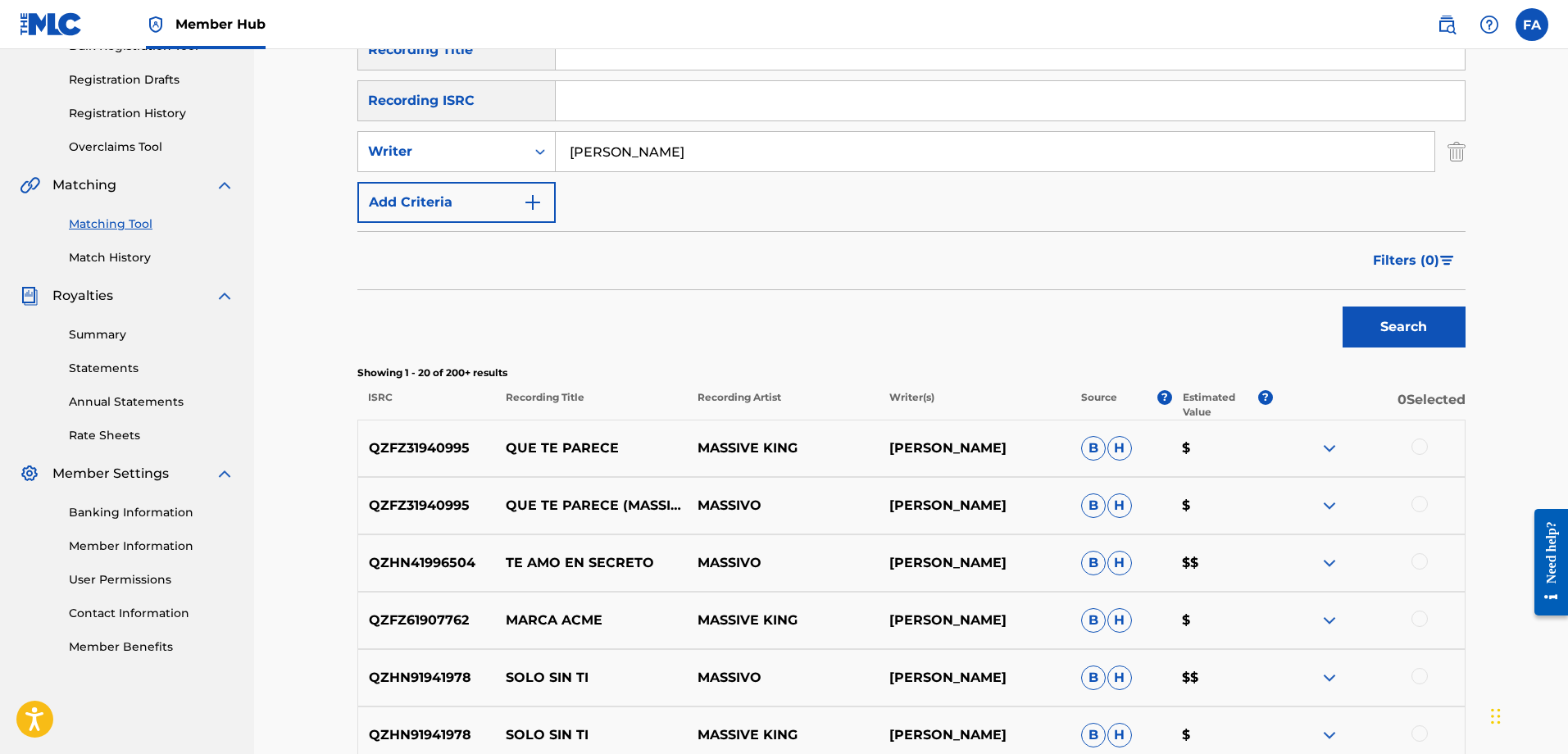
click at [1425, 447] on div at bounding box center [1420, 446] width 16 height 16
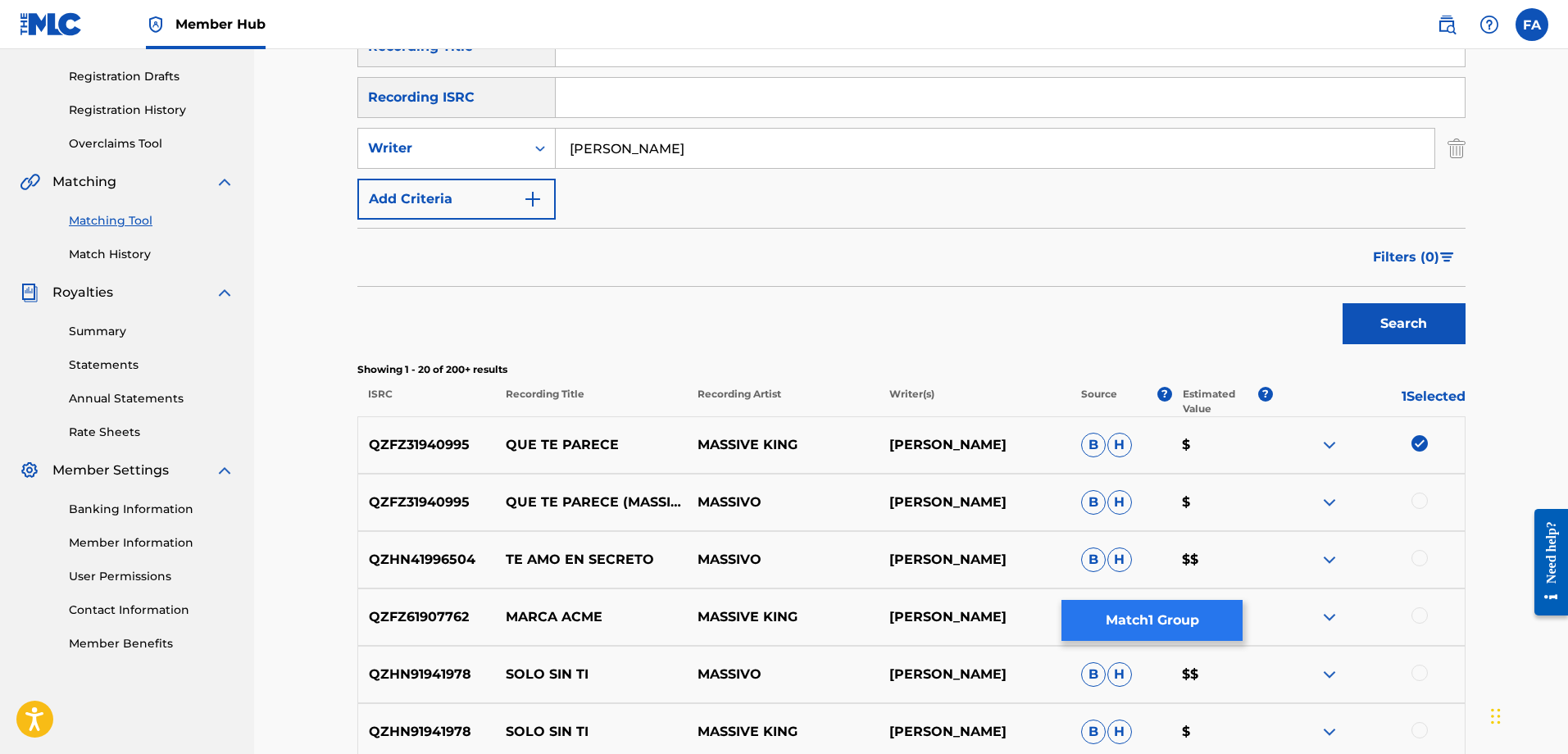
scroll to position [0, 0]
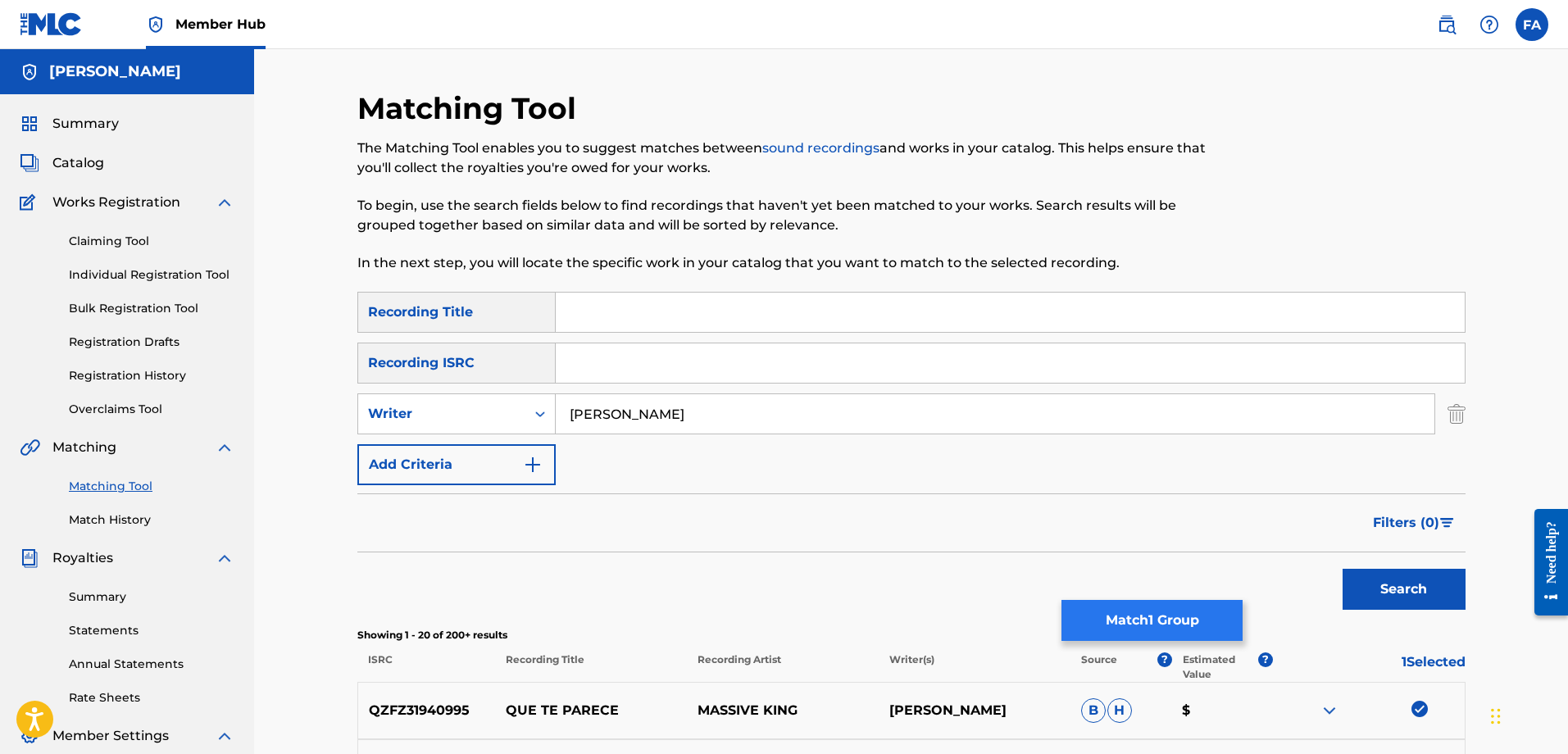
click at [1133, 624] on button "Match 1 Group" at bounding box center [1153, 620] width 181 height 41
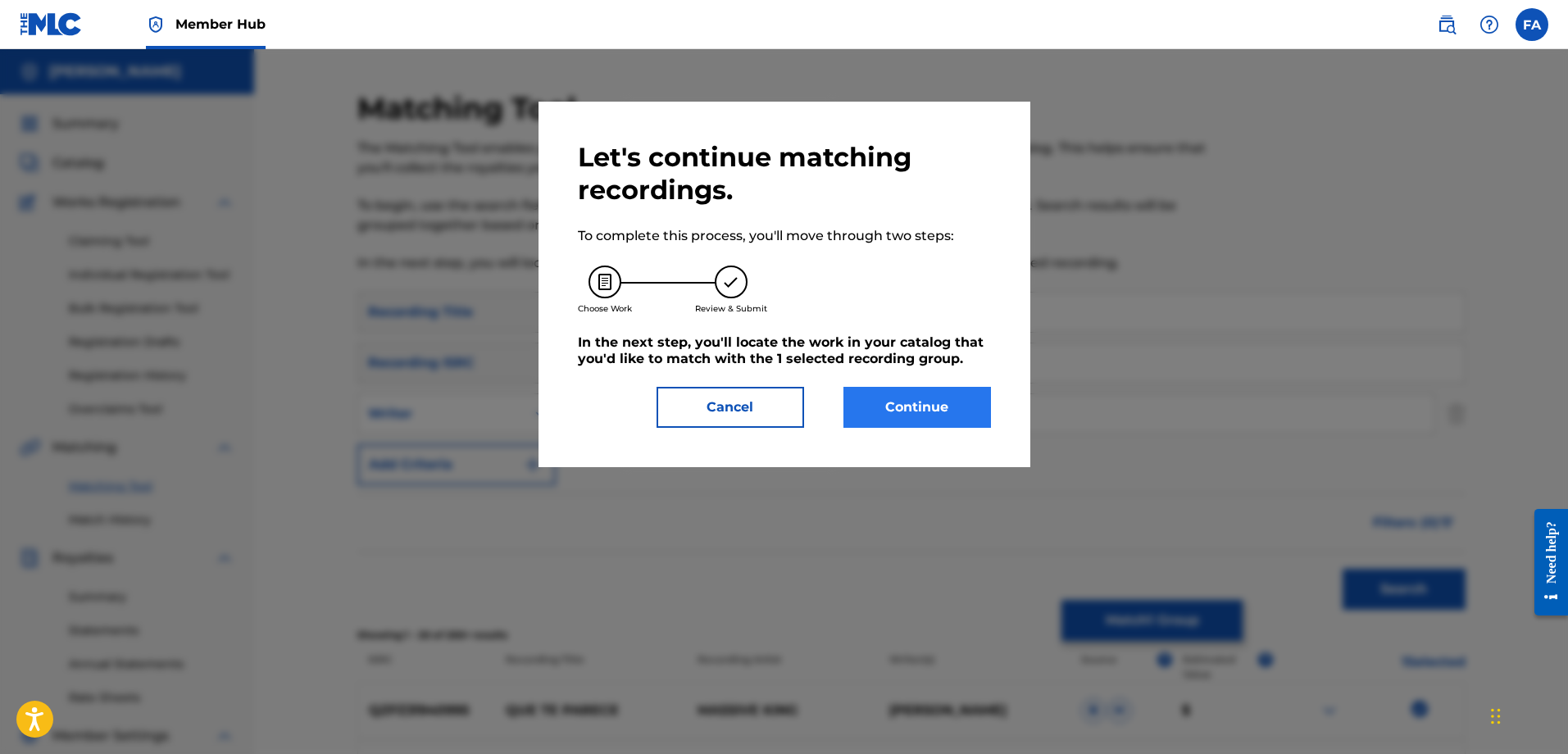
click at [903, 419] on button "Continue" at bounding box center [917, 407] width 147 height 41
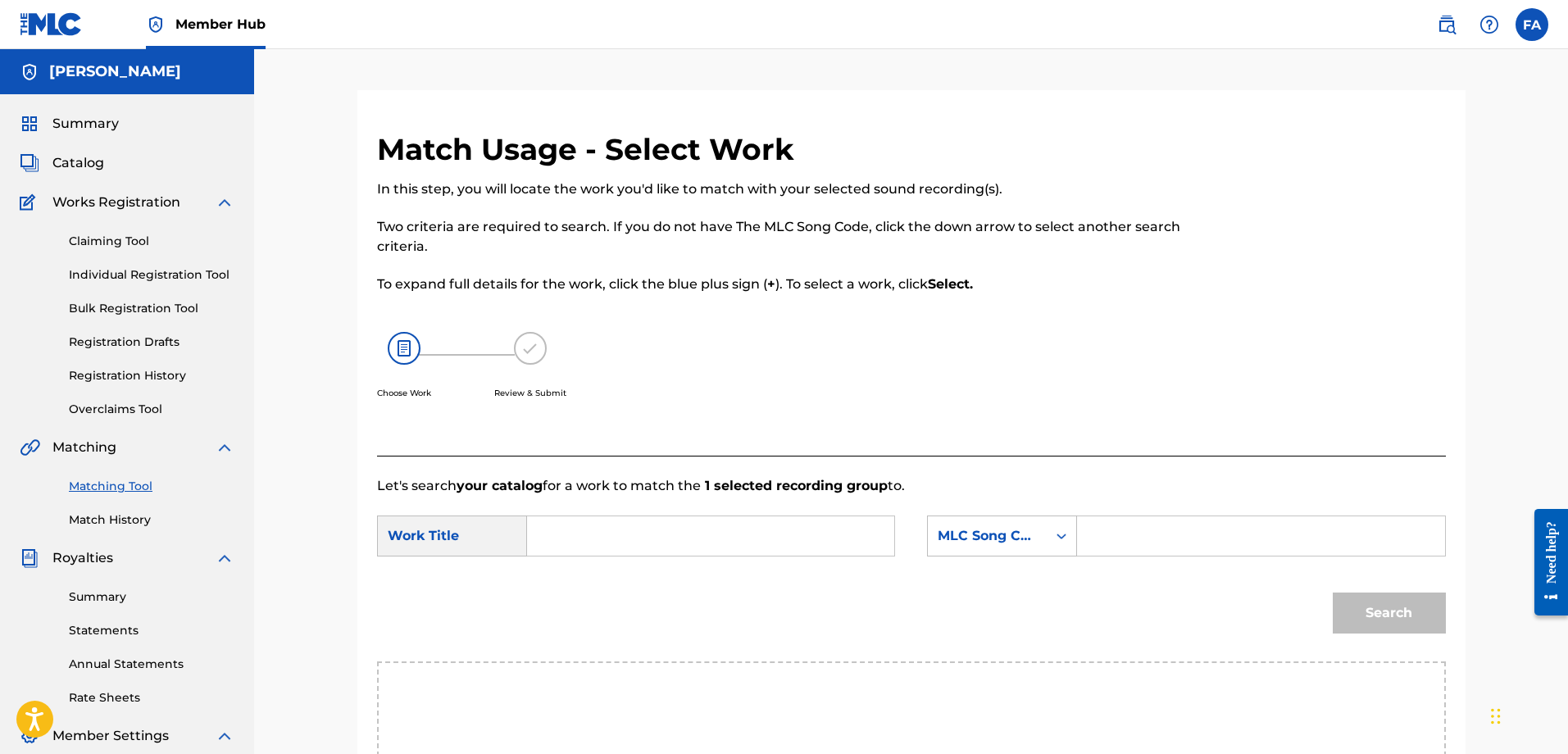
scroll to position [338, 0]
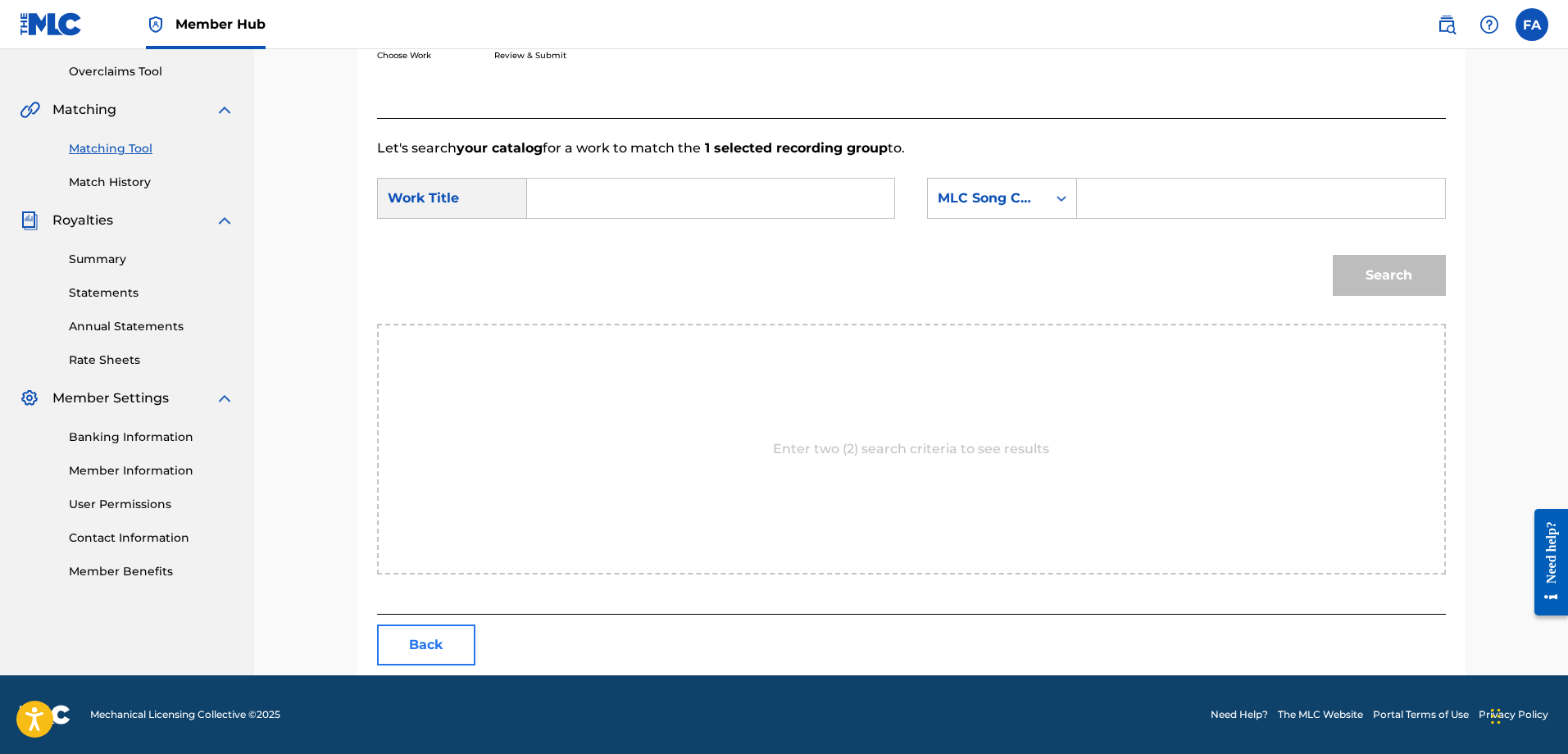
click at [462, 637] on button "Back" at bounding box center [426, 645] width 98 height 41
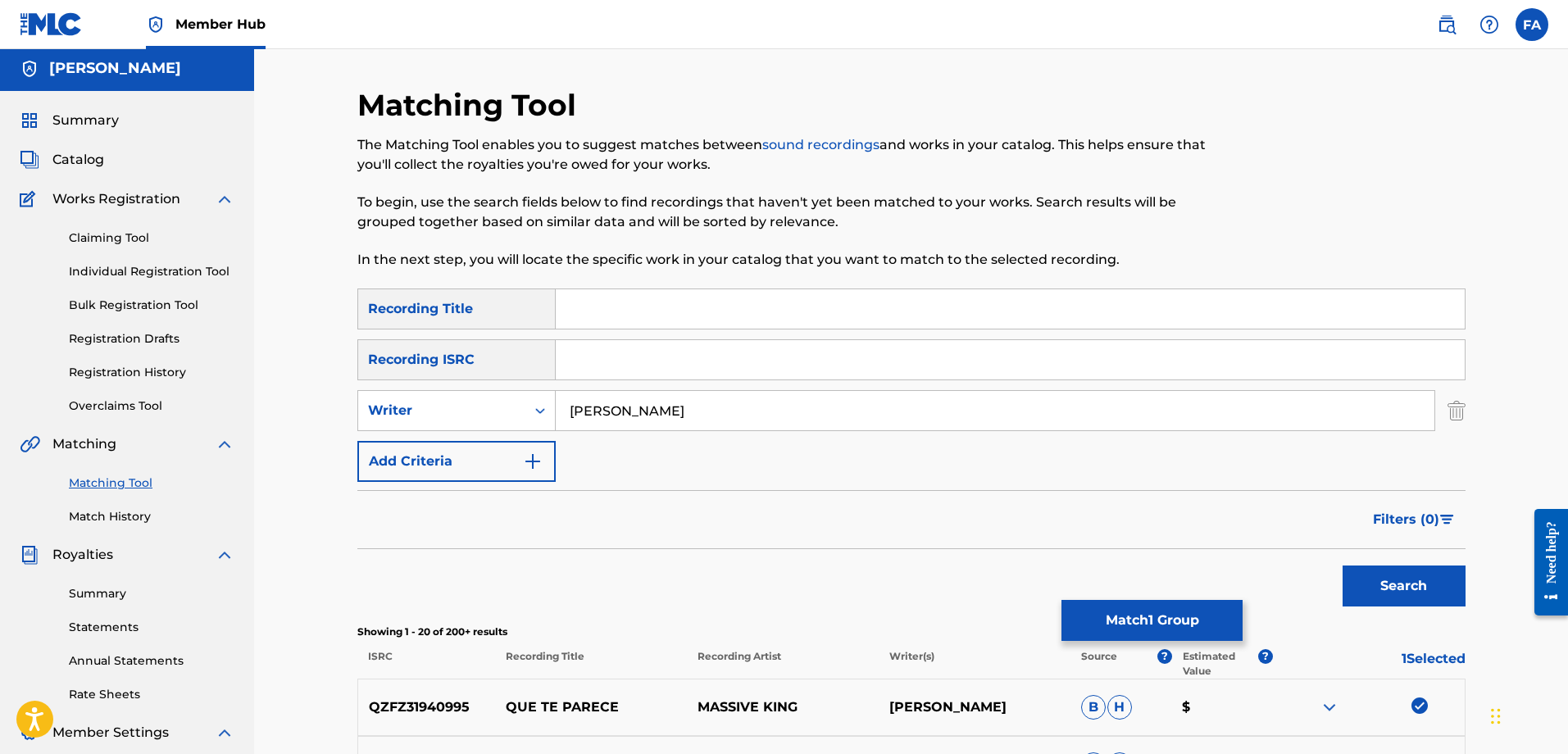
scroll to position [343, 0]
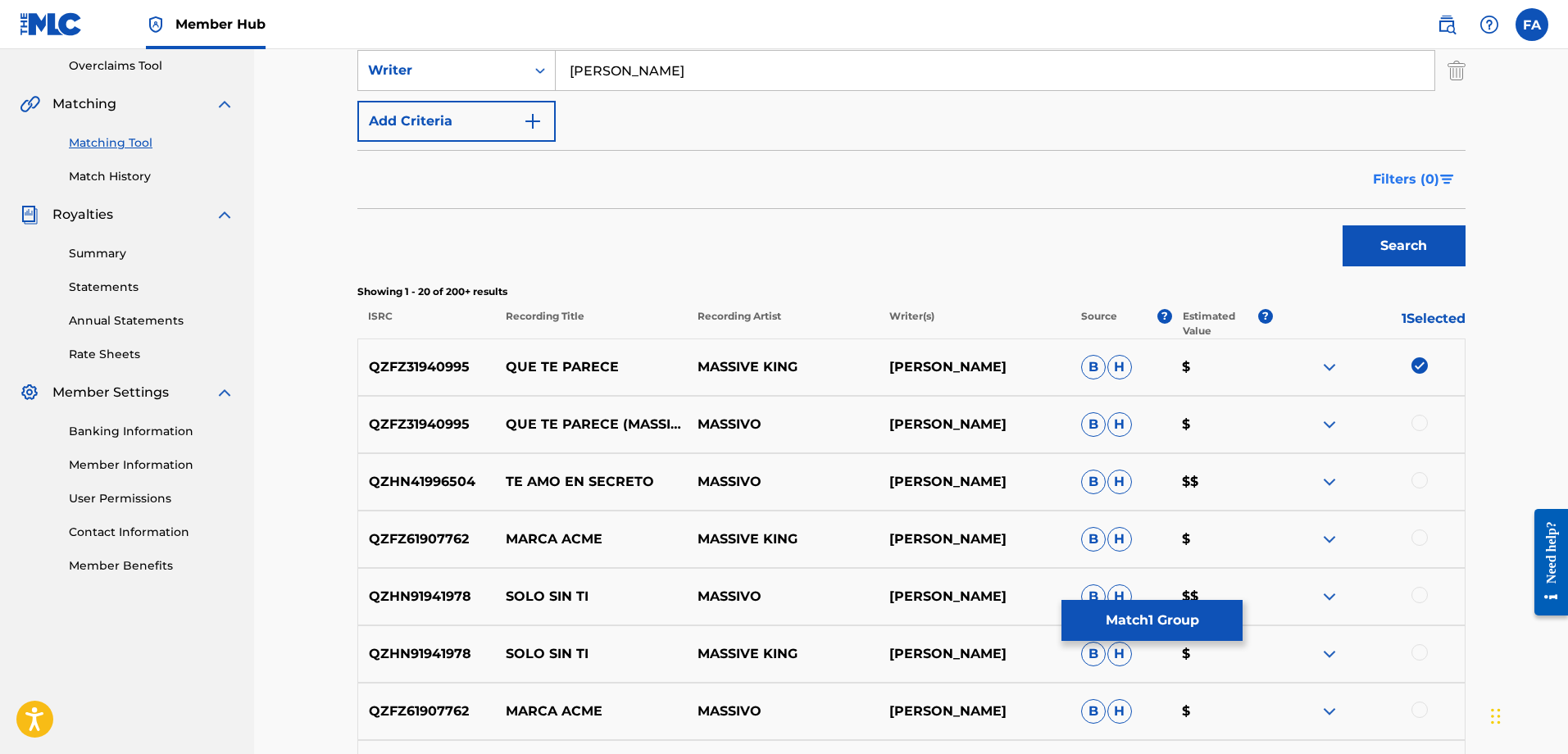
click at [1439, 180] on span "Filters ( 0 )" at bounding box center [1406, 179] width 66 height 19
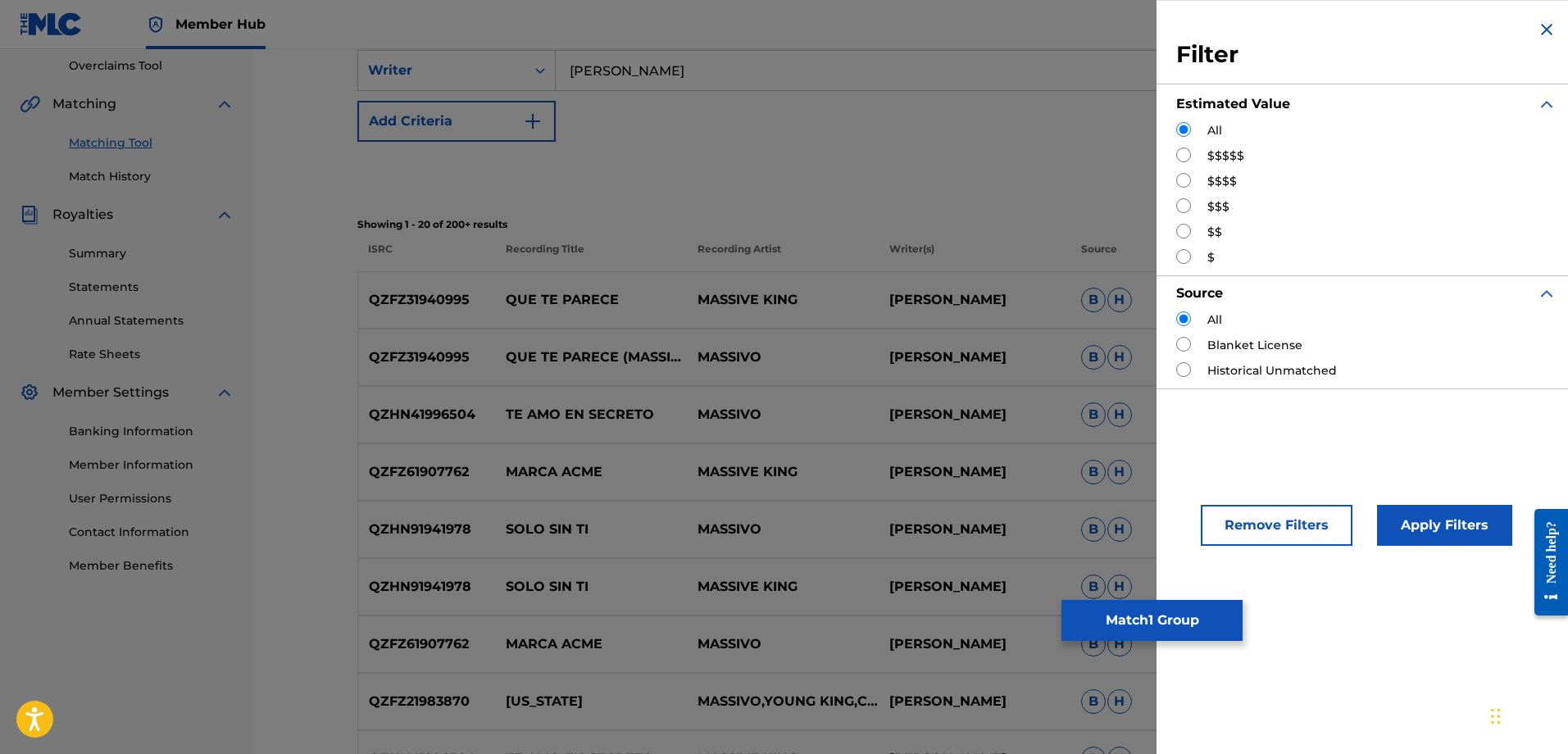
click at [1015, 201] on div "Search" at bounding box center [912, 174] width 1109 height 65
click at [1540, 26] on img "Search Form" at bounding box center [1547, 29] width 19 height 19
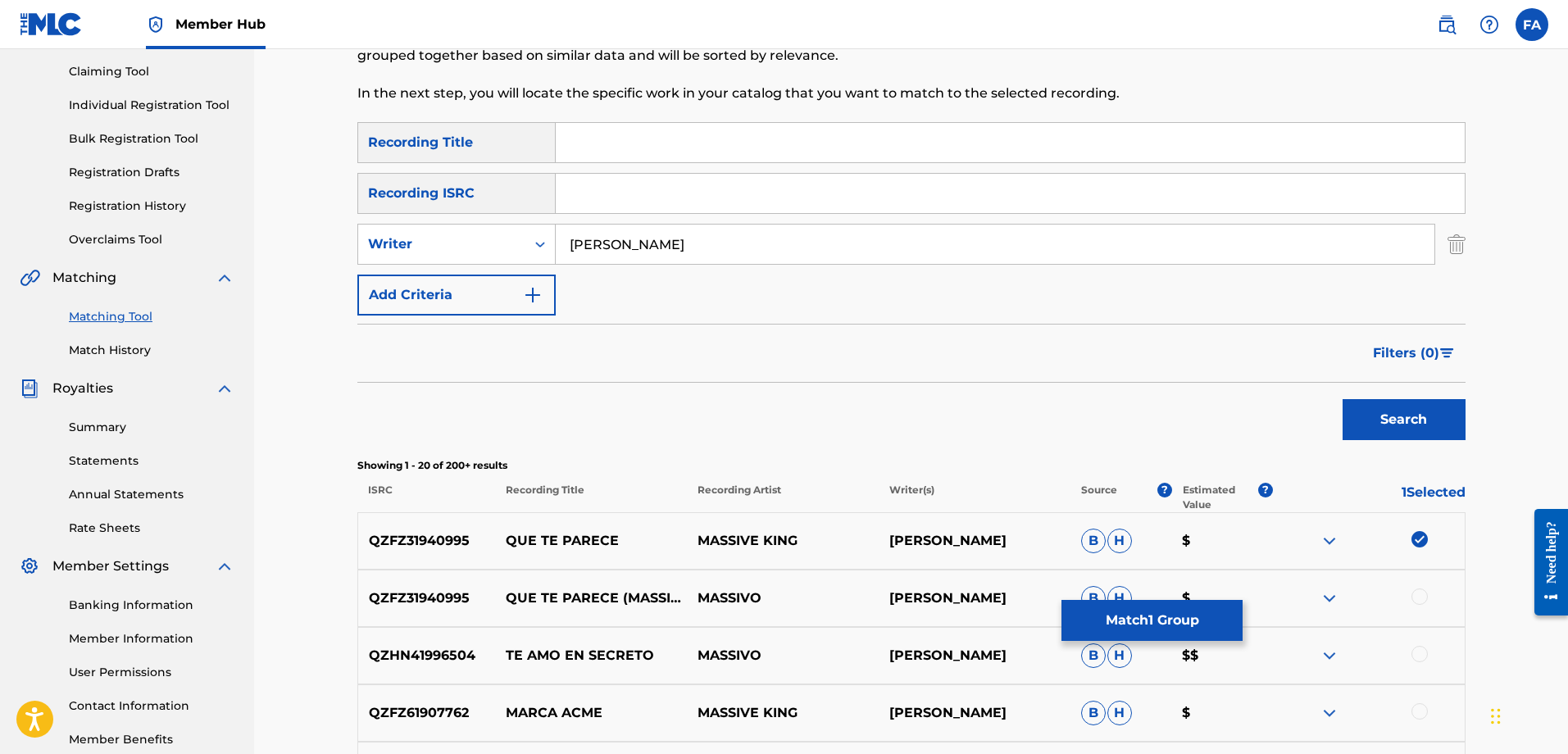
scroll to position [334, 0]
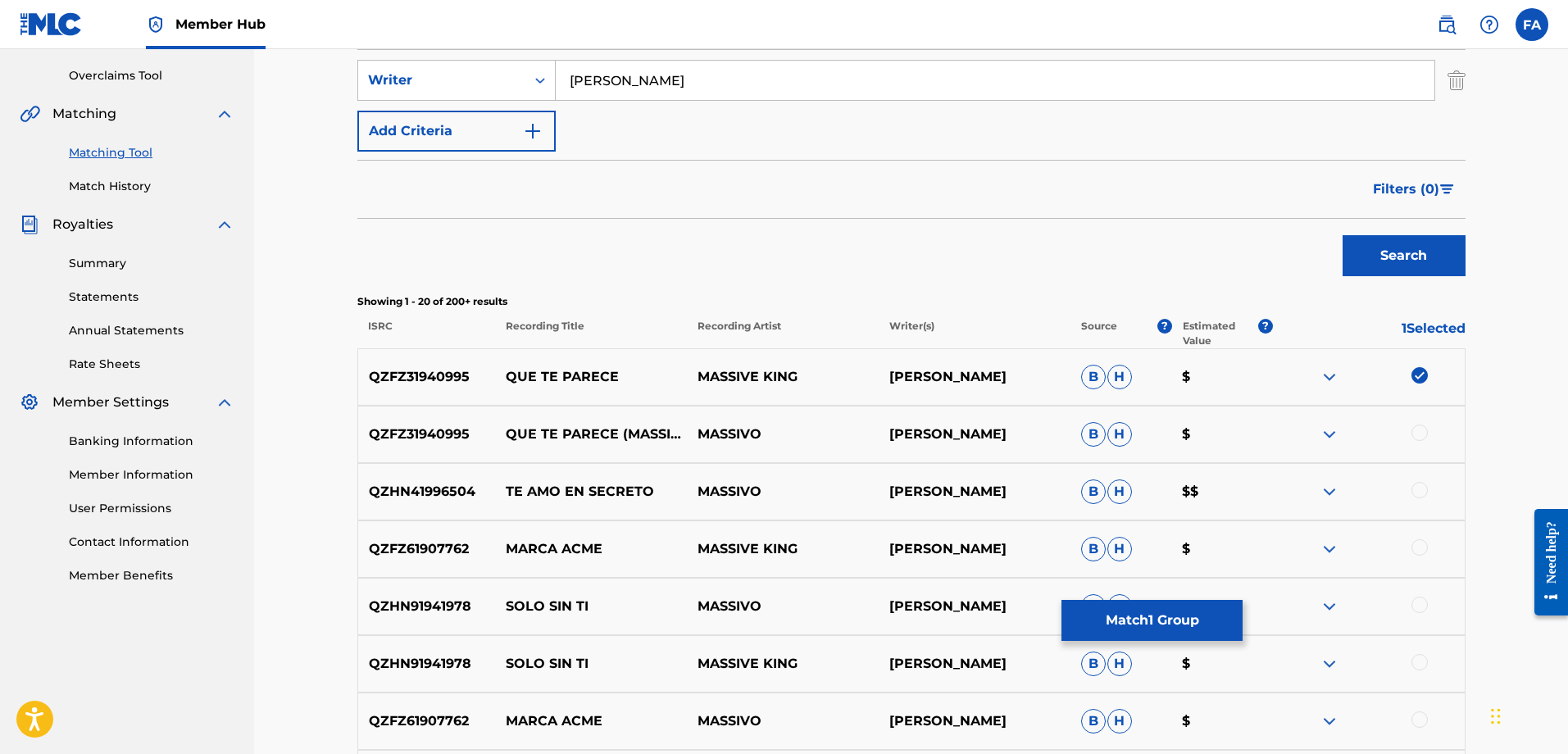
click at [1420, 371] on img at bounding box center [1420, 374] width 16 height 16
click at [1189, 379] on p "$" at bounding box center [1222, 376] width 102 height 19
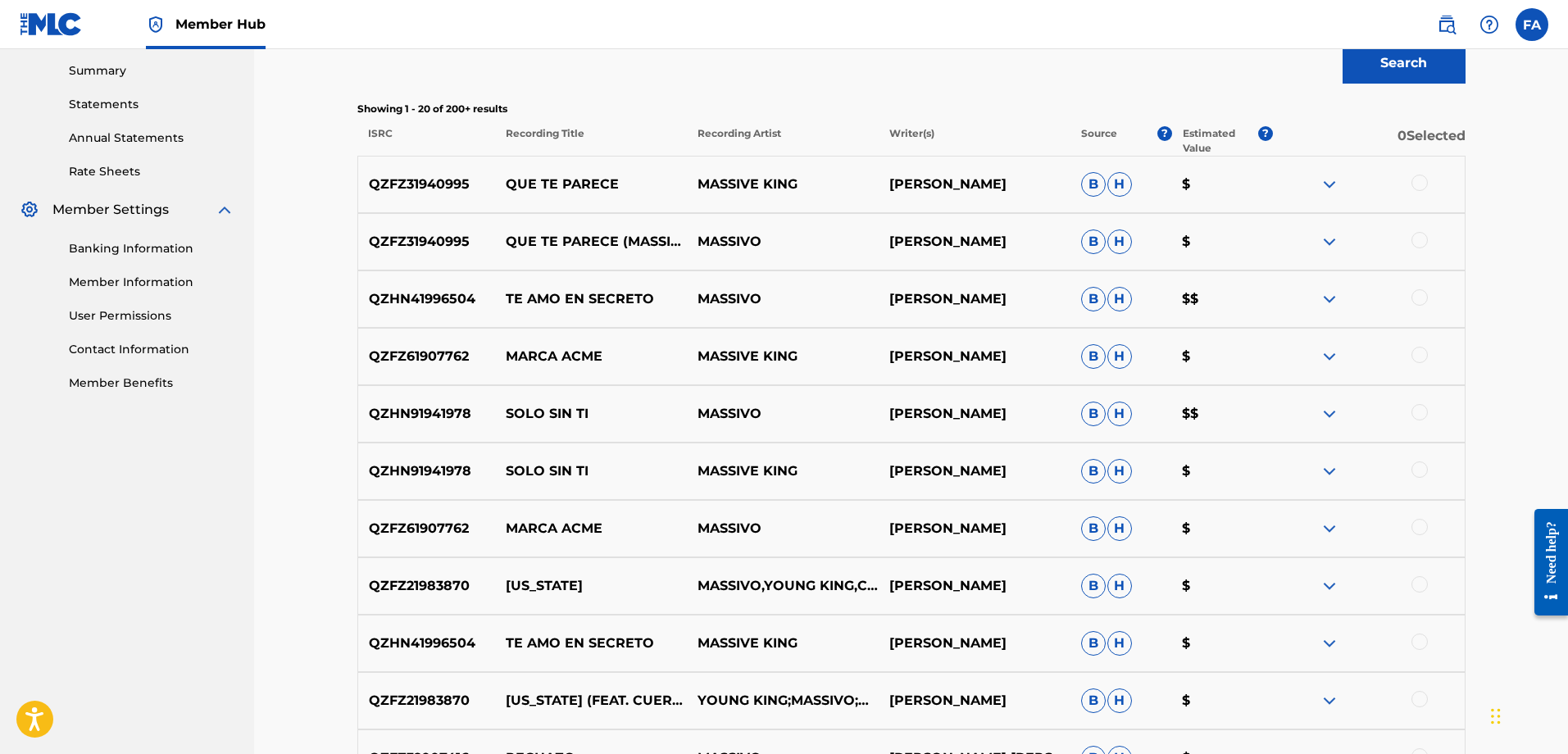
scroll to position [518, 0]
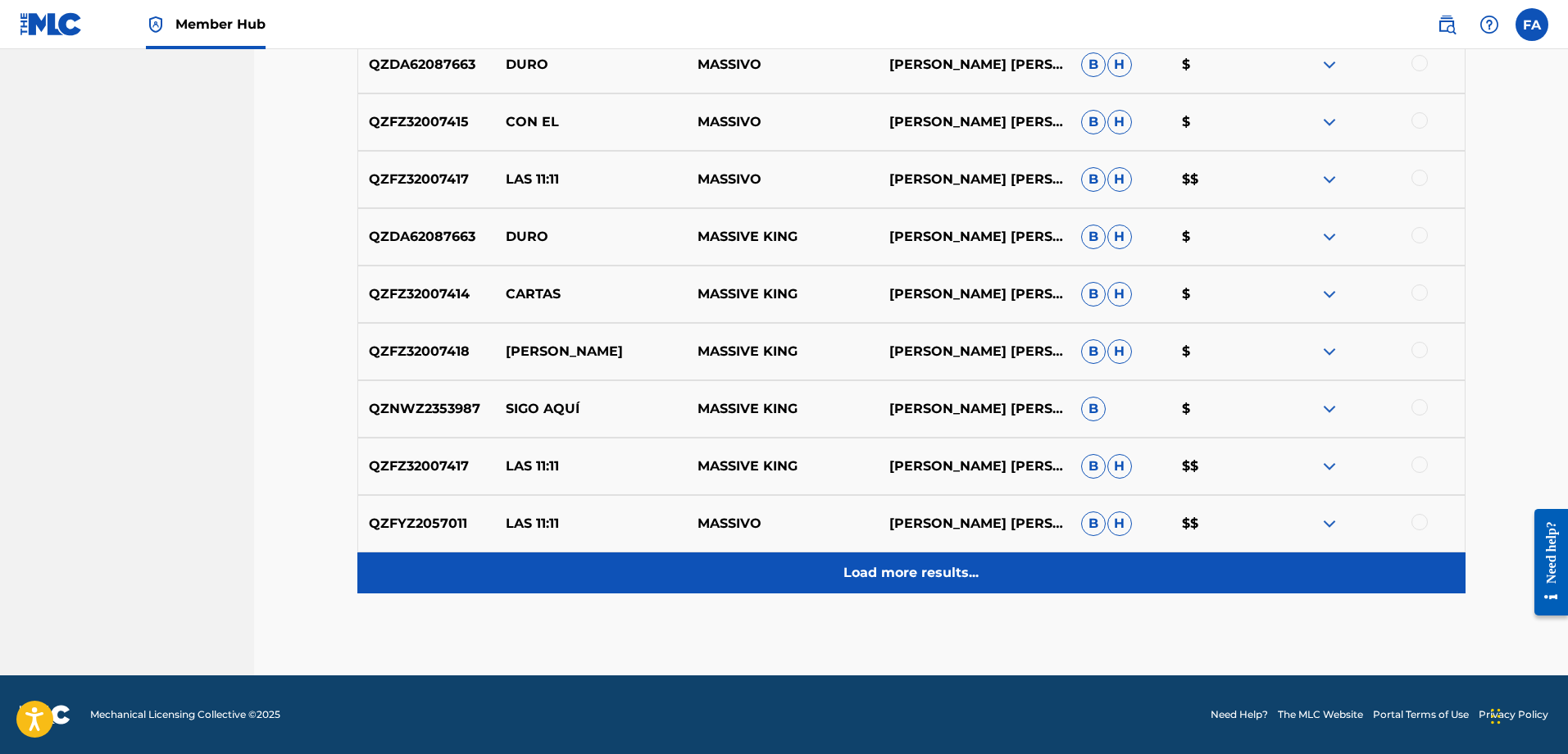
click at [909, 571] on p "Load more results..." at bounding box center [911, 573] width 136 height 19
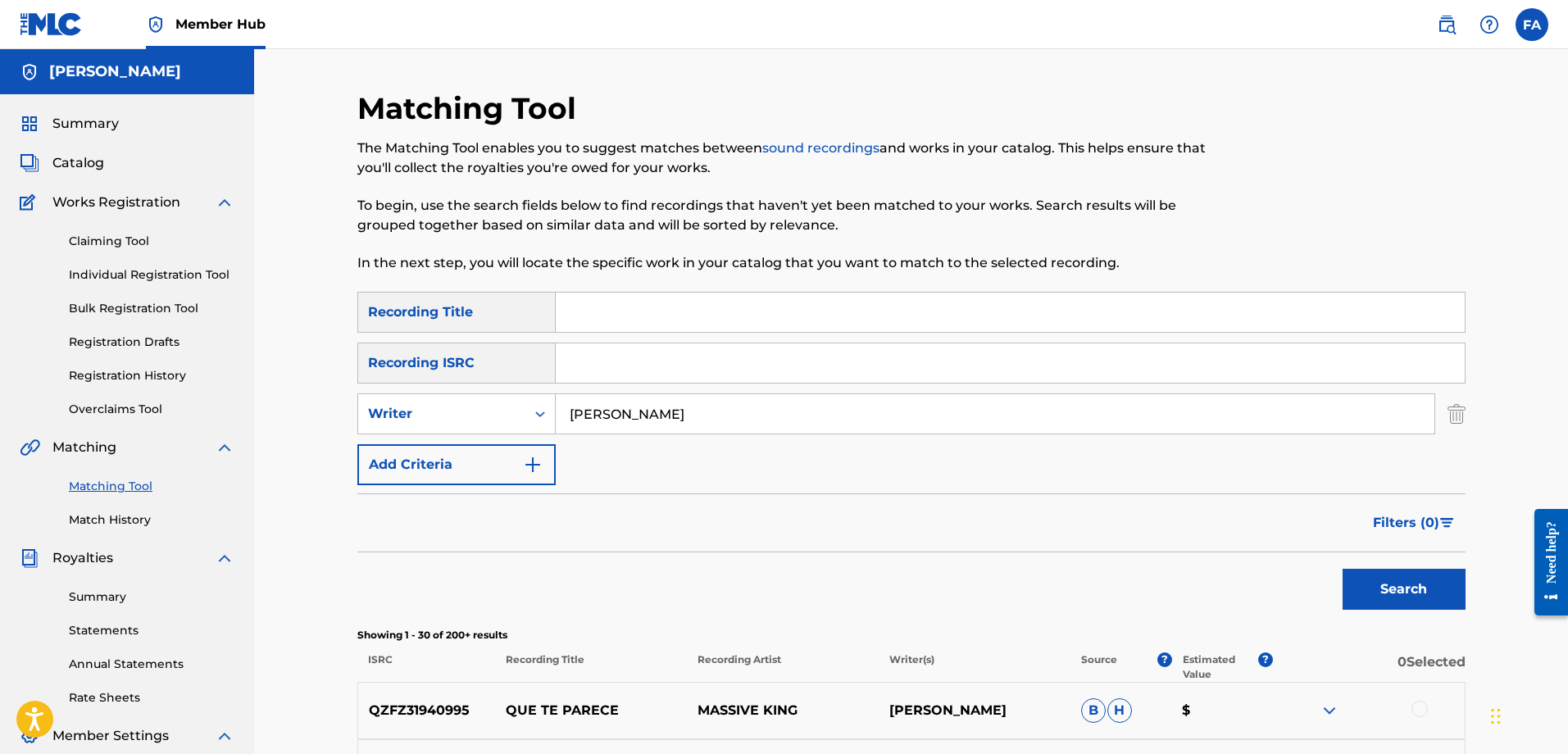
scroll to position [163, 0]
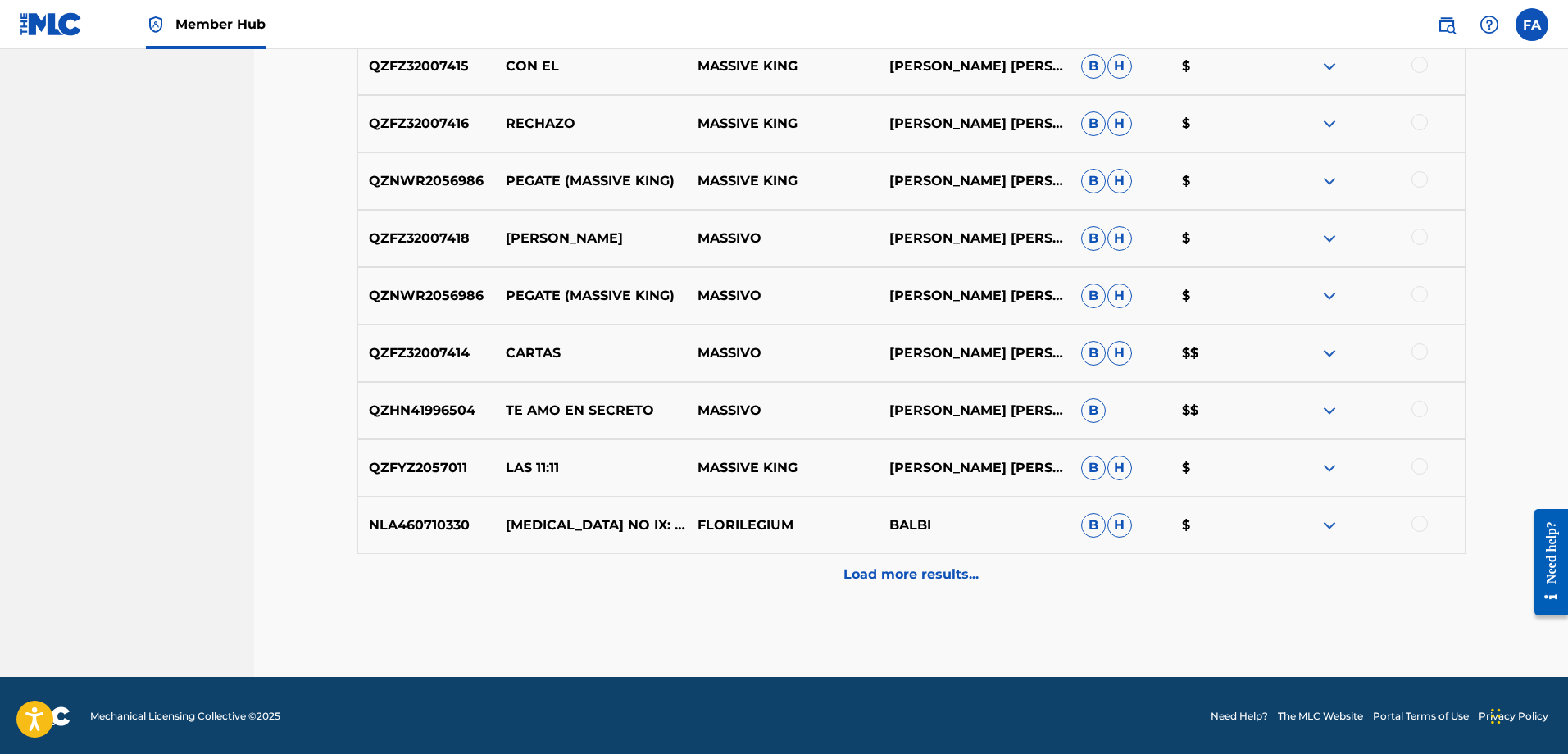
click at [975, 569] on p "Load more results..." at bounding box center [911, 574] width 136 height 19
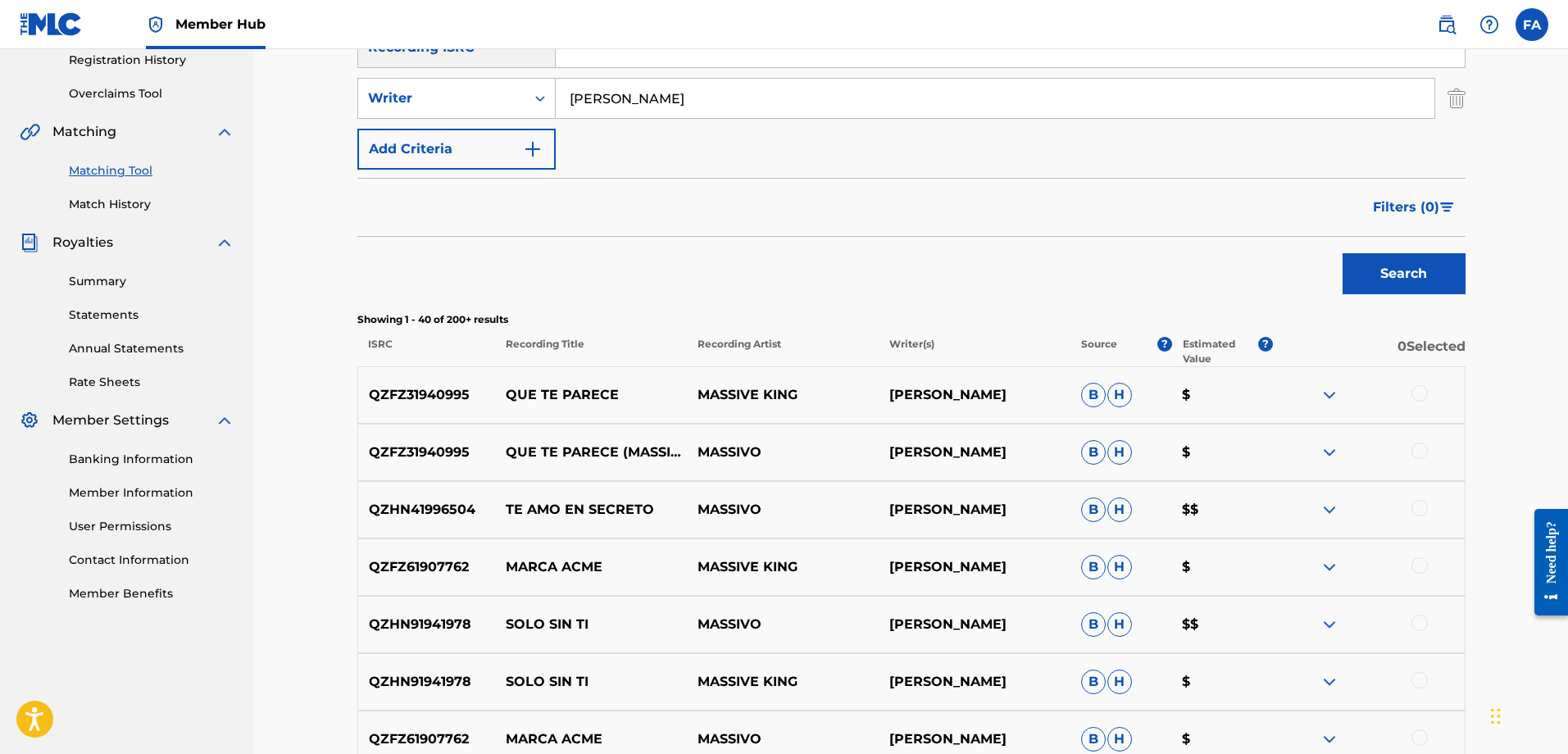
scroll to position [441, 0]
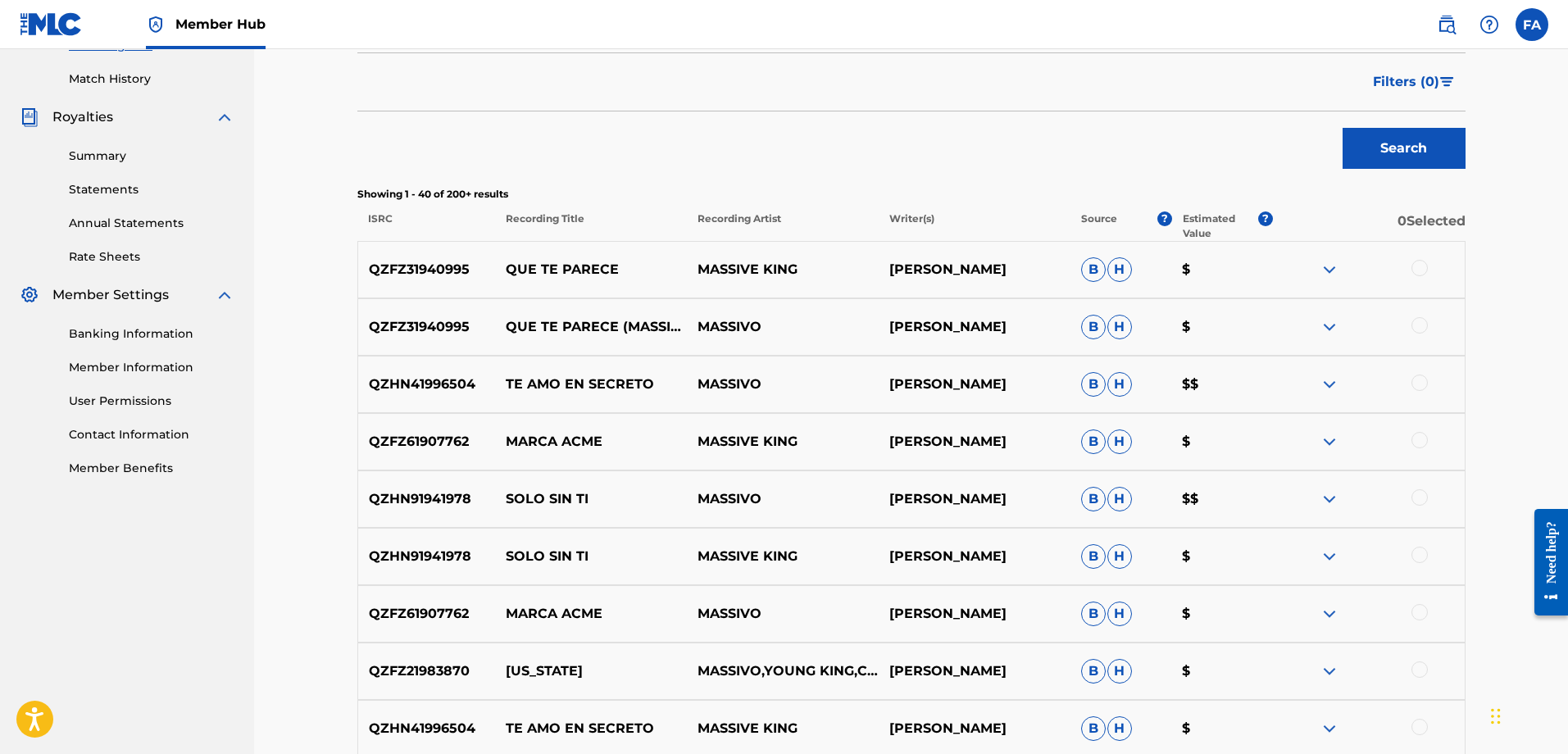
click at [1344, 267] on div at bounding box center [1369, 269] width 192 height 19
click at [1334, 267] on img at bounding box center [1329, 269] width 19 height 19
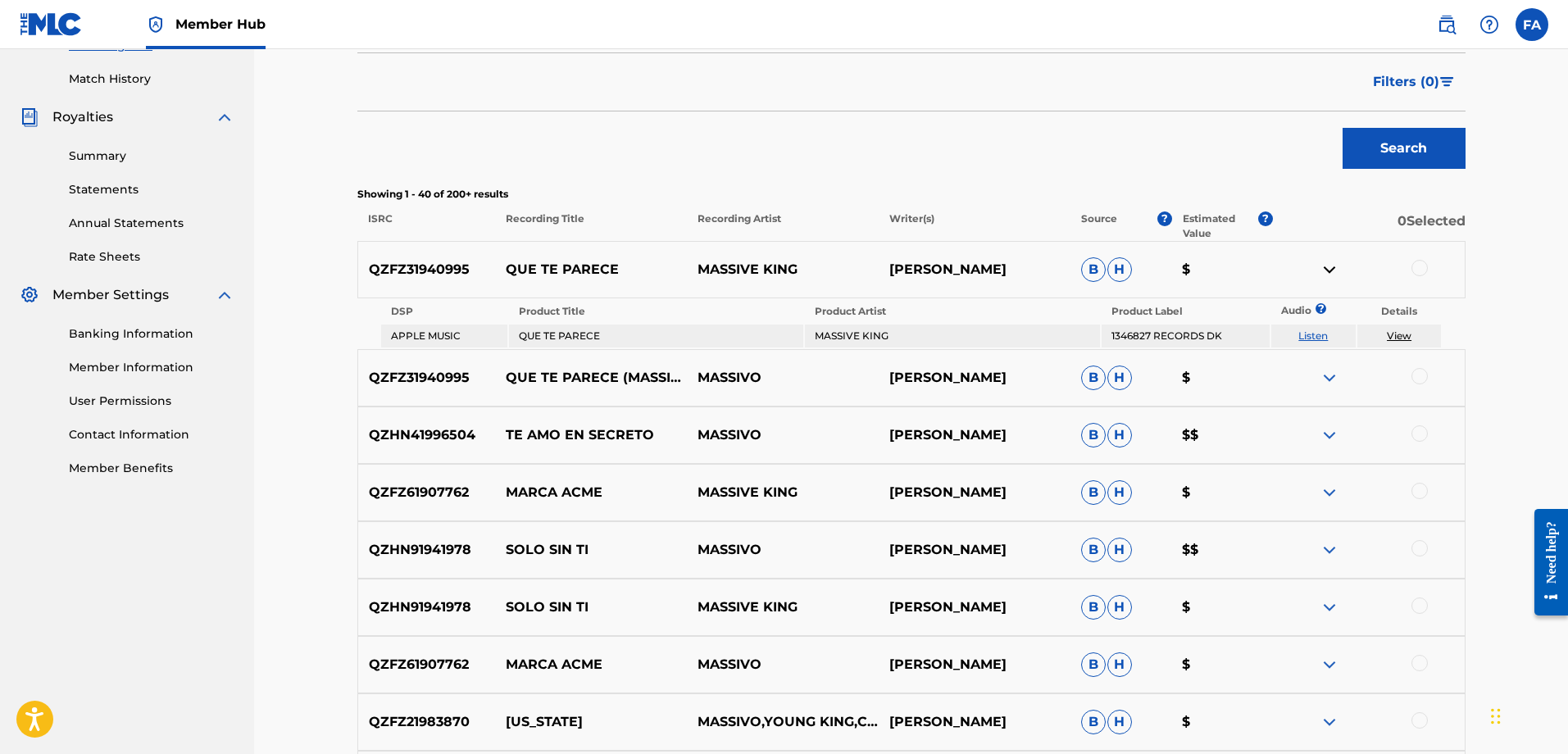
click at [1332, 269] on img at bounding box center [1329, 269] width 19 height 19
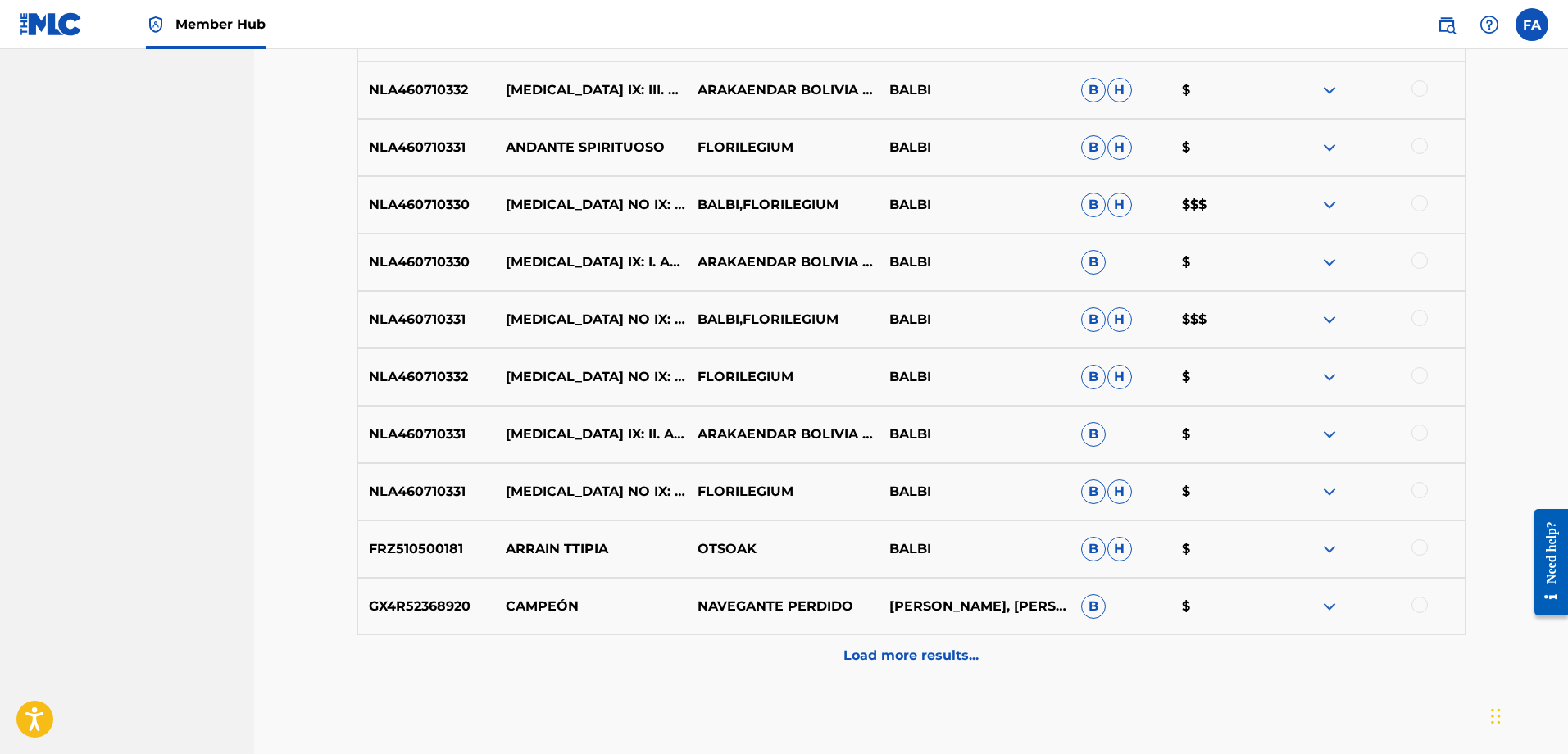
scroll to position [2308, 0]
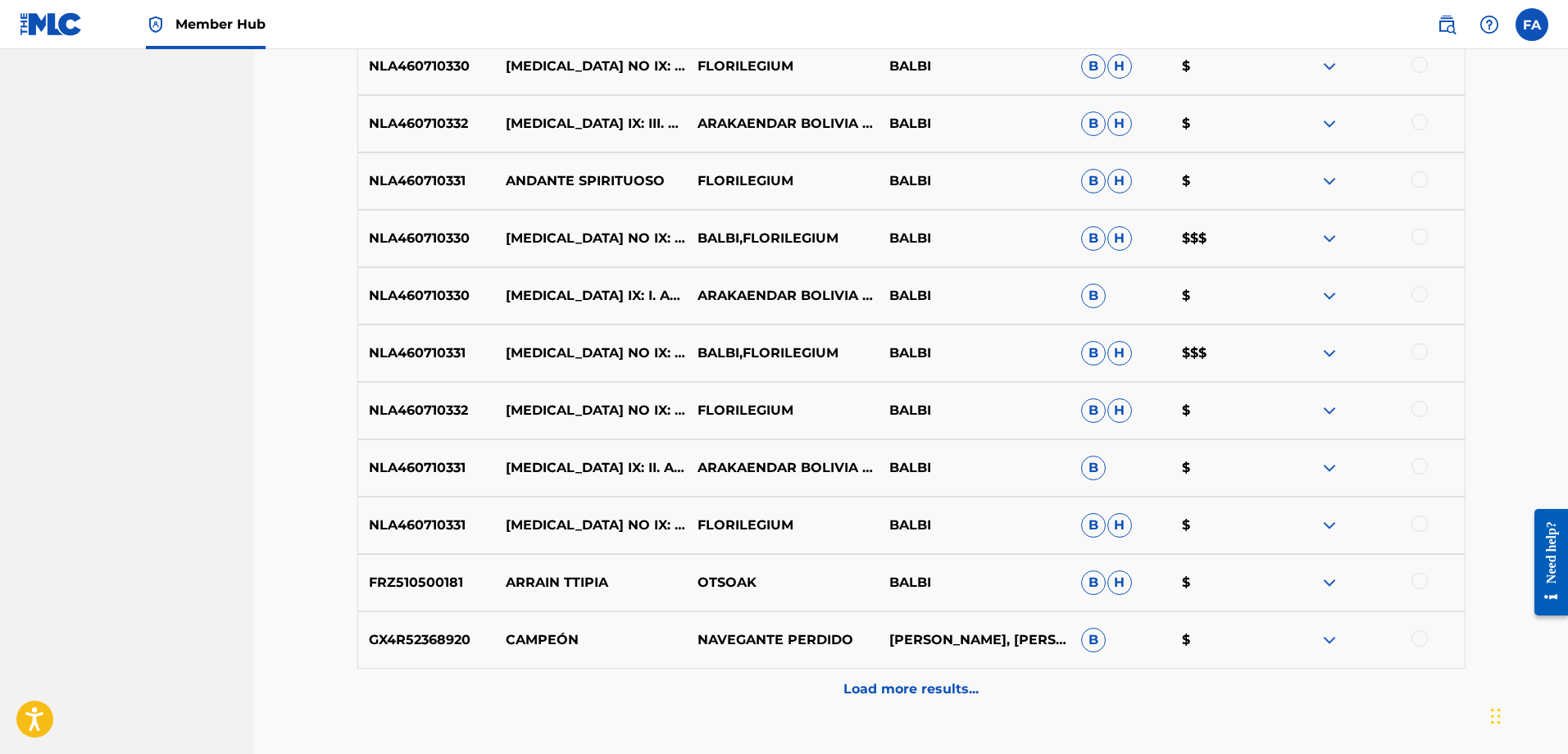
click at [1355, 228] on div "NLA460710330 SONATA NO IX: ALLEGRO ASSAI BALBI,FLORILEGIUM BALBI B H $$$" at bounding box center [912, 239] width 1109 height 58
click at [1332, 240] on img at bounding box center [1329, 238] width 19 height 19
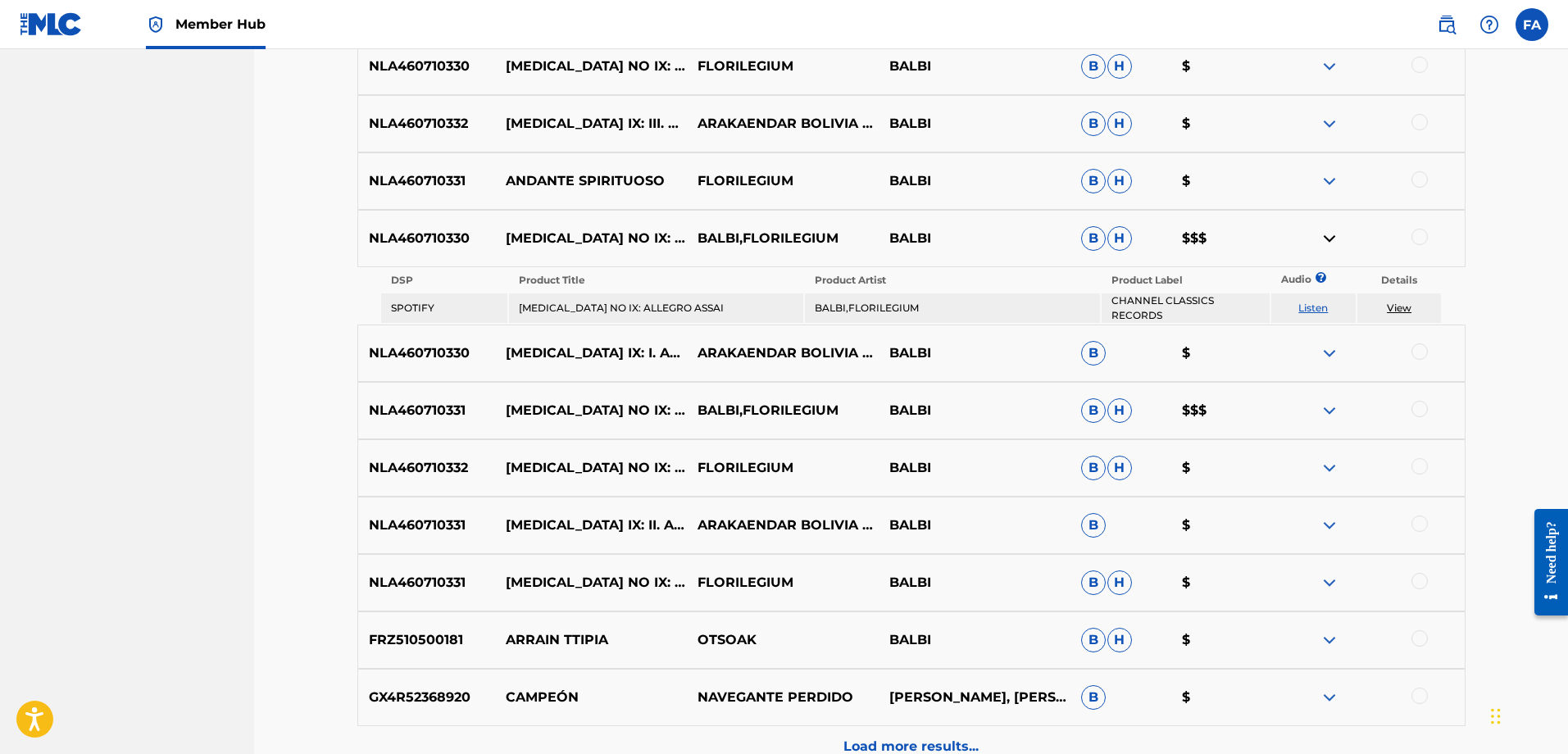
click at [1332, 240] on img at bounding box center [1329, 238] width 19 height 19
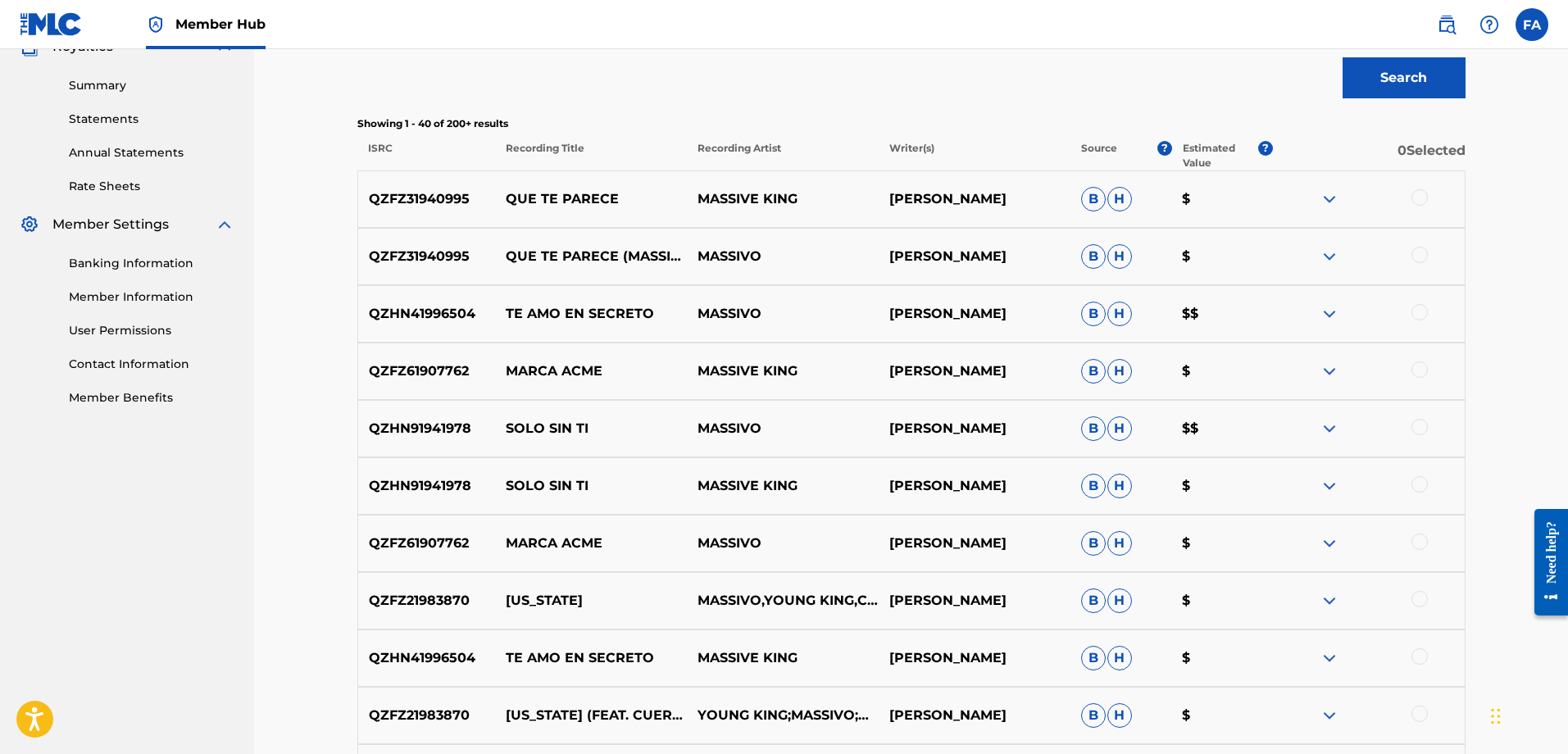
scroll to position [0, 0]
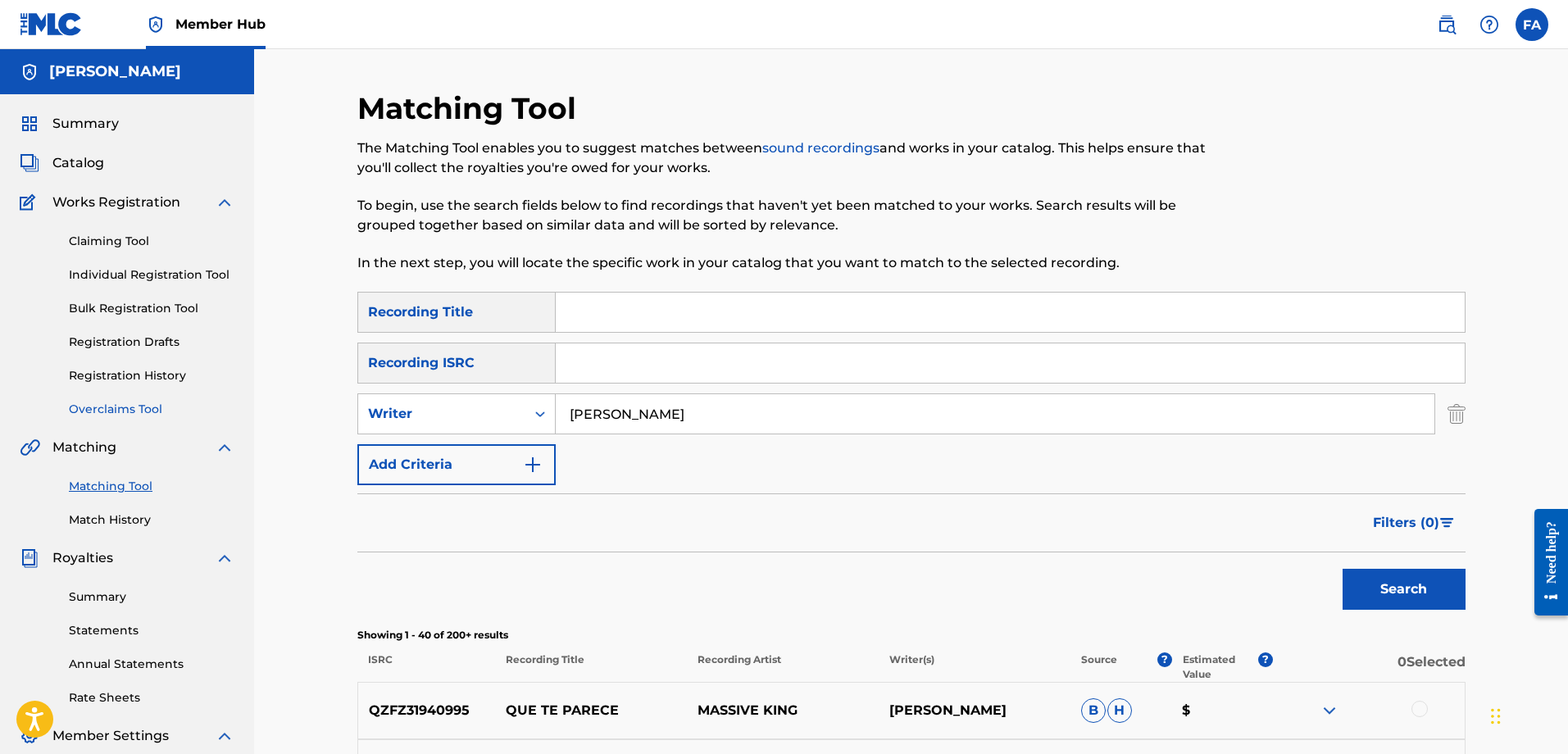
click at [125, 408] on link "Overclaims Tool" at bounding box center [151, 409] width 165 height 17
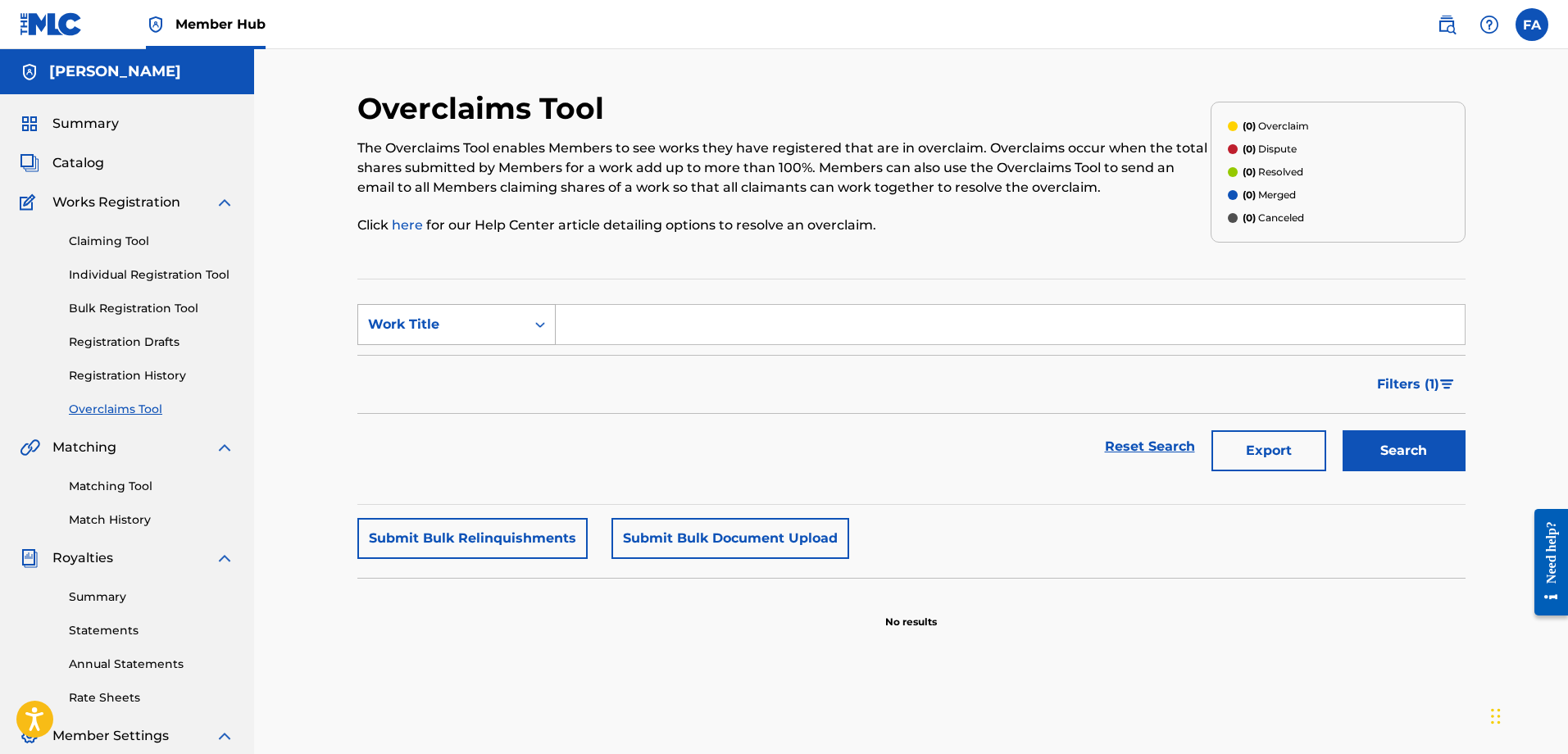
click at [464, 315] on div "Work Title" at bounding box center [442, 324] width 147 height 19
click at [686, 366] on div "Filters ( 1 )" at bounding box center [912, 385] width 1109 height 59
click at [121, 312] on link "Bulk Registration Tool" at bounding box center [151, 308] width 165 height 17
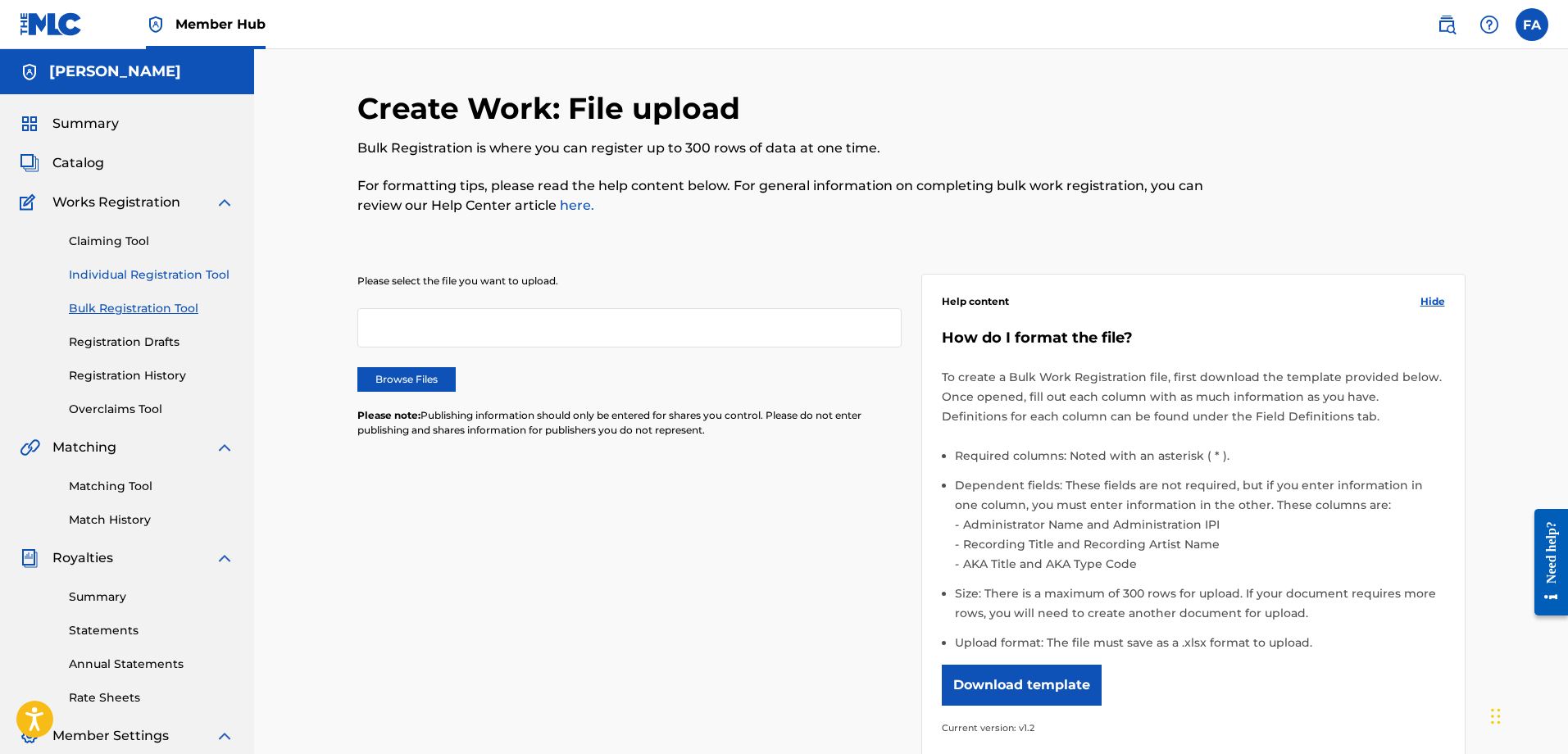
click at [114, 267] on link "Individual Registration Tool" at bounding box center [151, 274] width 165 height 17
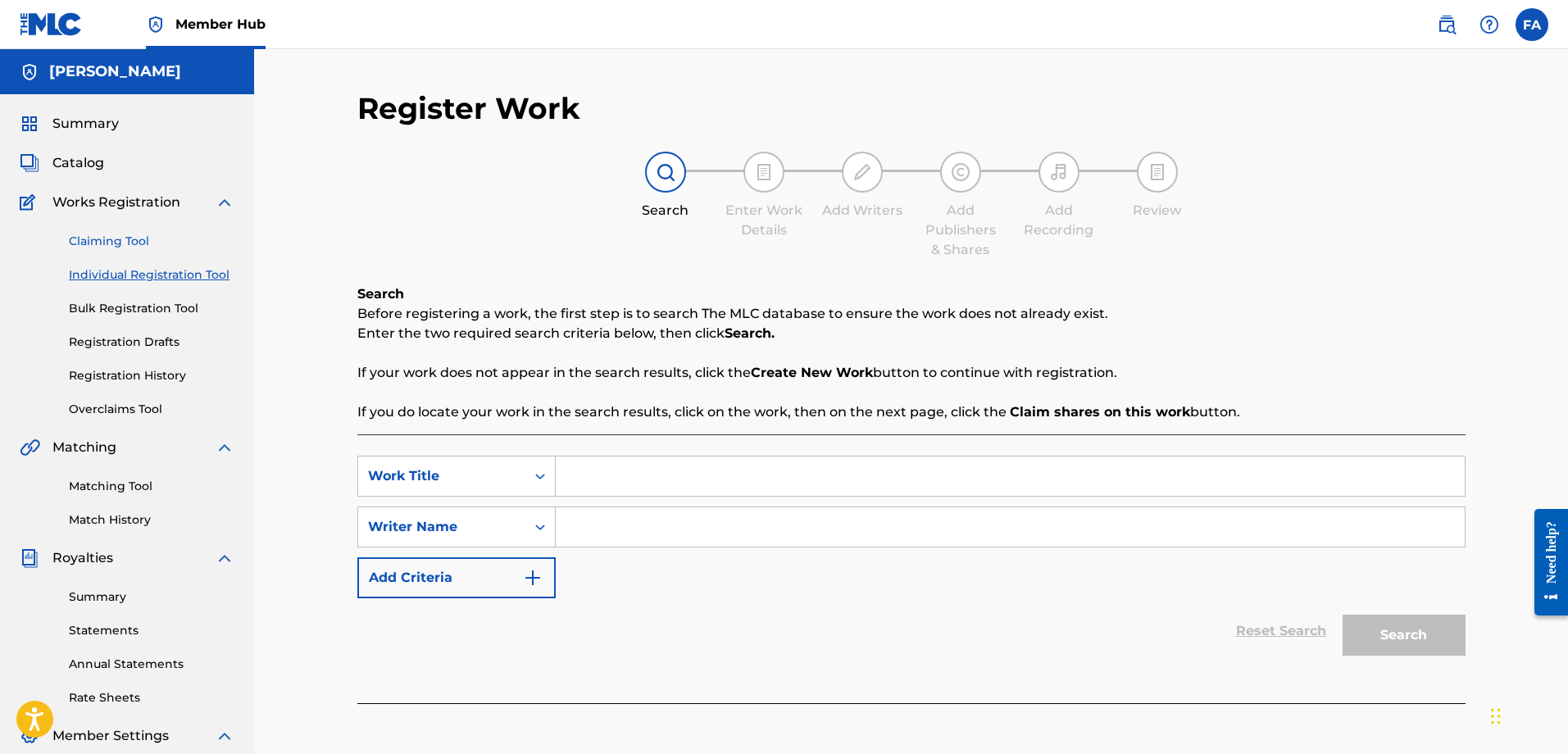
click at [121, 247] on link "Claiming Tool" at bounding box center [151, 241] width 165 height 17
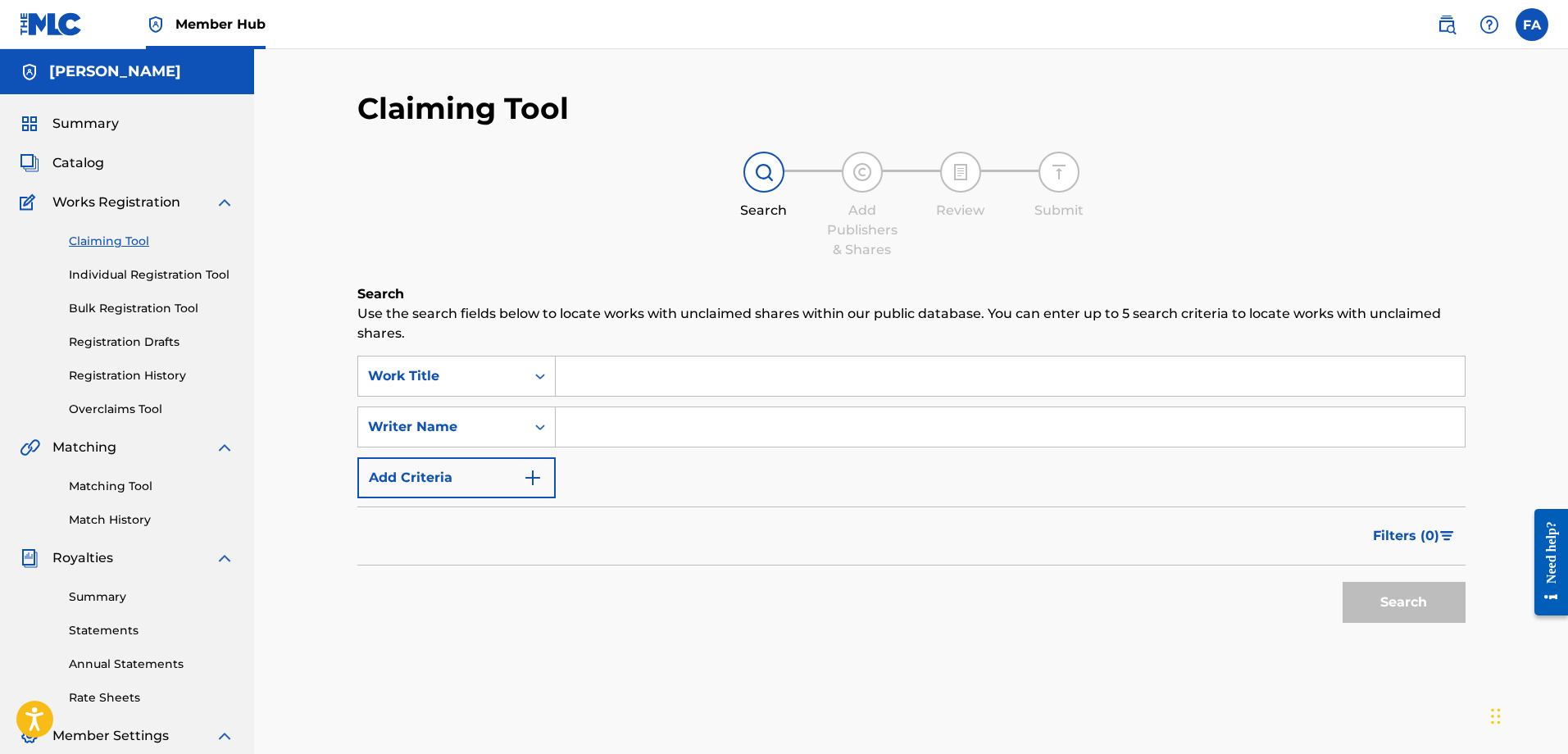
click at [661, 429] on input "Search Form" at bounding box center [1010, 427] width 909 height 39
type input "claudio balbi"
click at [1404, 602] on button "Search" at bounding box center [1404, 602] width 123 height 41
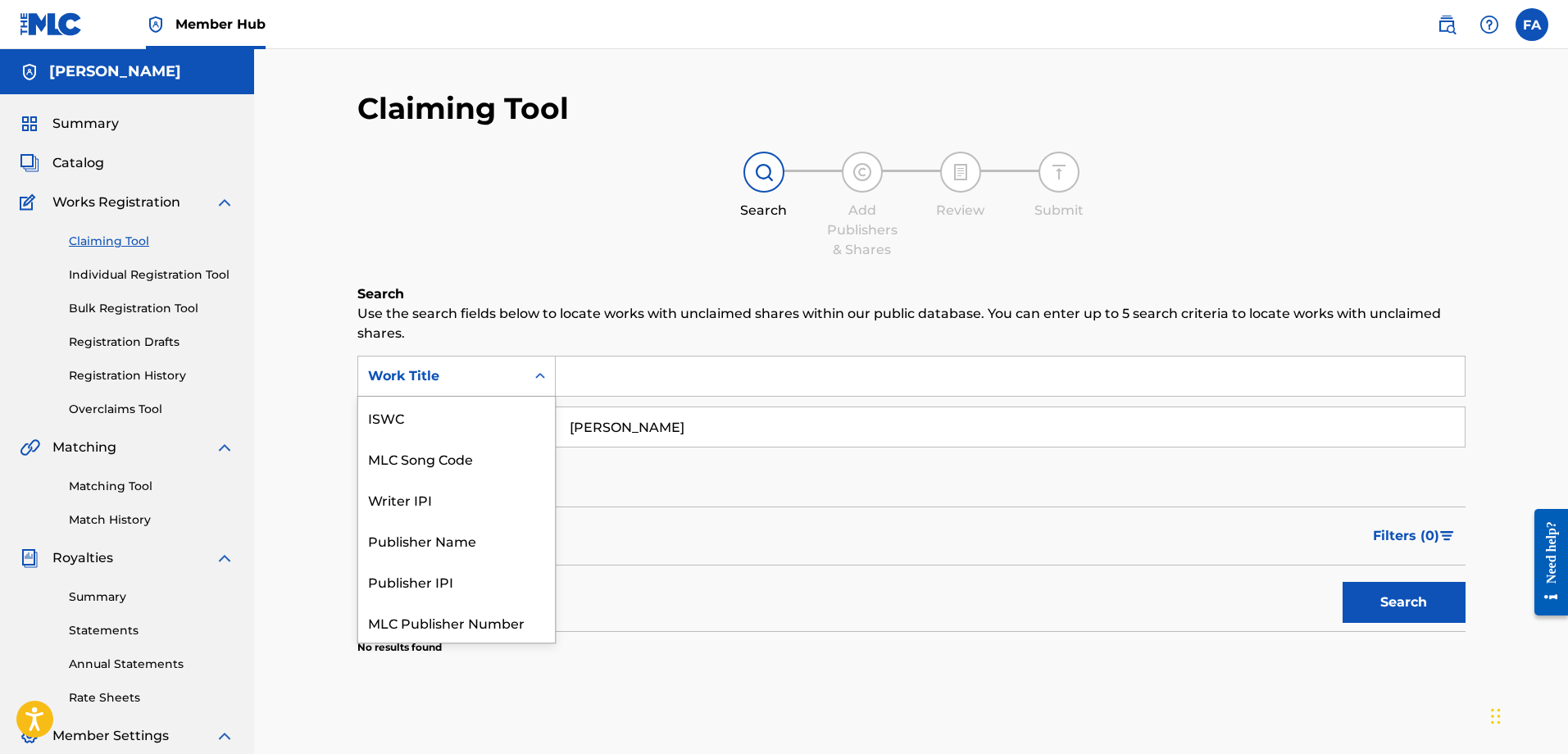
click at [520, 369] on div "Work Title" at bounding box center [442, 376] width 167 height 31
drag, startPoint x: 504, startPoint y: 374, endPoint x: 492, endPoint y: 409, distance: 37.0
click at [506, 375] on div "Work Title" at bounding box center [442, 375] width 147 height 19
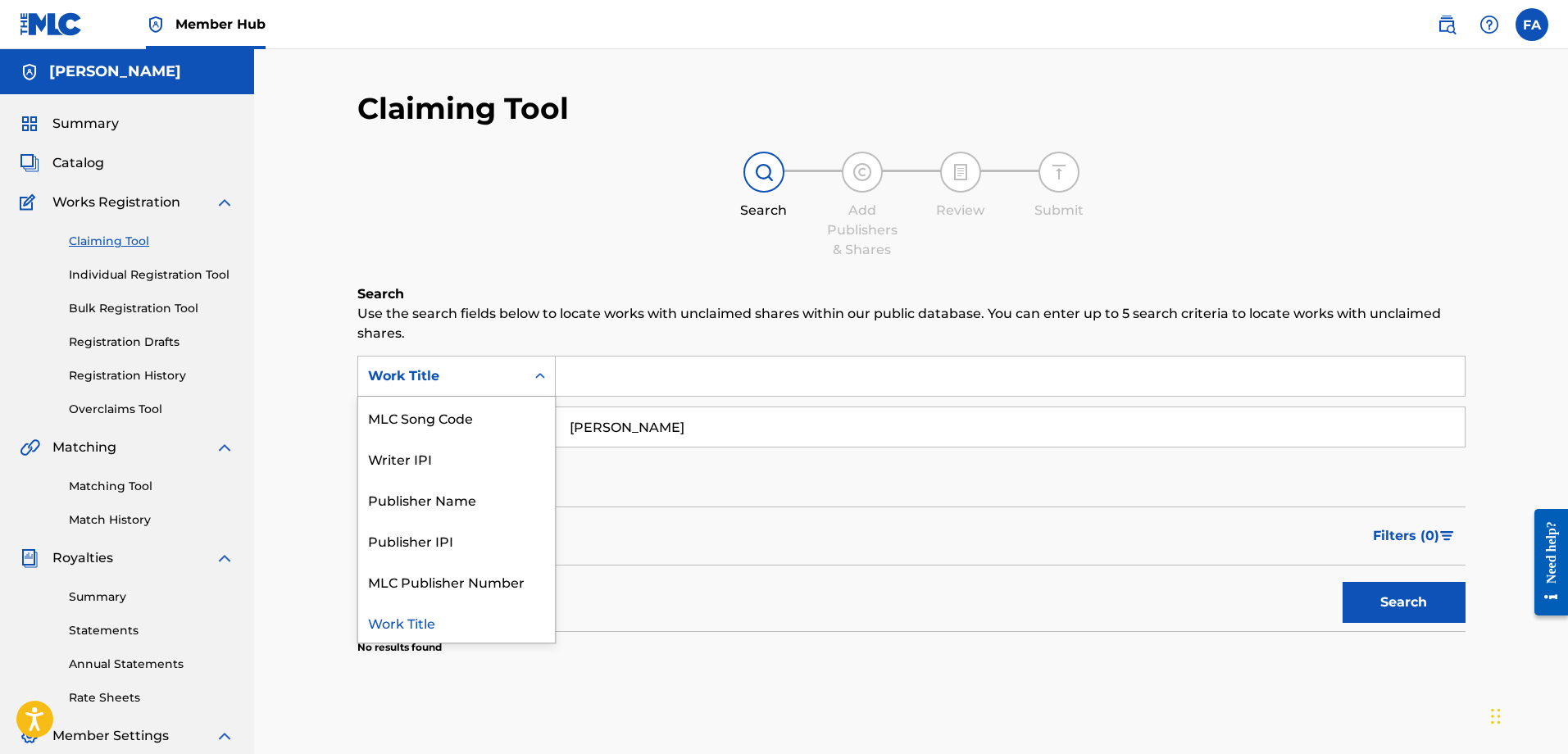
click at [492, 414] on div "MLC Song Code" at bounding box center [457, 417] width 197 height 41
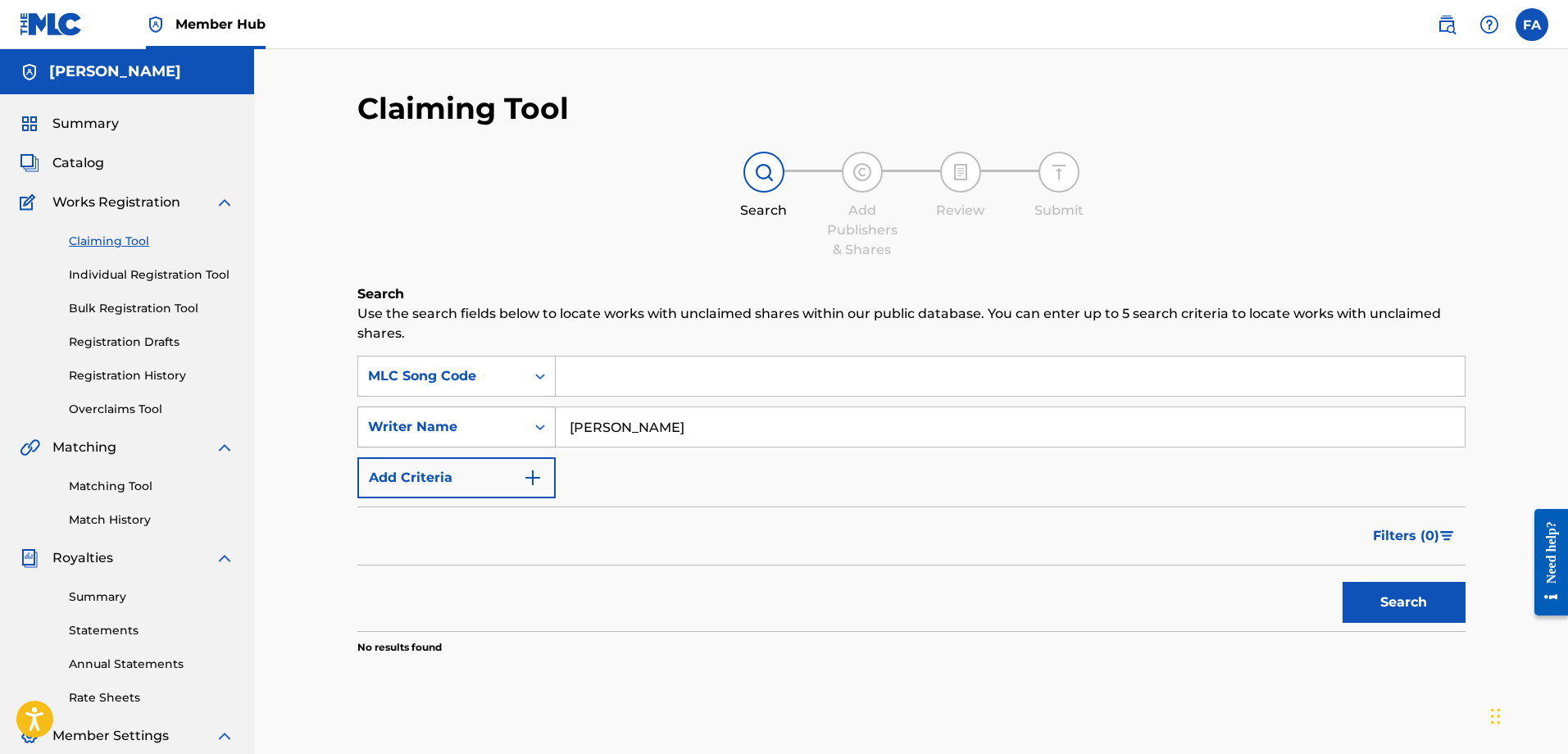
click at [485, 424] on div "Writer Name" at bounding box center [442, 426] width 147 height 19
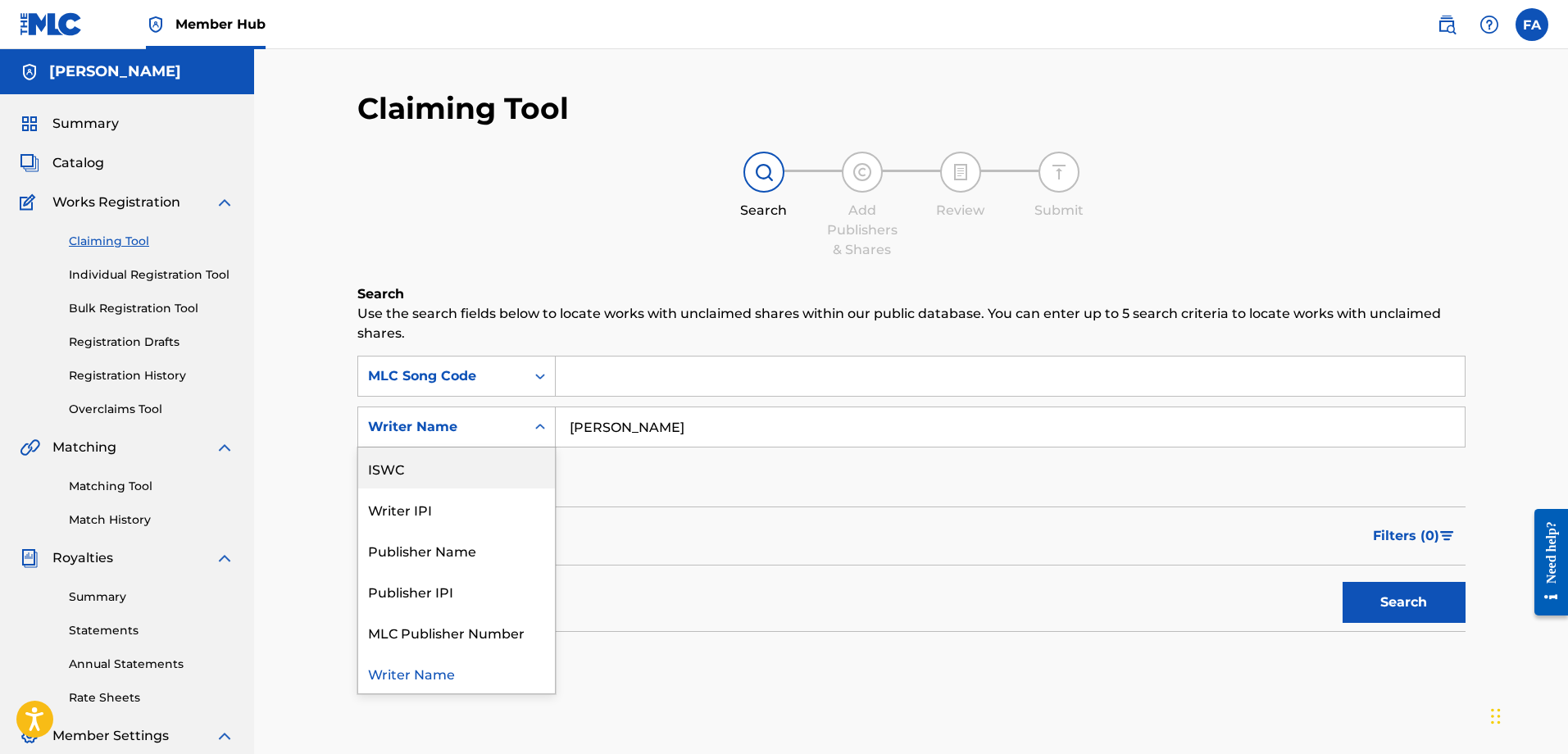
click at [465, 469] on div "ISWC" at bounding box center [457, 468] width 197 height 41
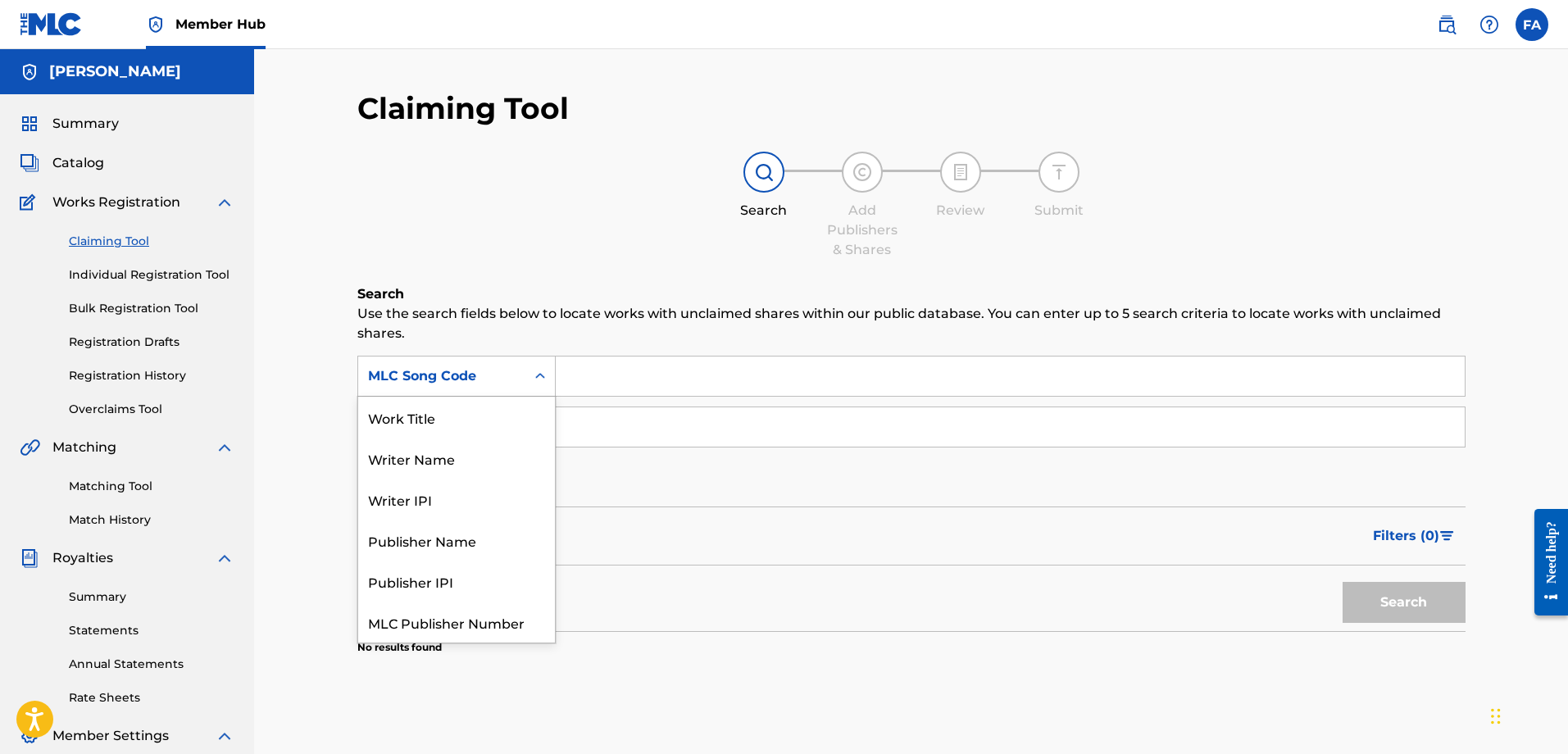
click at [481, 381] on div "MLC Song Code" at bounding box center [442, 375] width 147 height 19
click at [470, 409] on div "Writer Name" at bounding box center [457, 417] width 197 height 41
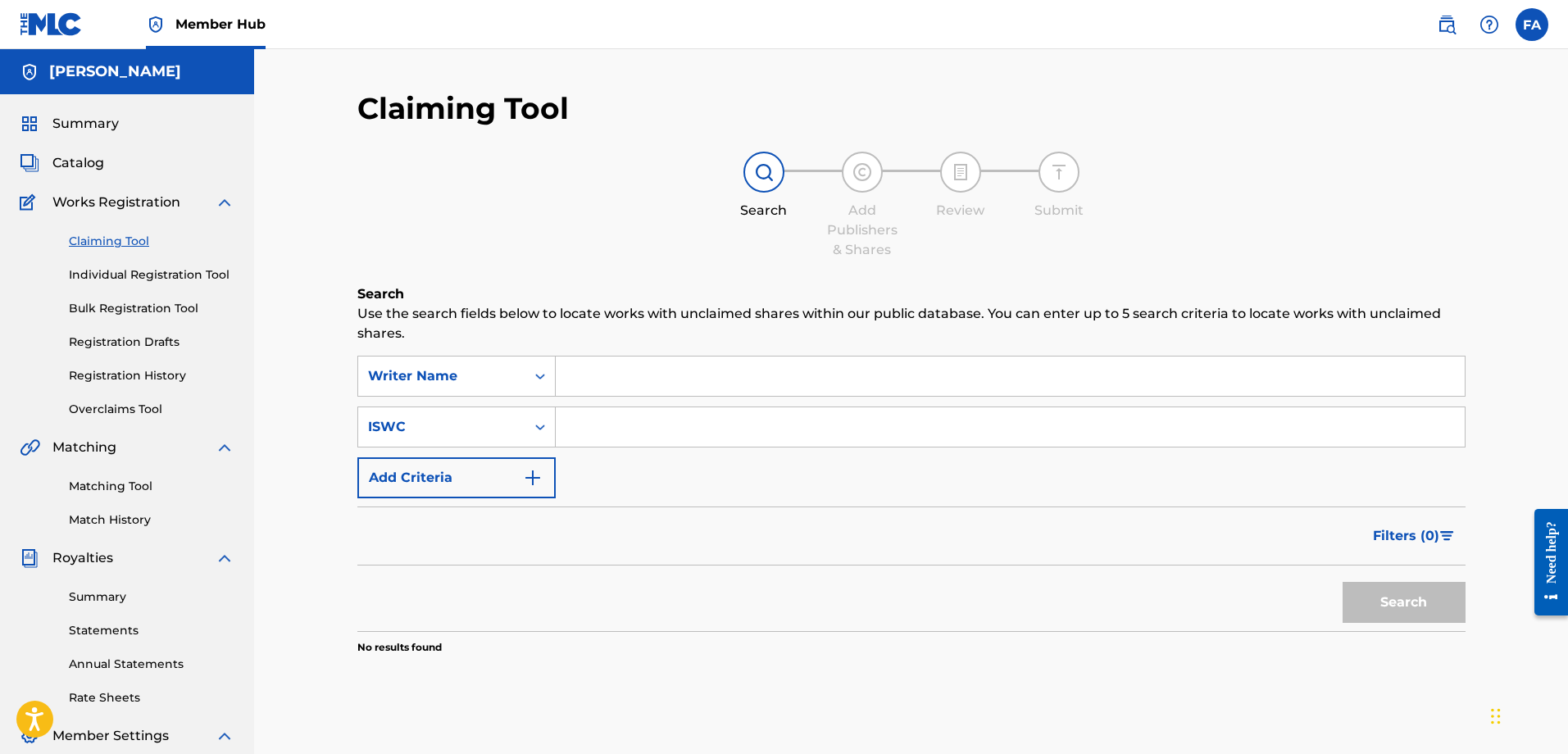
click at [711, 364] on input "Search Form" at bounding box center [1010, 376] width 909 height 39
type input "claudio balbi"
click at [1404, 602] on button "Search" at bounding box center [1404, 602] width 123 height 41
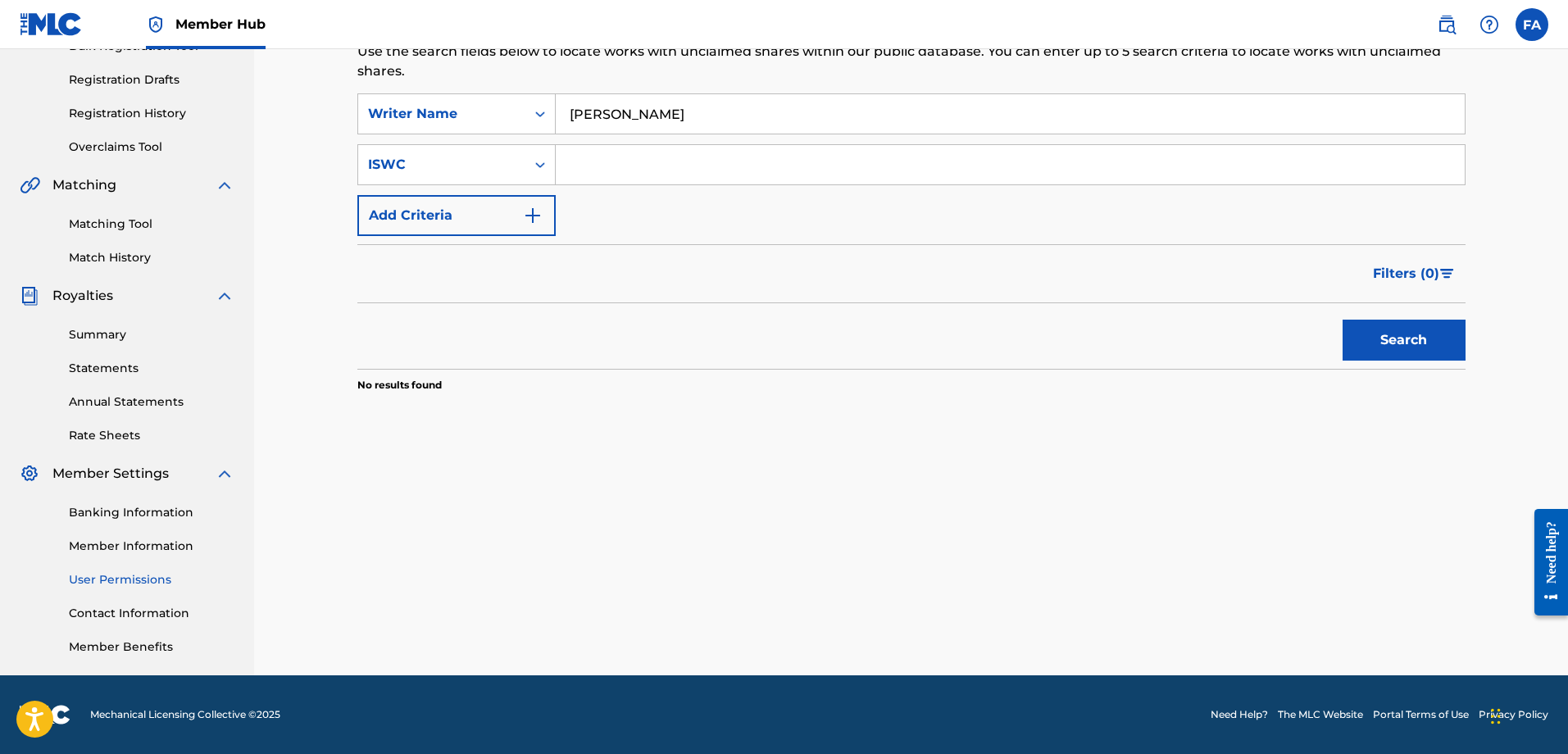
scroll to position [0, 0]
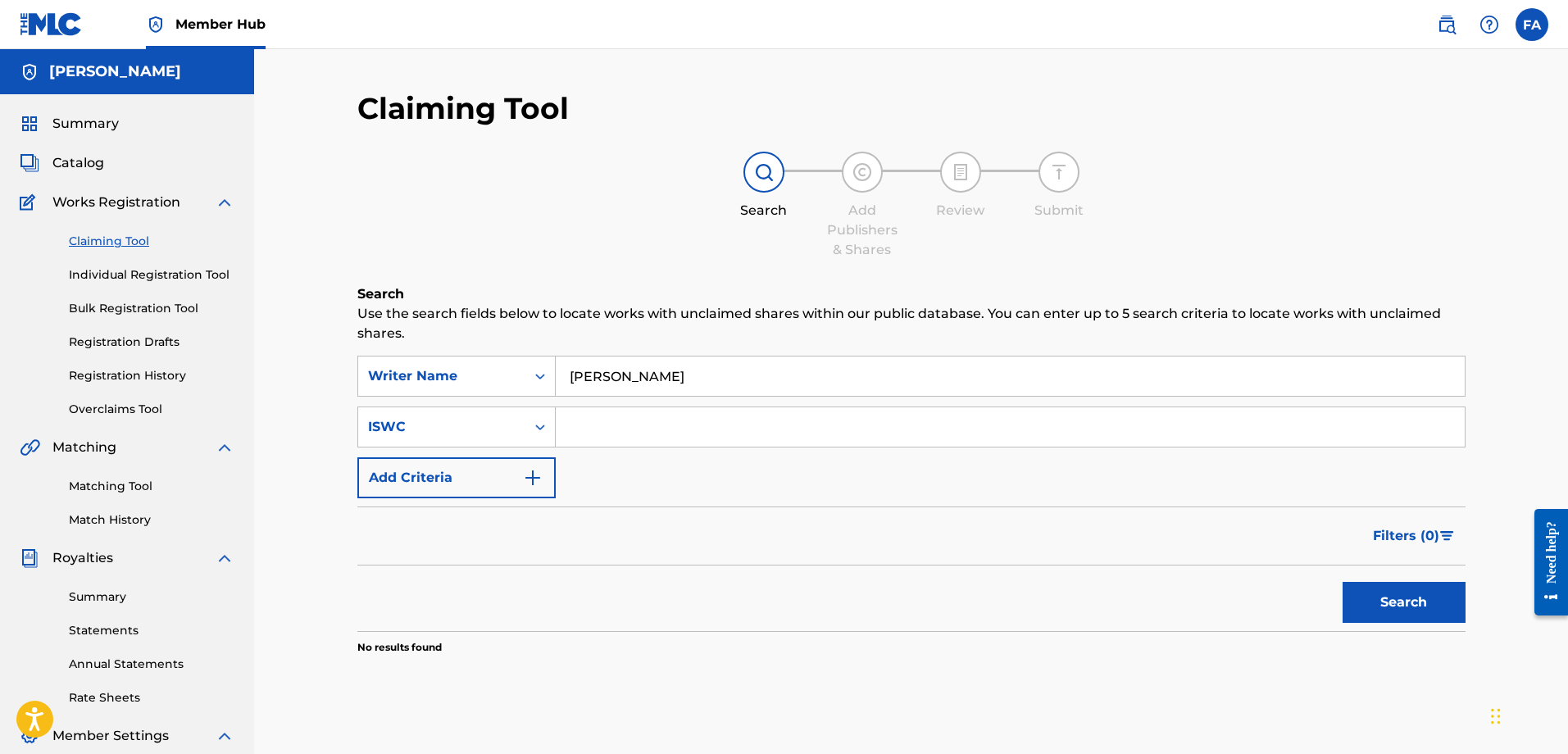
click at [143, 76] on h5 "Frailyn Almanzar Pena" at bounding box center [115, 72] width 132 height 19
click at [192, 26] on span "Member Hub" at bounding box center [220, 24] width 90 height 19
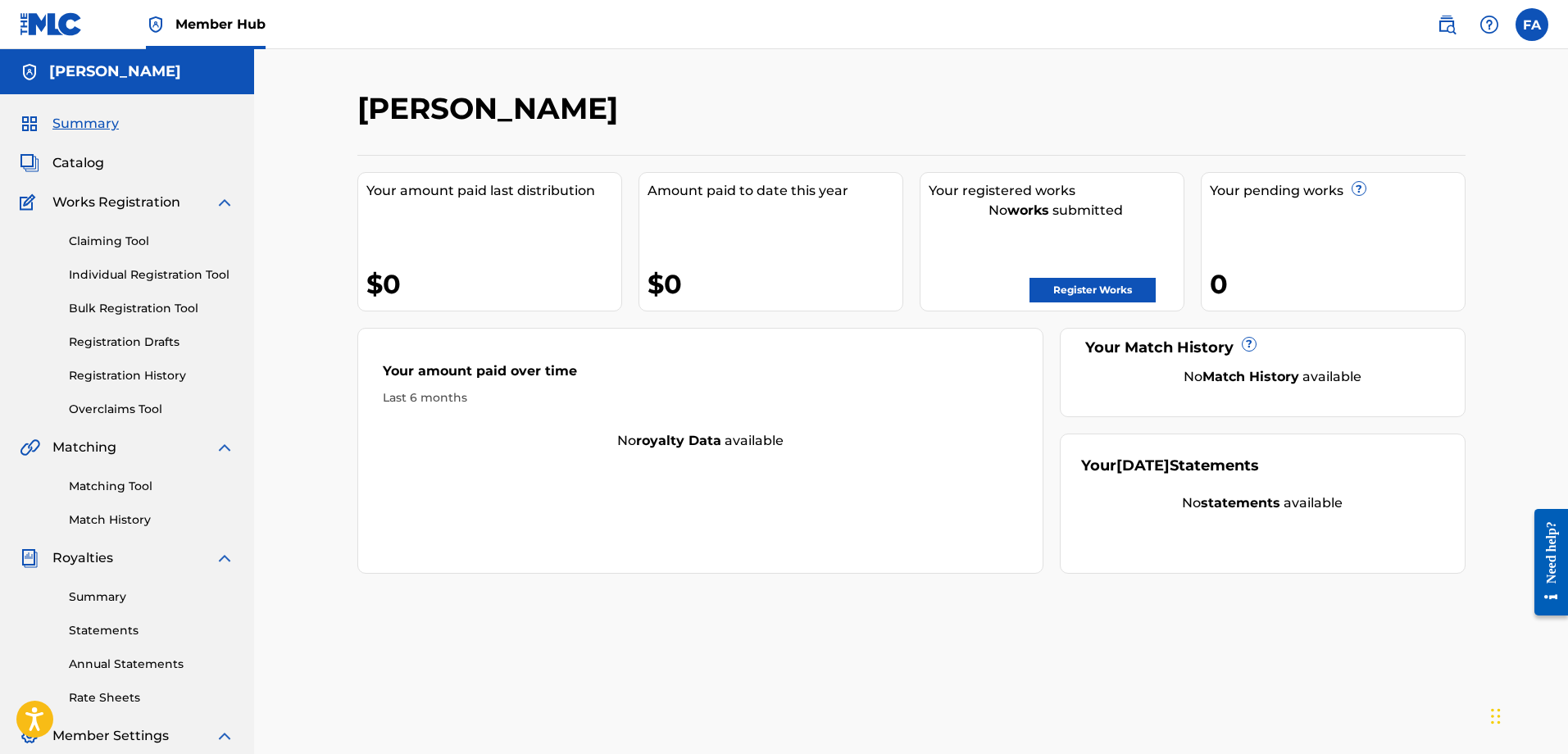
click at [114, 503] on div "Matching Tool Match History" at bounding box center [126, 493] width 214 height 71
click at [106, 482] on link "Matching Tool" at bounding box center [151, 486] width 165 height 17
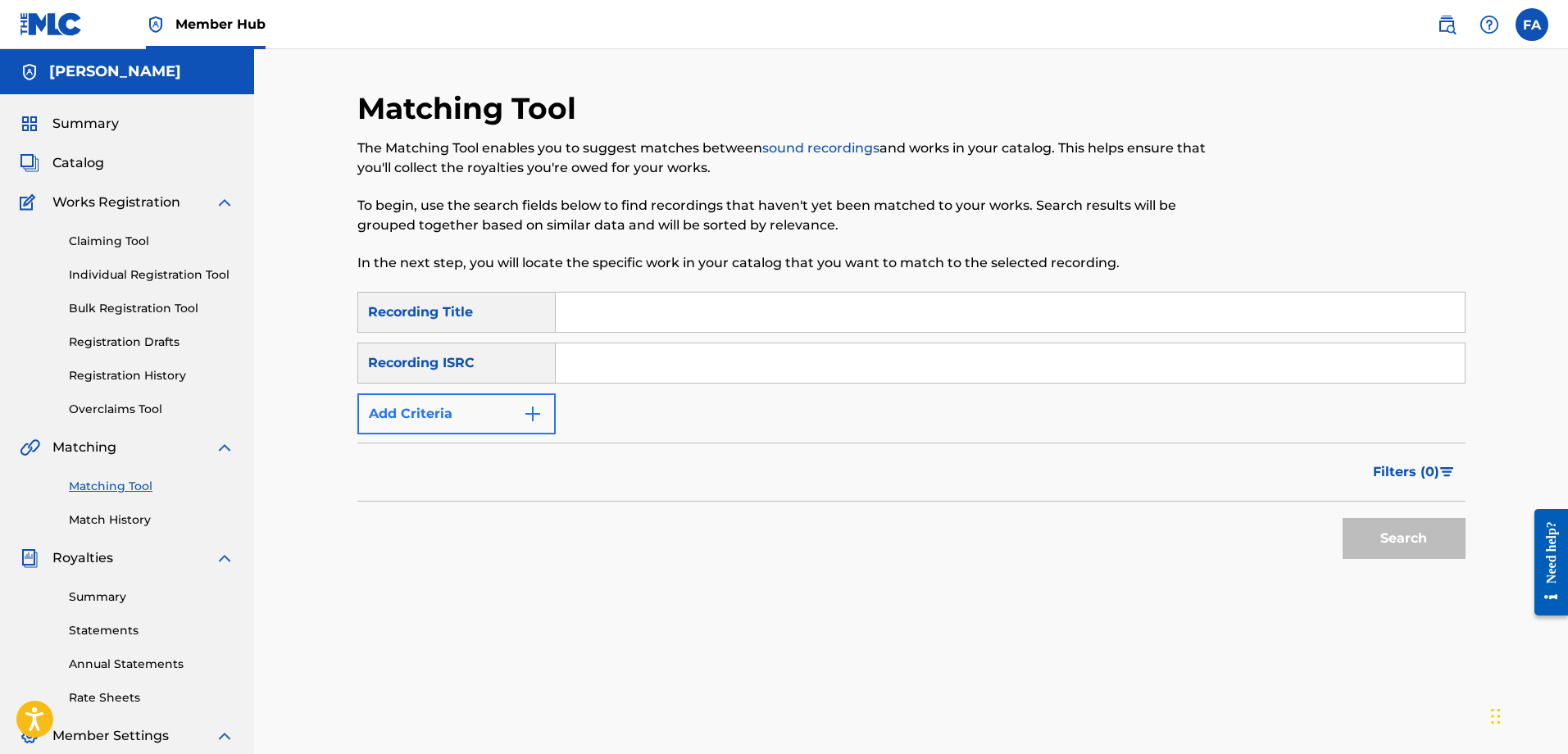
click at [504, 410] on button "Add Criteria" at bounding box center [457, 413] width 198 height 41
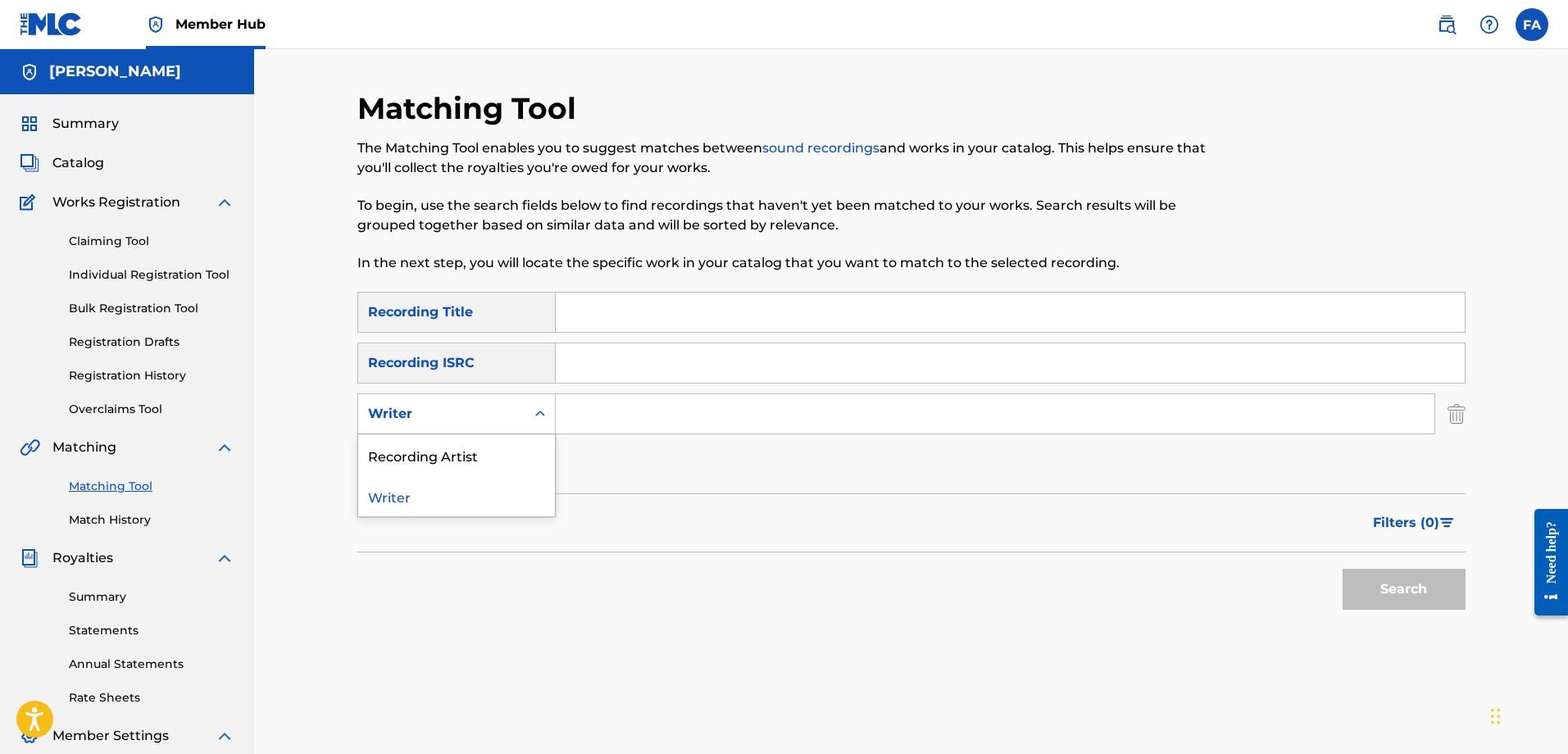
click at [524, 415] on div "Writer" at bounding box center [457, 413] width 198 height 41
click at [499, 454] on div "Recording Artist" at bounding box center [457, 455] width 197 height 41
click at [580, 417] on input "Search Form" at bounding box center [995, 413] width 879 height 39
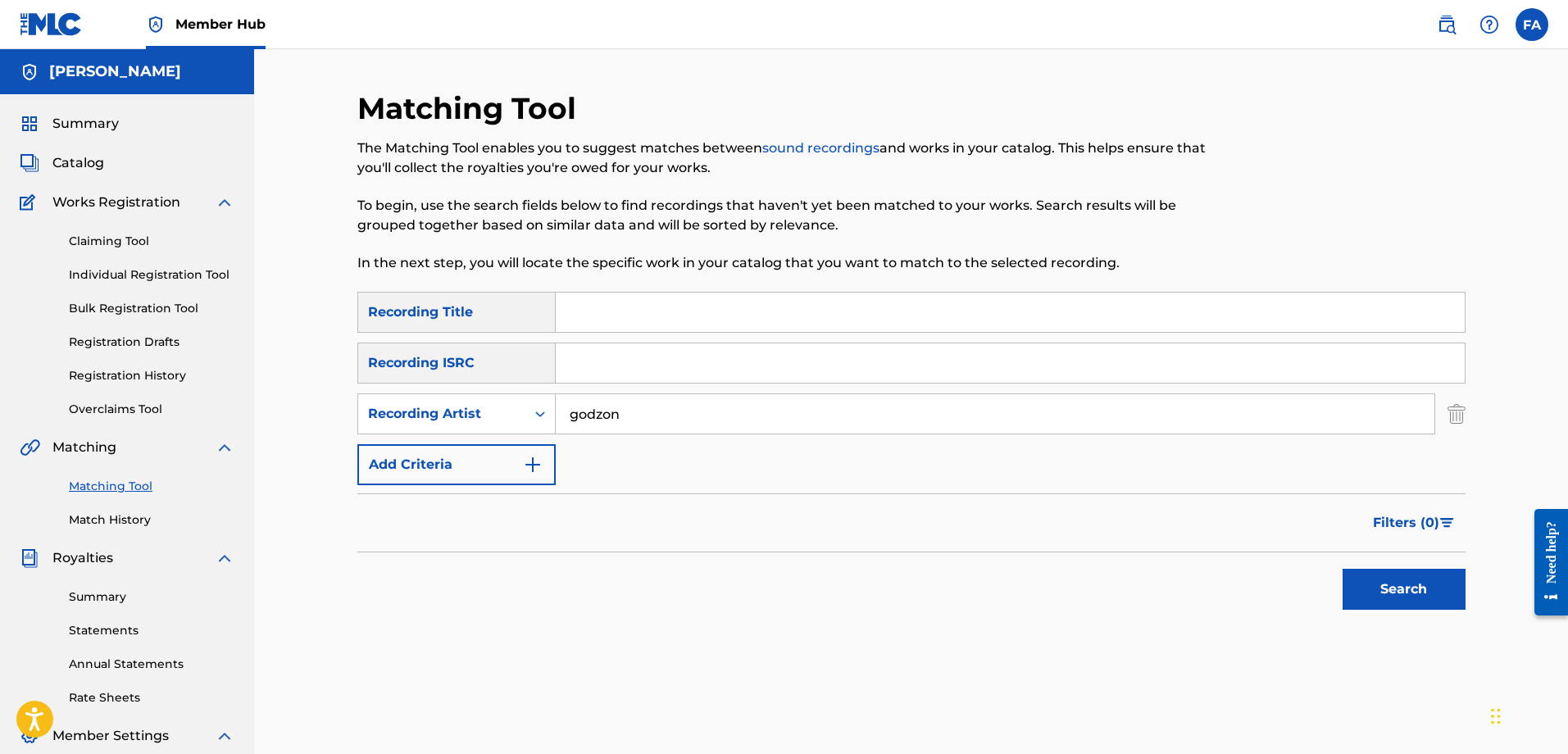
click at [1404, 589] on button "Search" at bounding box center [1404, 589] width 123 height 41
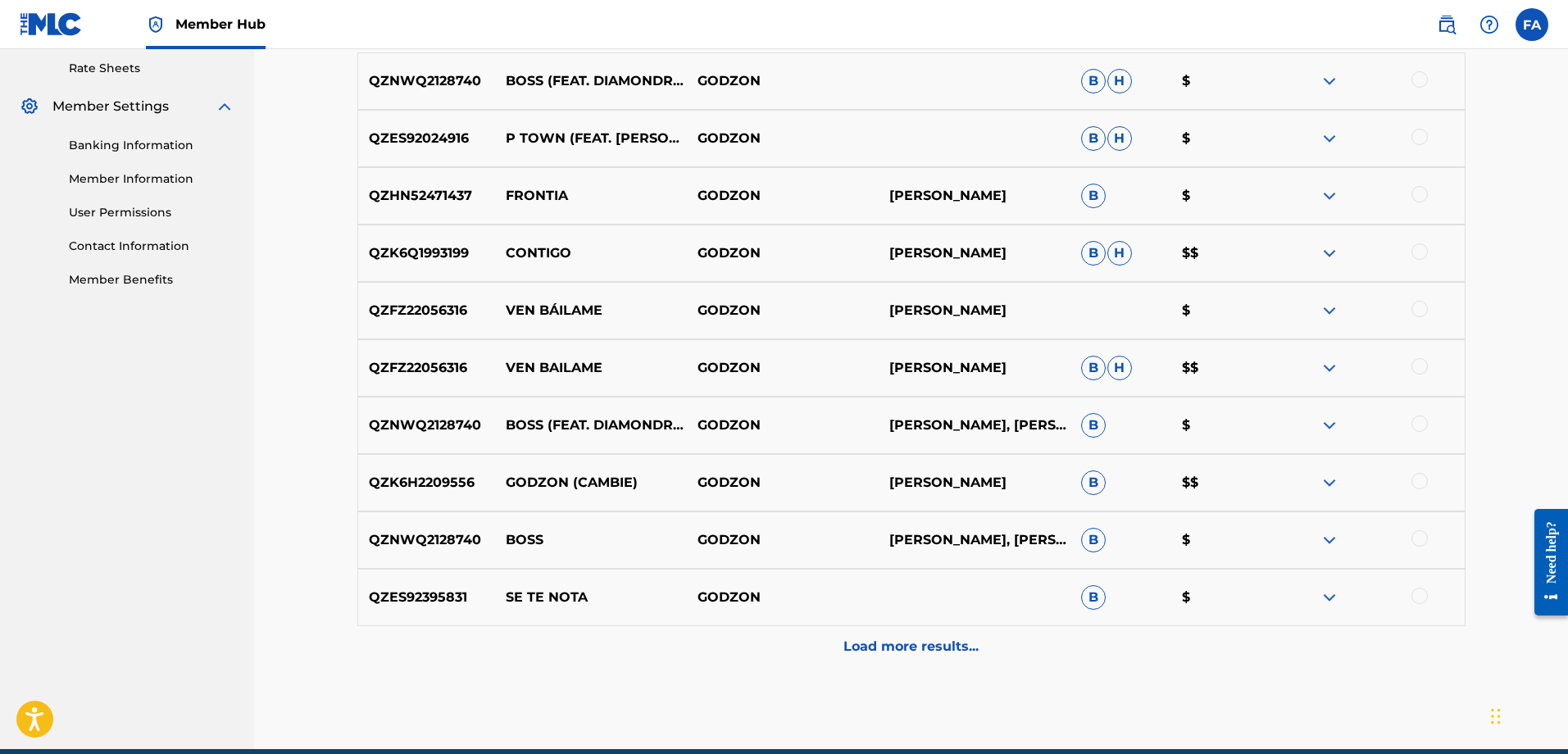
scroll to position [646, 0]
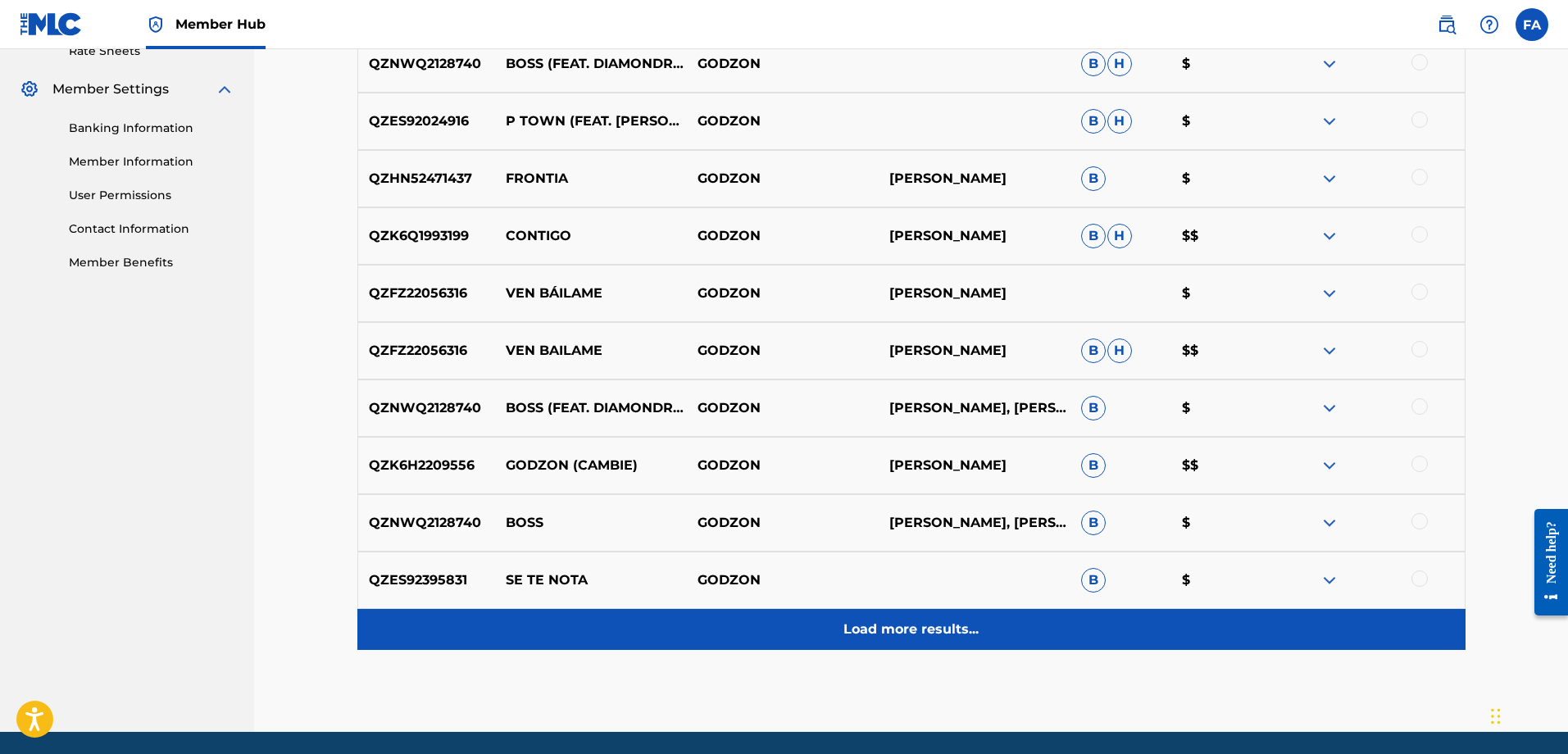
click at [906, 630] on p "Load more results..." at bounding box center [911, 629] width 136 height 19
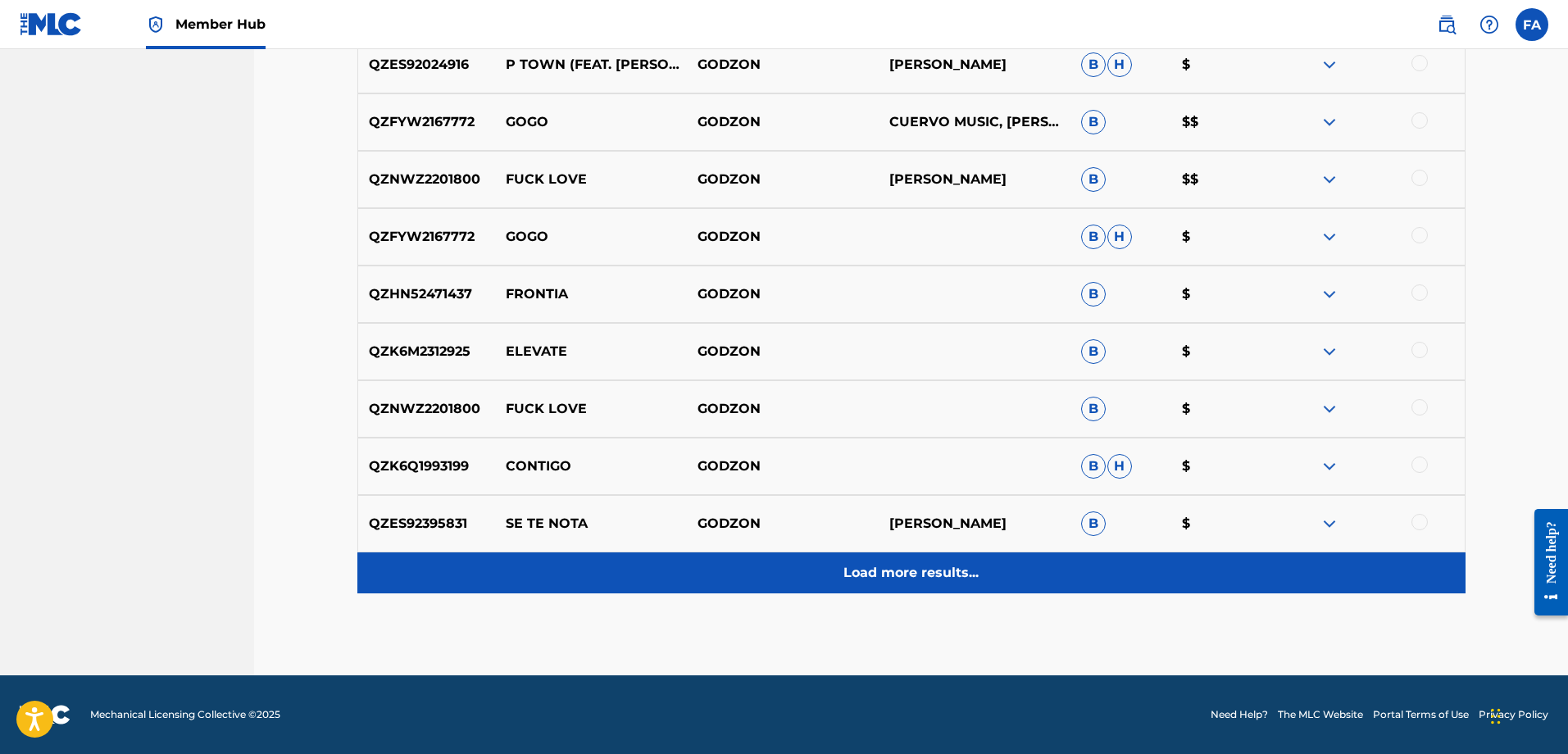
click at [917, 569] on p "Load more results..." at bounding box center [911, 573] width 136 height 19
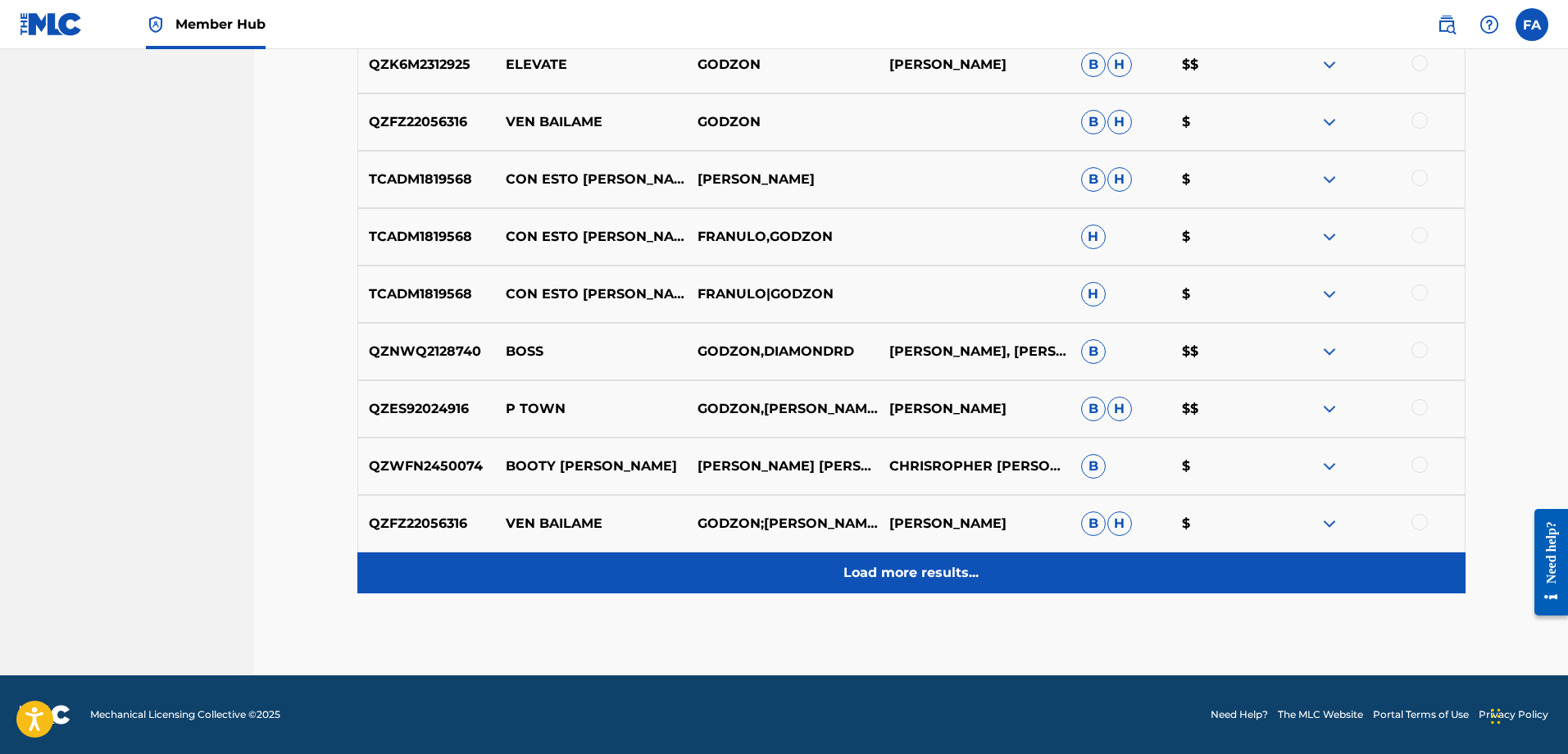
click at [917, 575] on p "Load more results..." at bounding box center [911, 573] width 136 height 19
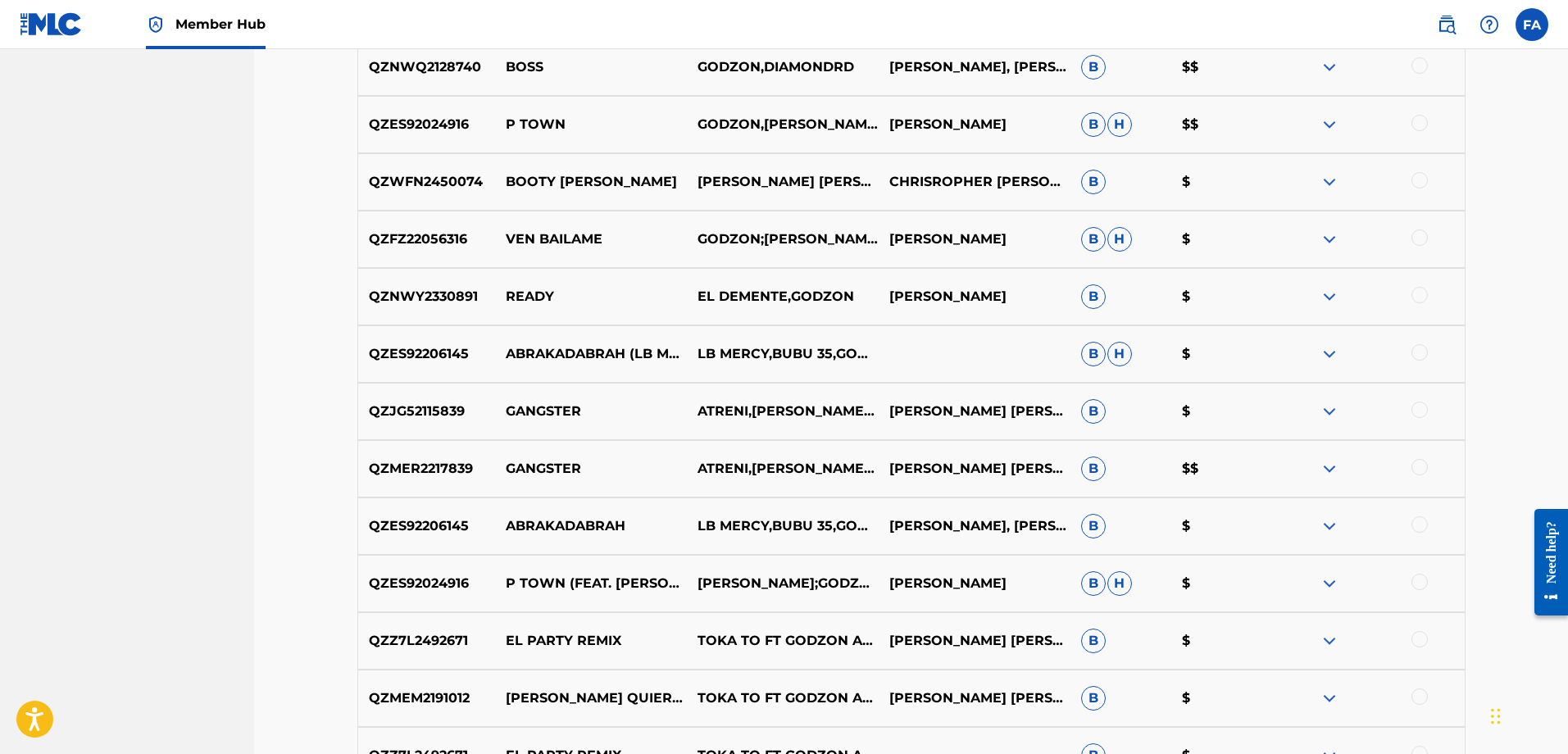
scroll to position [2383, 0]
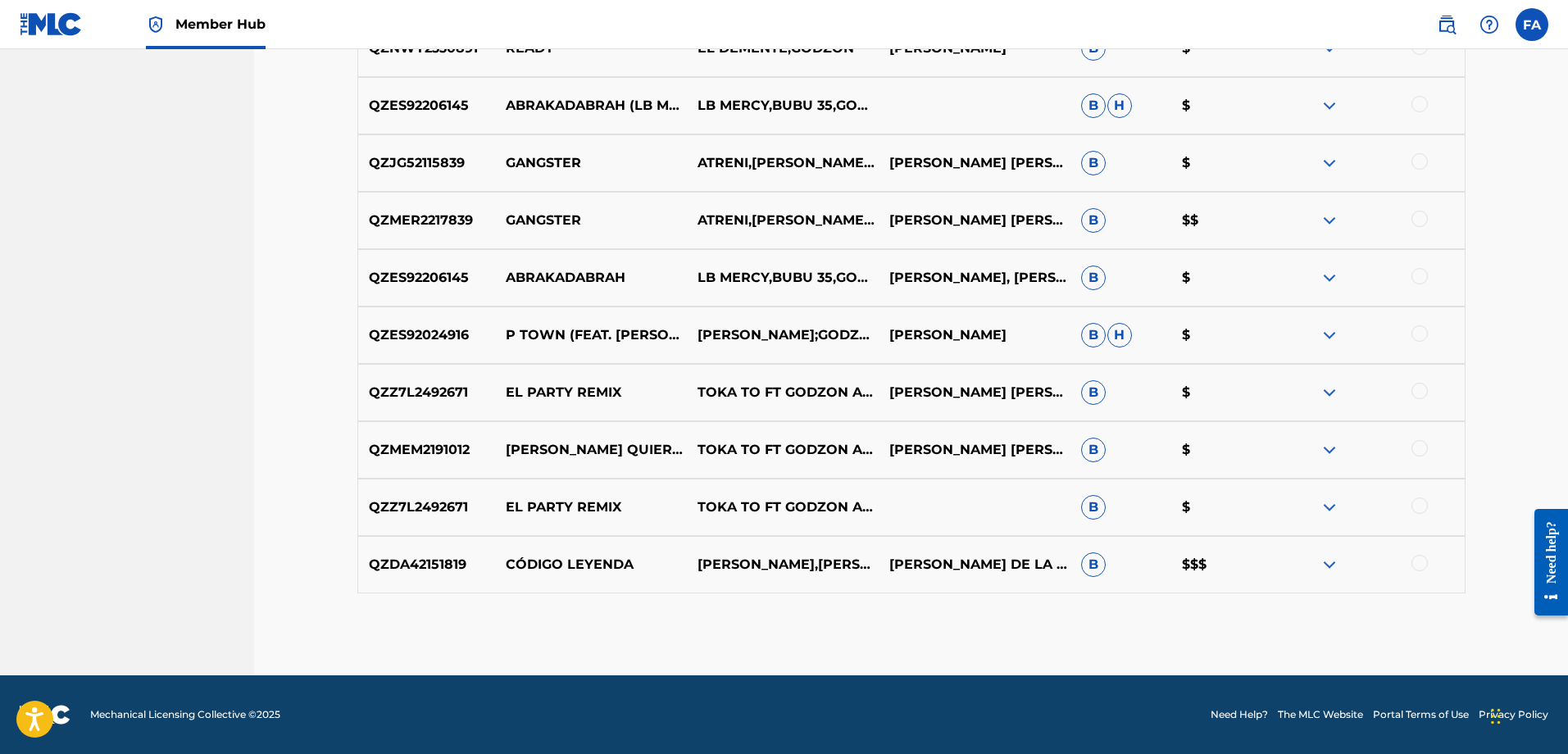
click at [1344, 573] on div at bounding box center [1369, 564] width 192 height 19
click at [1341, 567] on div at bounding box center [1369, 564] width 192 height 19
click at [1336, 565] on img at bounding box center [1329, 564] width 19 height 19
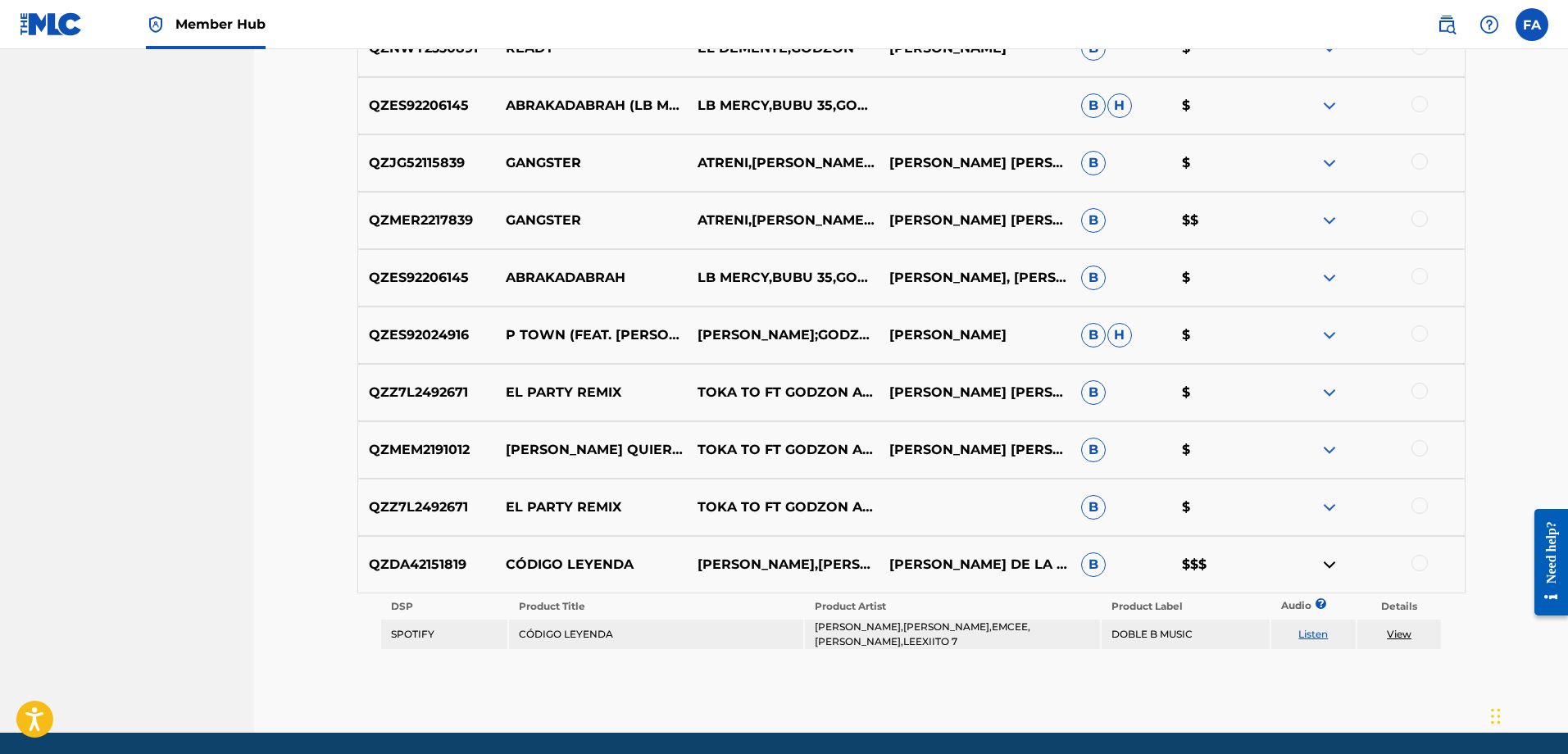
click at [1311, 639] on link "Listen" at bounding box center [1313, 634] width 30 height 13
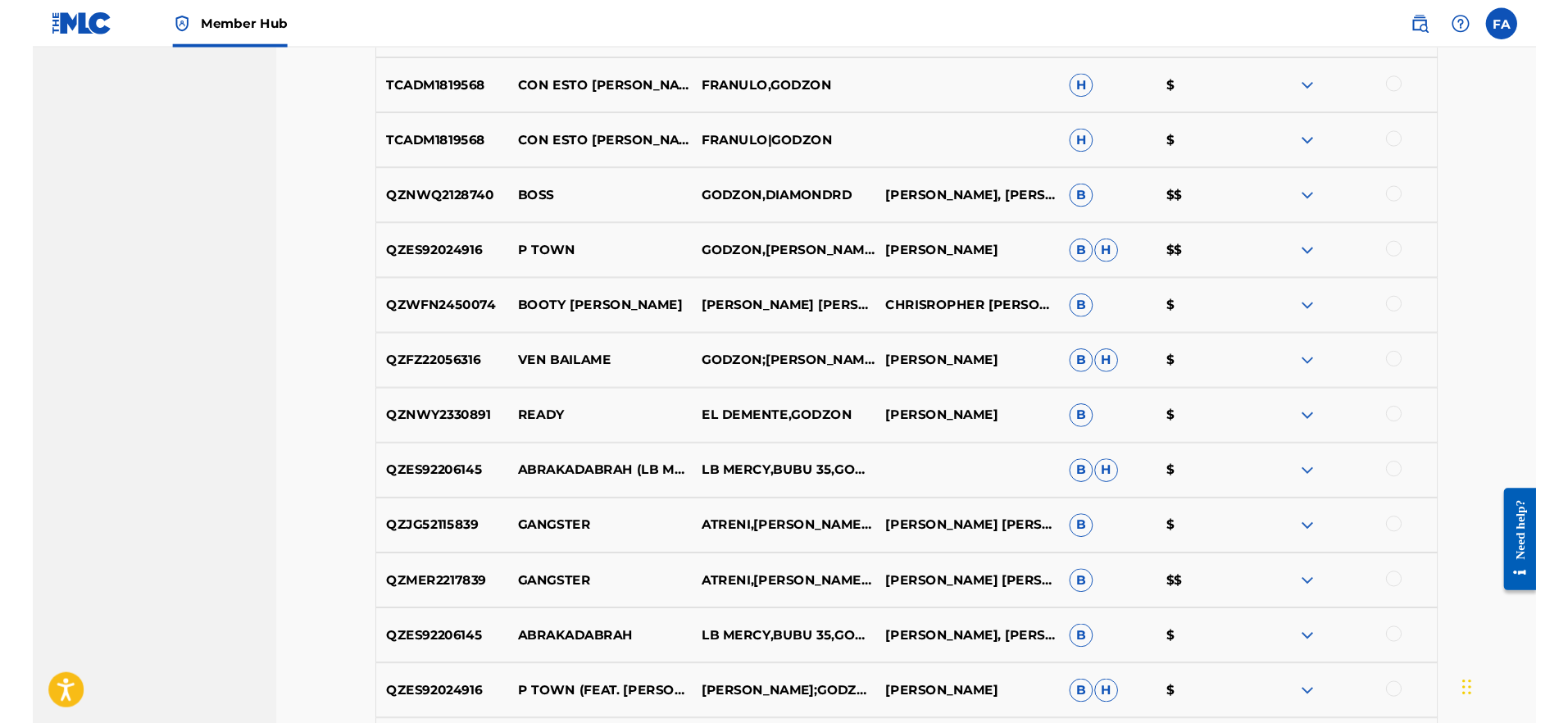
scroll to position [1972, 0]
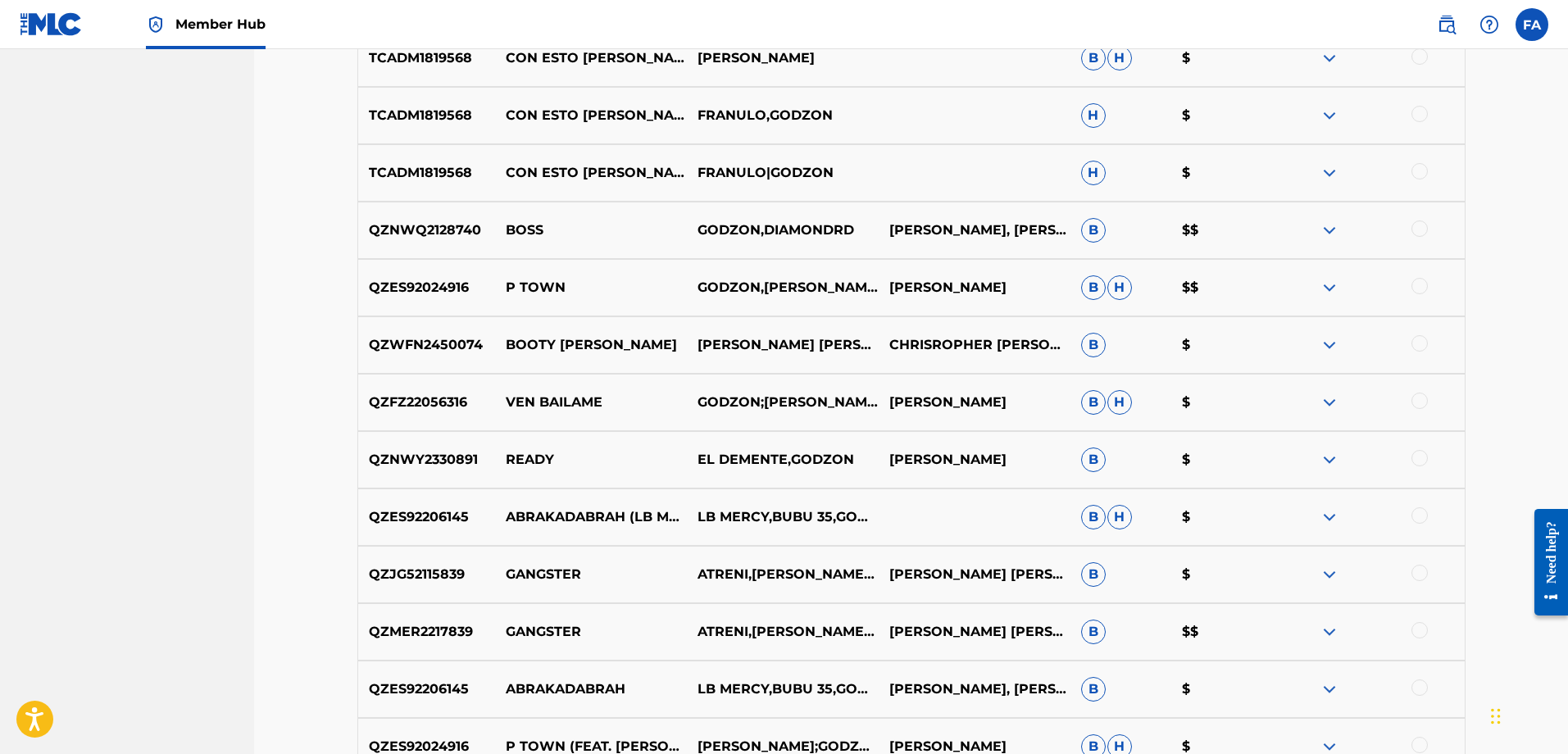
click at [1332, 347] on img at bounding box center [1329, 345] width 19 height 19
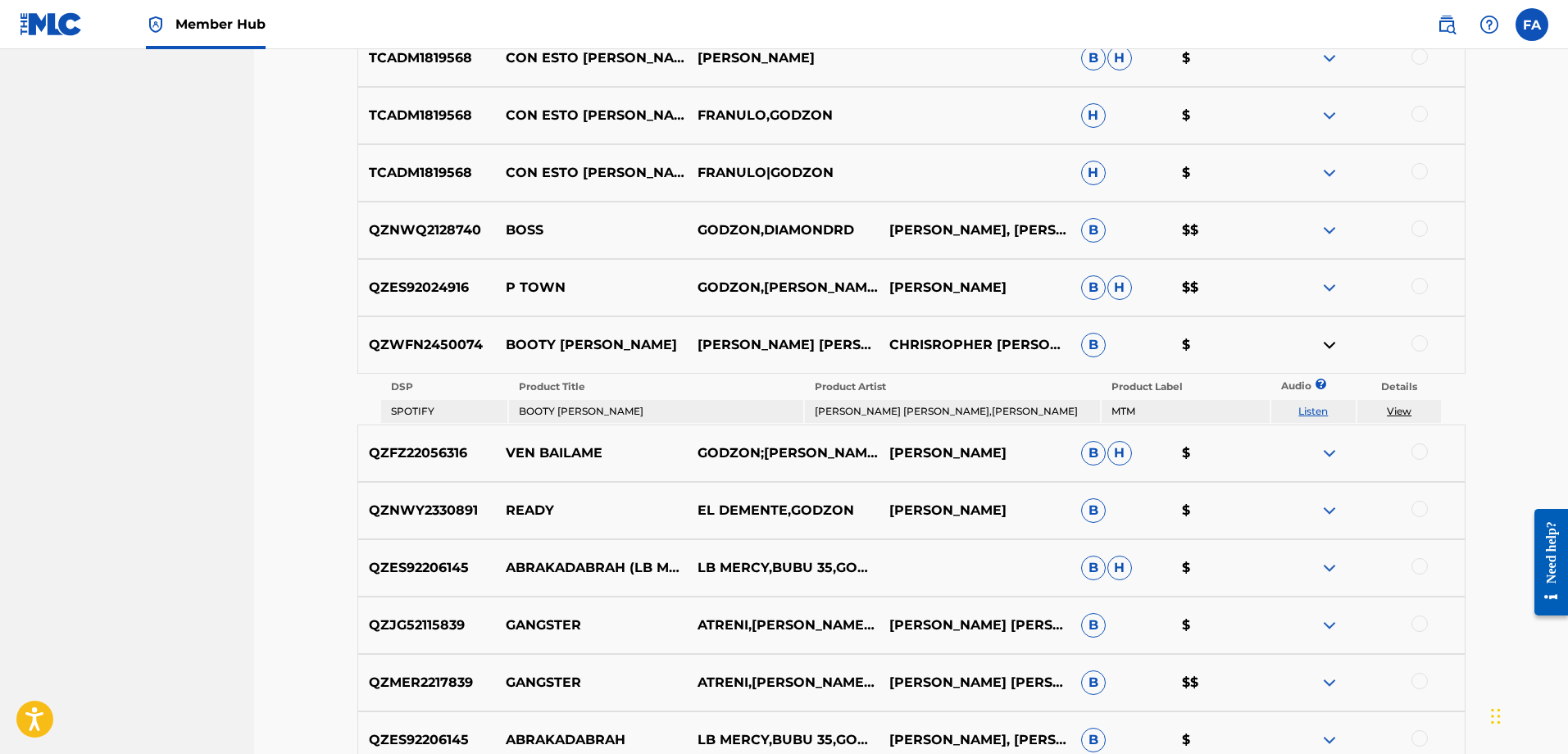
click at [1318, 409] on link "Listen" at bounding box center [1313, 411] width 30 height 13
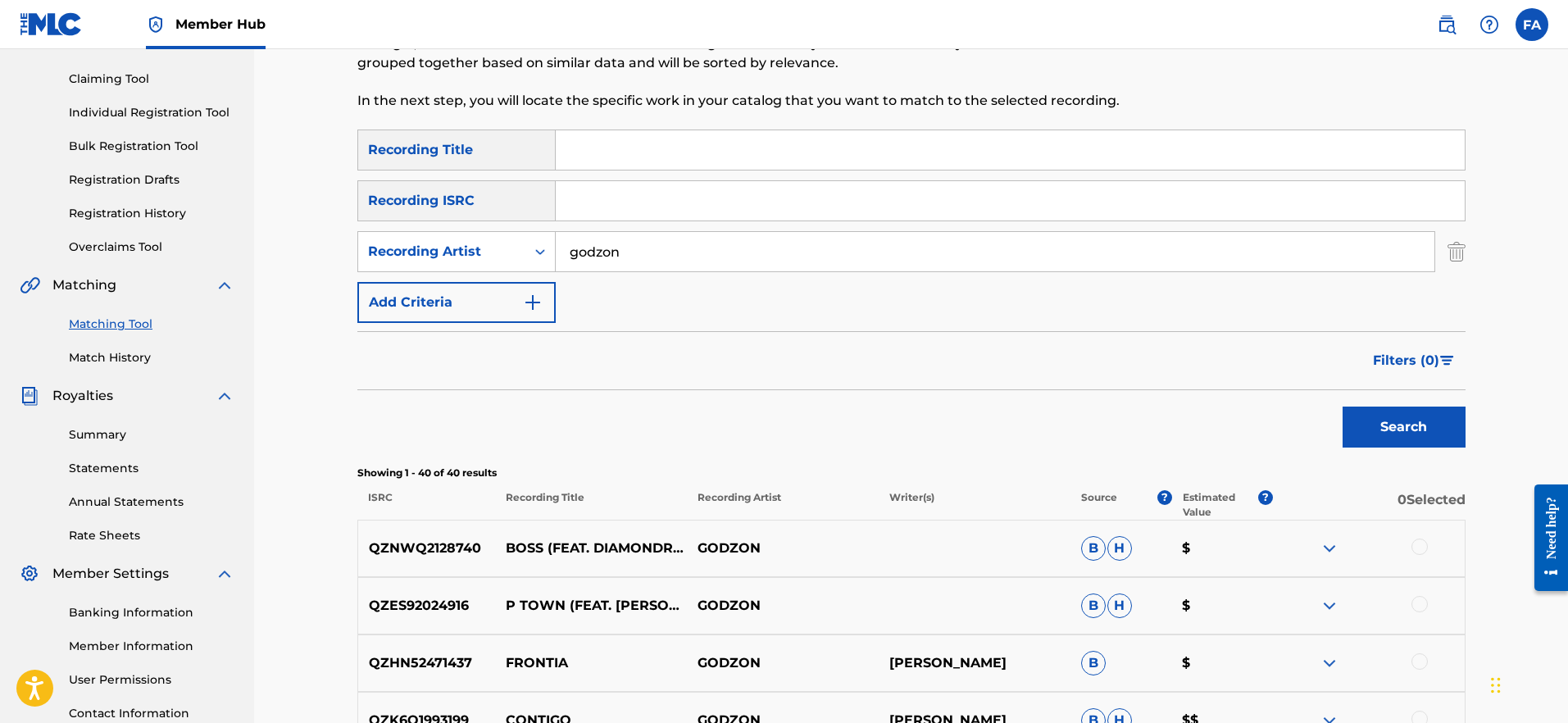
scroll to position [0, 0]
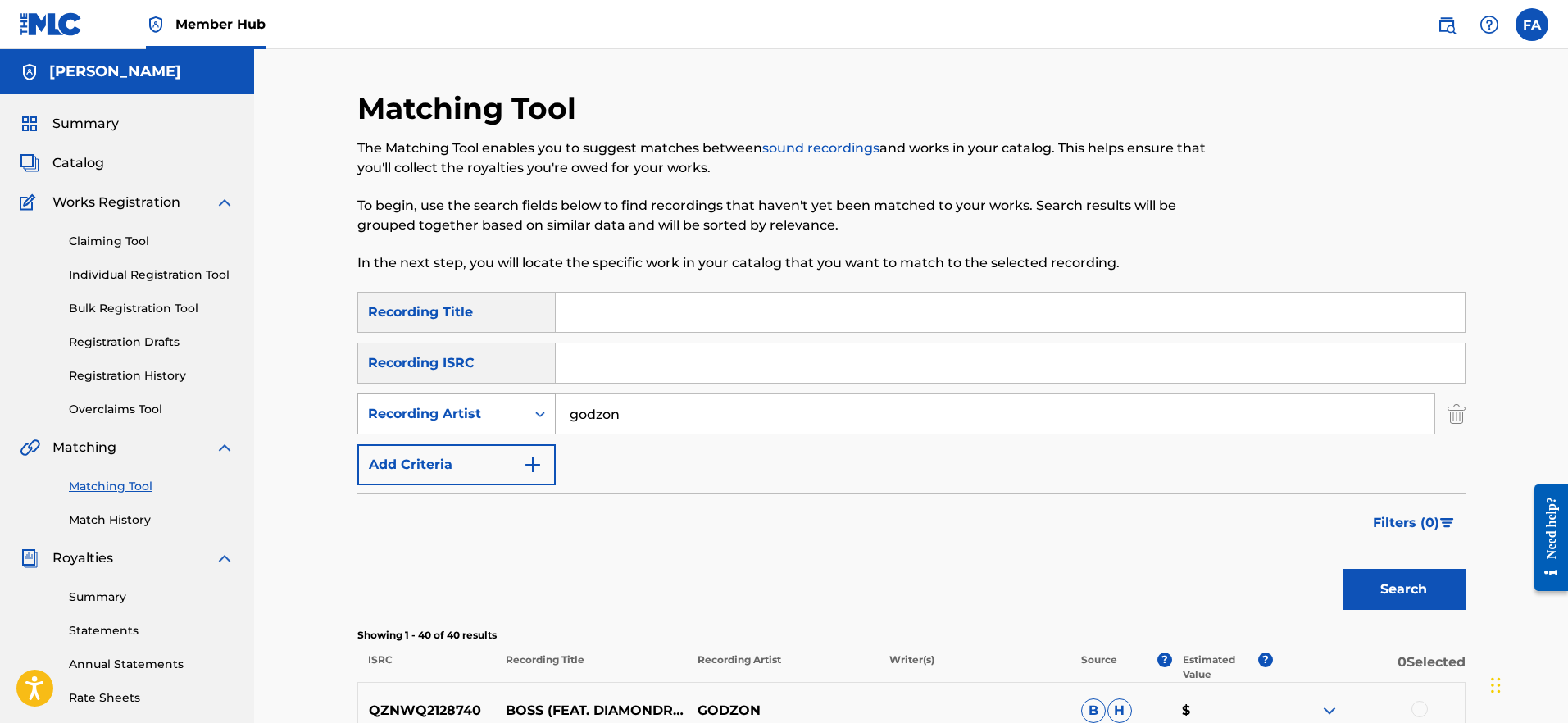
drag, startPoint x: 636, startPoint y: 408, endPoint x: 464, endPoint y: 409, distance: 172.0
click at [464, 409] on div "SearchWithCriteriae9f80366-3ed9-47b0-88ea-7da641eb2a89 Recording Artist godzon" at bounding box center [912, 414] width 1109 height 41
click at [1404, 589] on button "Search" at bounding box center [1404, 589] width 123 height 41
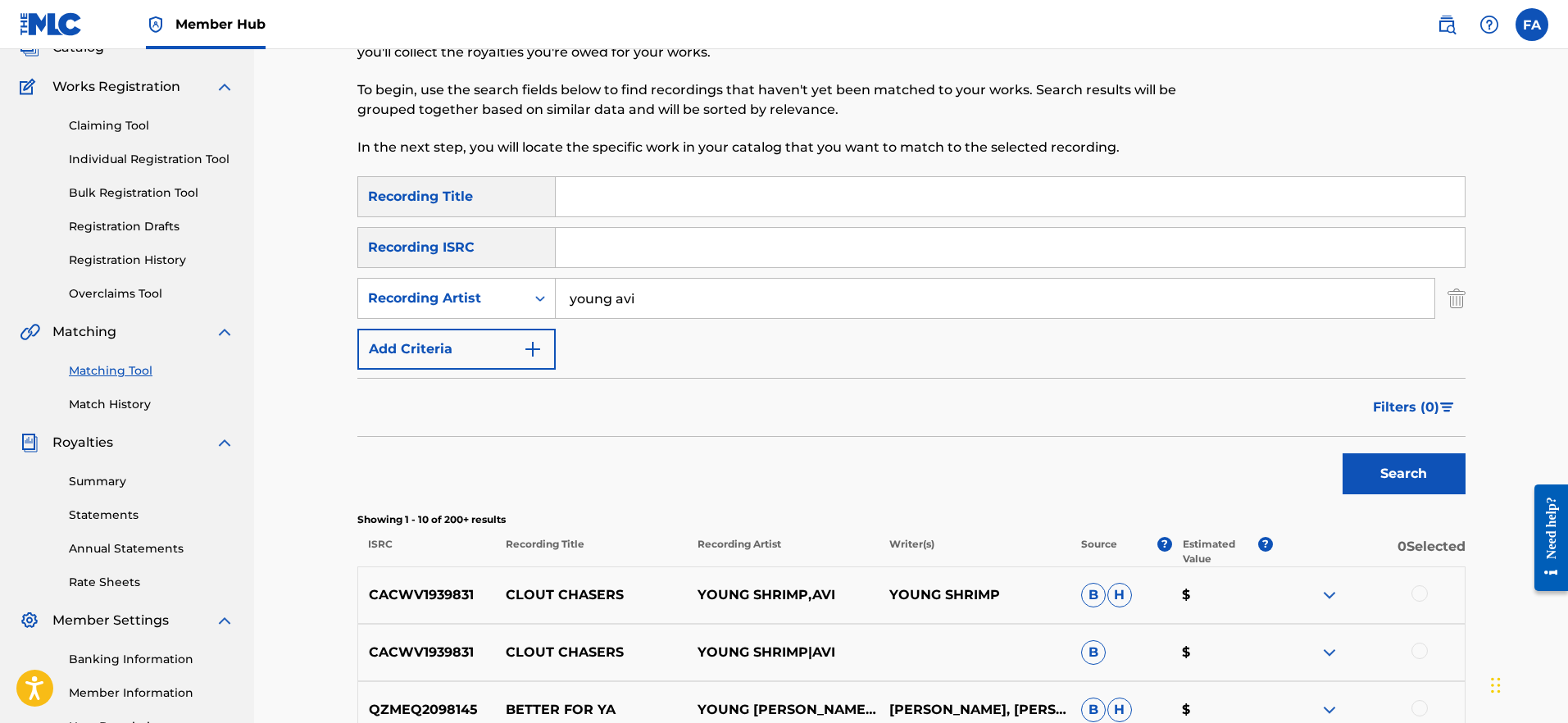
click at [710, 284] on input "young avi" at bounding box center [995, 298] width 879 height 39
click at [699, 303] on input "young avi" at bounding box center [995, 298] width 879 height 39
click at [1404, 474] on button "Search" at bounding box center [1404, 474] width 123 height 41
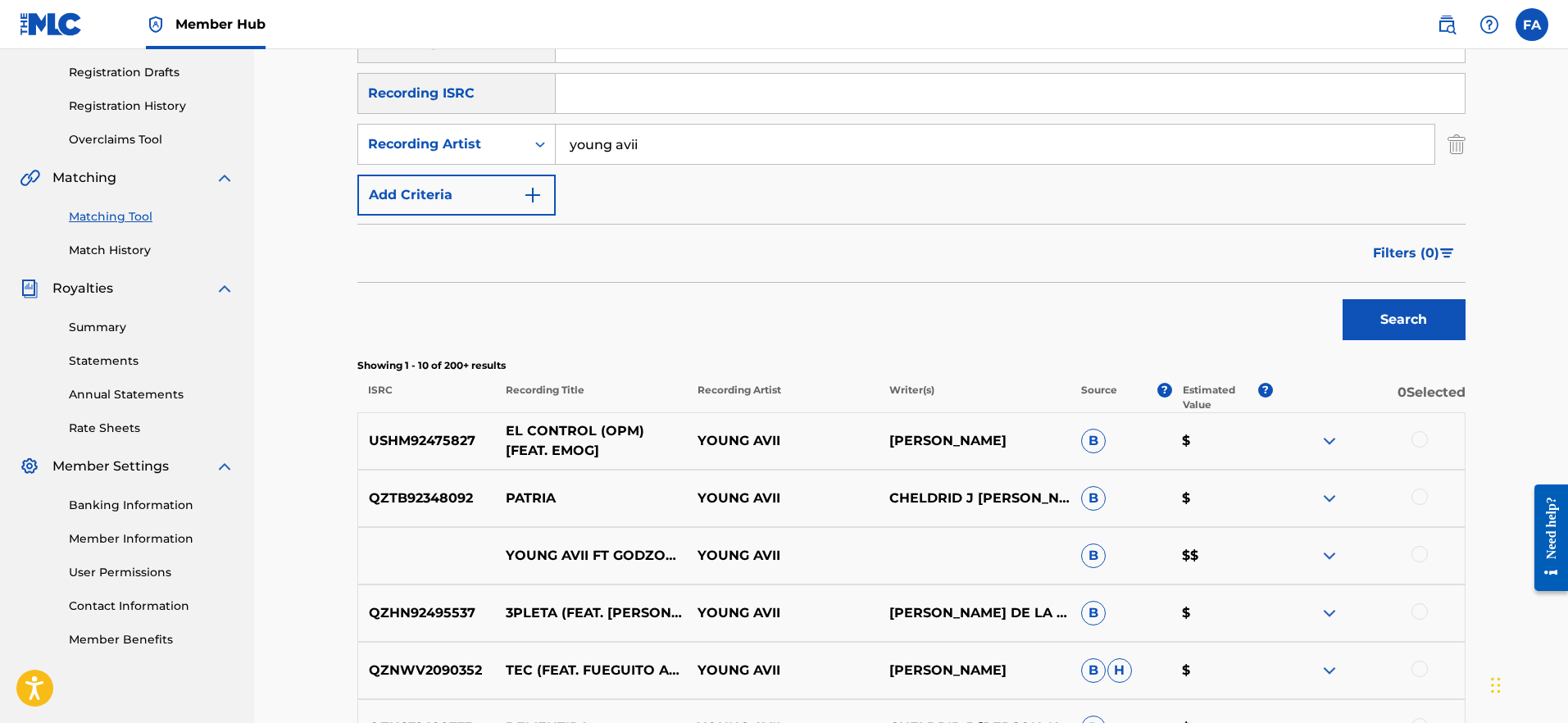
scroll to position [292, 0]
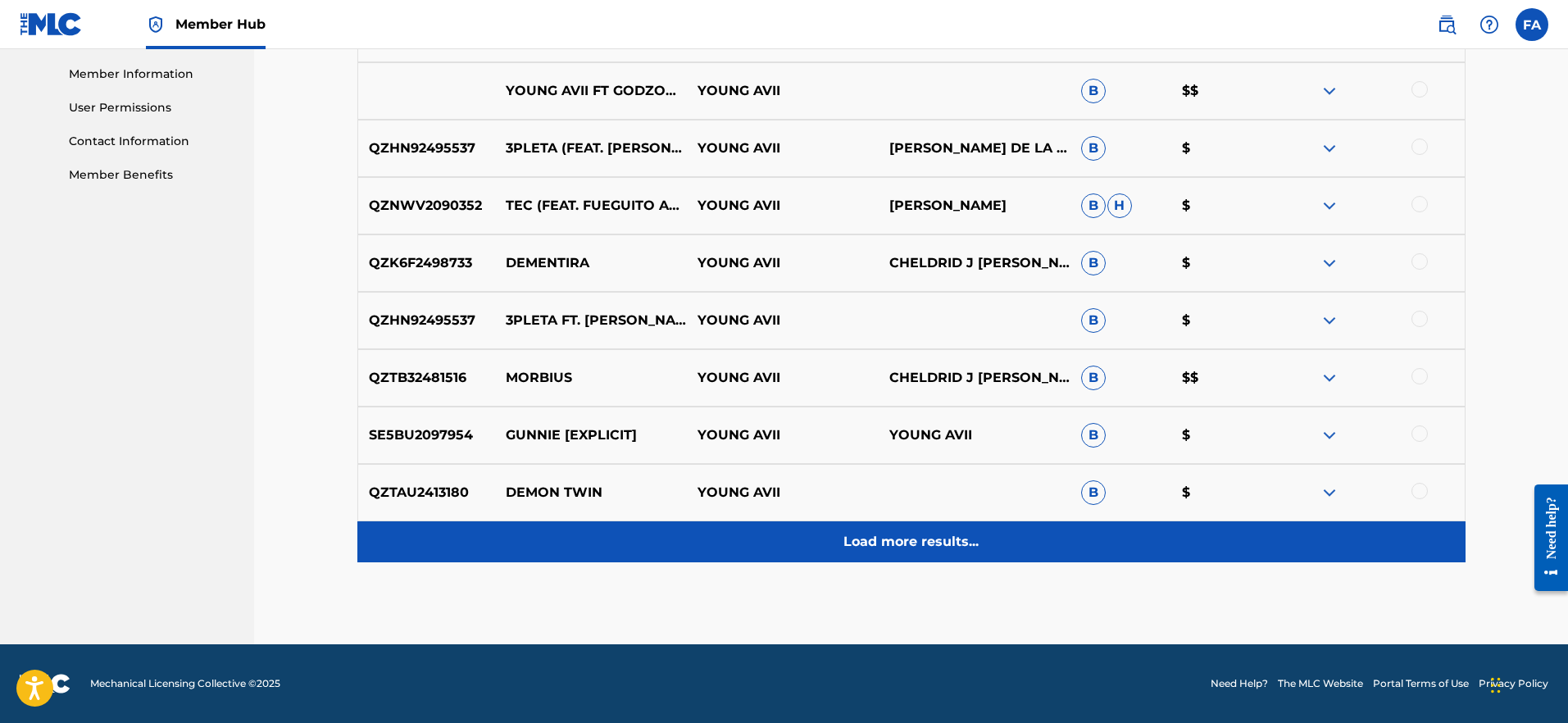
click at [866, 551] on p "Load more results..." at bounding box center [911, 542] width 136 height 19
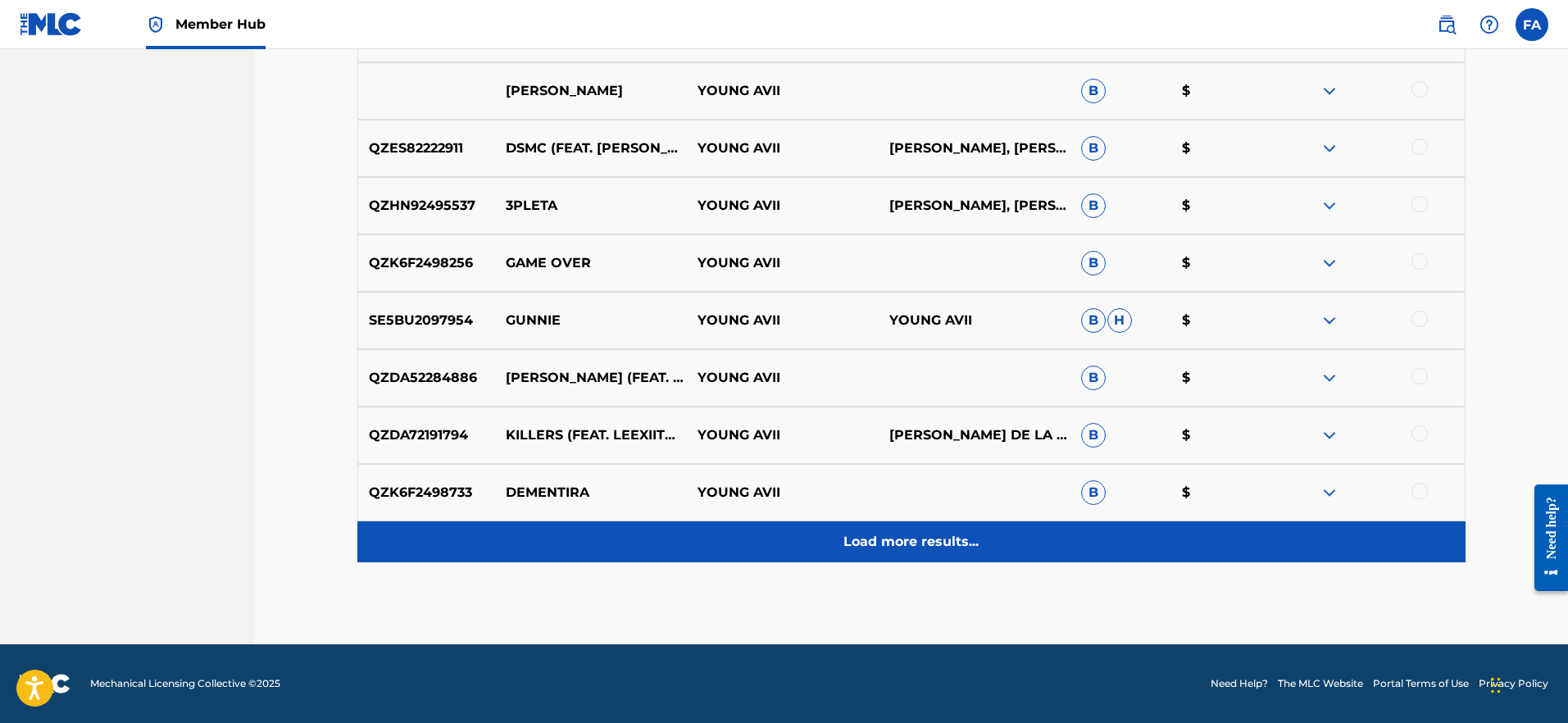
click at [891, 536] on p "Load more results..." at bounding box center [911, 542] width 136 height 19
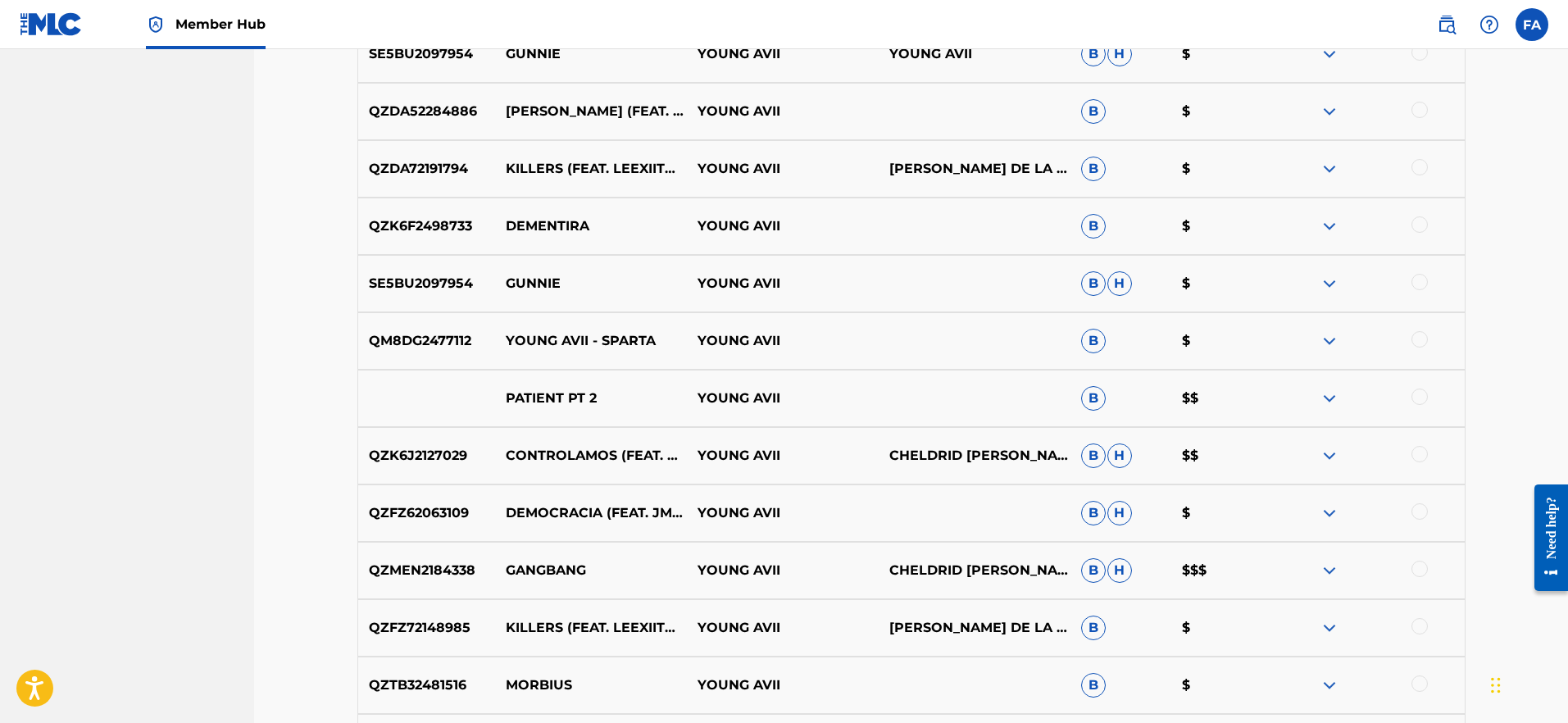
scroll to position [1605, 0]
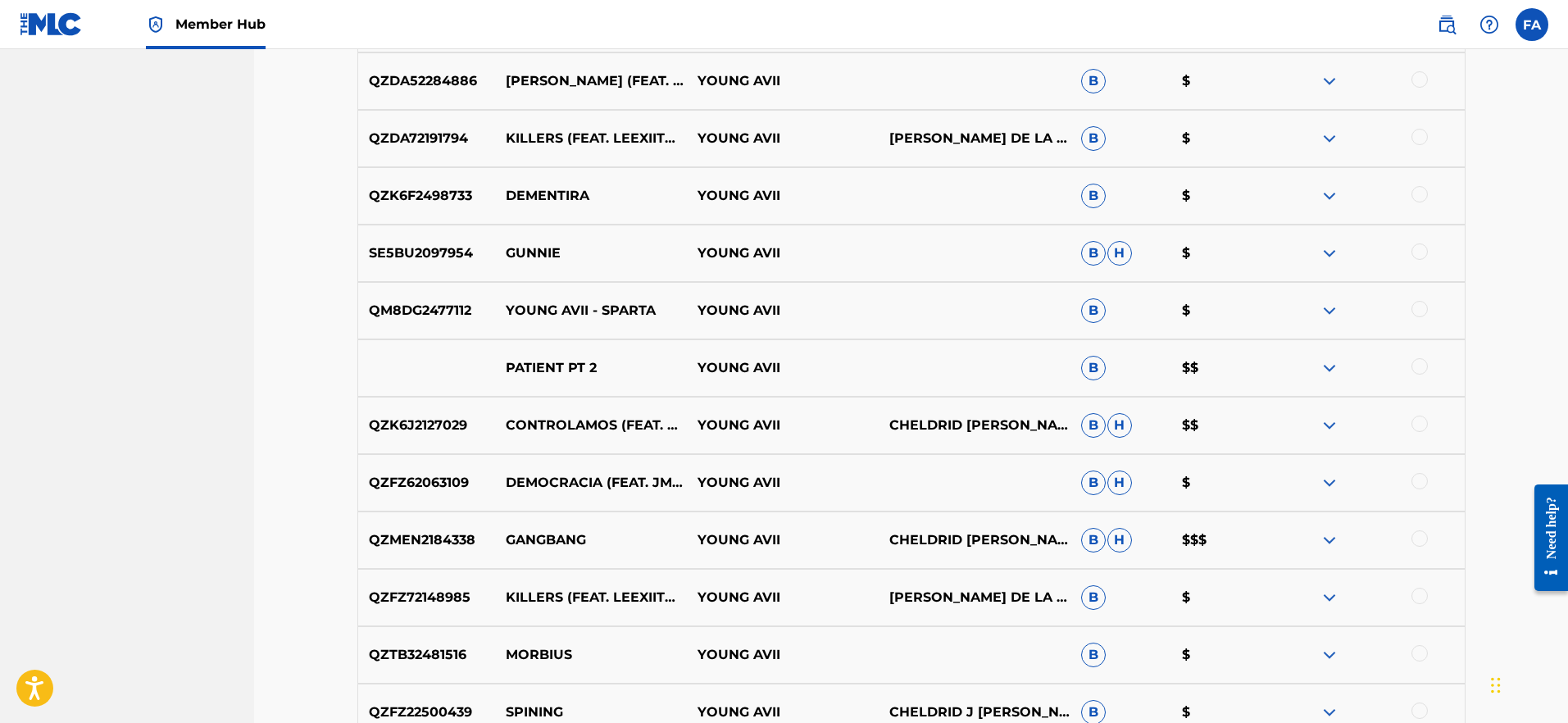
click at [1315, 542] on div at bounding box center [1369, 540] width 192 height 19
click at [1326, 544] on img at bounding box center [1329, 540] width 19 height 19
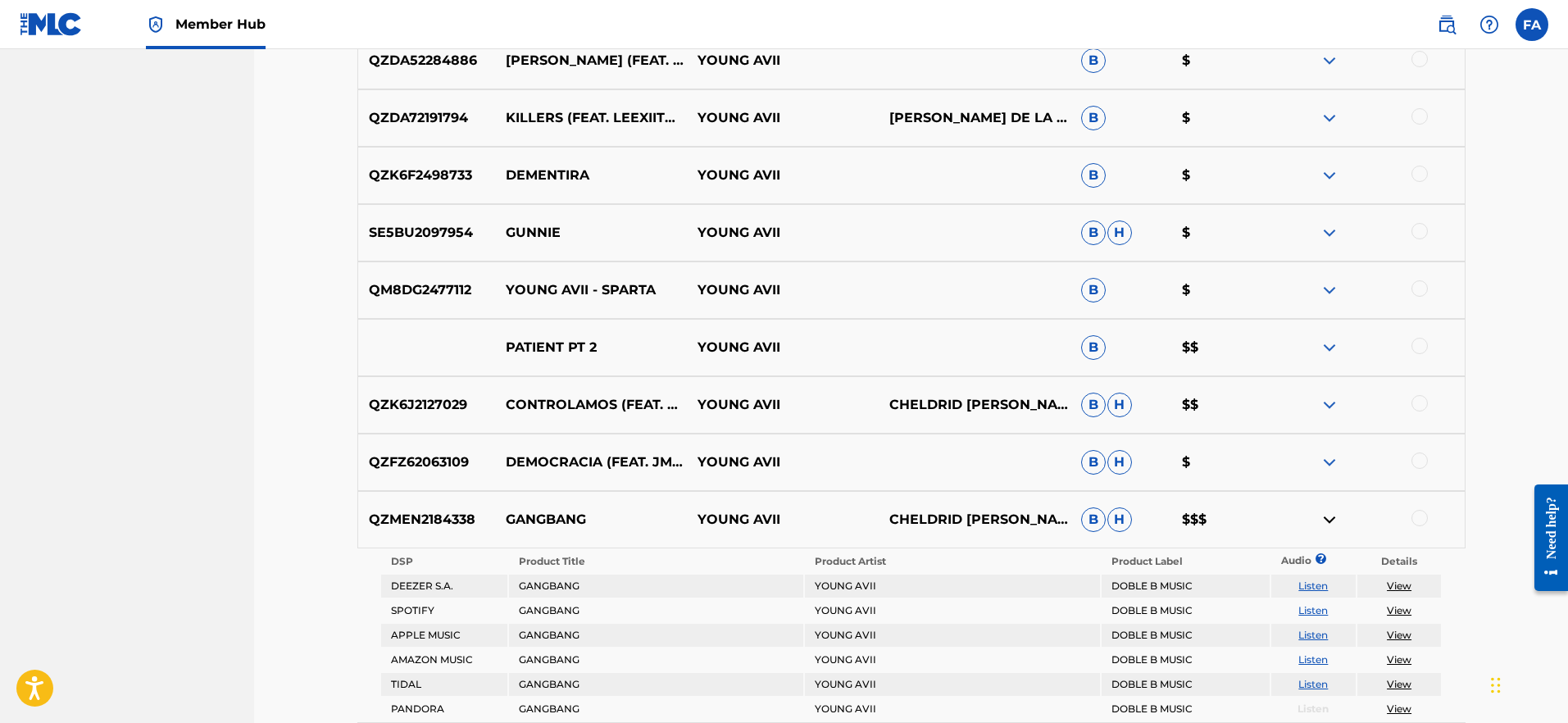
scroll to position [1747, 0]
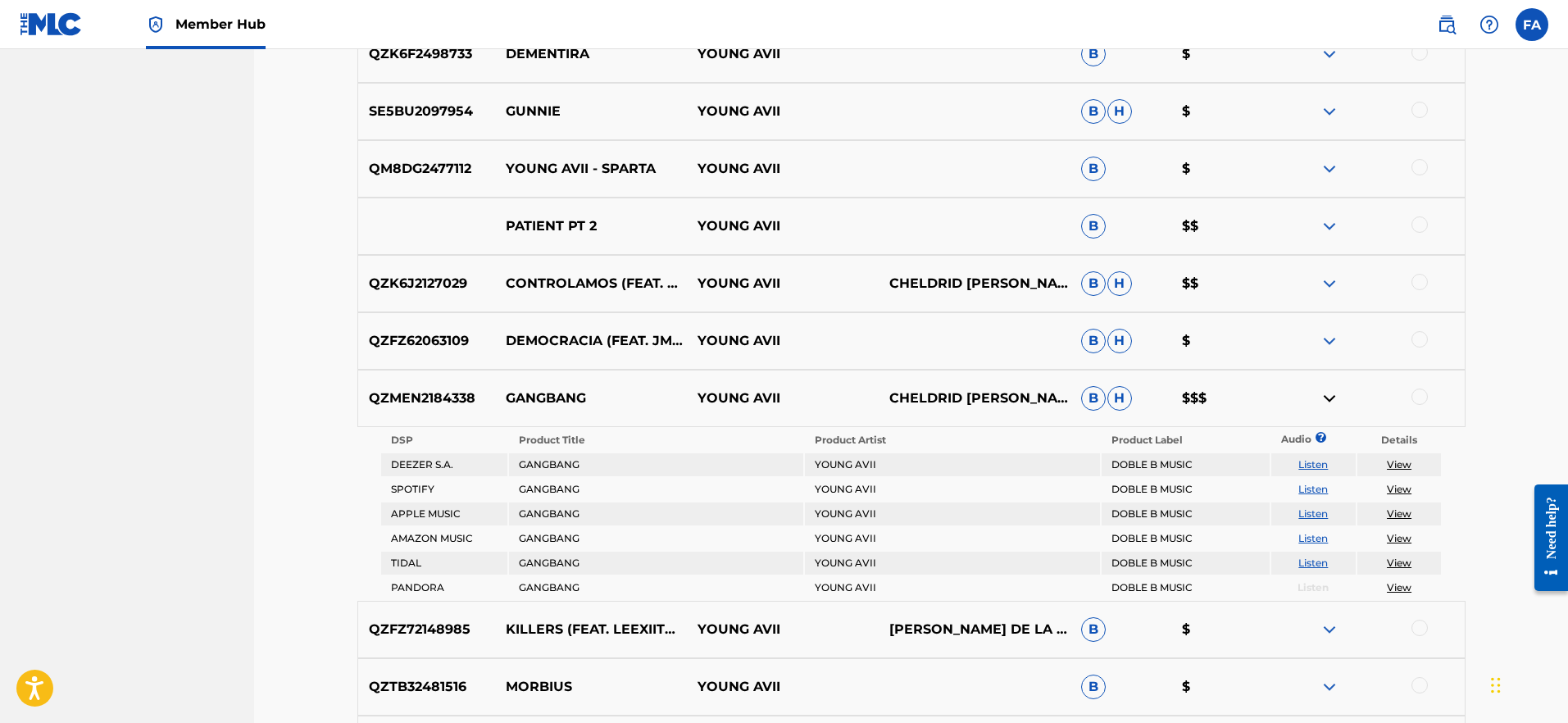
click at [1332, 404] on img at bounding box center [1329, 398] width 19 height 19
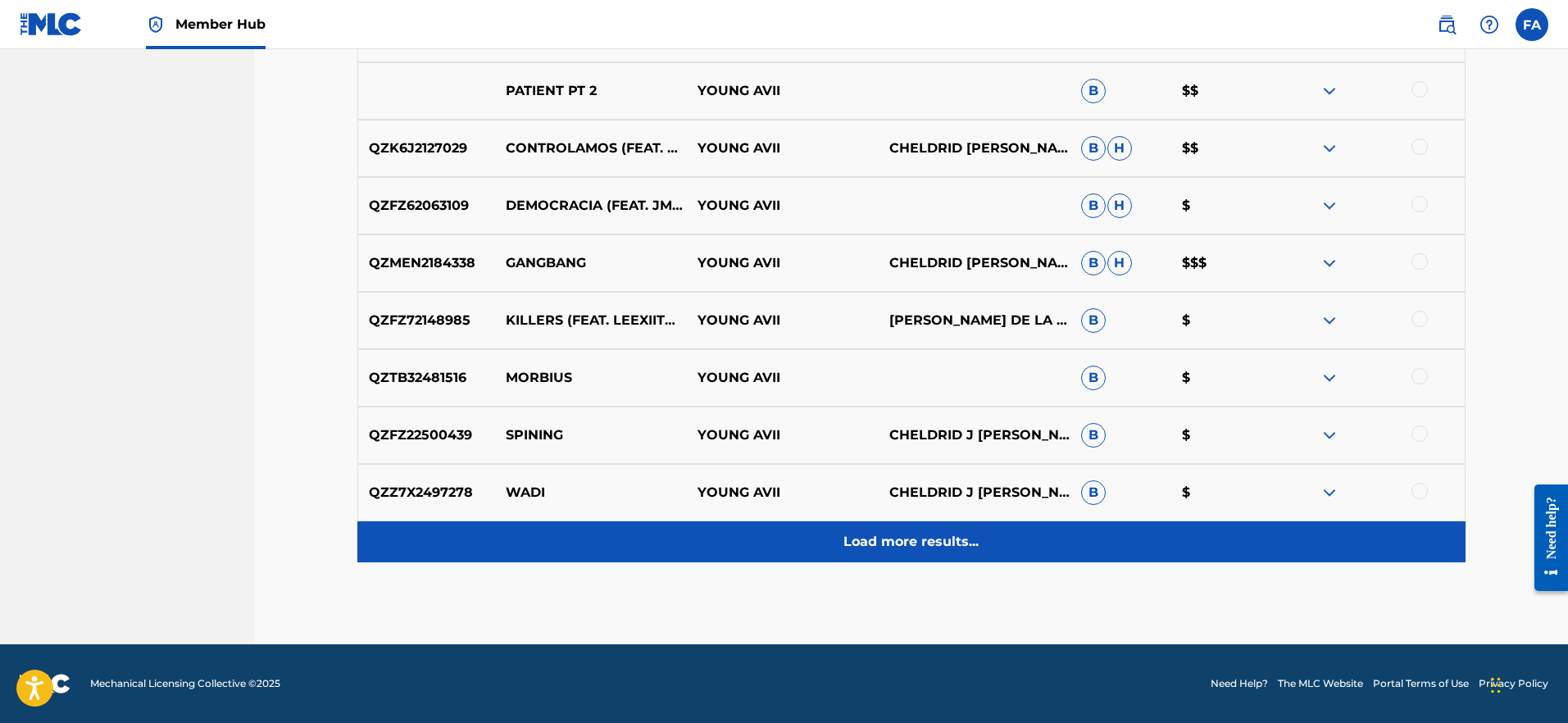
click at [1009, 526] on div "Load more results..." at bounding box center [912, 542] width 1109 height 41
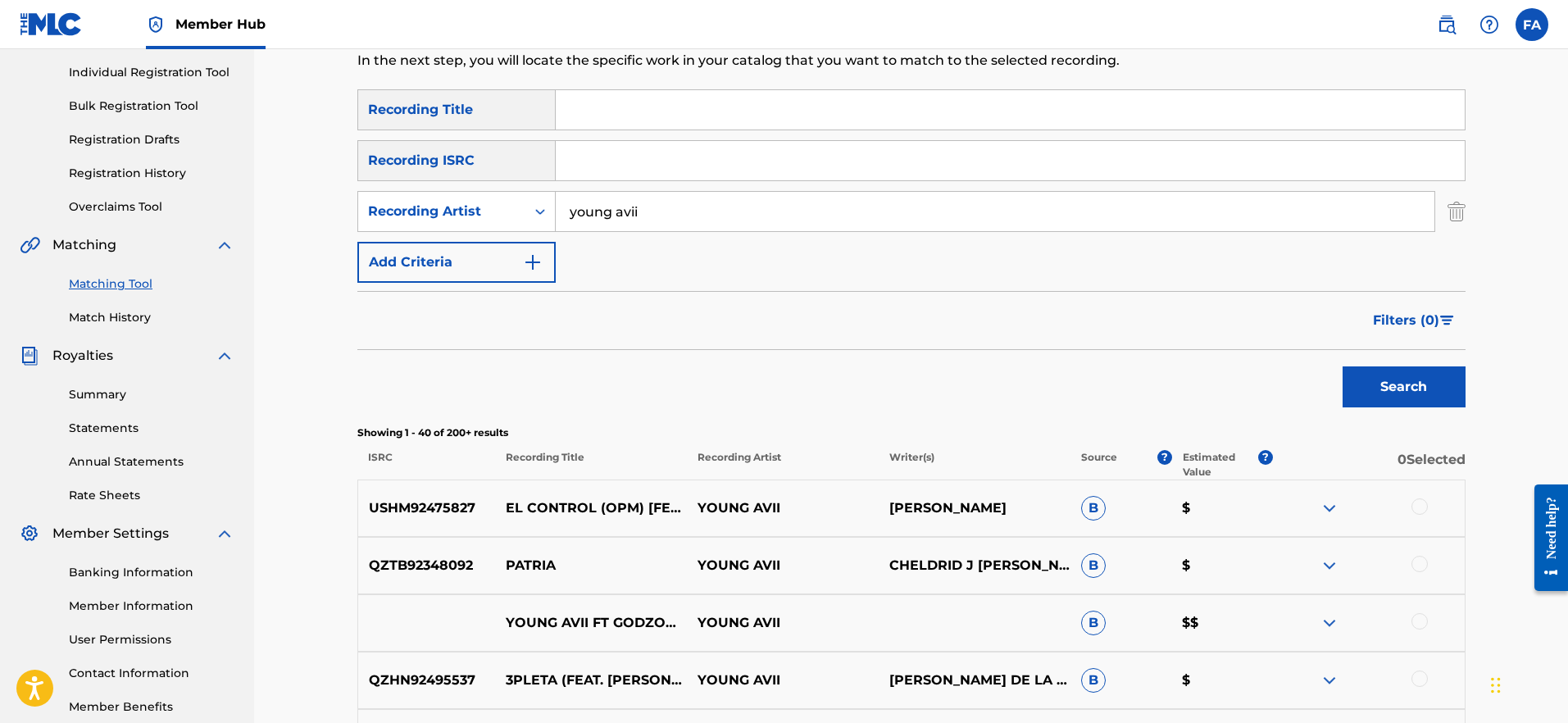
scroll to position [0, 0]
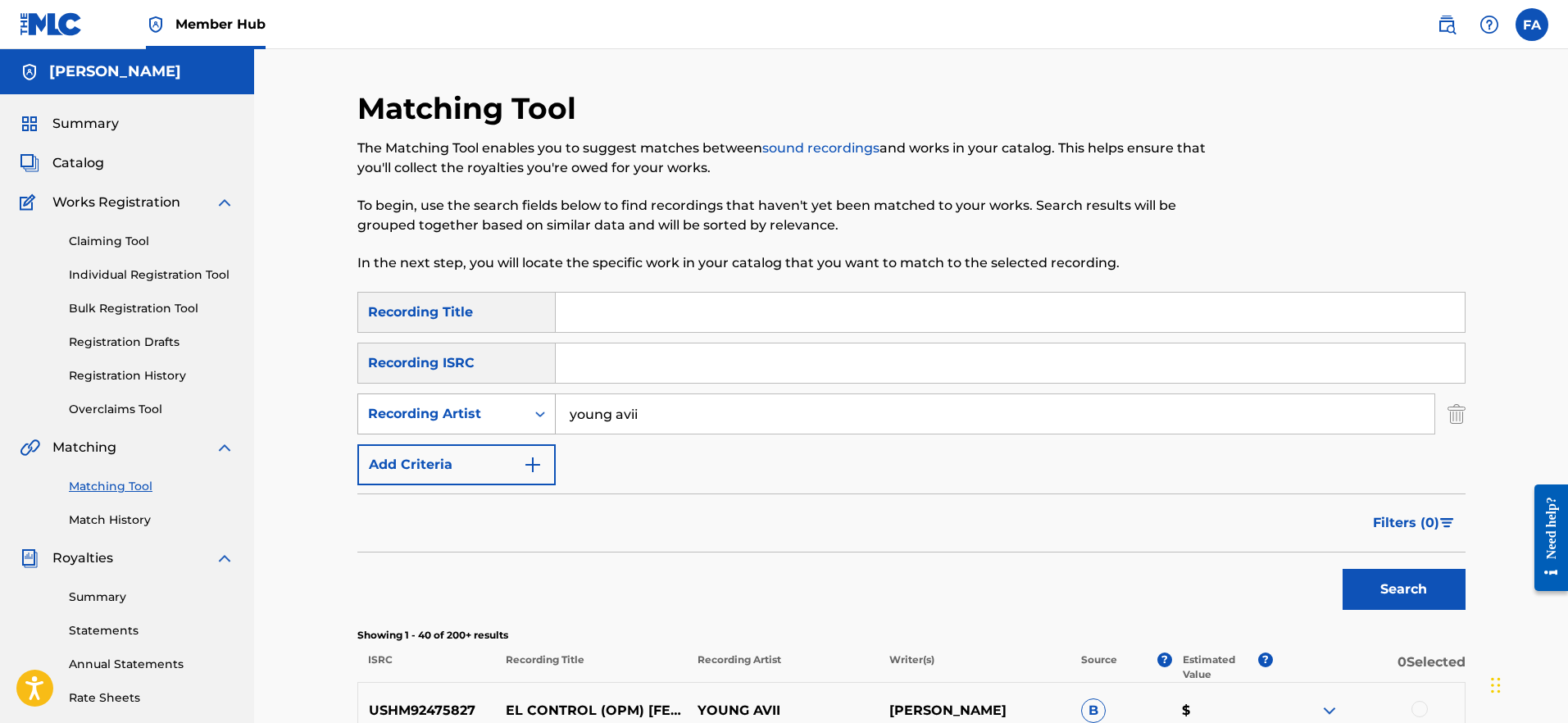
drag, startPoint x: 713, startPoint y: 414, endPoint x: 468, endPoint y: 411, distance: 245.0
click at [468, 411] on div "SearchWithCriteriae9f80366-3ed9-47b0-88ea-7da641eb2a89 Recording Artist young a…" at bounding box center [912, 414] width 1109 height 41
type input "strada"
click at [1404, 589] on button "Search" at bounding box center [1404, 589] width 123 height 41
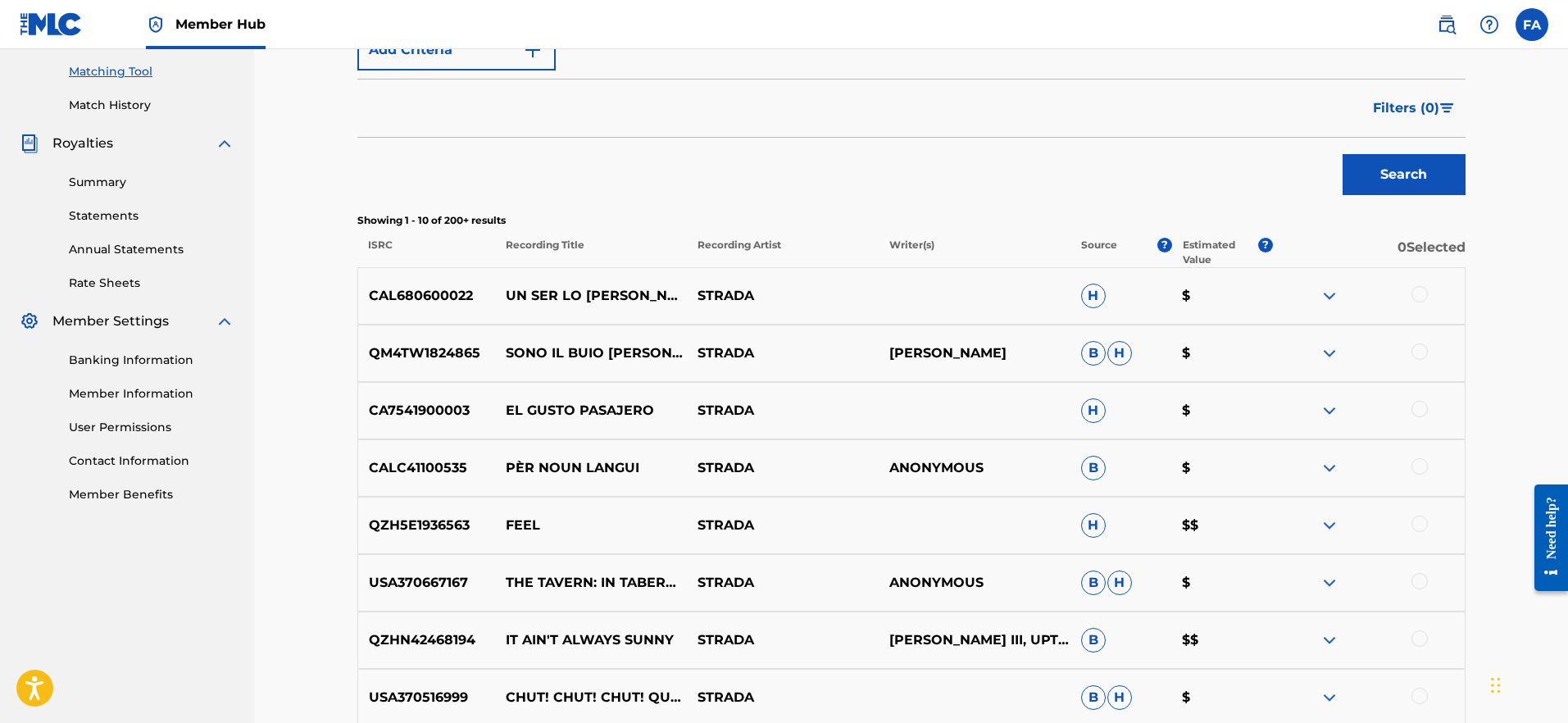
scroll to position [568, 0]
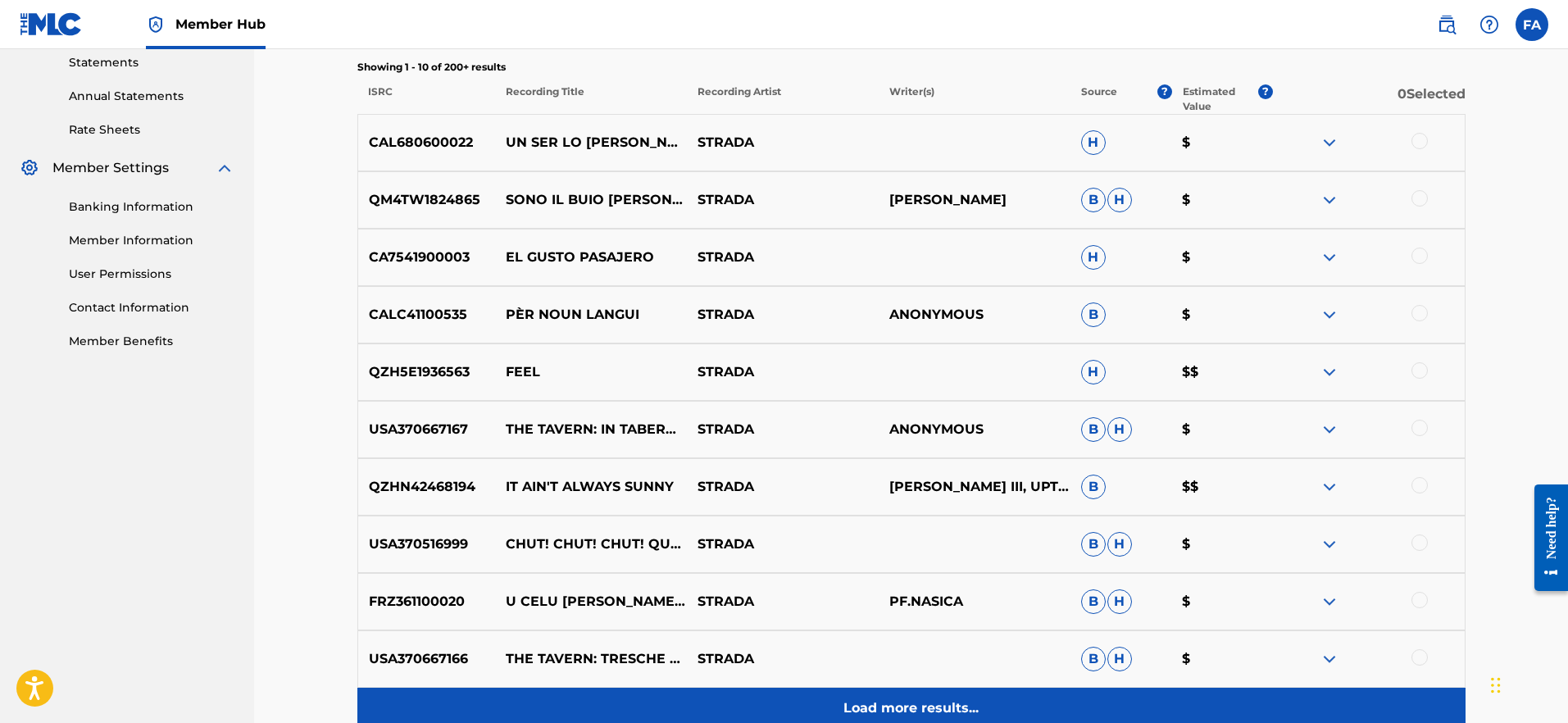
click at [913, 698] on p "Load more results..." at bounding box center [911, 708] width 136 height 19
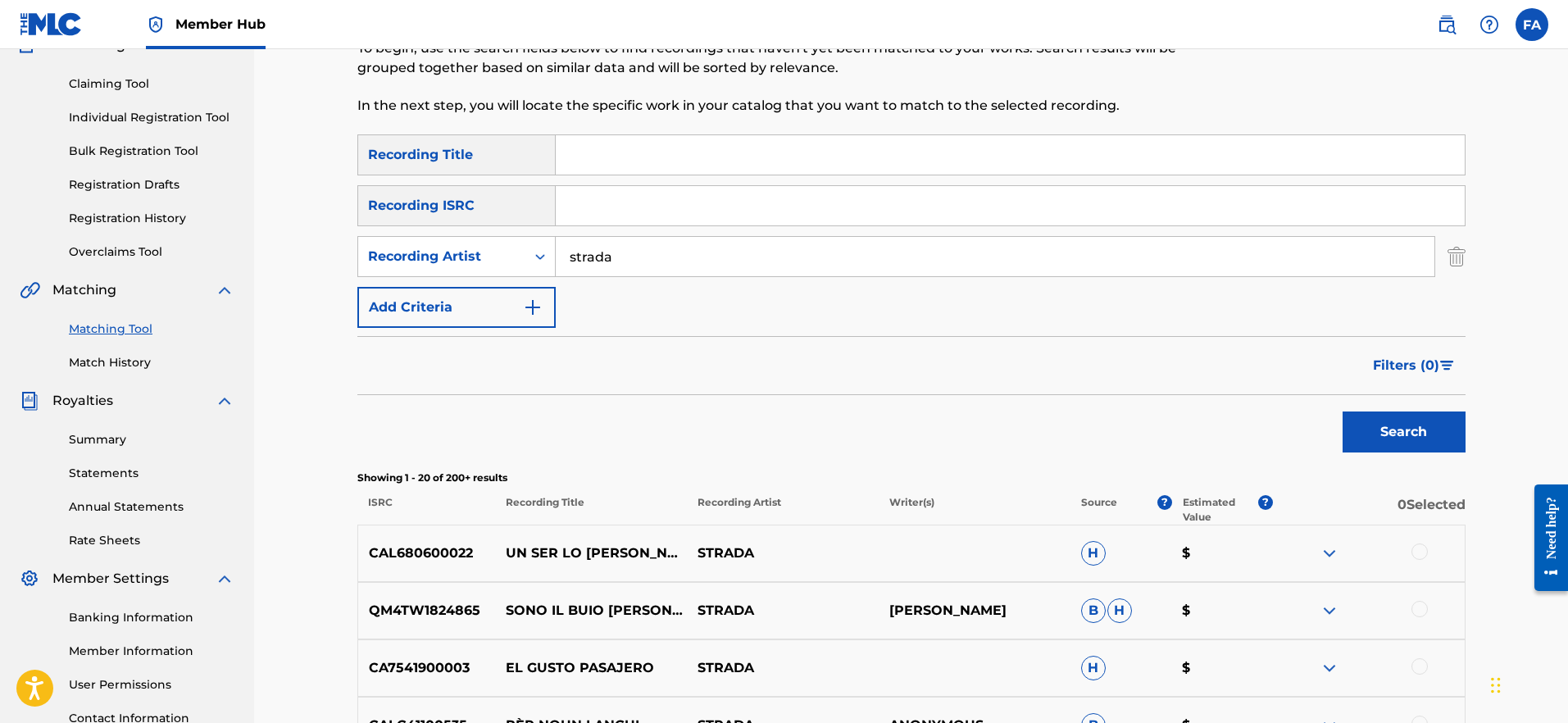
scroll to position [0, 0]
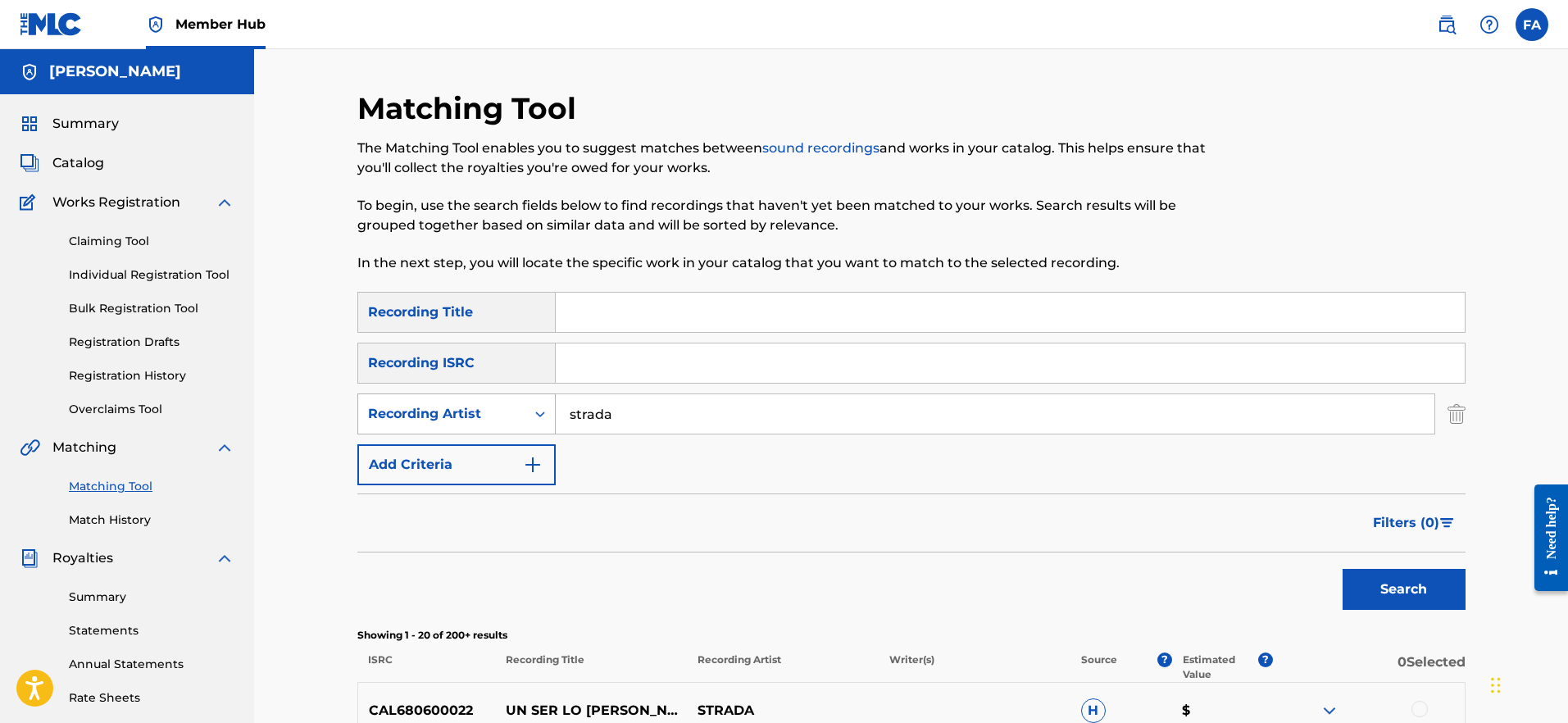
drag, startPoint x: 652, startPoint y: 411, endPoint x: 536, endPoint y: 425, distance: 116.8
click at [520, 414] on div "SearchWithCriteriae9f80366-3ed9-47b0-88ea-7da641eb2a89 Recording Artist strada" at bounding box center [912, 414] width 1109 height 41
type input "el son yaa"
click at [1404, 589] on button "Search" at bounding box center [1404, 589] width 123 height 41
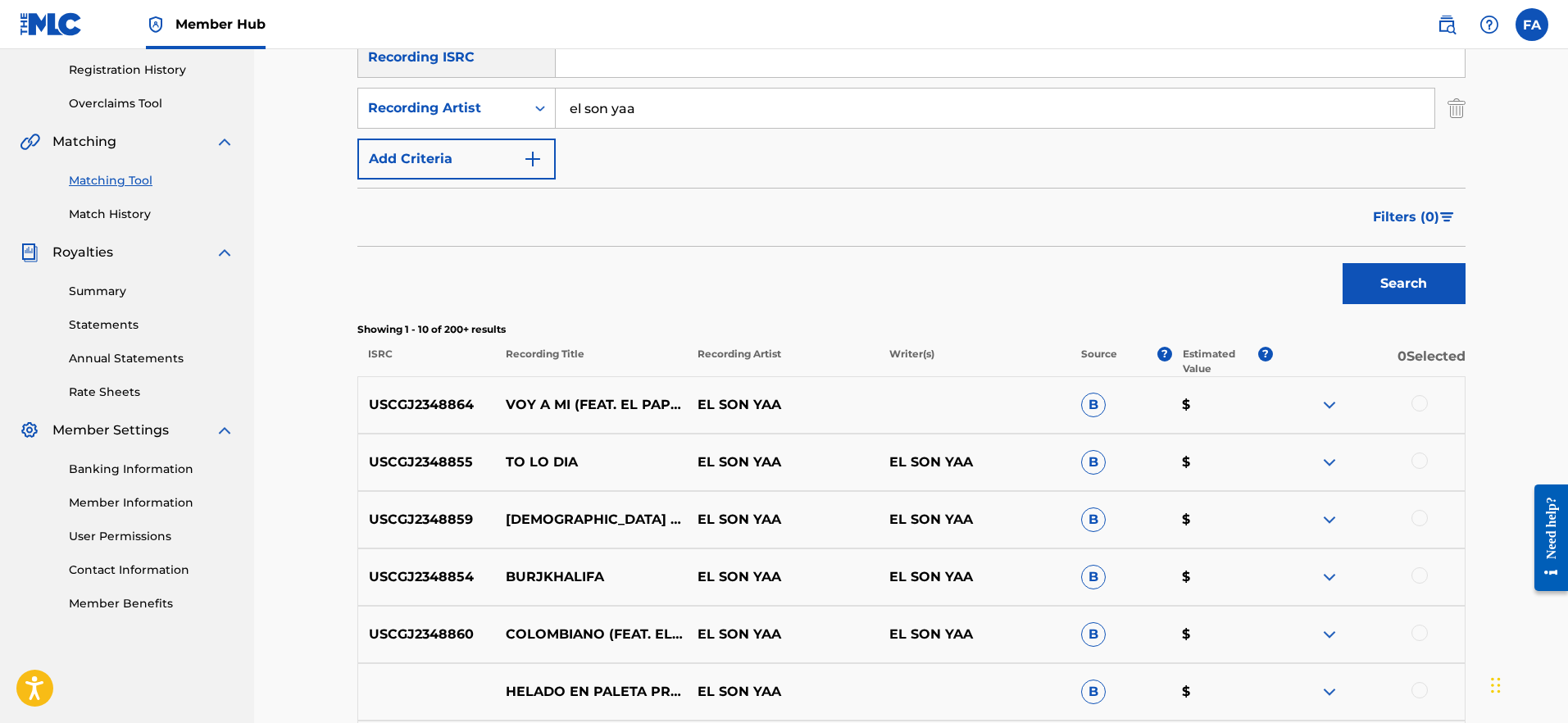
scroll to position [387, 0]
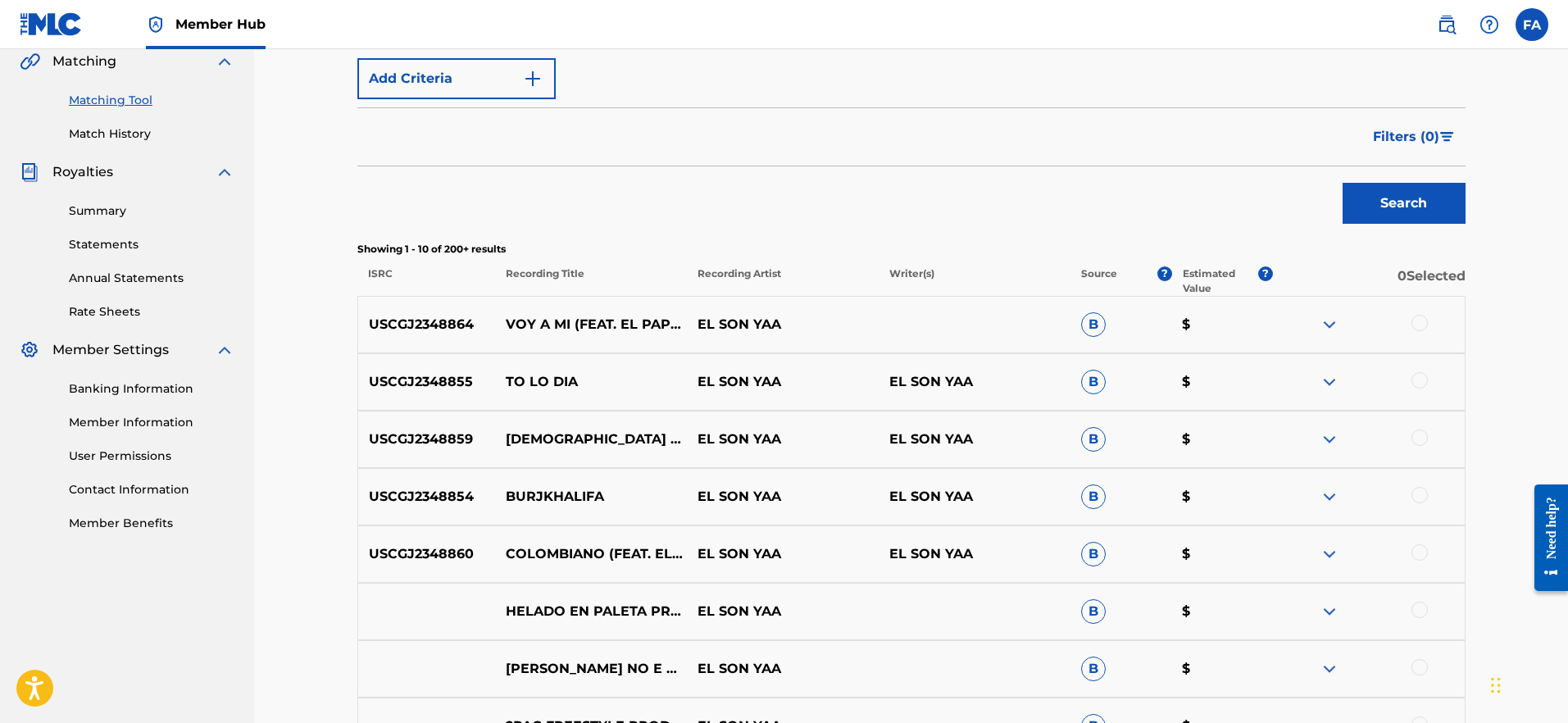
click at [1336, 320] on img at bounding box center [1329, 324] width 19 height 19
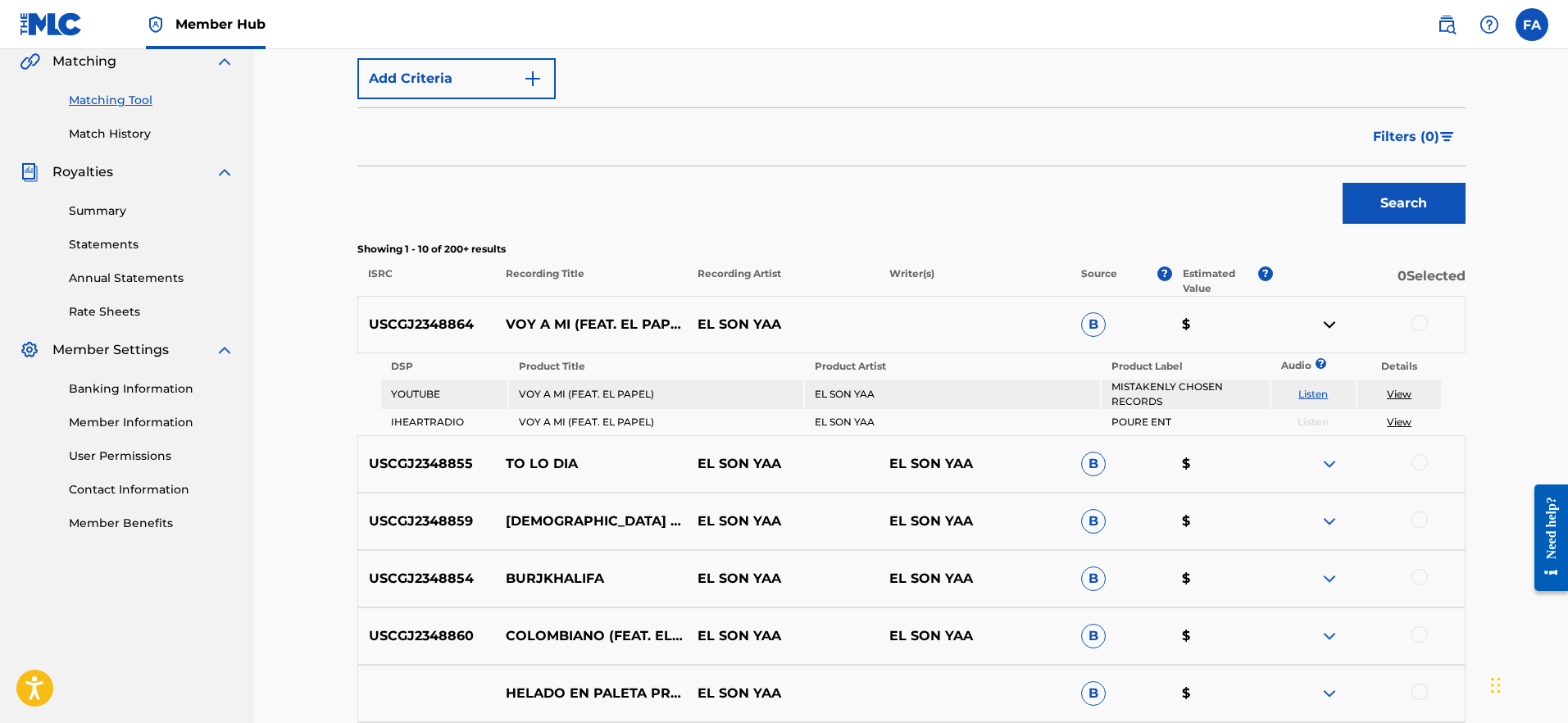
click at [1202, 388] on td "MISTAKENLY CHOSEN RECORDS" at bounding box center [1186, 394] width 168 height 30
click at [1309, 395] on link "Listen" at bounding box center [1313, 394] width 30 height 13
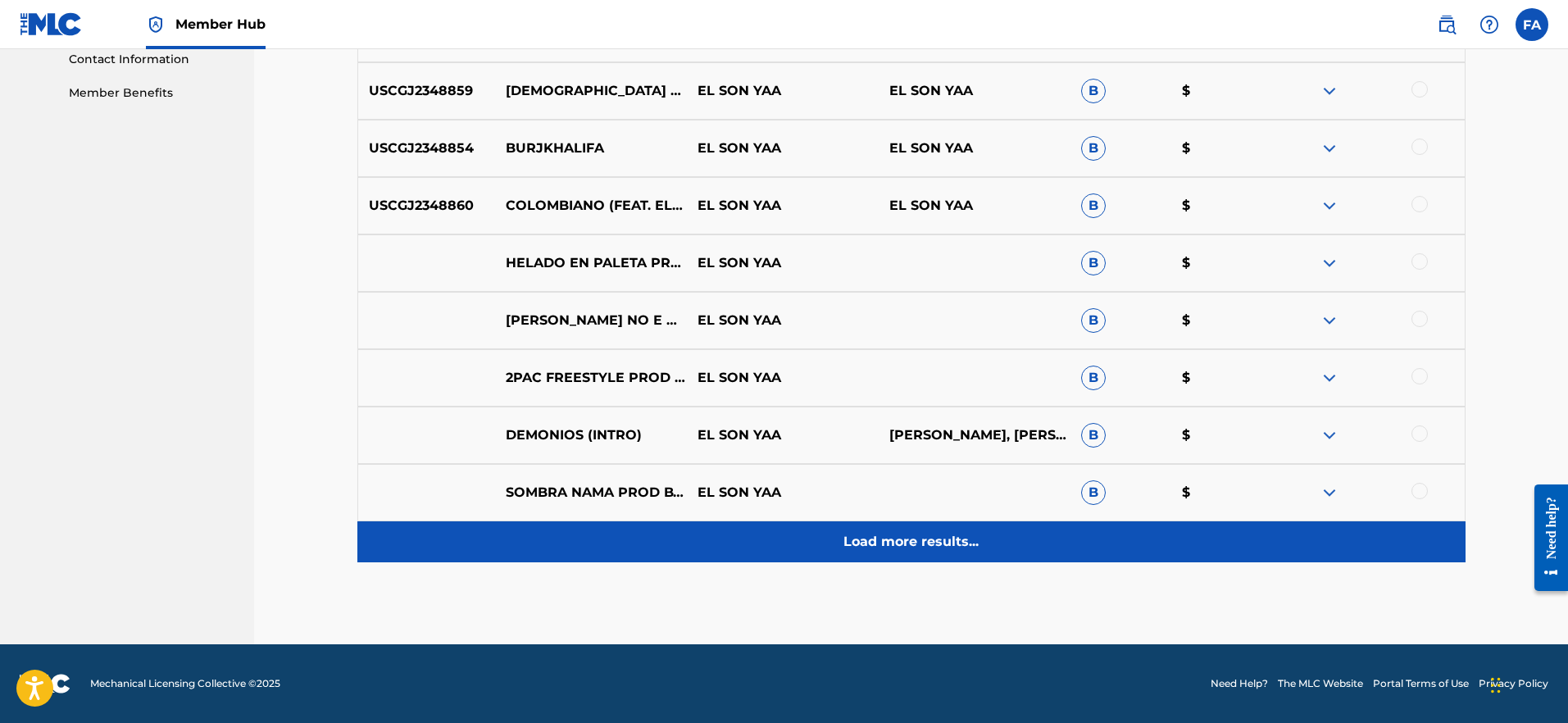
click at [954, 548] on p "Load more results..." at bounding box center [911, 542] width 136 height 19
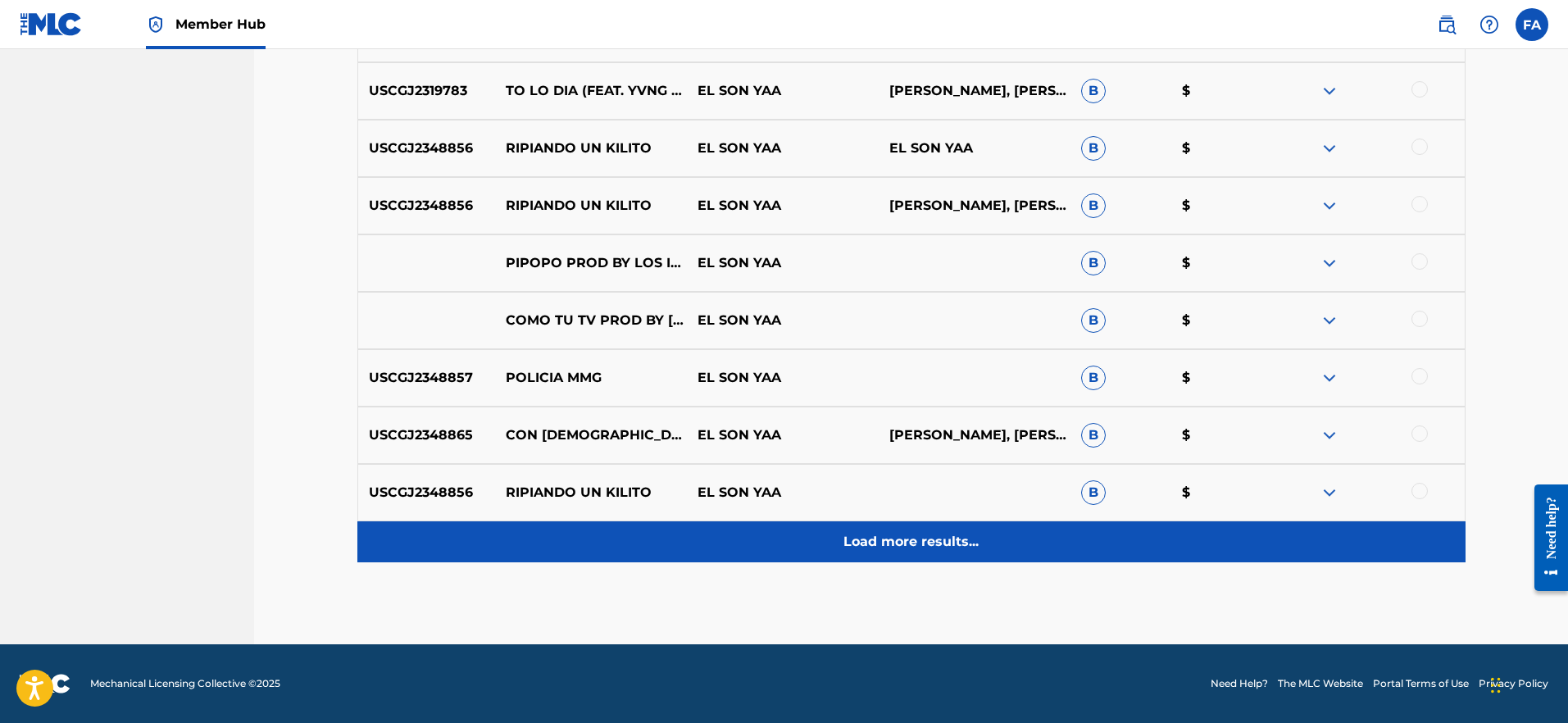
click at [957, 550] on p "Load more results..." at bounding box center [911, 542] width 136 height 19
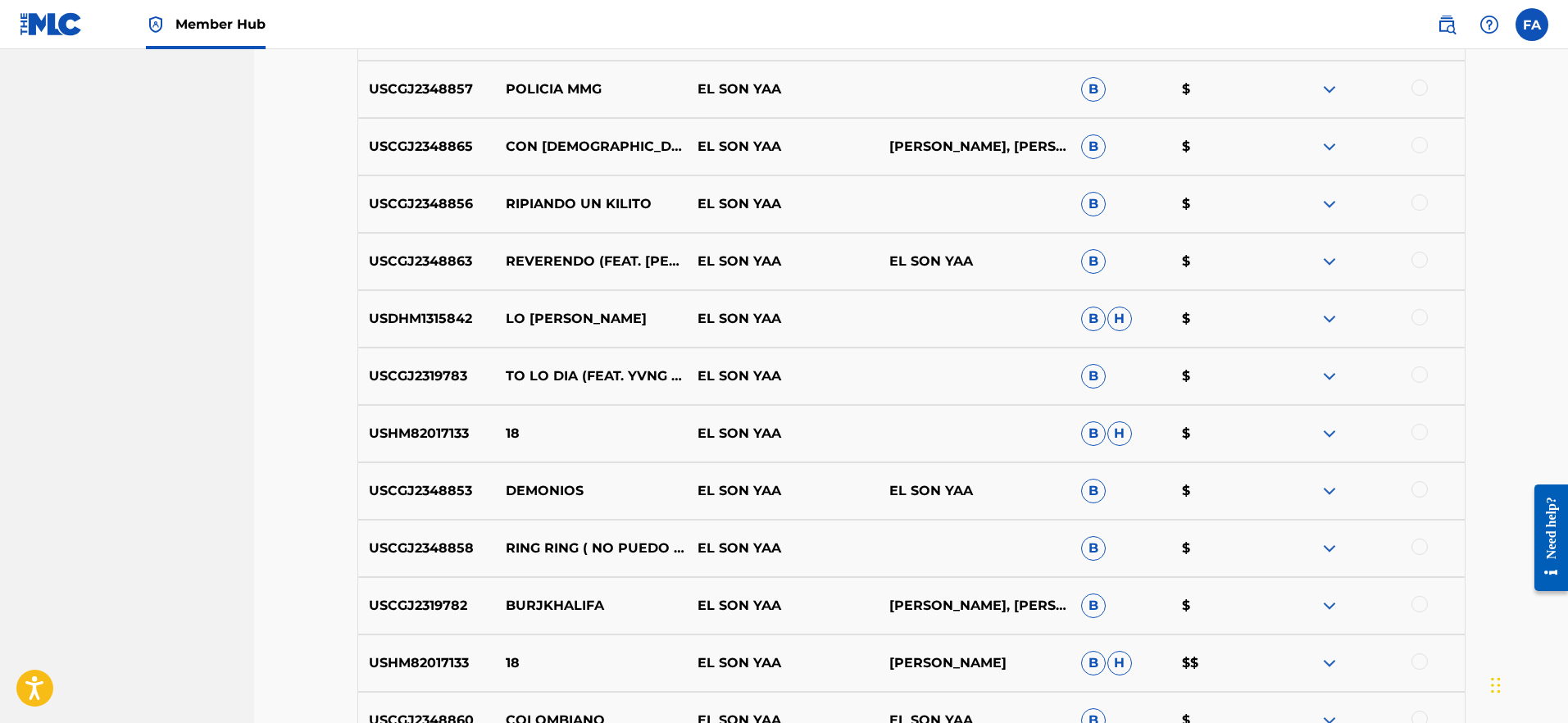
scroll to position [1883, 0]
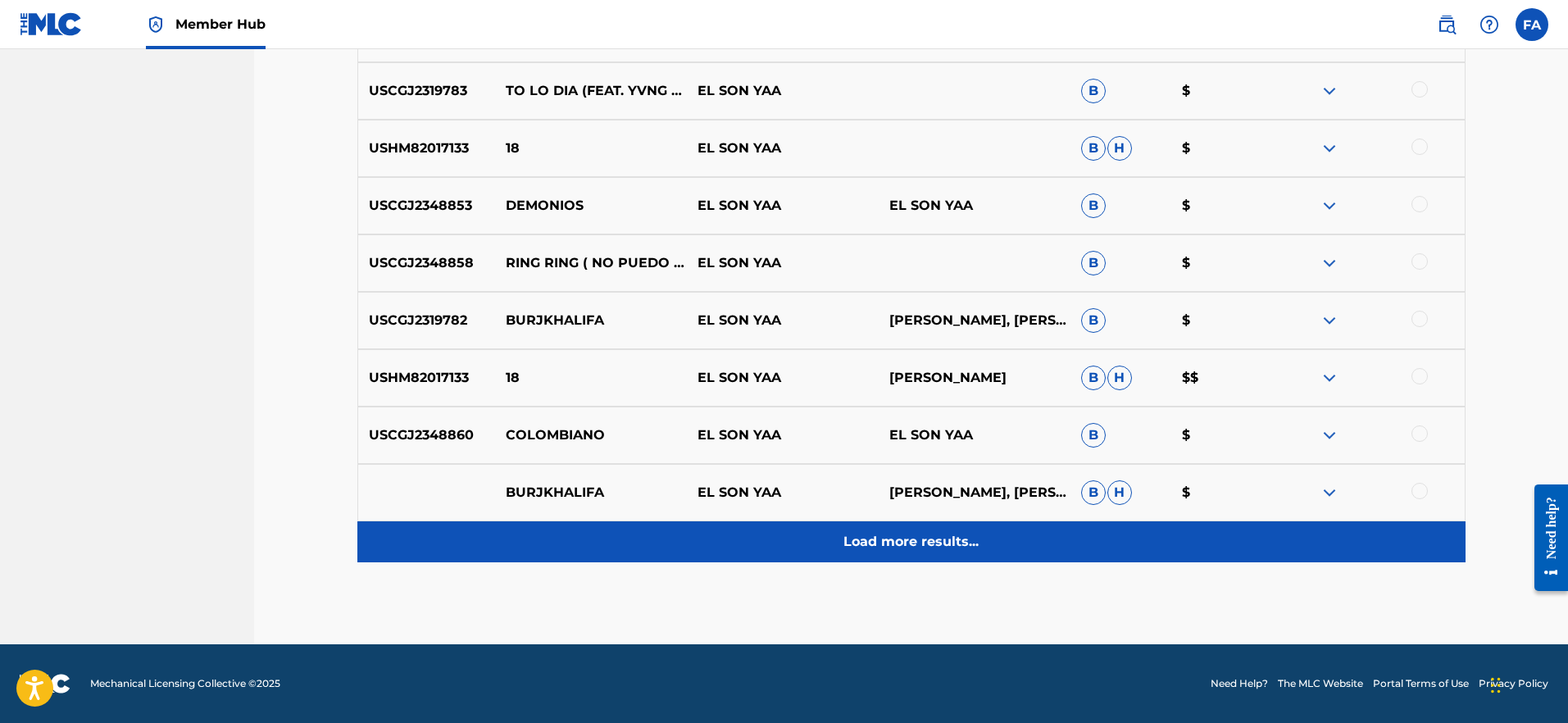
click at [890, 552] on div "Load more results..." at bounding box center [912, 542] width 1109 height 41
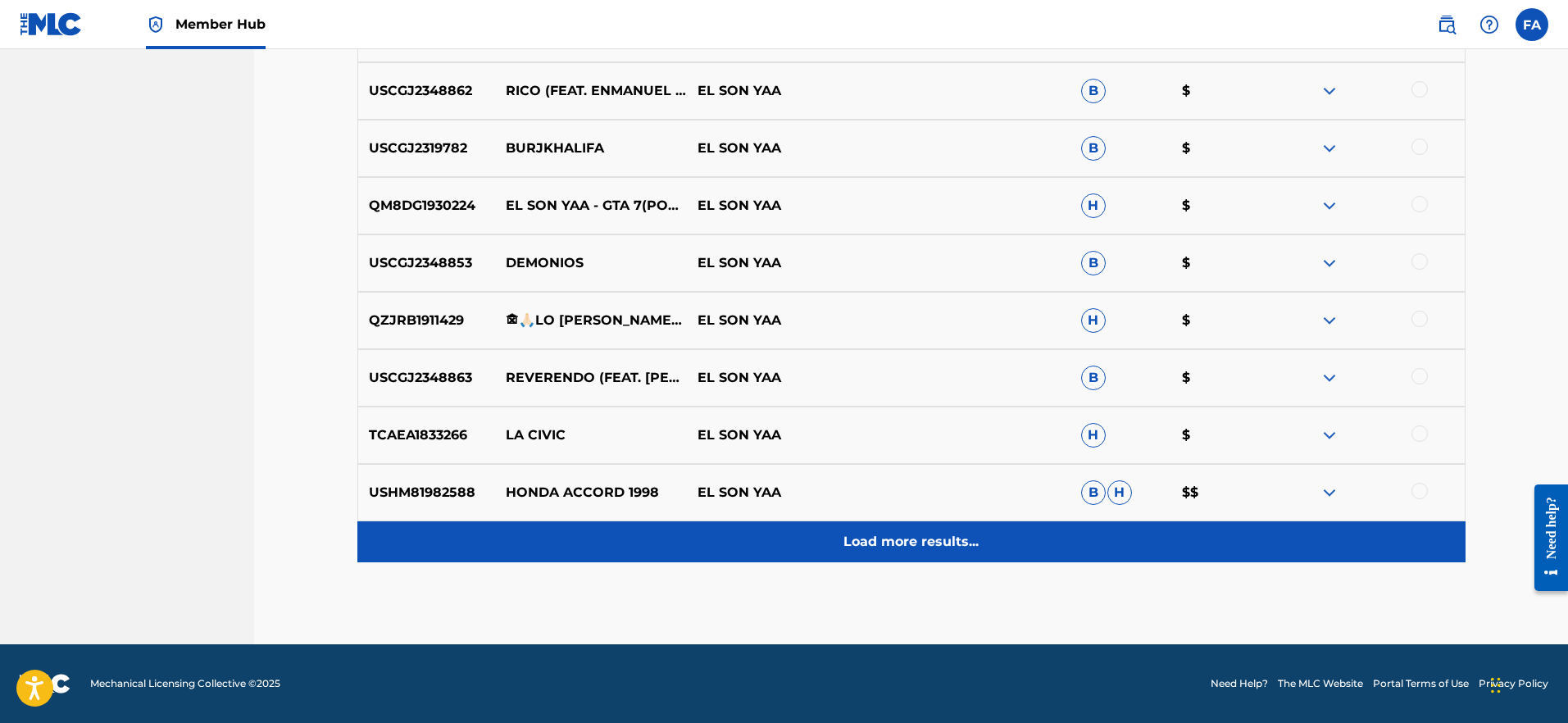
click at [878, 544] on p "Load more results..." at bounding box center [911, 542] width 136 height 19
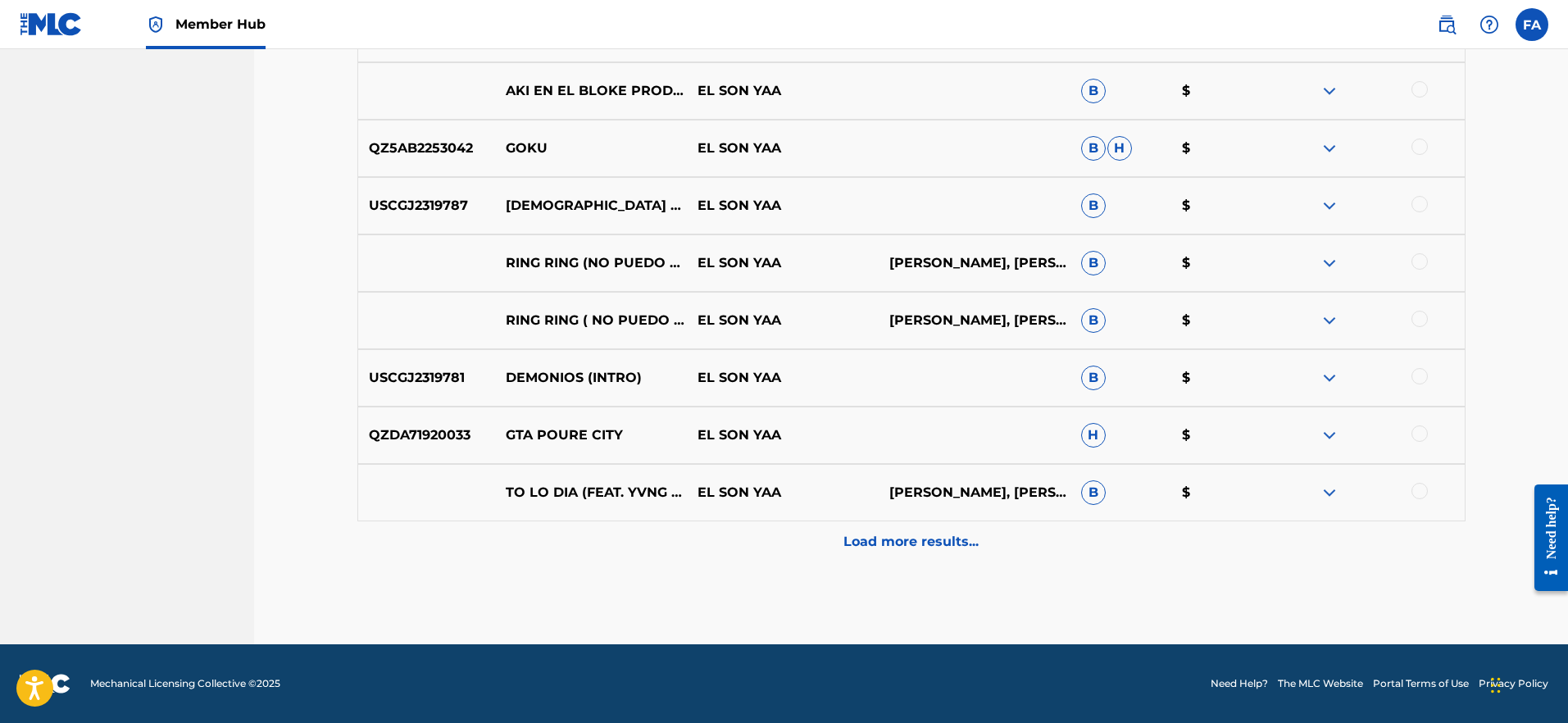
scroll to position [2472, 0]
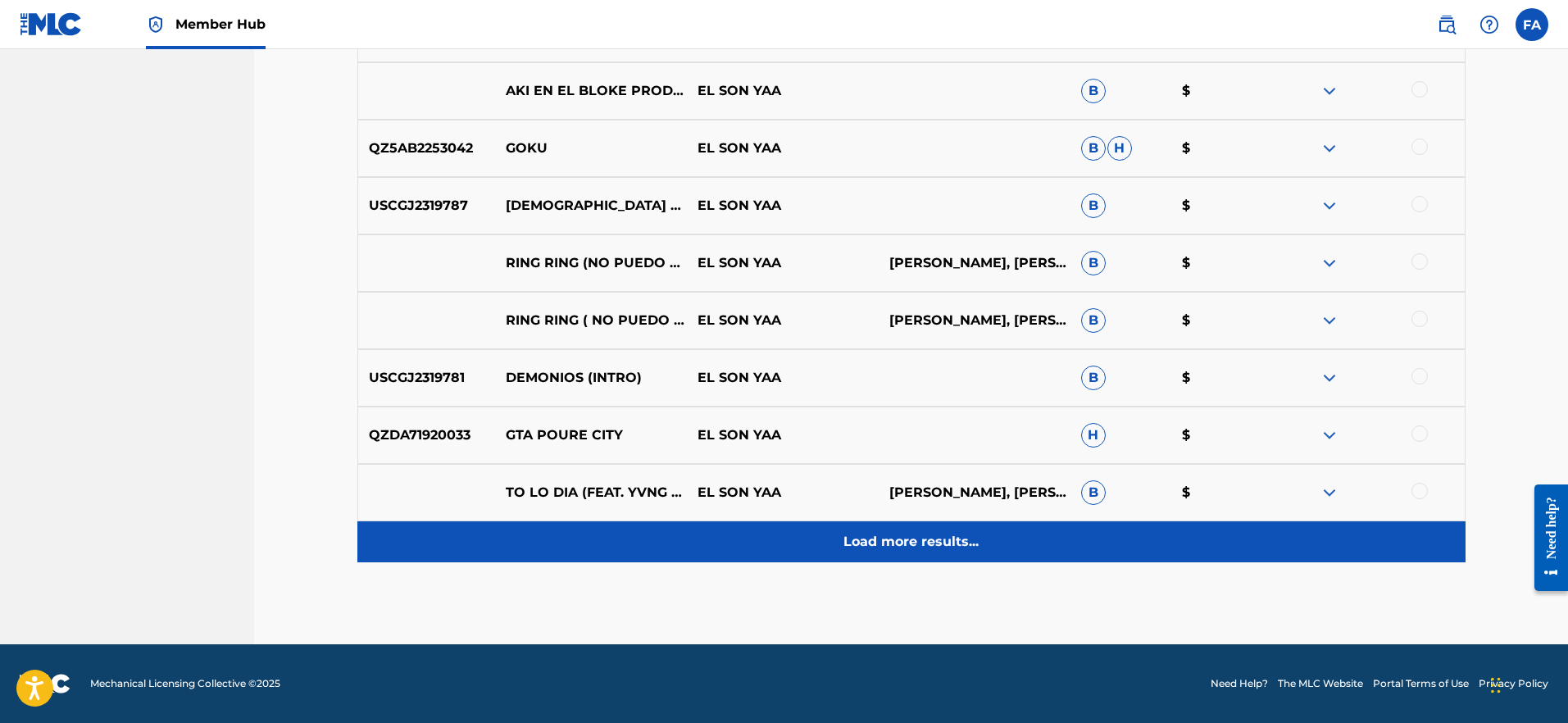
click at [892, 548] on p "Load more results..." at bounding box center [911, 542] width 136 height 19
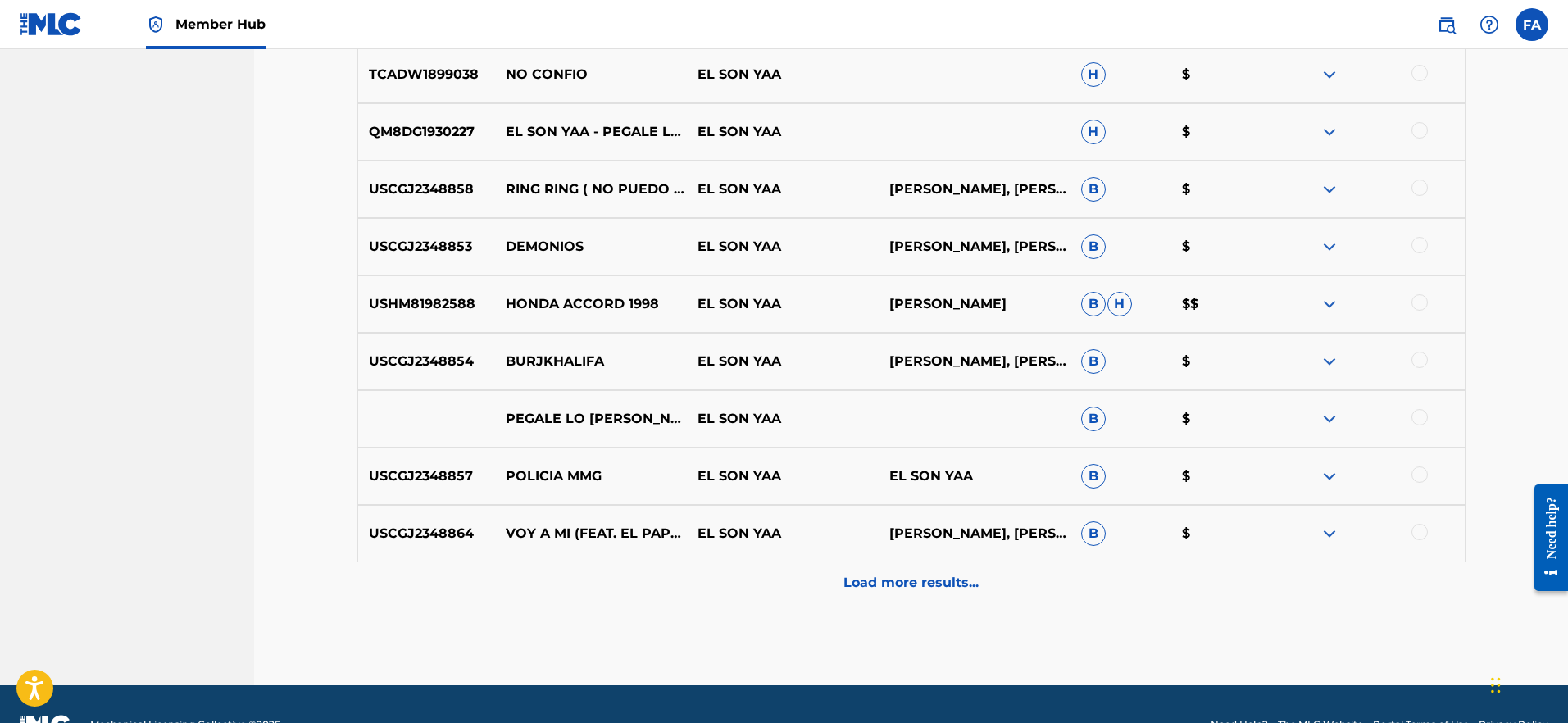
scroll to position [3534, 0]
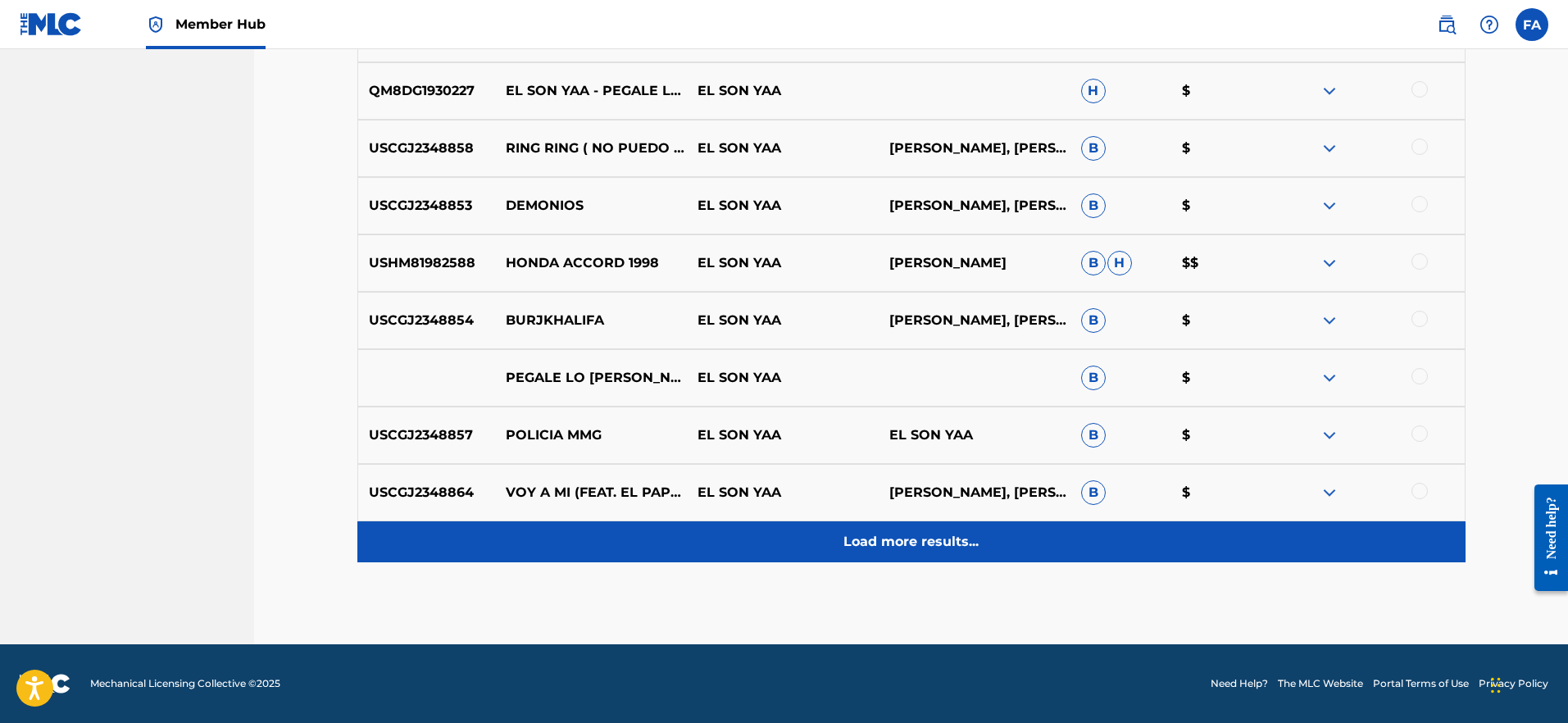
click at [885, 548] on p "Load more results..." at bounding box center [911, 542] width 136 height 19
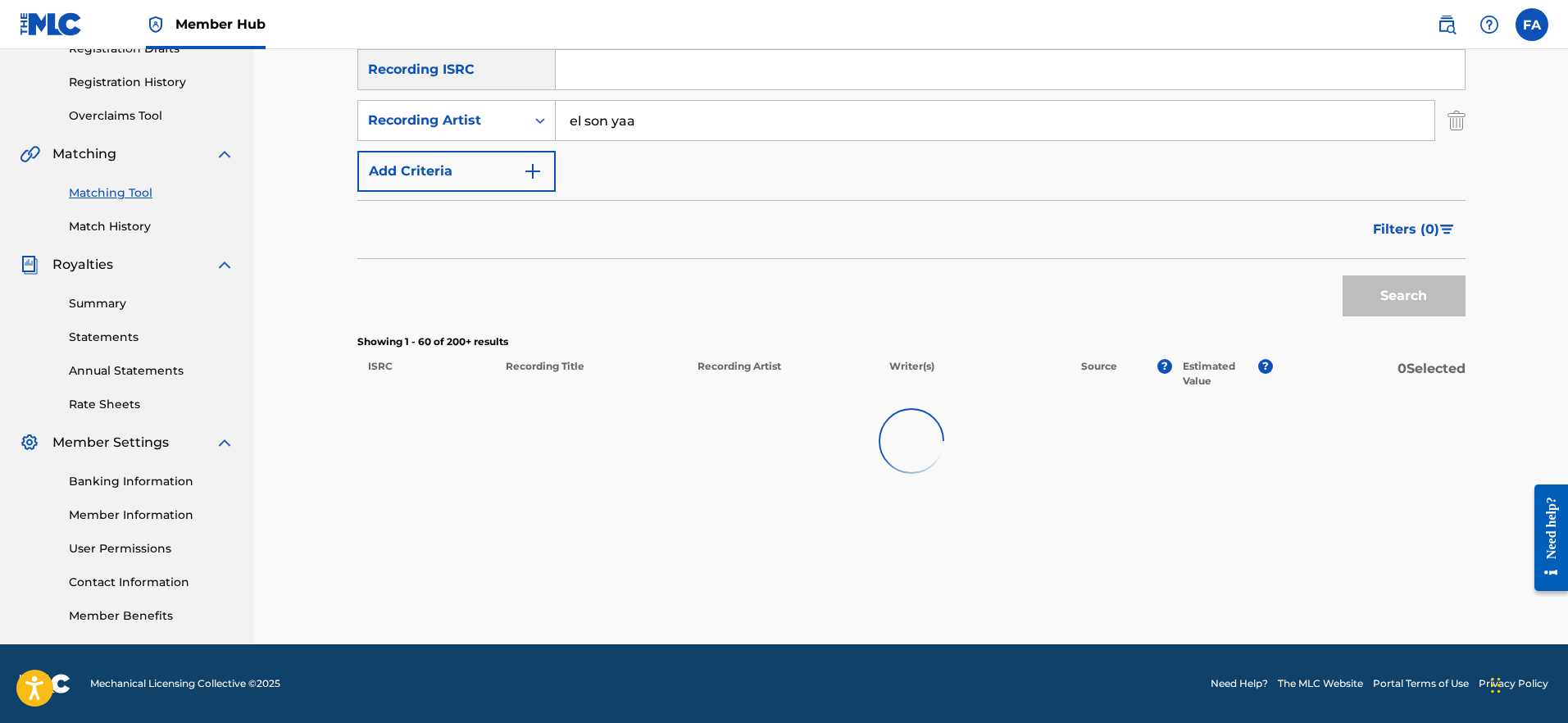
scroll to position [293, 0]
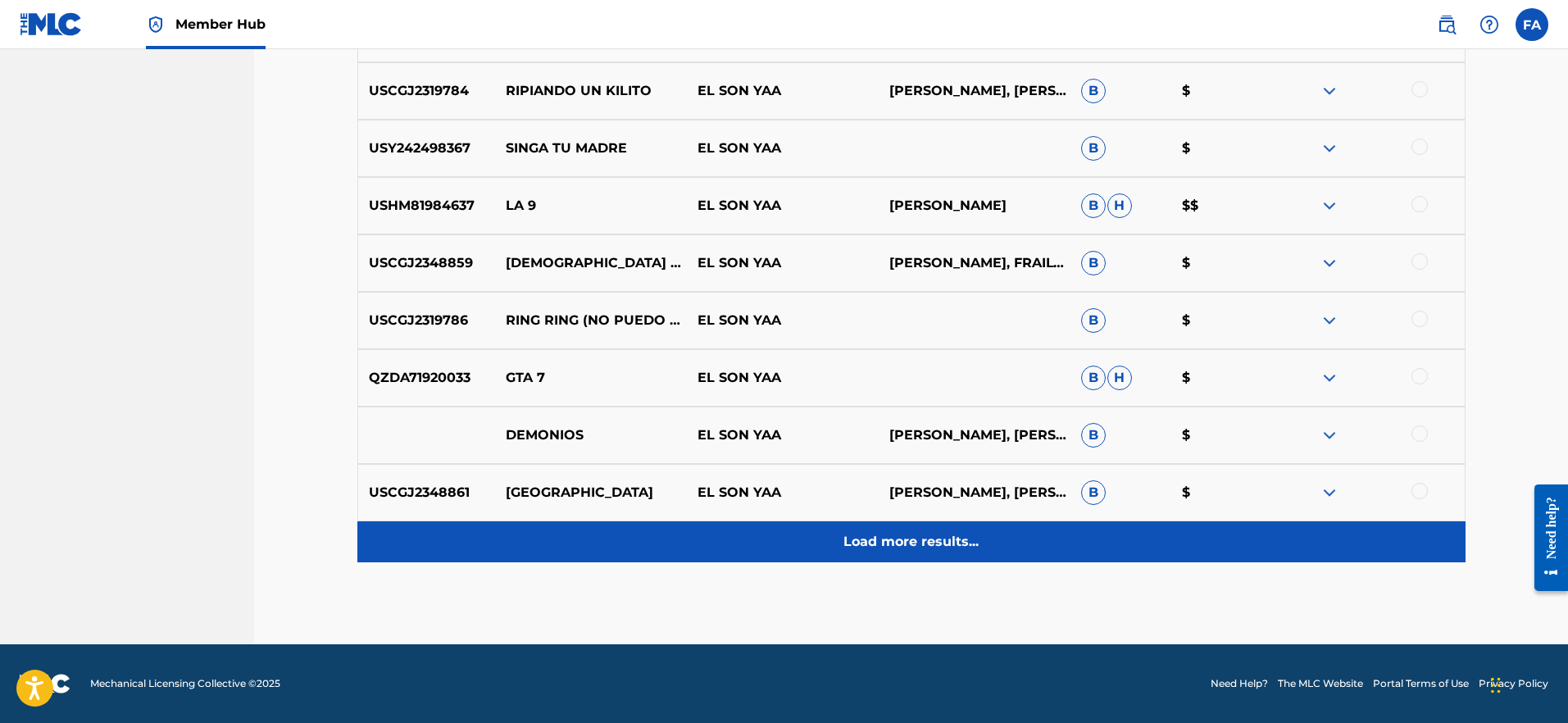
click at [890, 544] on p "Load more results..." at bounding box center [911, 542] width 136 height 19
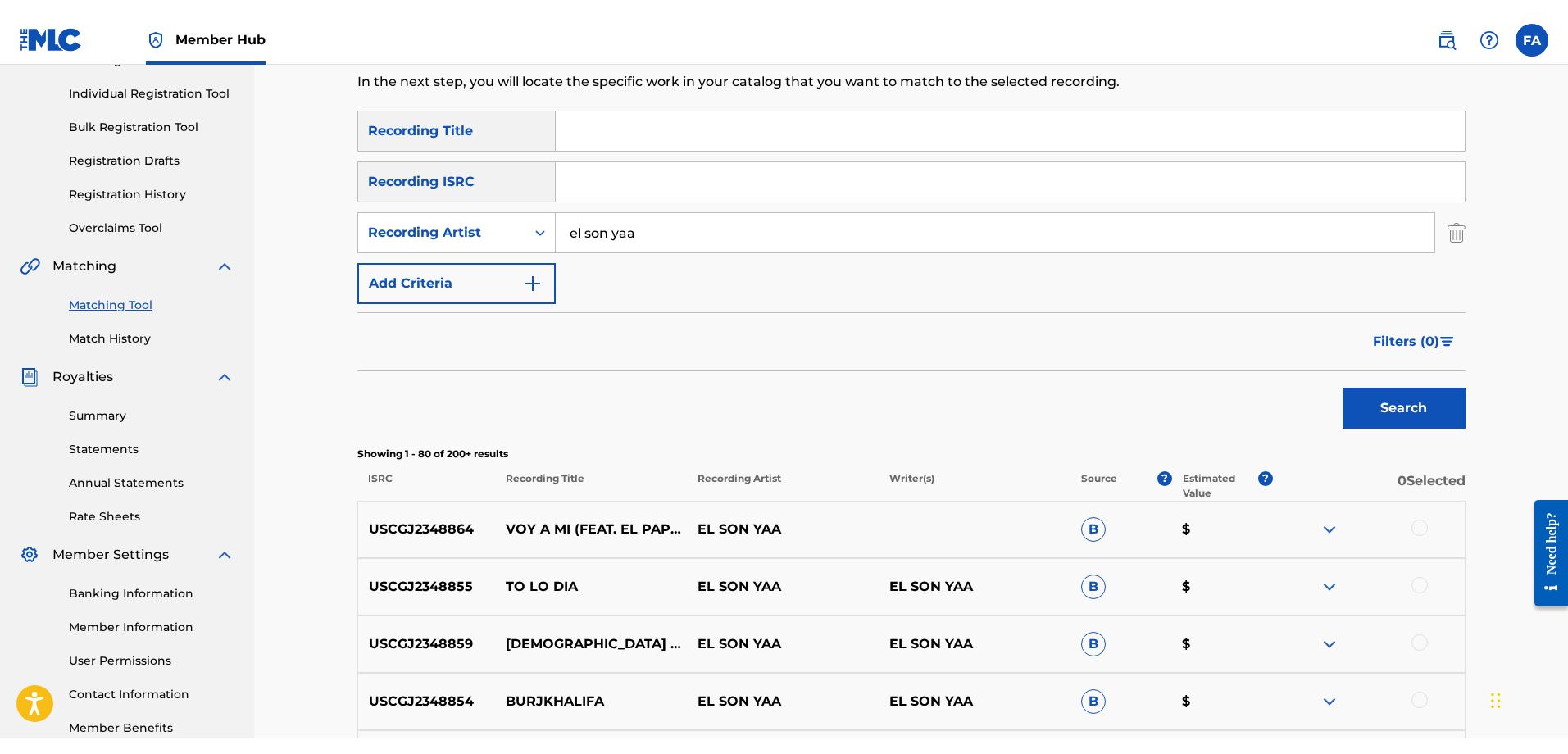
scroll to position [0, 0]
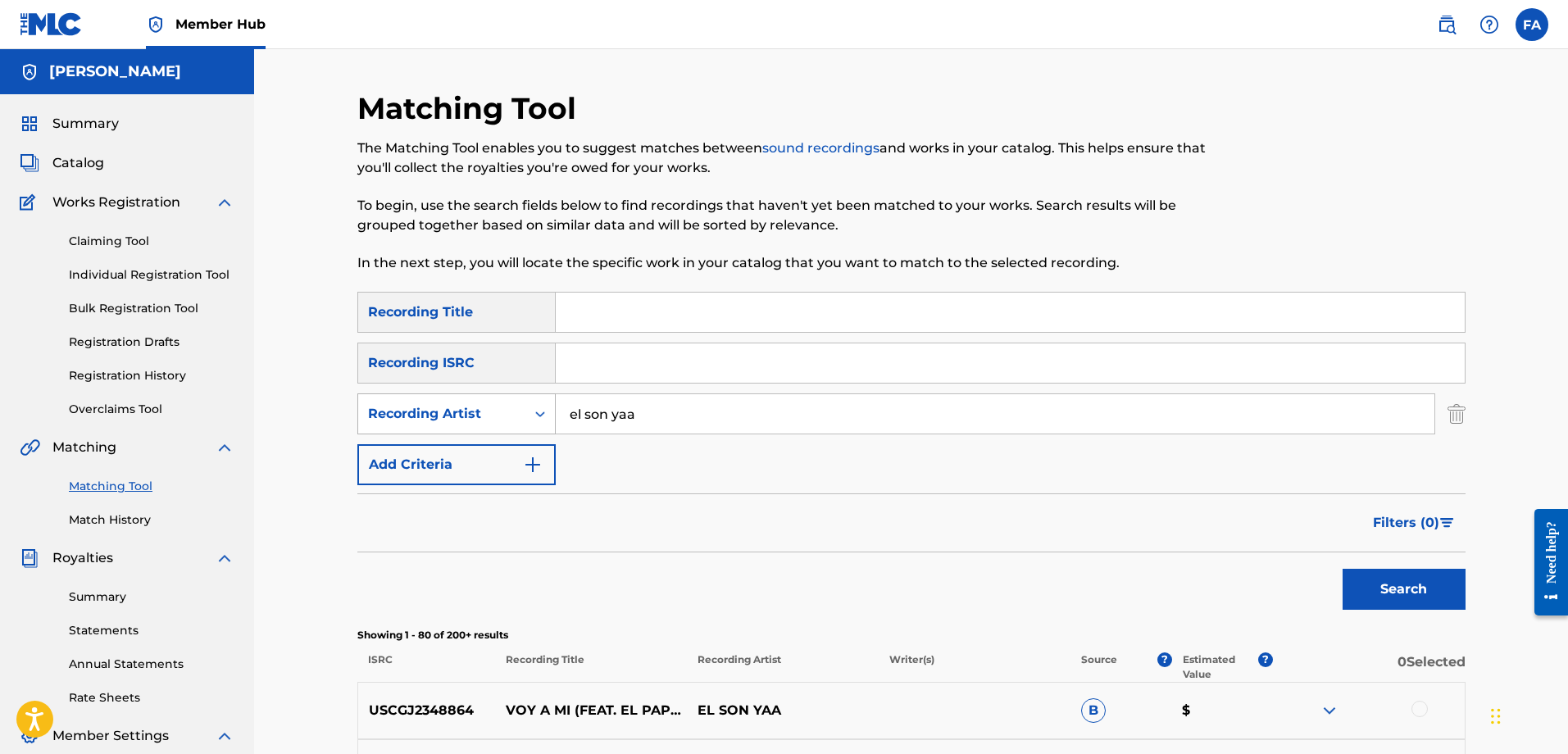
drag, startPoint x: 666, startPoint y: 418, endPoint x: 530, endPoint y: 413, distance: 136.1
click at [551, 412] on div "SearchWithCriteriae9f80366-3ed9-47b0-88ea-7da641eb2a89 Recording Artist el son …" at bounding box center [912, 413] width 1109 height 41
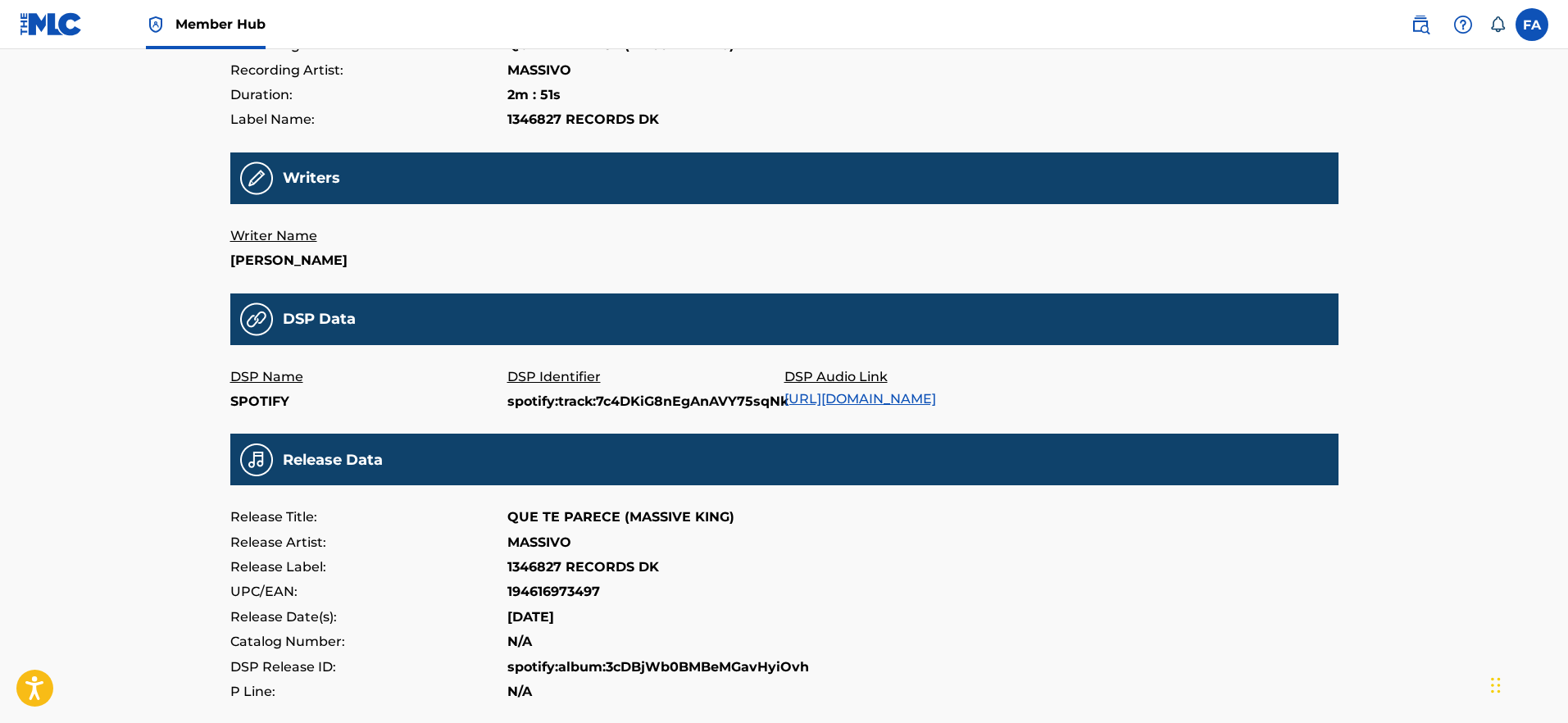
scroll to position [403, 0]
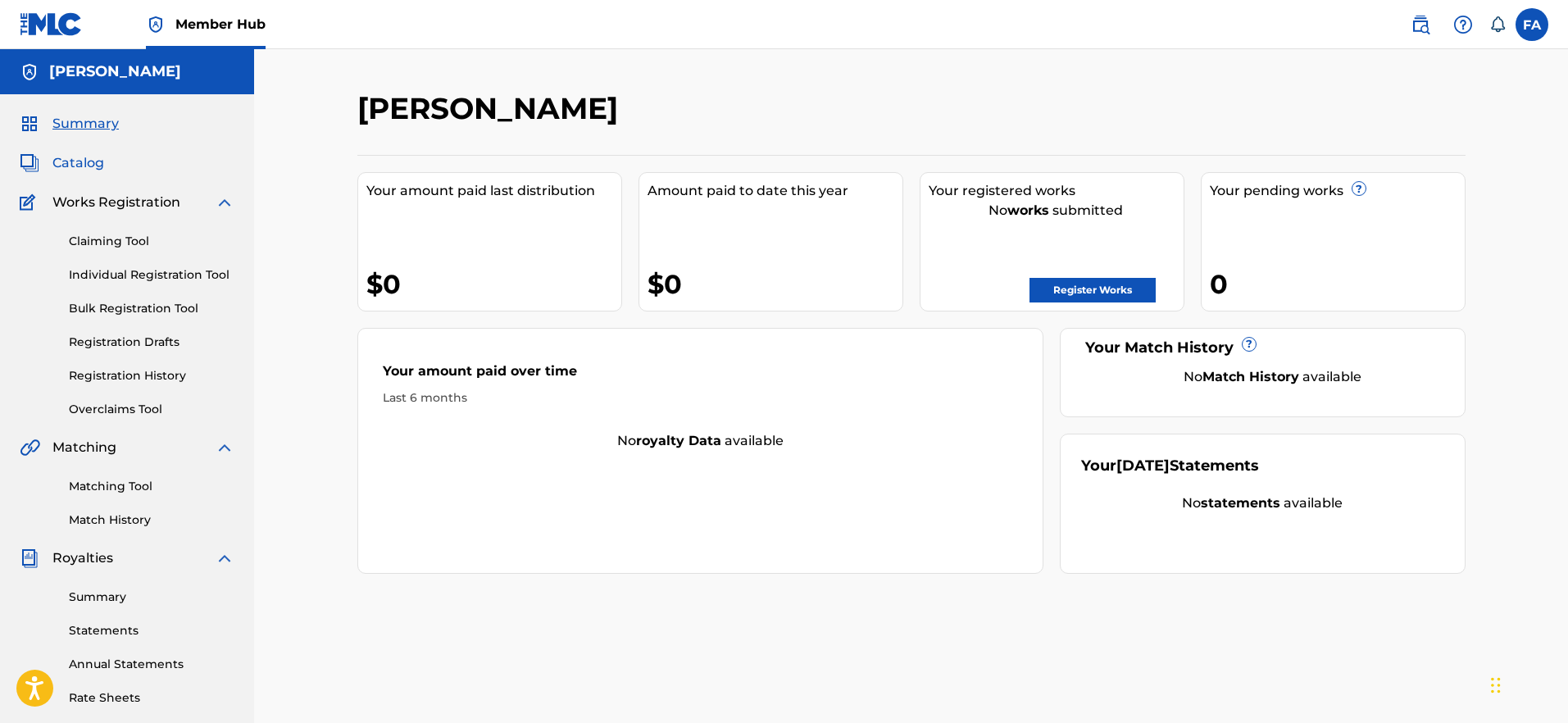
click at [82, 158] on span "Catalog" at bounding box center [78, 163] width 52 height 19
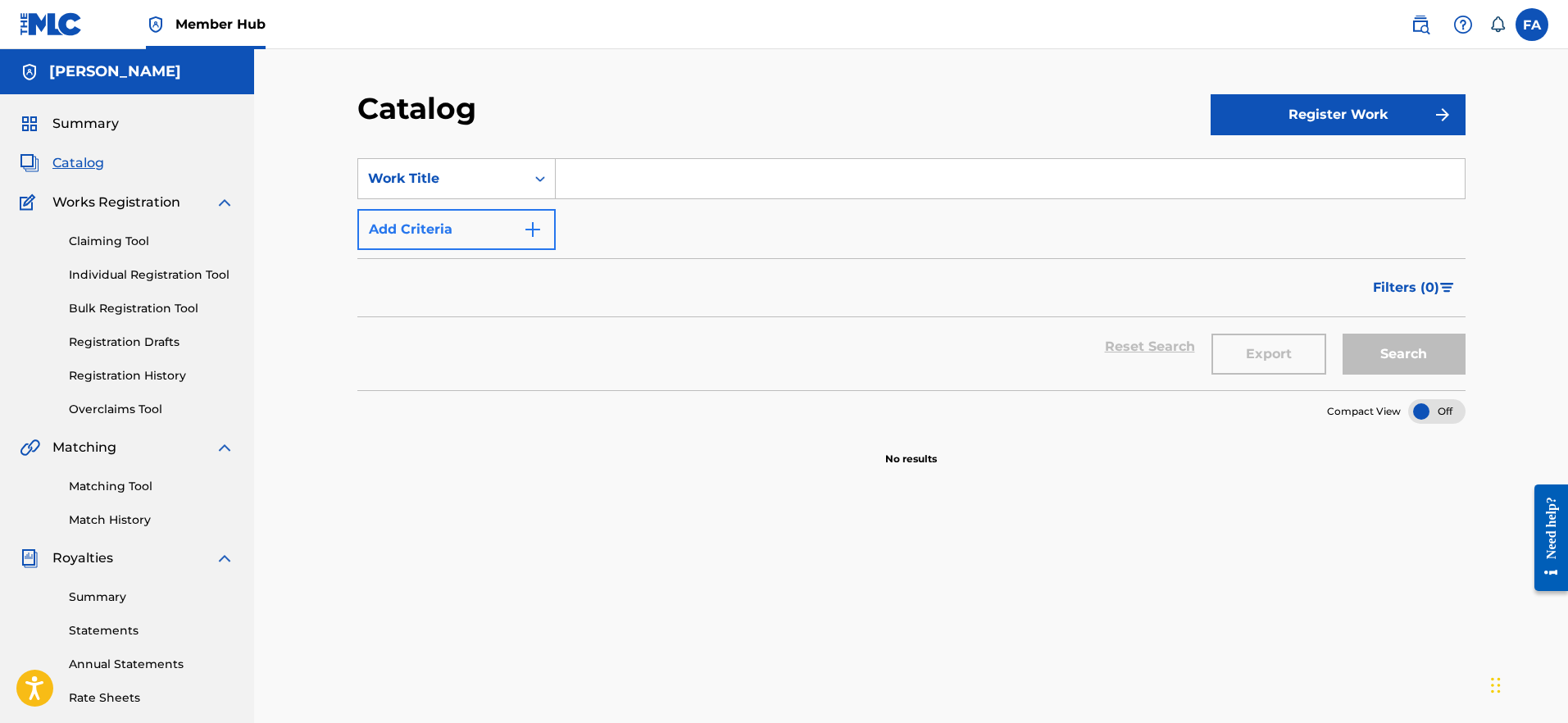
click at [510, 236] on button "Add Criteria" at bounding box center [457, 230] width 198 height 41
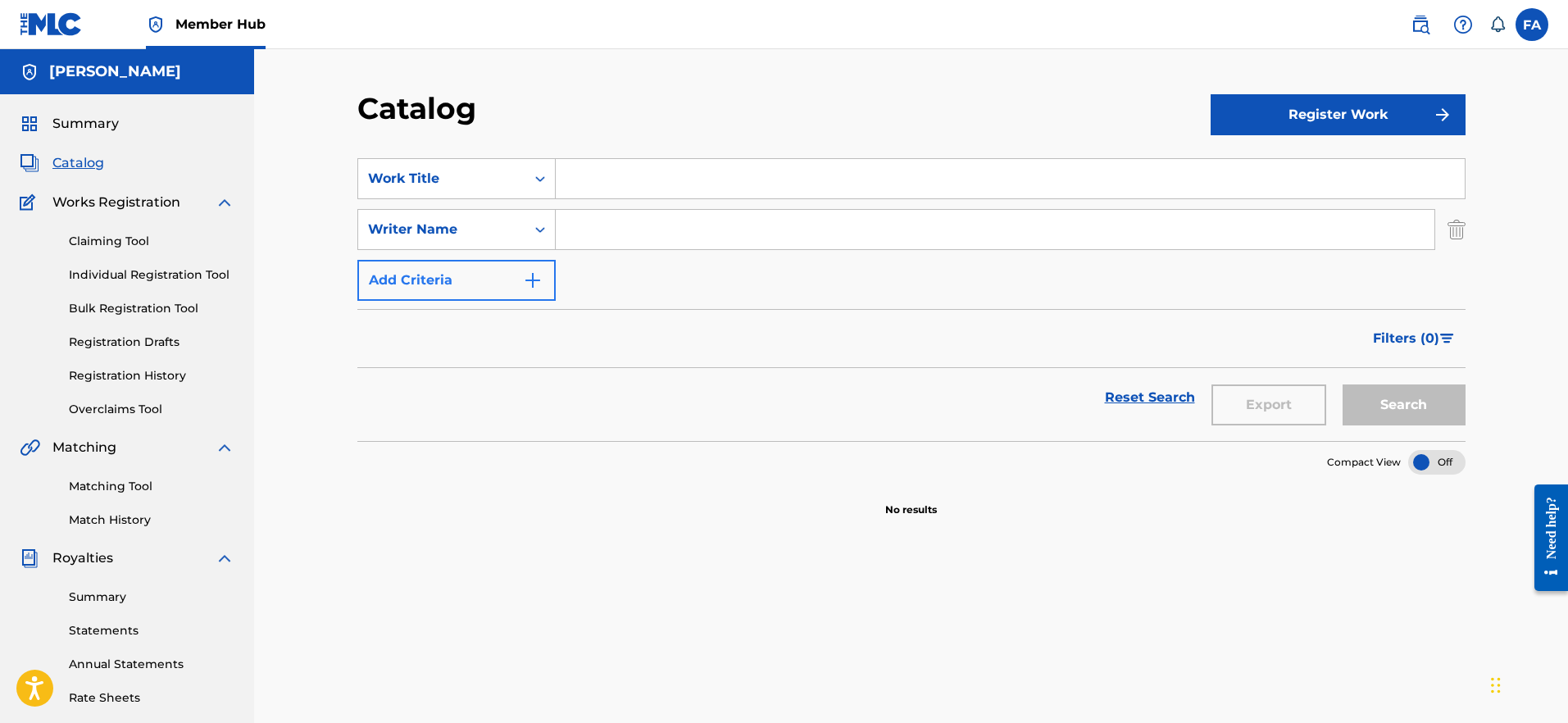
click at [514, 293] on button "Add Criteria" at bounding box center [457, 281] width 198 height 41
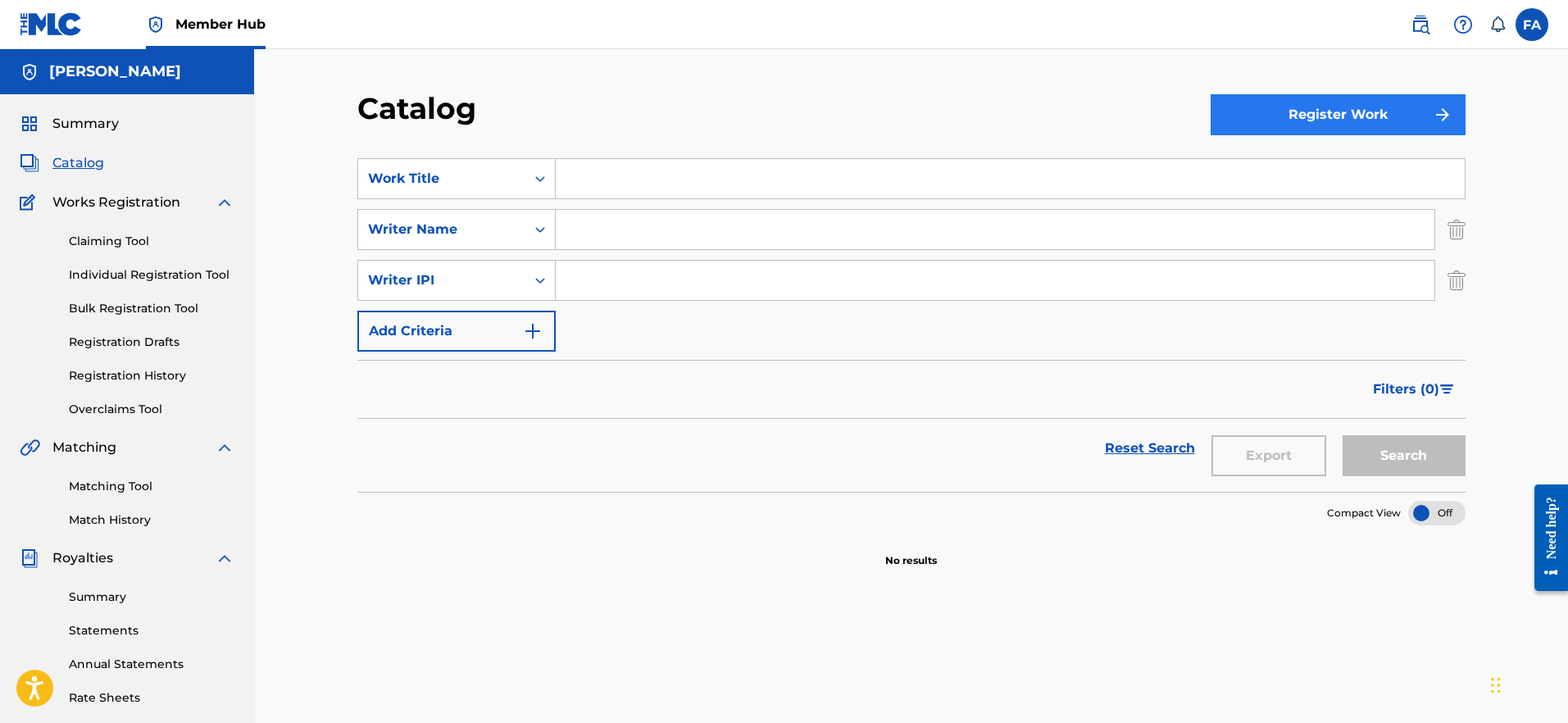
click at [1298, 128] on button "Register Work" at bounding box center [1338, 114] width 255 height 41
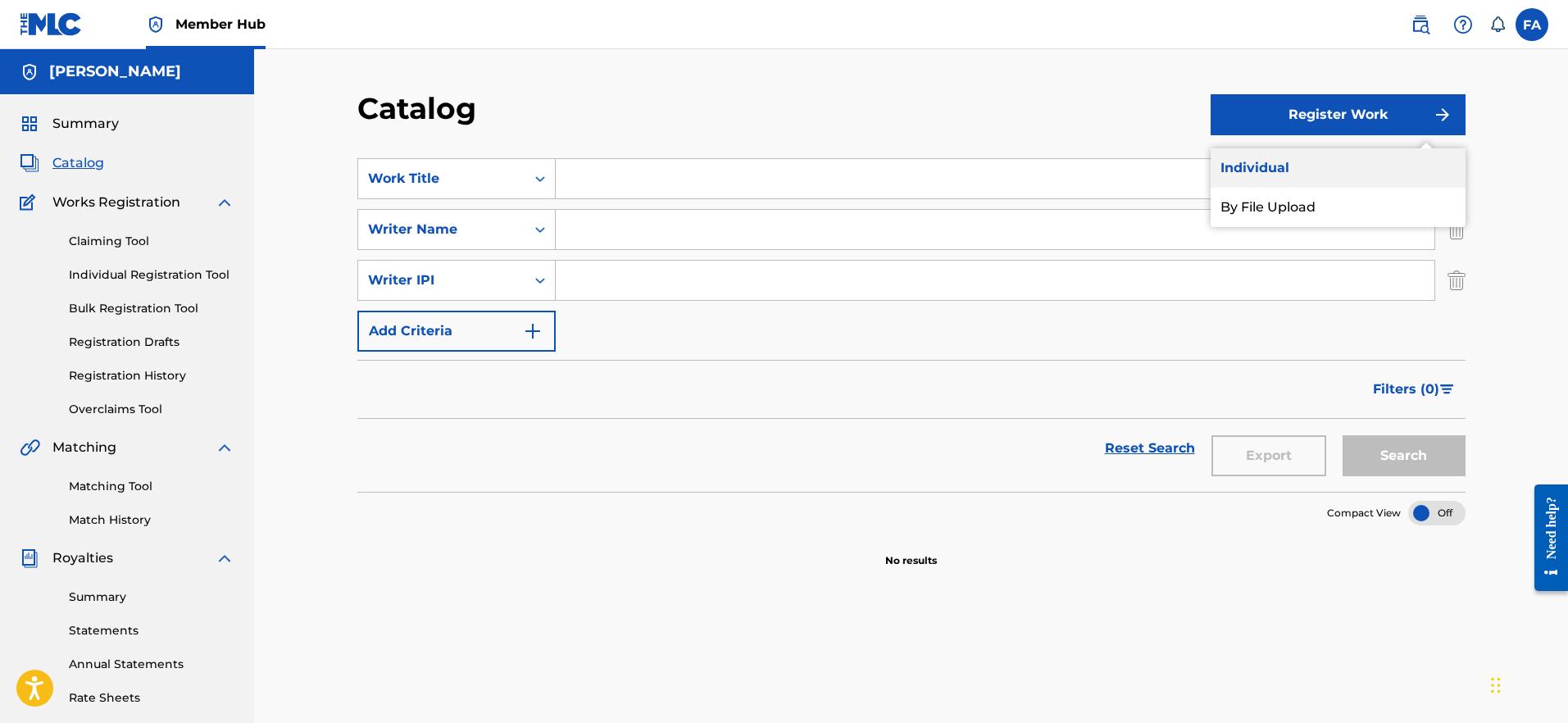
click at [1308, 171] on link "Individual" at bounding box center [1338, 168] width 255 height 39
